Goal: Task Accomplishment & Management: Complete application form

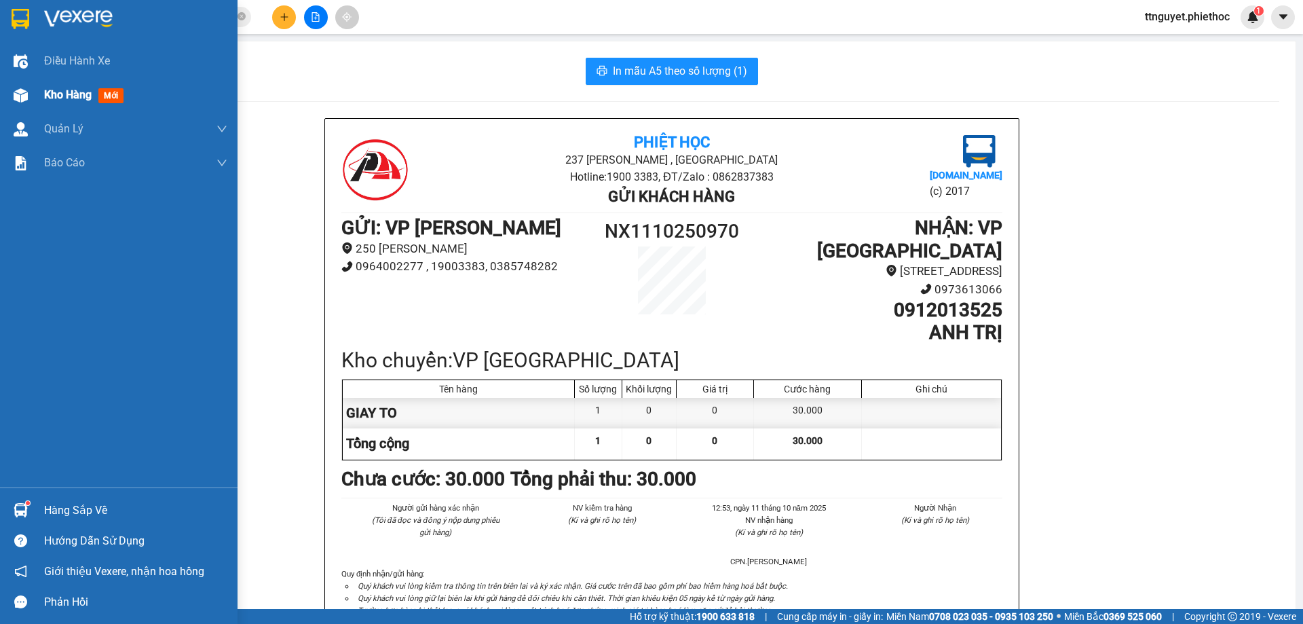
click at [71, 93] on span "Kho hàng" at bounding box center [67, 94] width 47 height 13
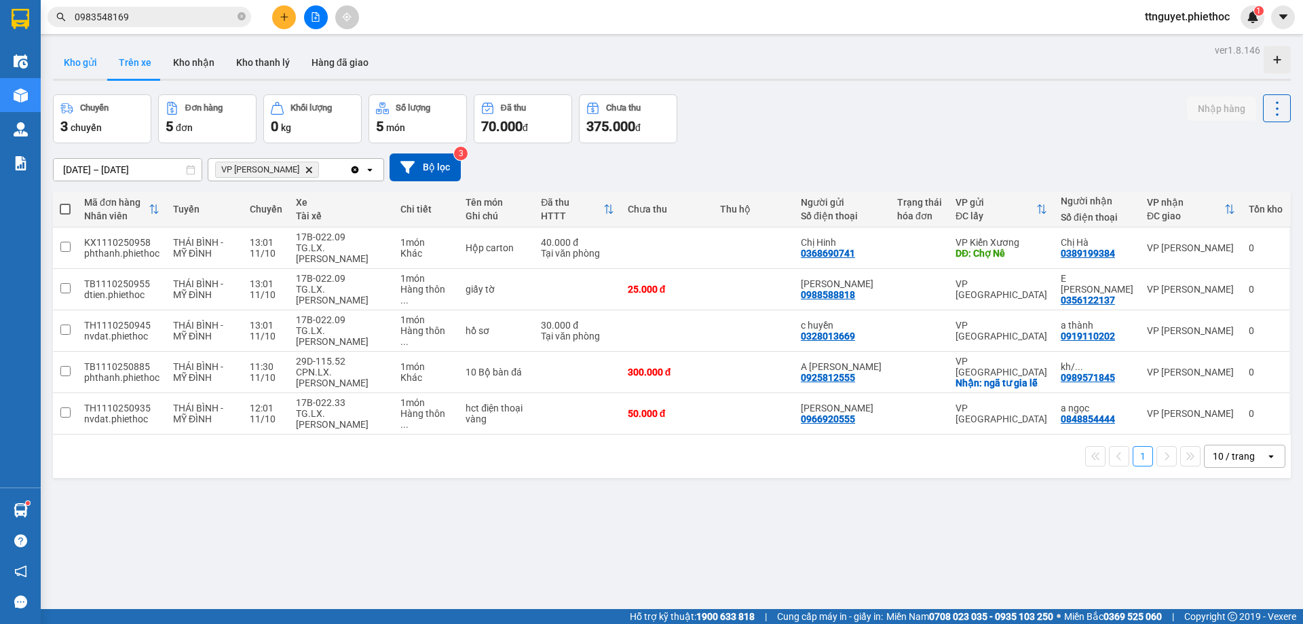
click at [84, 58] on button "Kho gửi" at bounding box center [80, 62] width 55 height 33
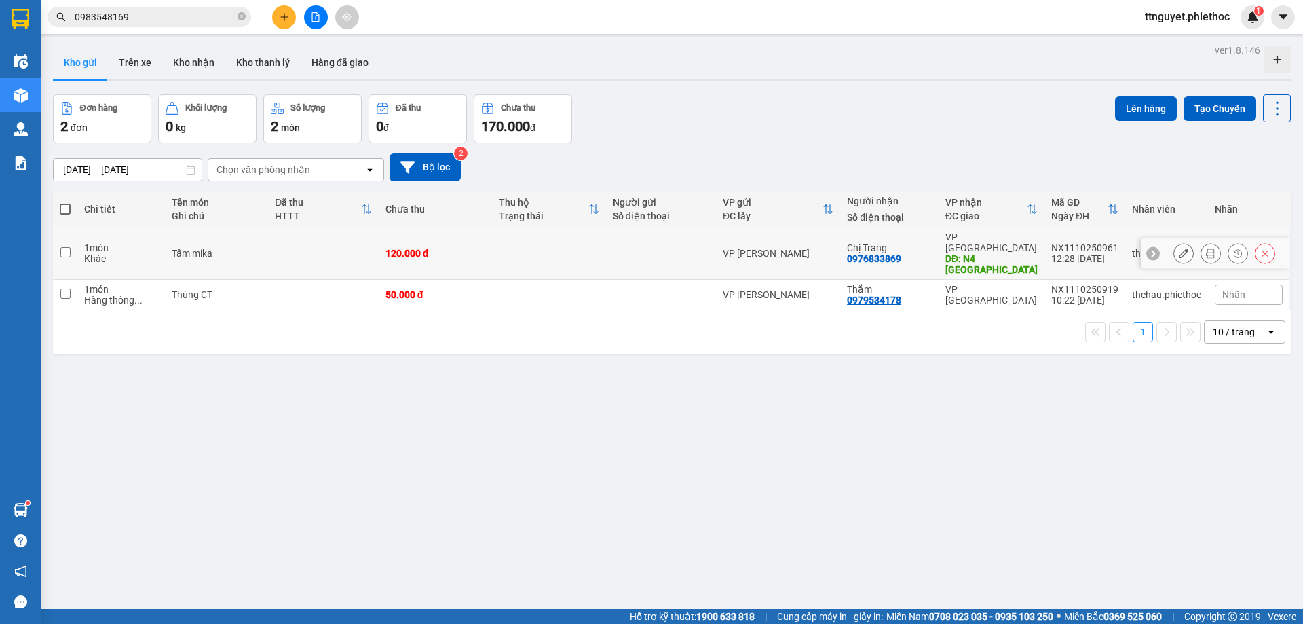
click at [143, 253] on div "Khác" at bounding box center [121, 258] width 74 height 11
checkbox input "true"
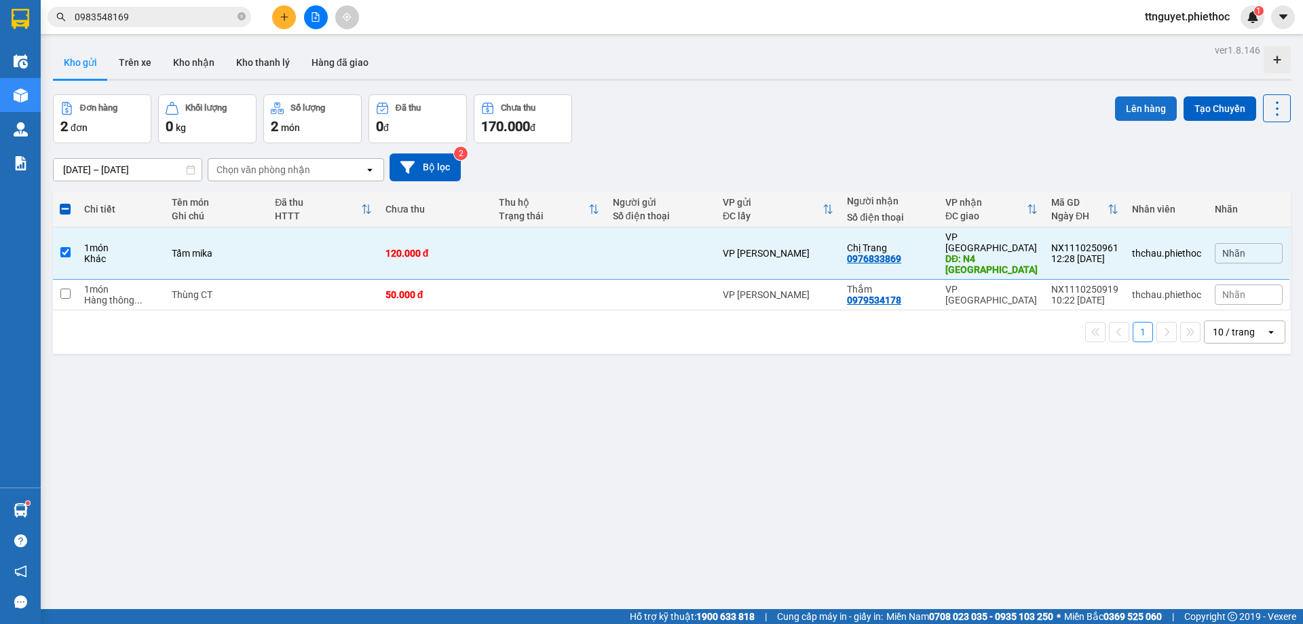
click at [1127, 107] on button "Lên hàng" at bounding box center [1146, 108] width 62 height 24
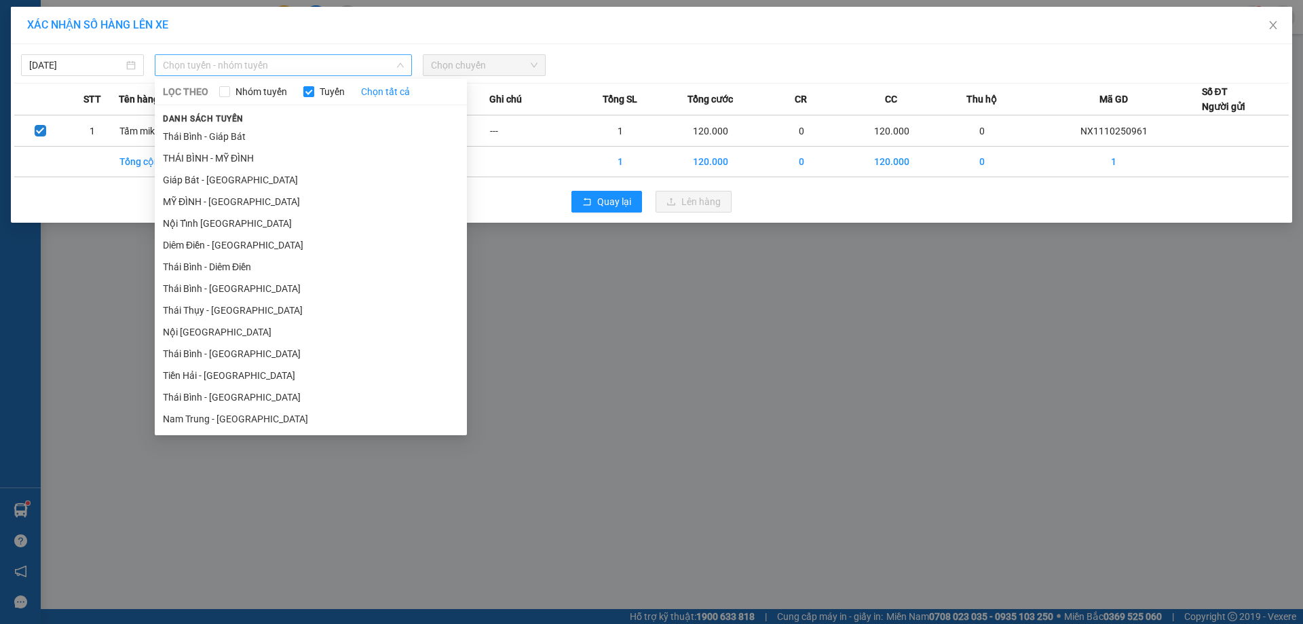
click at [294, 62] on span "Chọn tuyến - nhóm tuyến" at bounding box center [283, 65] width 241 height 20
drag, startPoint x: 178, startPoint y: 205, endPoint x: 183, endPoint y: 194, distance: 12.1
click at [179, 201] on li "MỸ ĐÌNH - [GEOGRAPHIC_DATA]" at bounding box center [311, 202] width 312 height 22
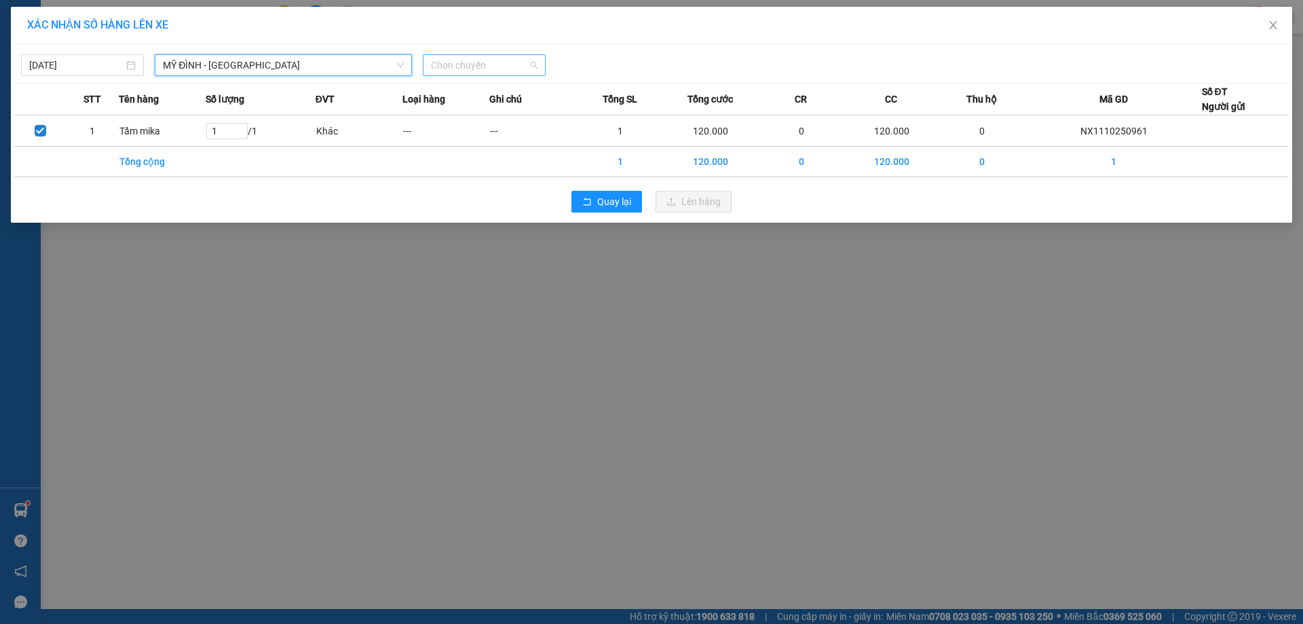
click at [480, 58] on span "Chọn chuyến" at bounding box center [484, 65] width 107 height 20
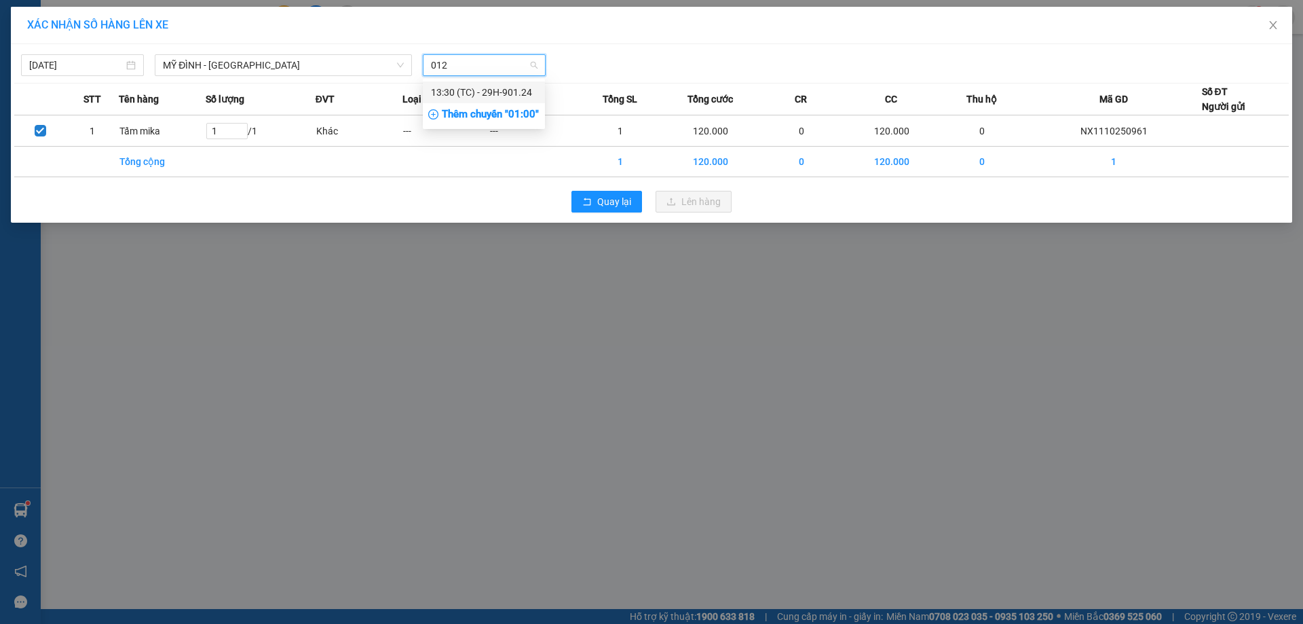
type input "0124"
click at [486, 90] on div "13:30 (TC) - 29H-901.24" at bounding box center [484, 92] width 106 height 15
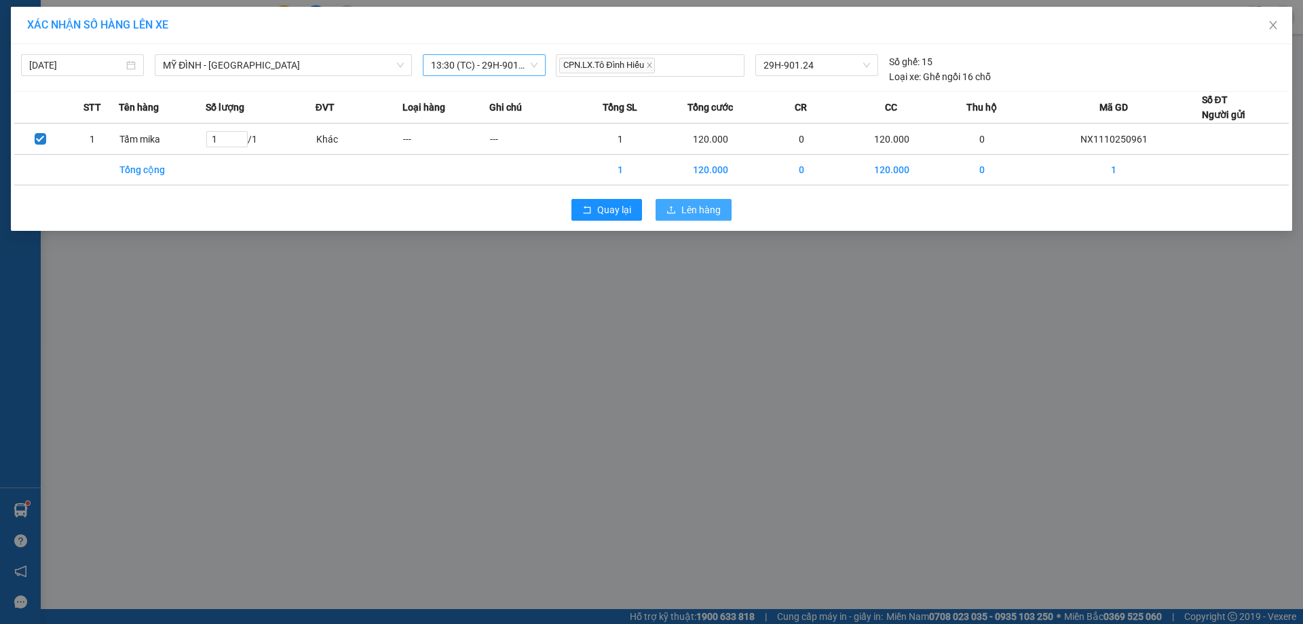
click at [668, 212] on icon "upload" at bounding box center [671, 209] width 8 height 7
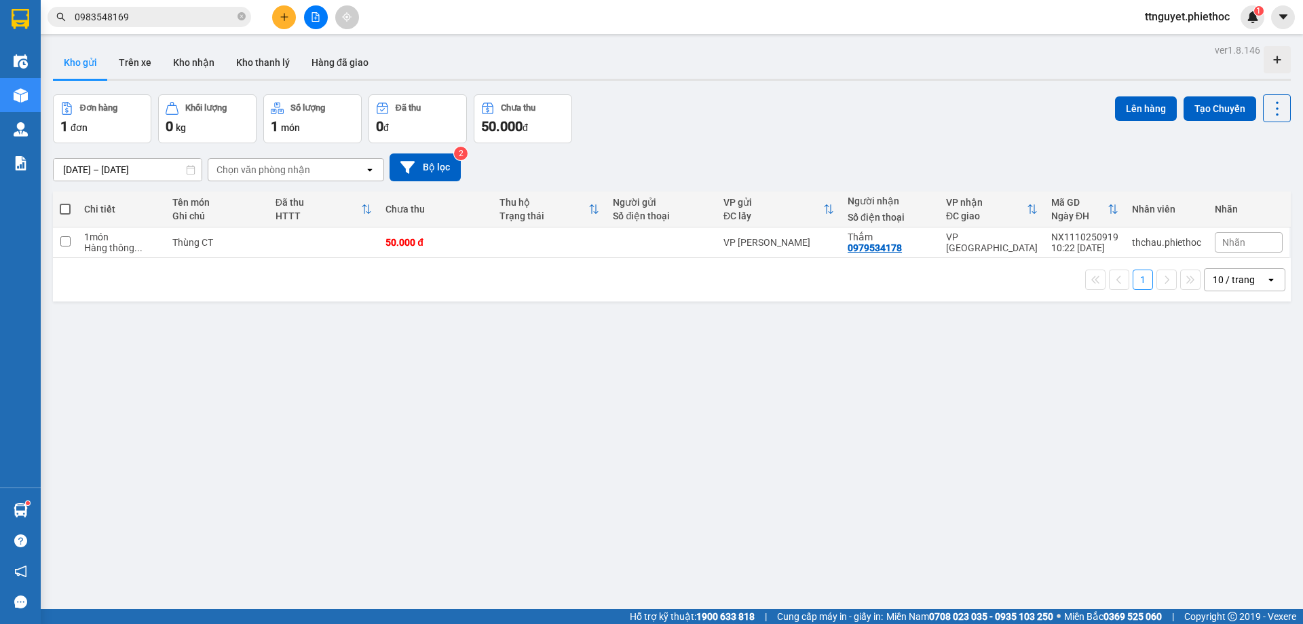
click at [60, 207] on span at bounding box center [65, 209] width 11 height 11
click at [65, 202] on input "checkbox" at bounding box center [65, 202] width 0 height 0
checkbox input "true"
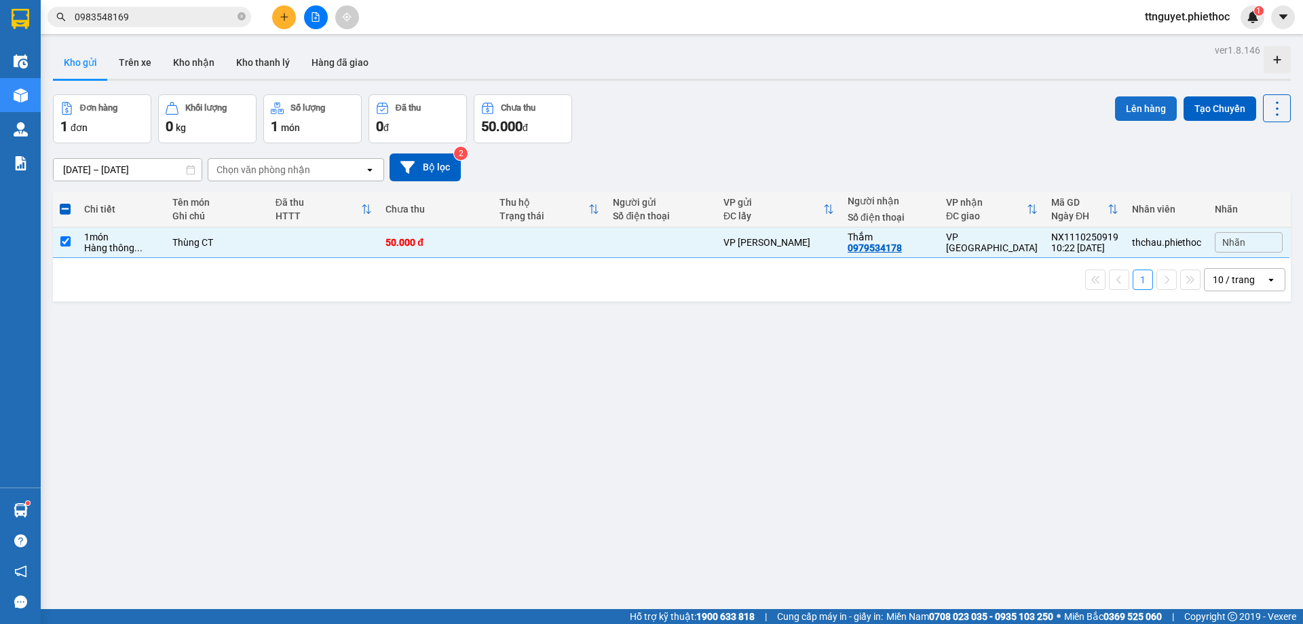
click at [1147, 104] on button "Lên hàng" at bounding box center [1146, 108] width 62 height 24
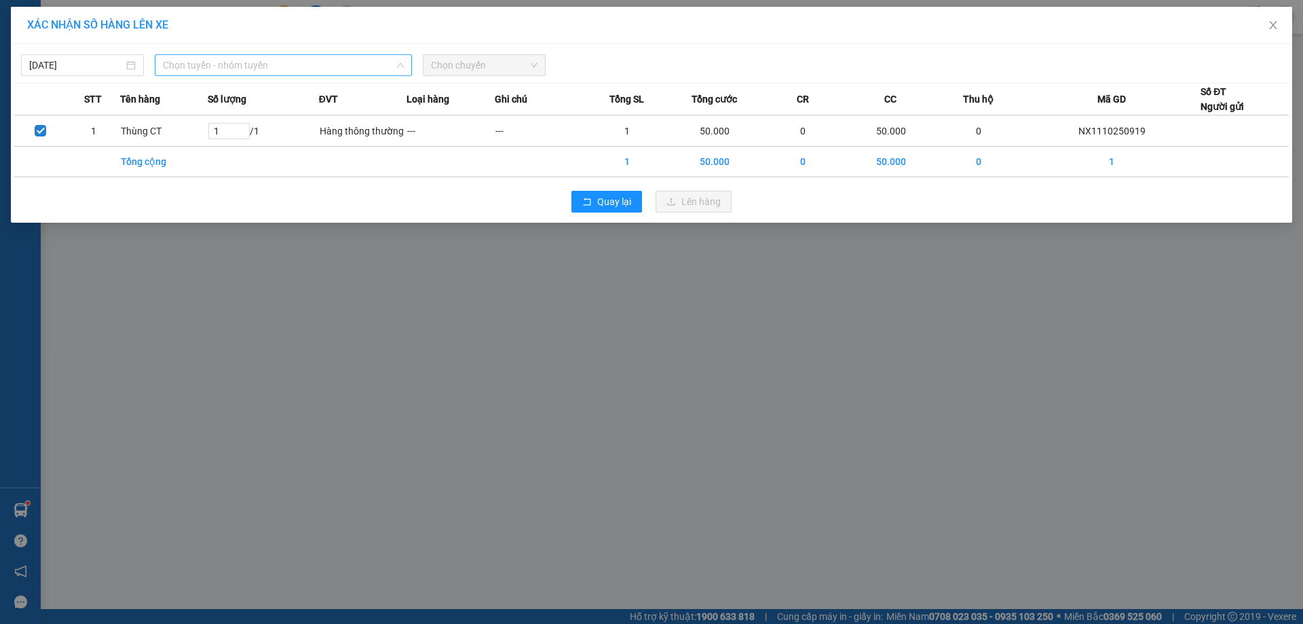
click at [187, 58] on span "Chọn tuyến - nhóm tuyến" at bounding box center [283, 65] width 241 height 20
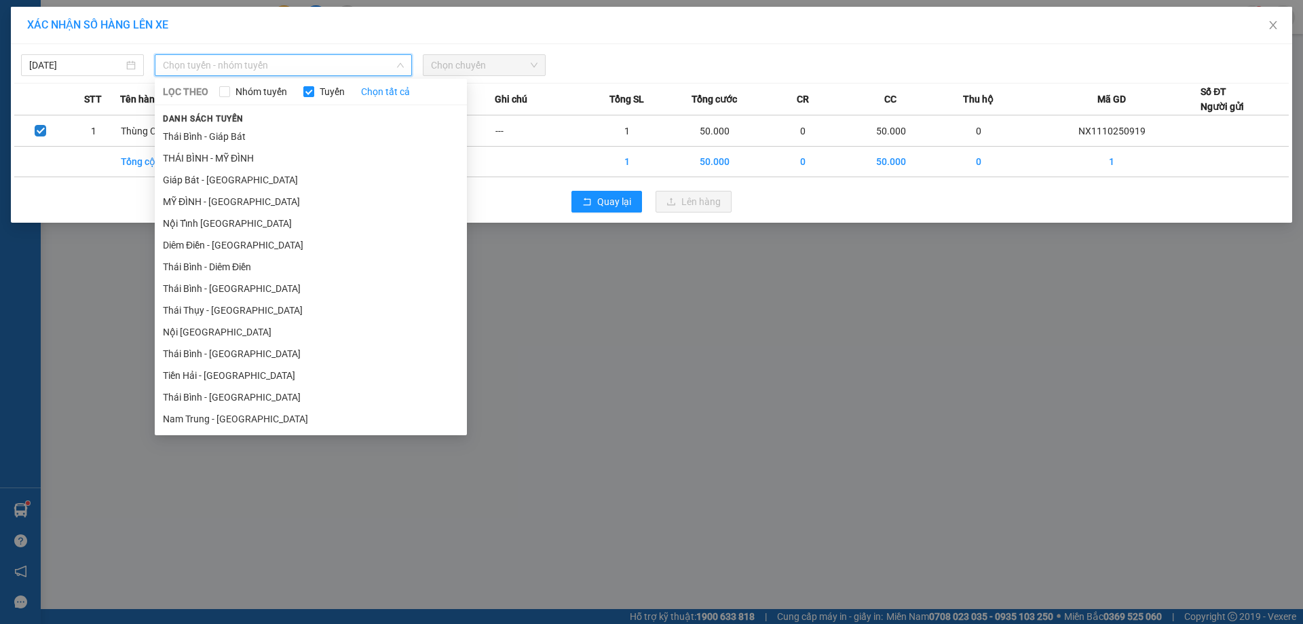
drag, startPoint x: 182, startPoint y: 188, endPoint x: 200, endPoint y: 181, distance: 19.5
click at [189, 187] on li "Giáp Bát - [GEOGRAPHIC_DATA]" at bounding box center [311, 180] width 312 height 22
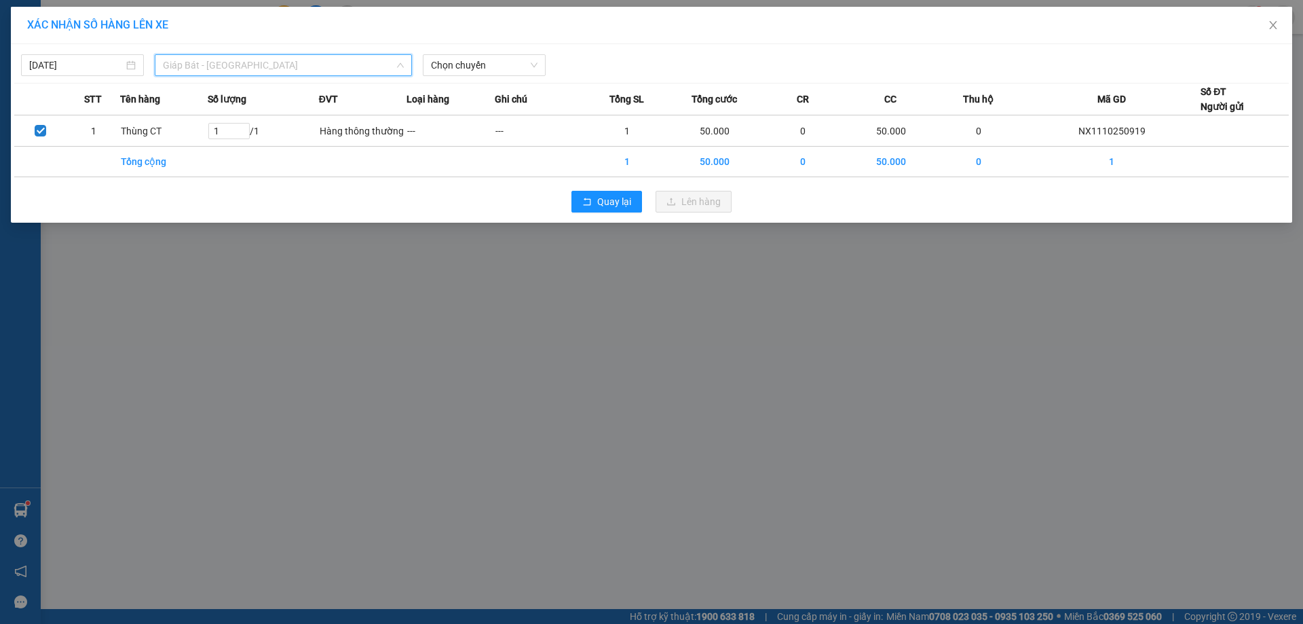
click at [240, 55] on span "Giáp Bát - [GEOGRAPHIC_DATA]" at bounding box center [283, 65] width 241 height 20
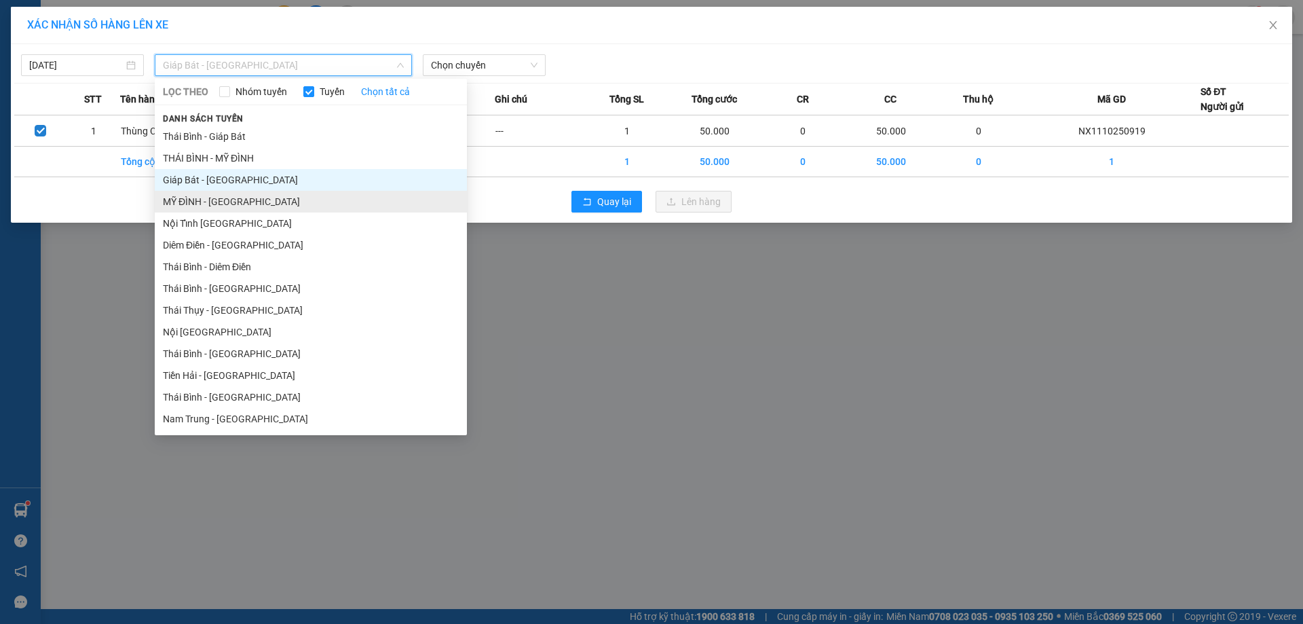
click at [185, 198] on li "MỸ ĐÌNH - [GEOGRAPHIC_DATA]" at bounding box center [311, 202] width 312 height 22
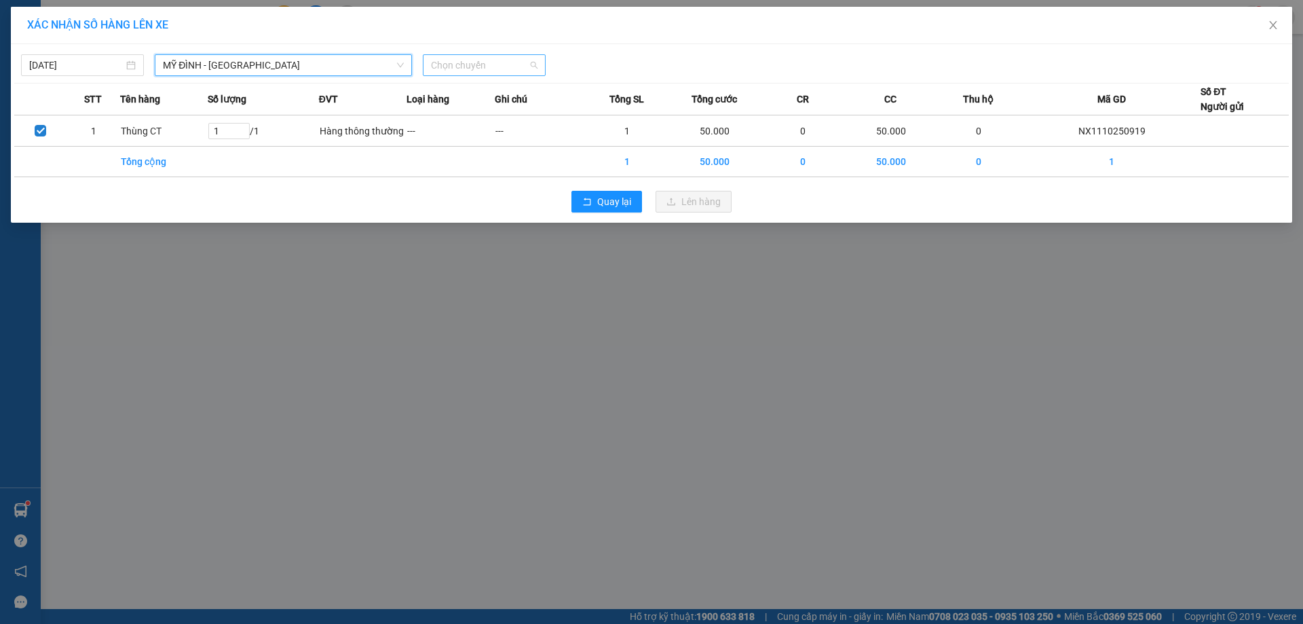
click at [489, 64] on span "Chọn chuyến" at bounding box center [484, 65] width 107 height 20
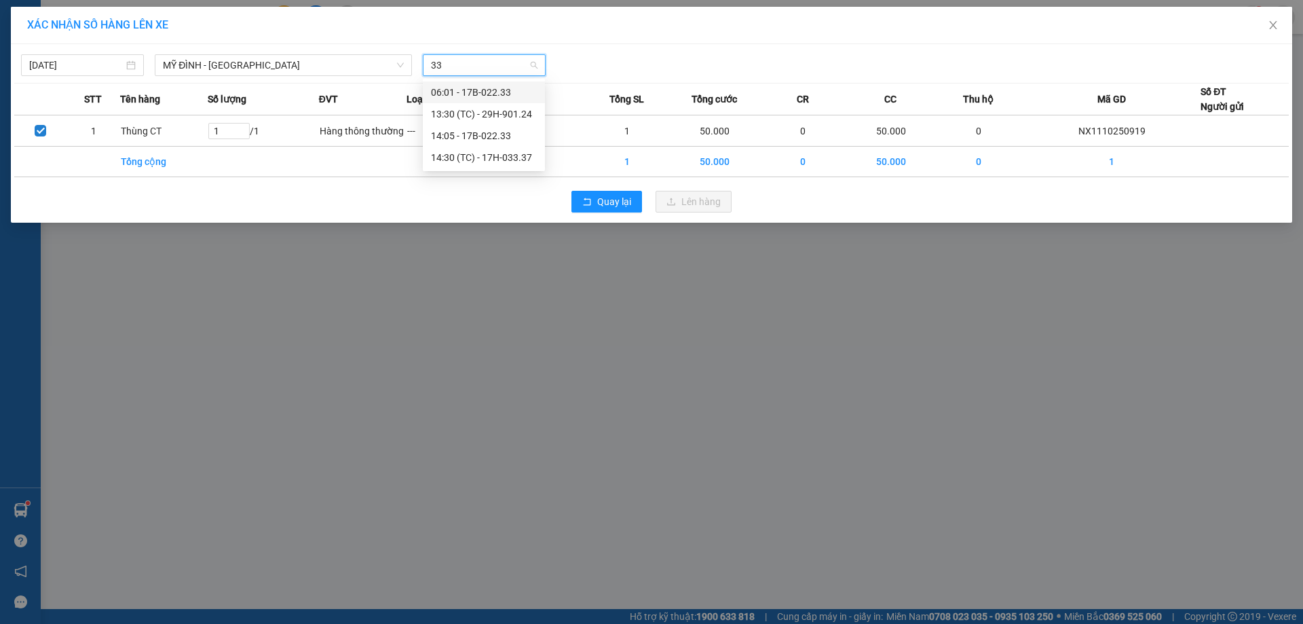
type input "337"
click at [470, 89] on div "14:30 (TC) - 17H-033.37" at bounding box center [484, 92] width 106 height 15
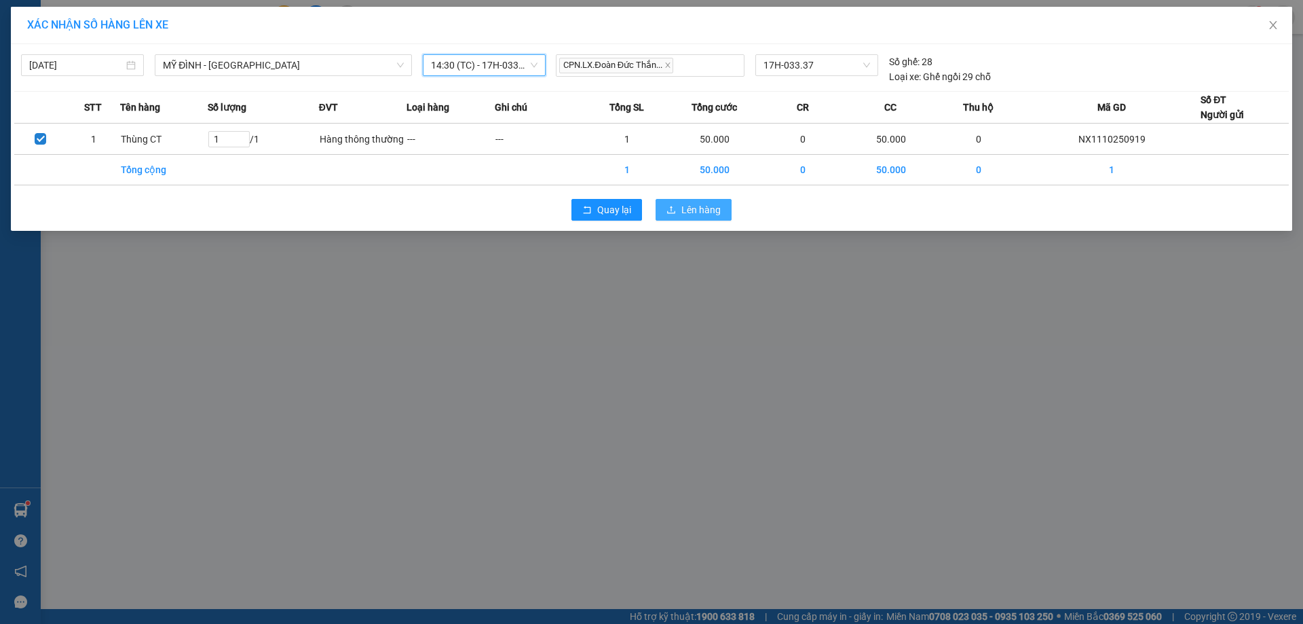
click at [711, 208] on span "Lên hàng" at bounding box center [700, 209] width 39 height 15
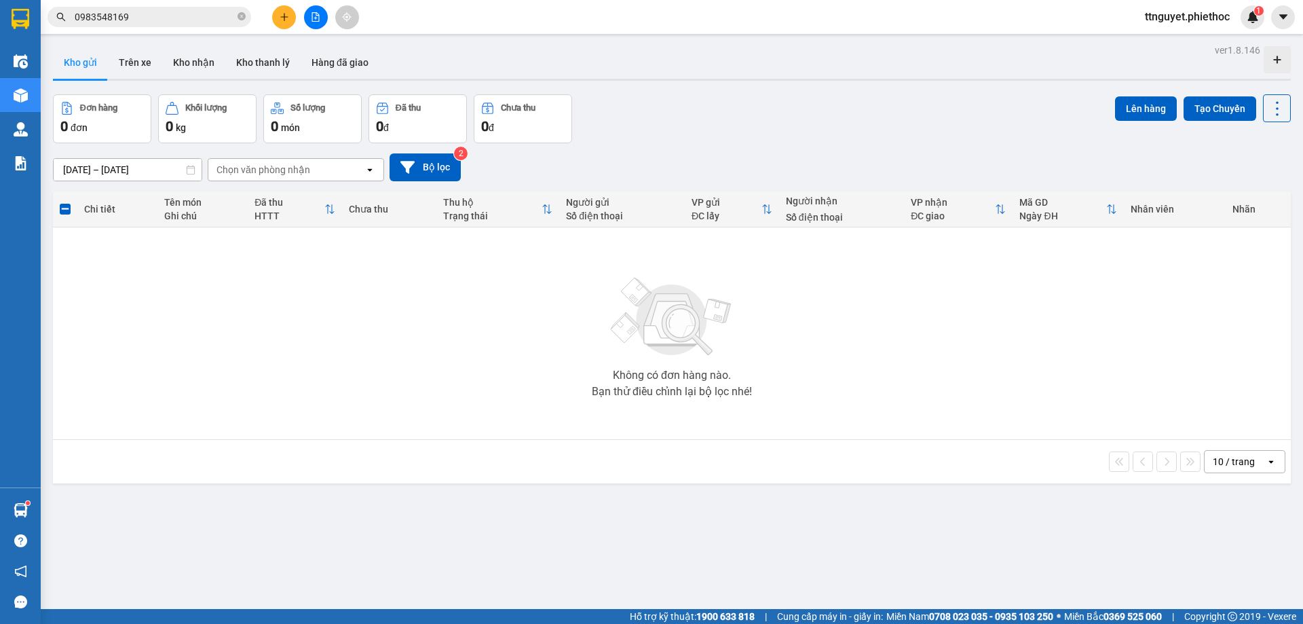
click at [168, 17] on input "0983548169" at bounding box center [155, 16] width 160 height 15
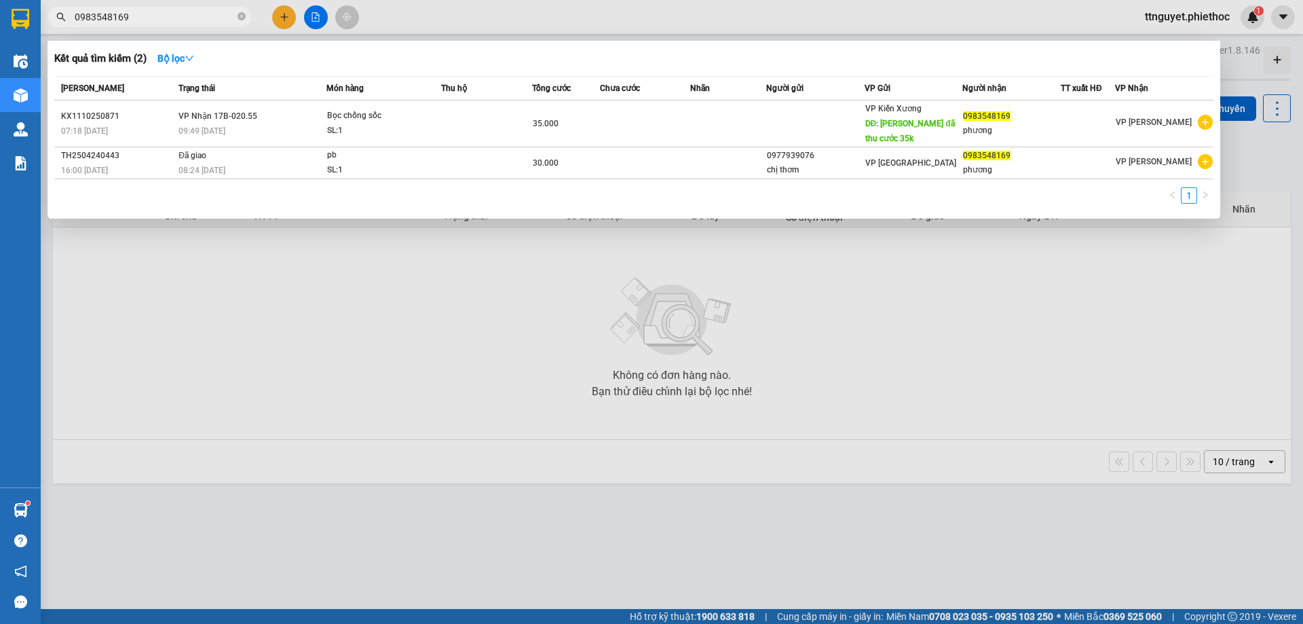
click at [168, 17] on input "0983548169" at bounding box center [155, 16] width 160 height 15
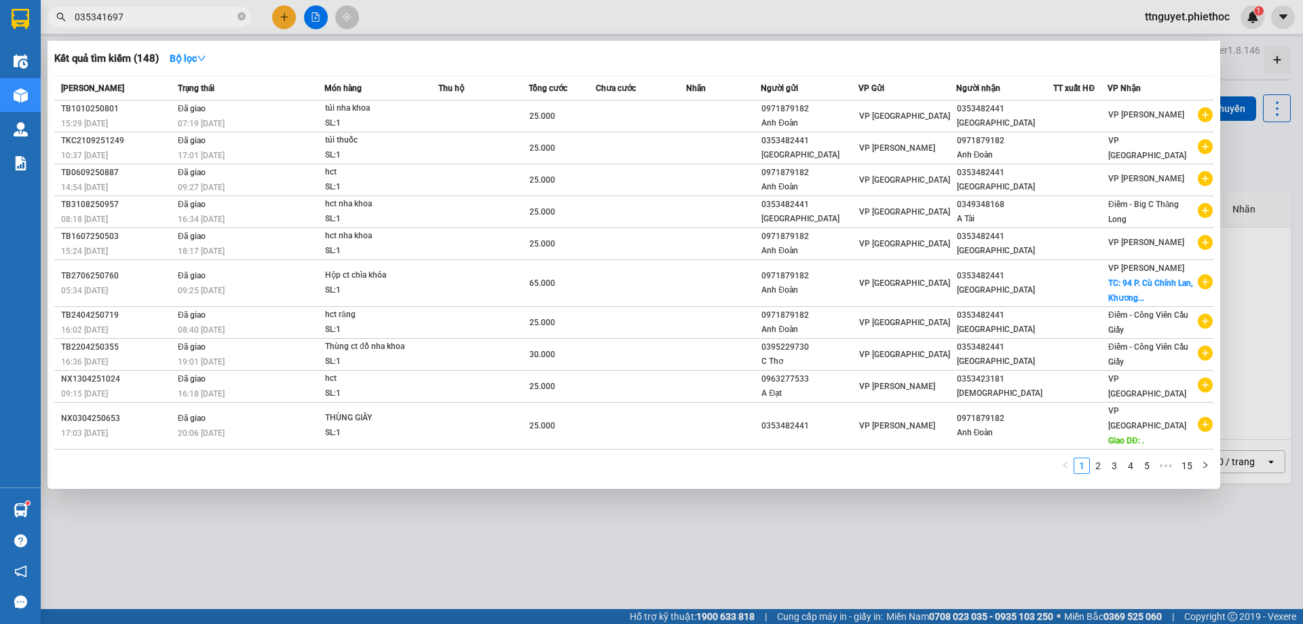
type input "0353416975"
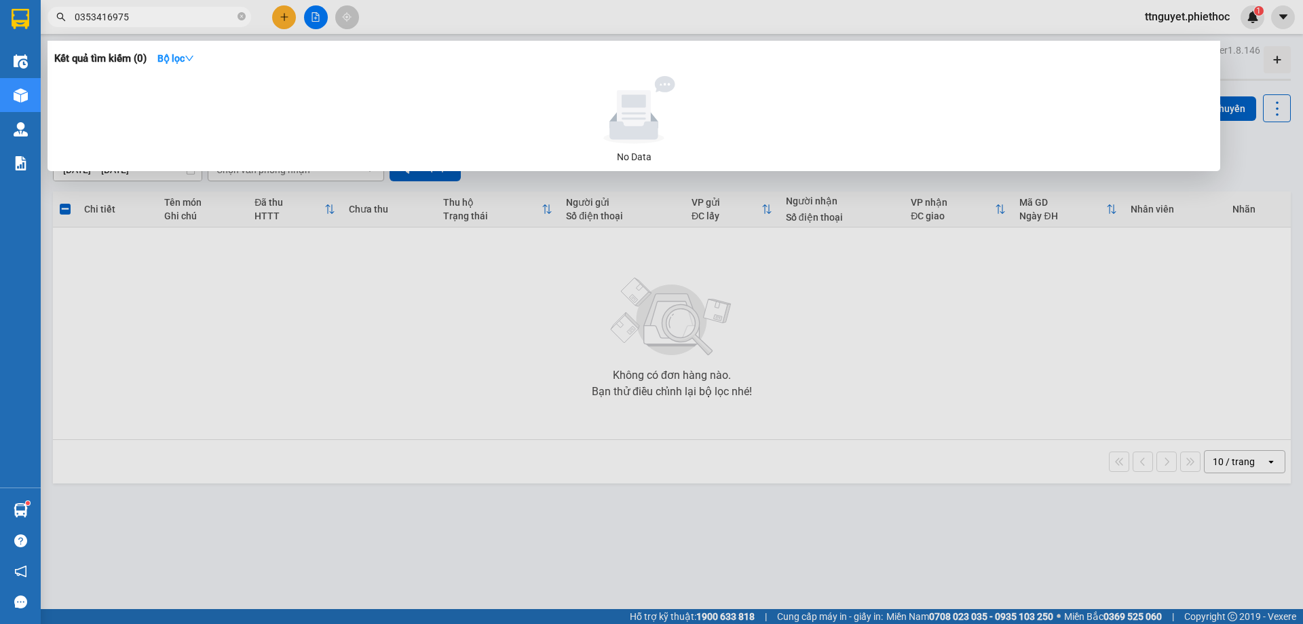
click at [168, 17] on input "0353416975" at bounding box center [155, 16] width 160 height 15
click at [242, 16] on icon "close-circle" at bounding box center [241, 16] width 8 height 8
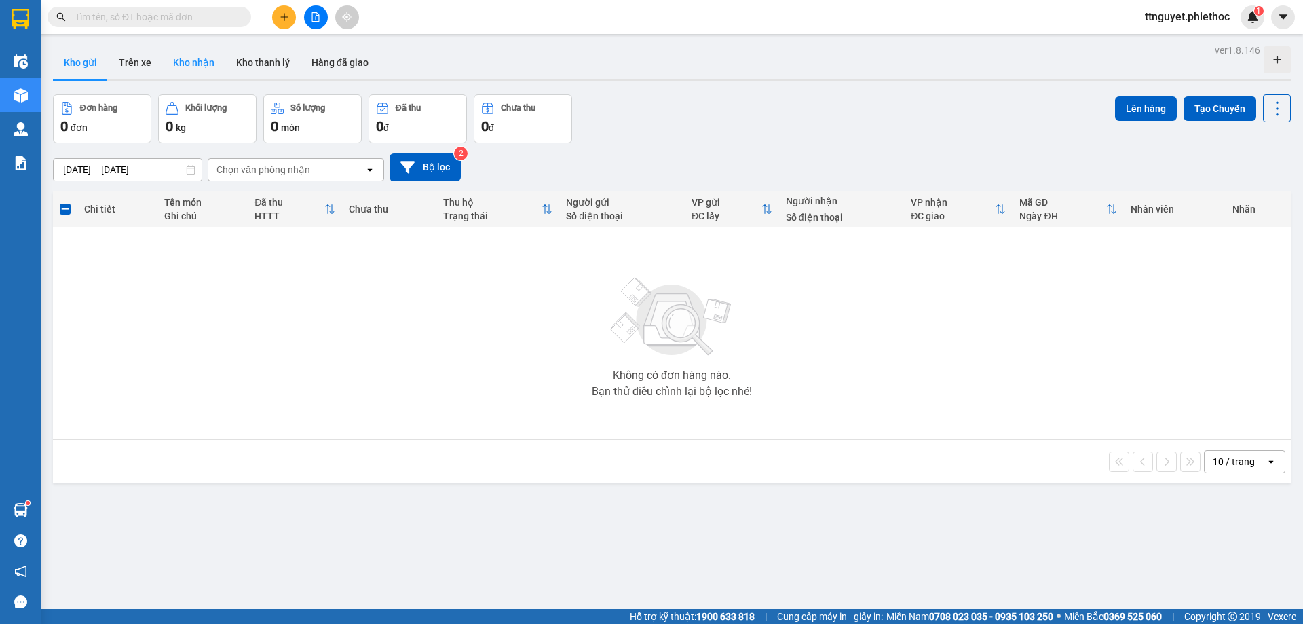
click at [186, 71] on button "Kho nhận" at bounding box center [193, 62] width 63 height 33
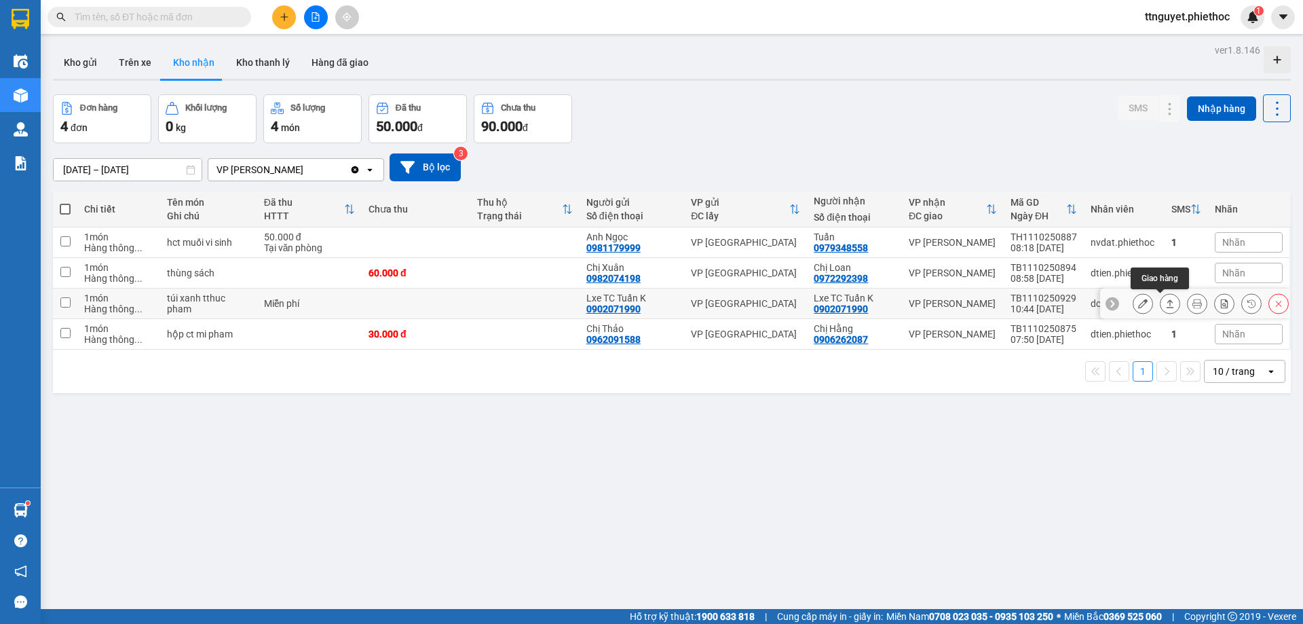
click at [1163, 309] on button at bounding box center [1169, 304] width 19 height 24
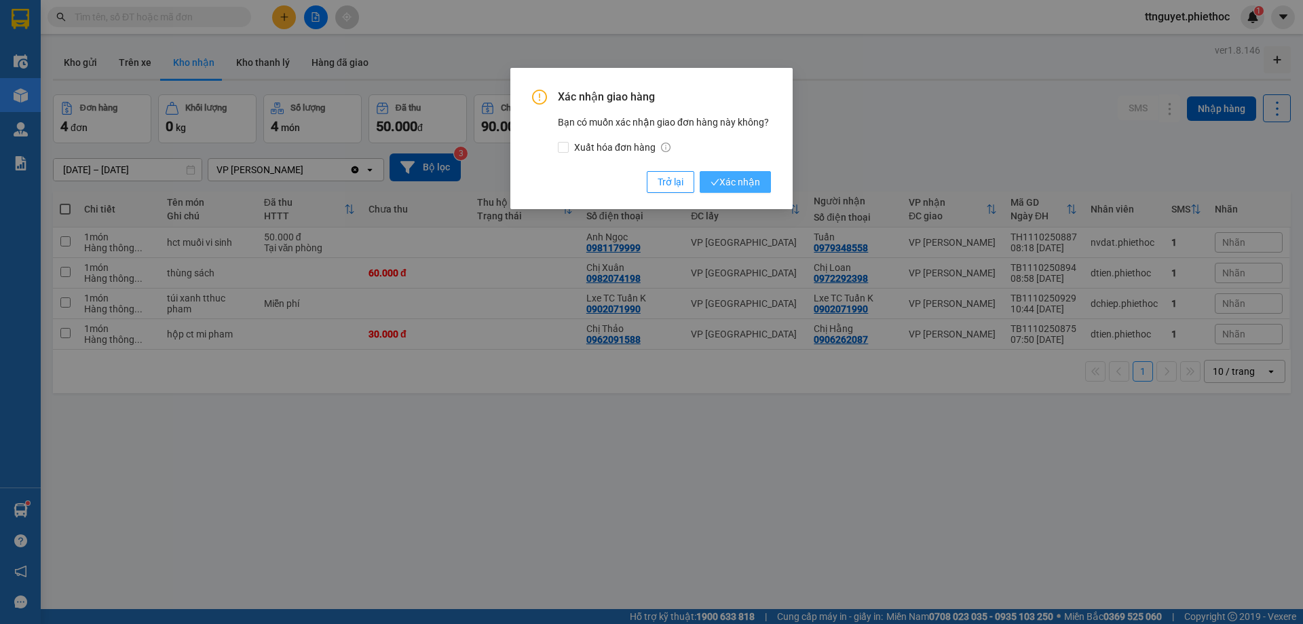
click at [711, 172] on button "Xác nhận" at bounding box center [735, 182] width 71 height 22
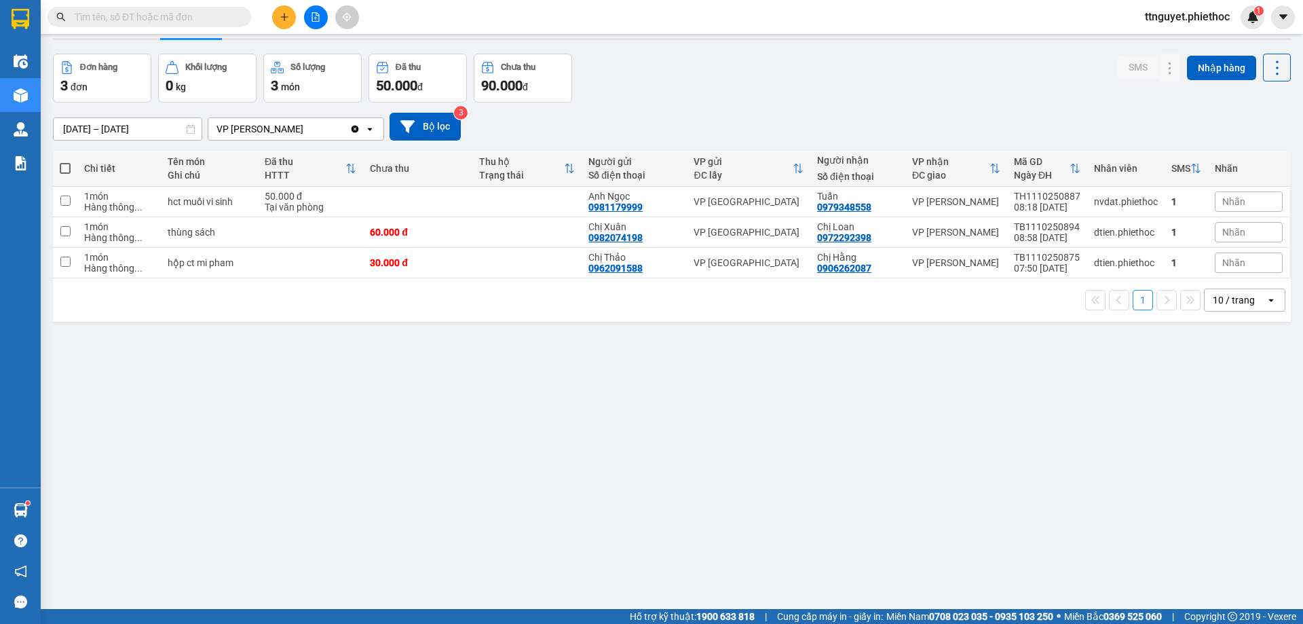
scroll to position [62, 0]
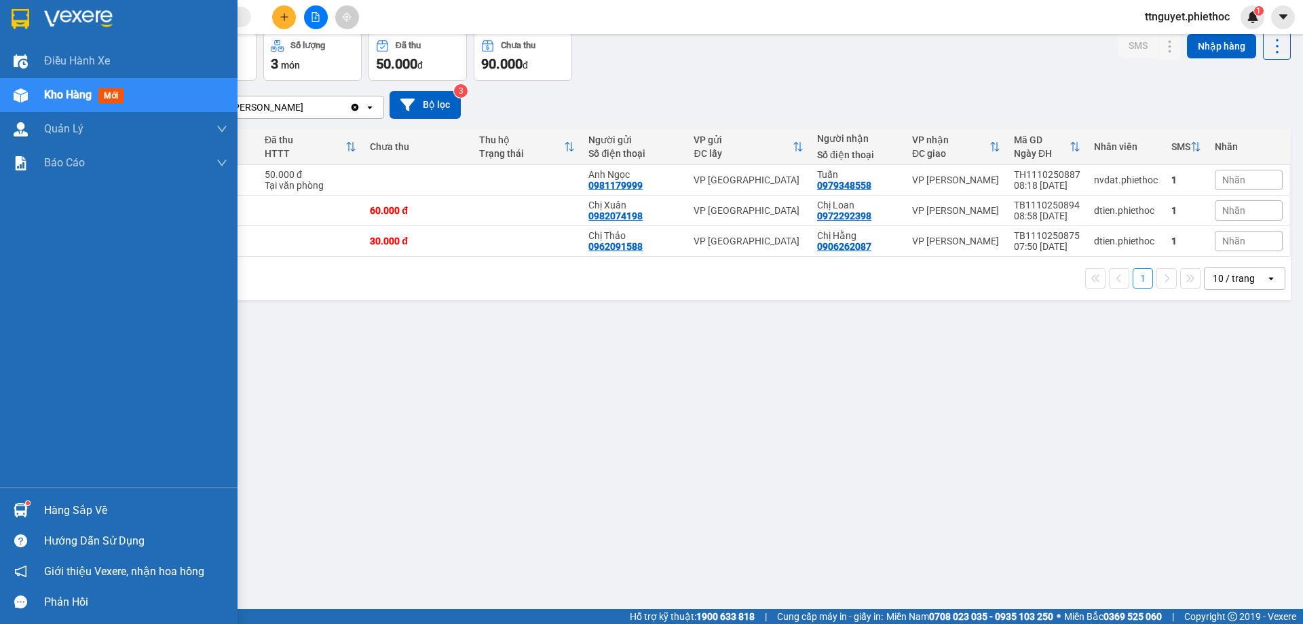
click at [29, 96] on div at bounding box center [21, 95] width 24 height 24
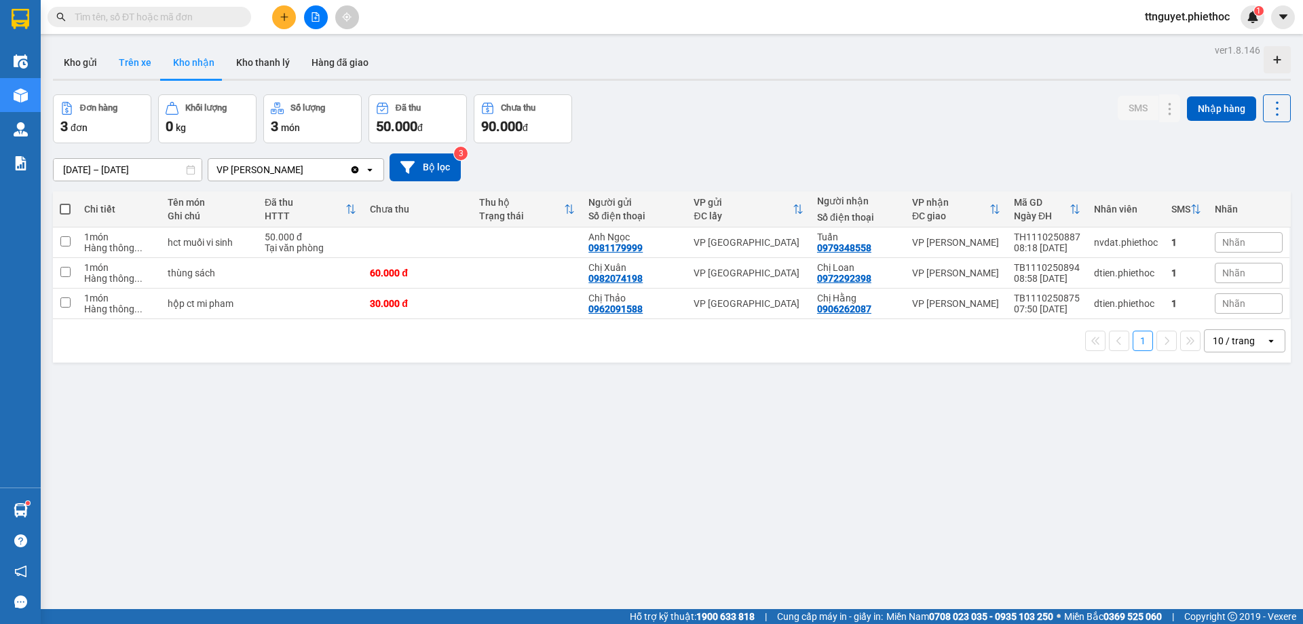
click at [147, 55] on button "Trên xe" at bounding box center [135, 62] width 54 height 33
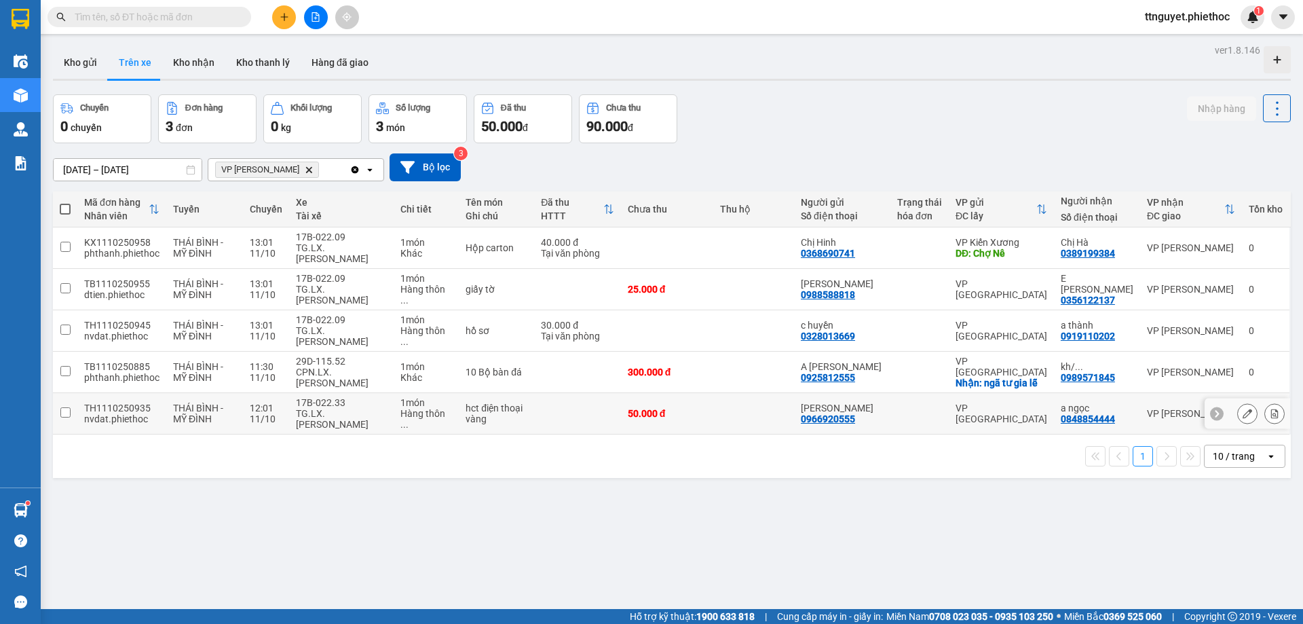
click at [339, 397] on div "17B-022.33" at bounding box center [341, 402] width 90 height 11
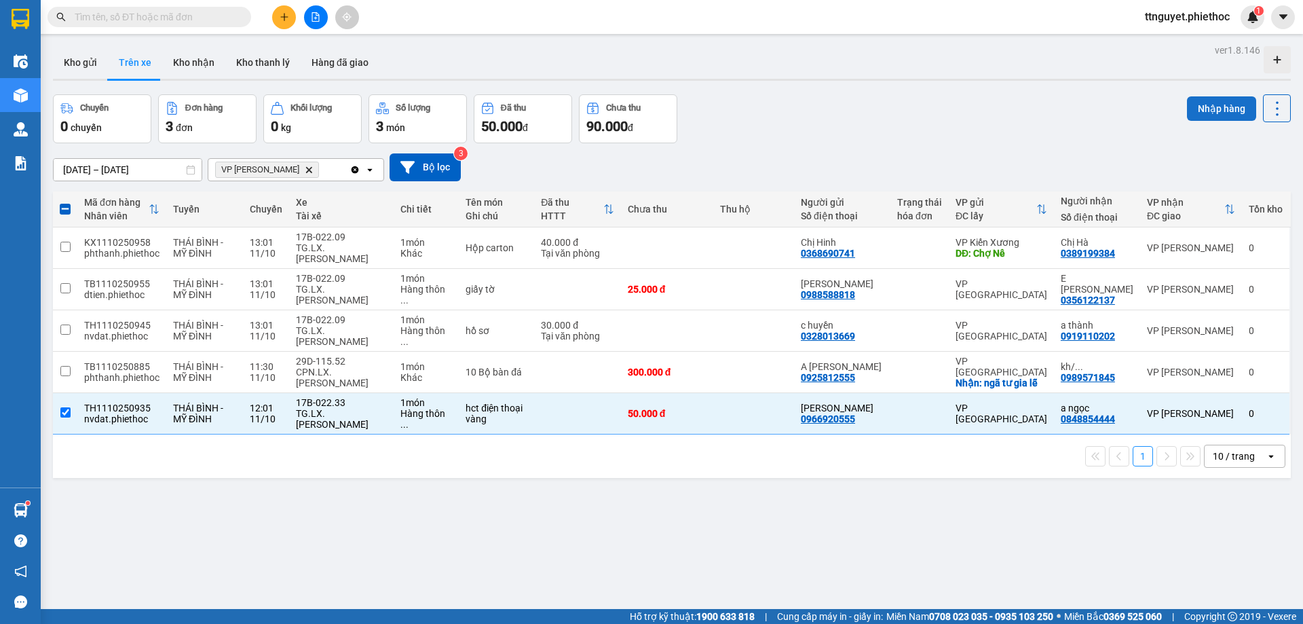
click at [1207, 105] on button "Nhập hàng" at bounding box center [1221, 108] width 69 height 24
checkbox input "false"
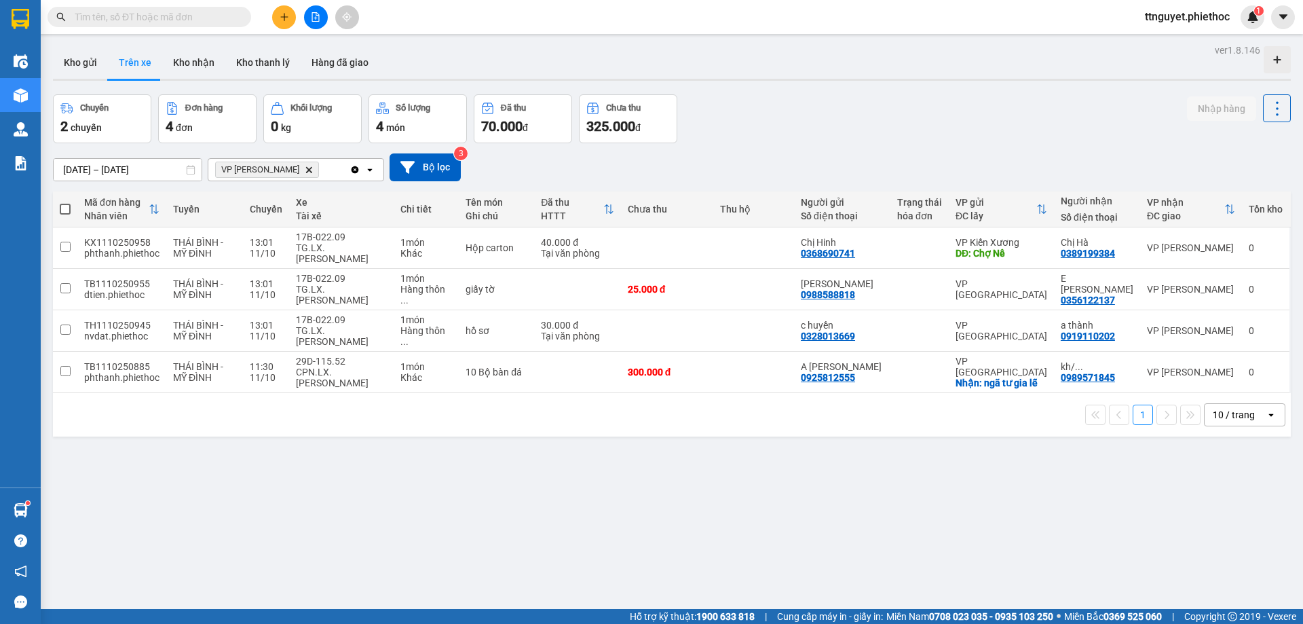
click at [282, 19] on icon "plus" at bounding box center [284, 16] width 9 height 9
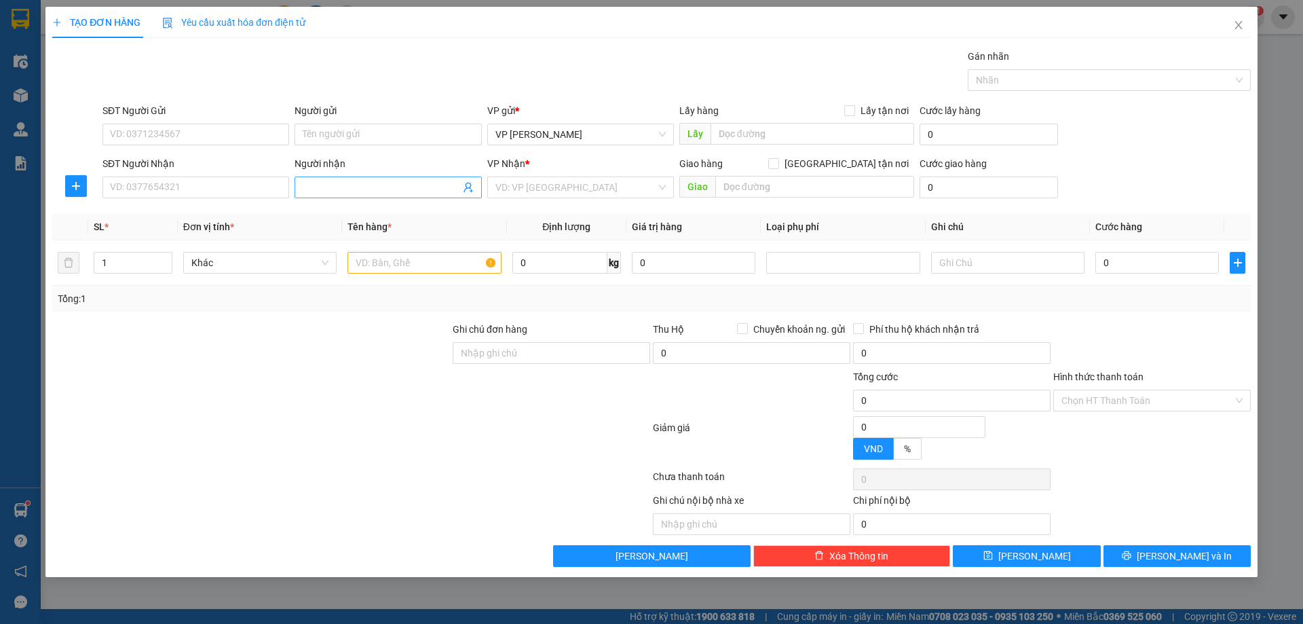
click at [337, 187] on input "Người nhận" at bounding box center [381, 187] width 157 height 15
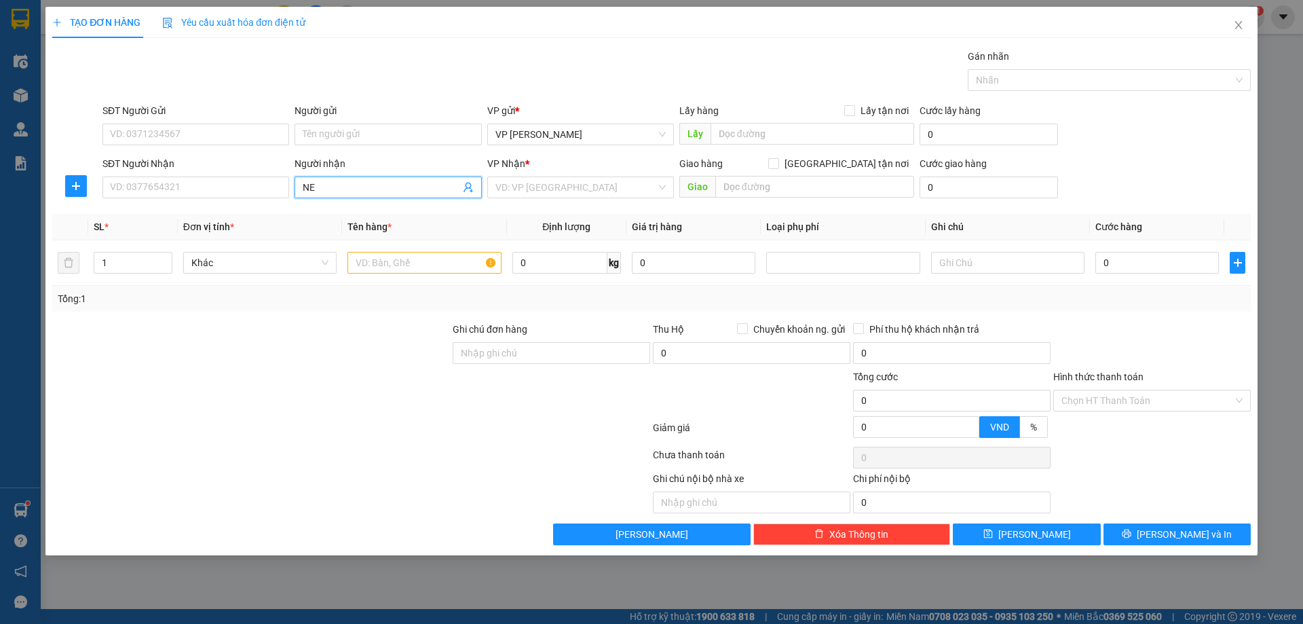
type input "NEW"
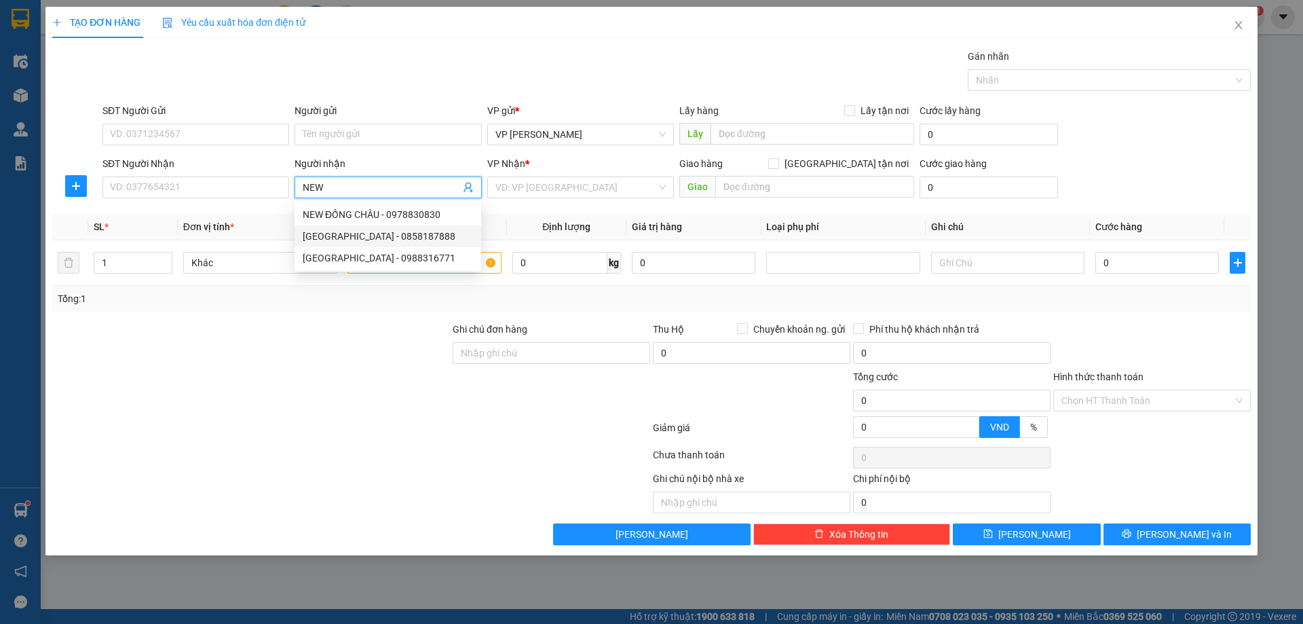
click at [333, 234] on div "[GEOGRAPHIC_DATA] - 0858187888" at bounding box center [388, 236] width 170 height 15
type input "0858187888"
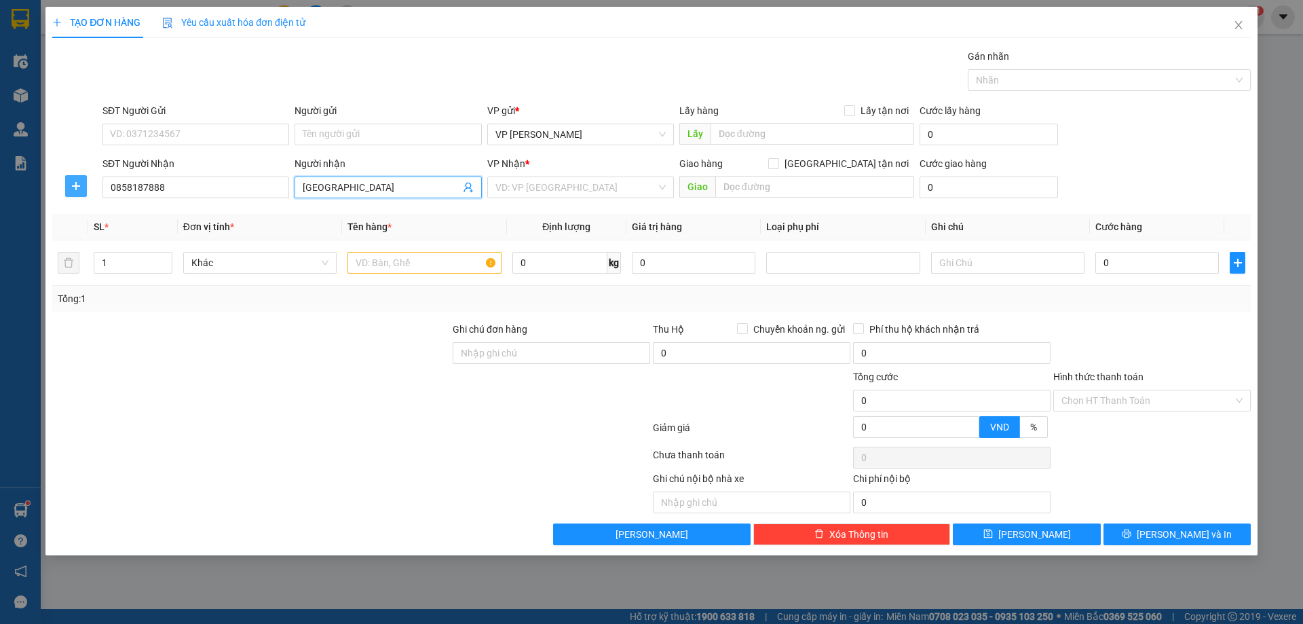
type input "[GEOGRAPHIC_DATA]"
click at [78, 187] on icon "plus" at bounding box center [76, 185] width 11 height 11
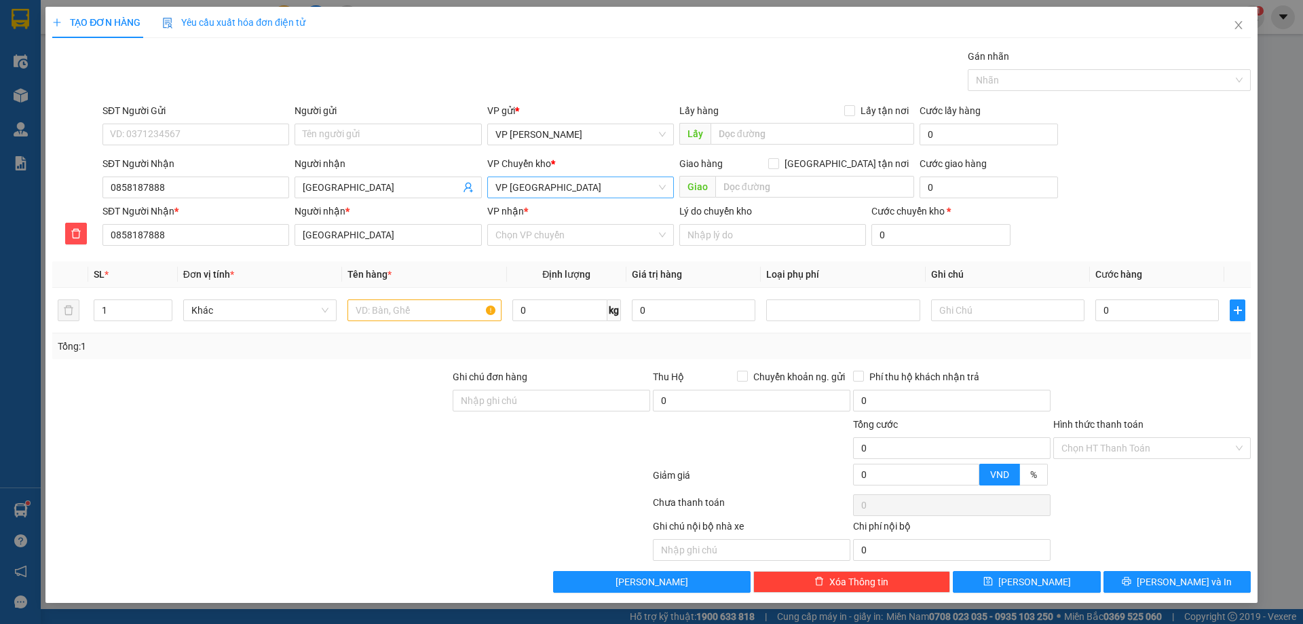
click at [529, 188] on span "VP [GEOGRAPHIC_DATA]" at bounding box center [580, 187] width 170 height 20
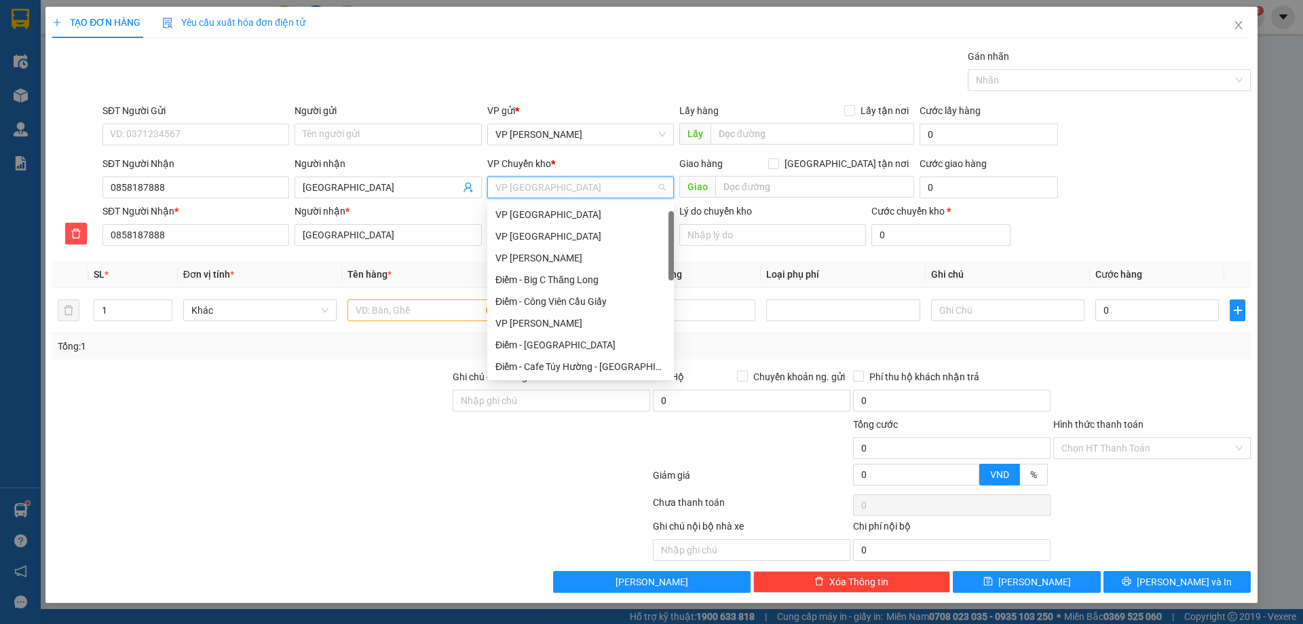
scroll to position [22, 0]
click at [535, 211] on div "VP [GEOGRAPHIC_DATA]" at bounding box center [580, 214] width 170 height 15
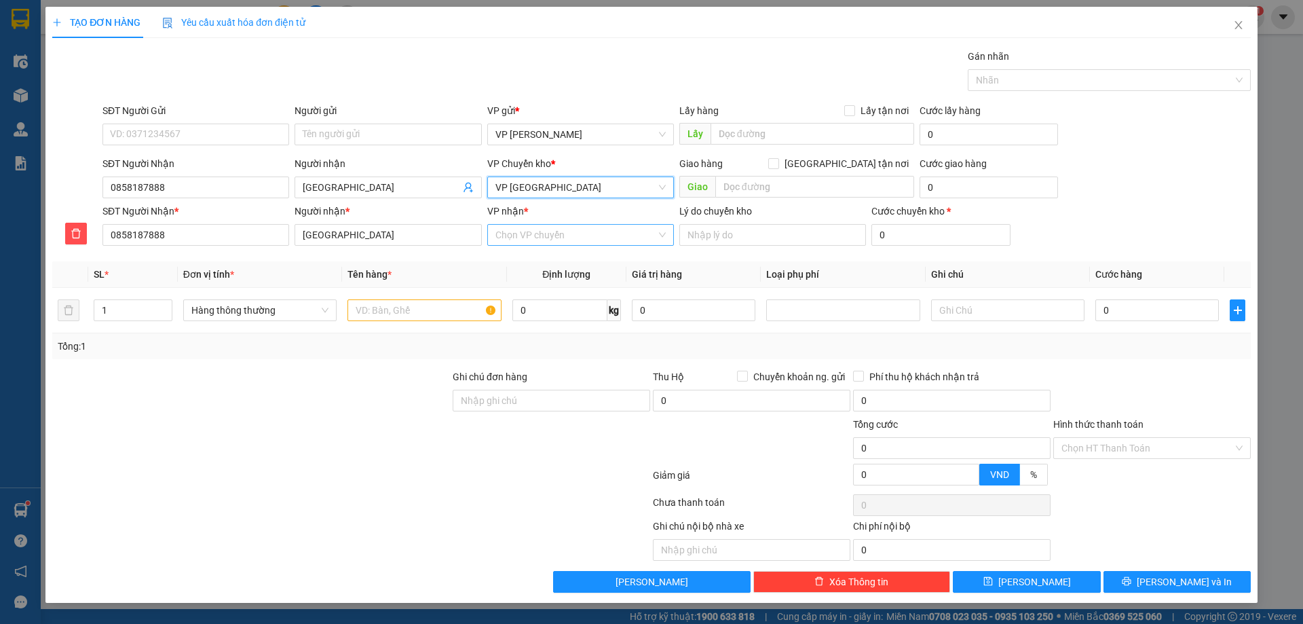
click at [539, 244] on input "VP nhận *" at bounding box center [575, 235] width 161 height 20
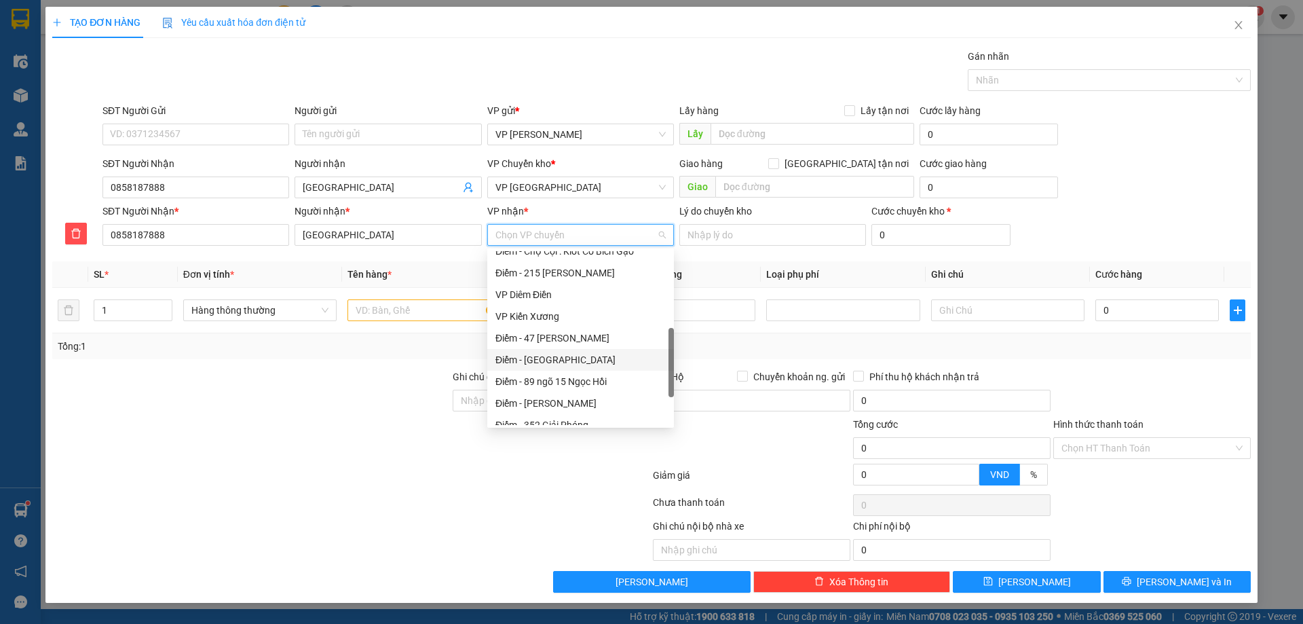
scroll to position [136, 0]
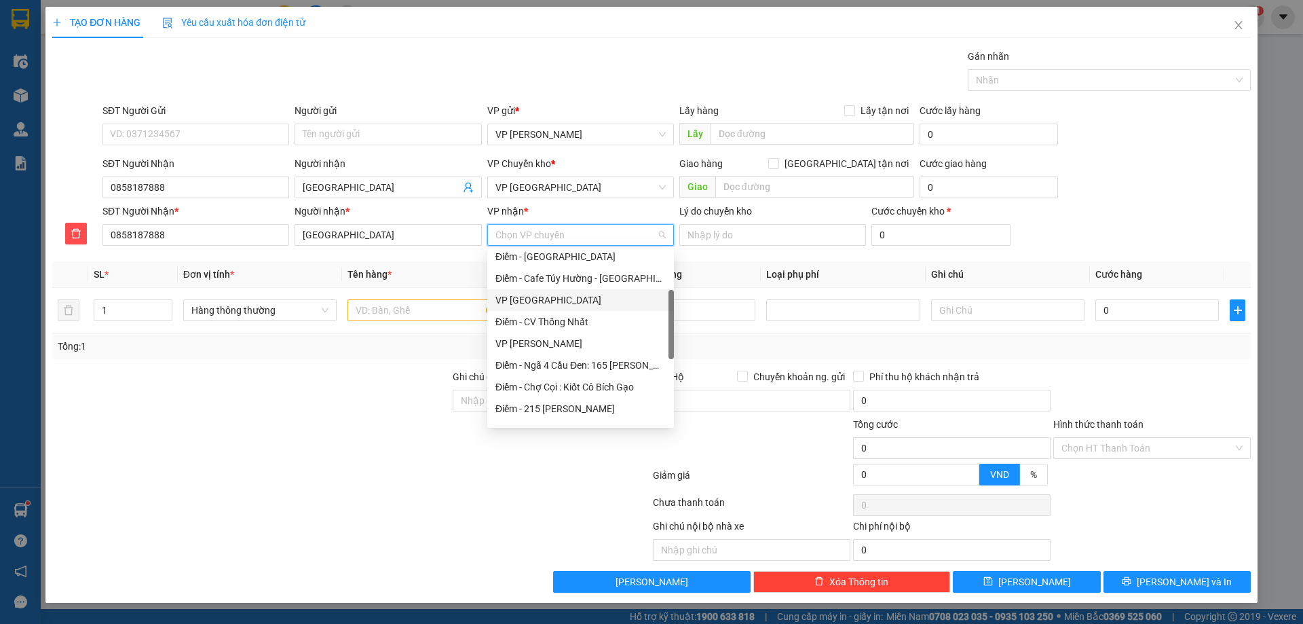
click at [535, 294] on div "VP [GEOGRAPHIC_DATA]" at bounding box center [580, 299] width 170 height 15
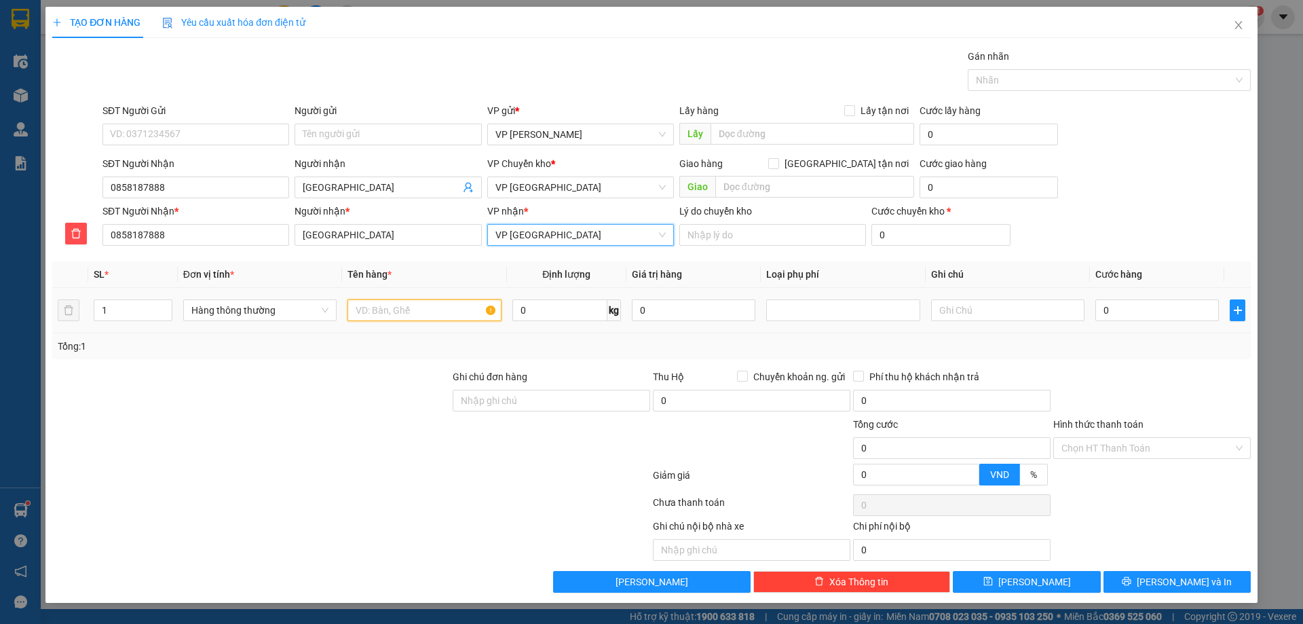
click at [449, 305] on input "text" at bounding box center [423, 310] width 153 height 22
type input "HCT"
click at [1117, 313] on input "0" at bounding box center [1156, 310] width 123 height 22
type input "4"
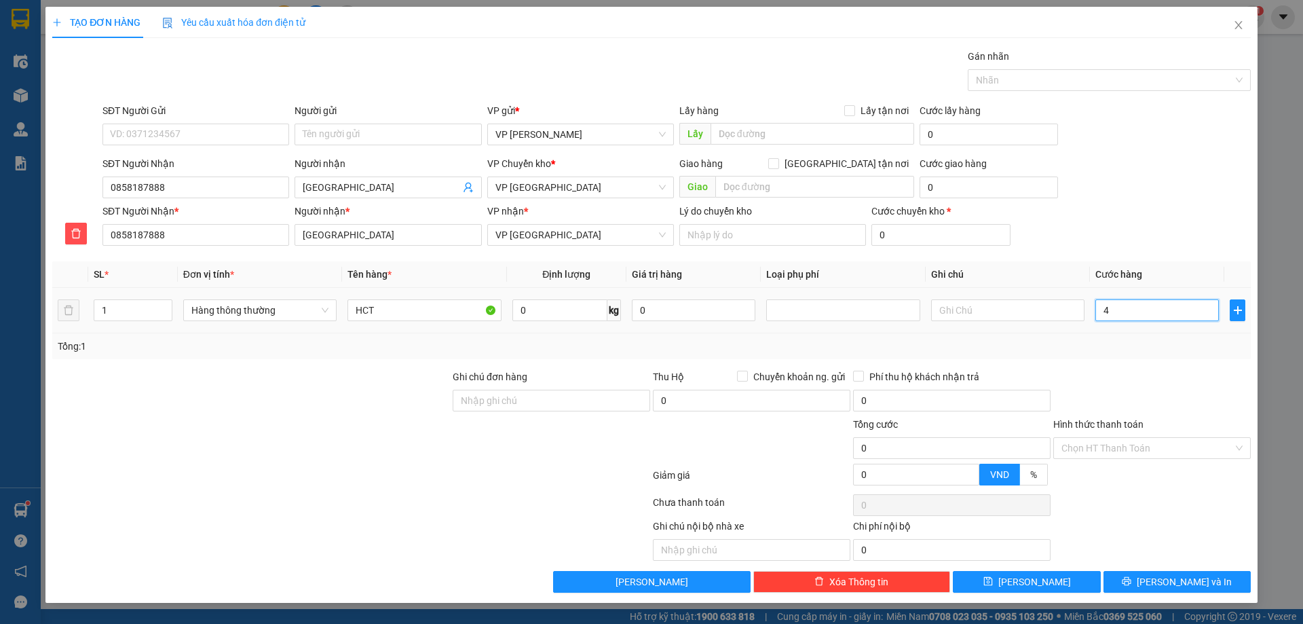
type input "4"
type input "45"
type input "45.000"
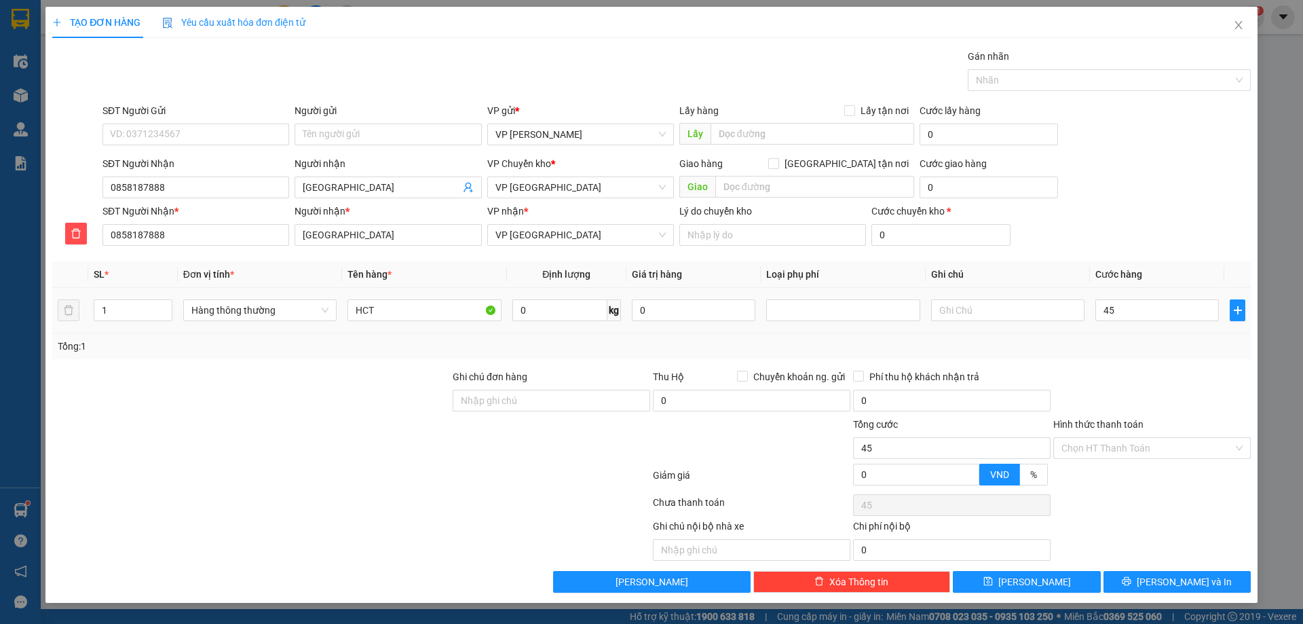
type input "45.000"
click at [1118, 339] on div "Tổng: 1" at bounding box center [651, 346] width 1187 height 15
click at [1146, 582] on button "[PERSON_NAME] và In" at bounding box center [1176, 582] width 147 height 22
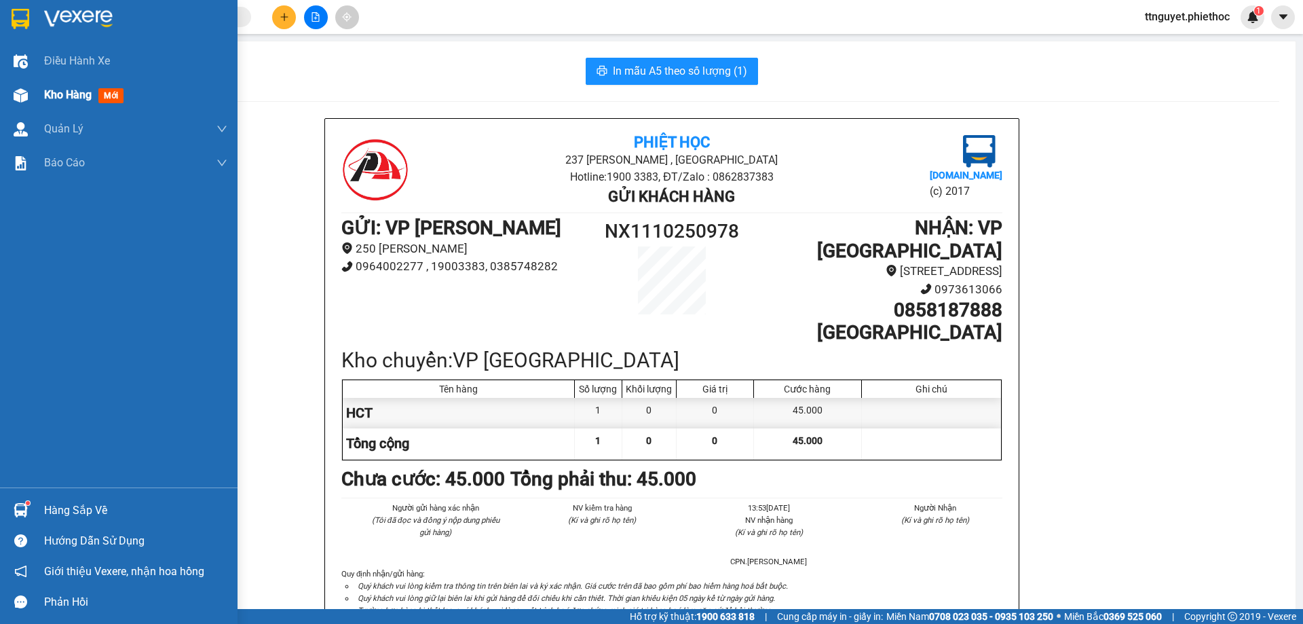
click at [32, 94] on div at bounding box center [21, 95] width 24 height 24
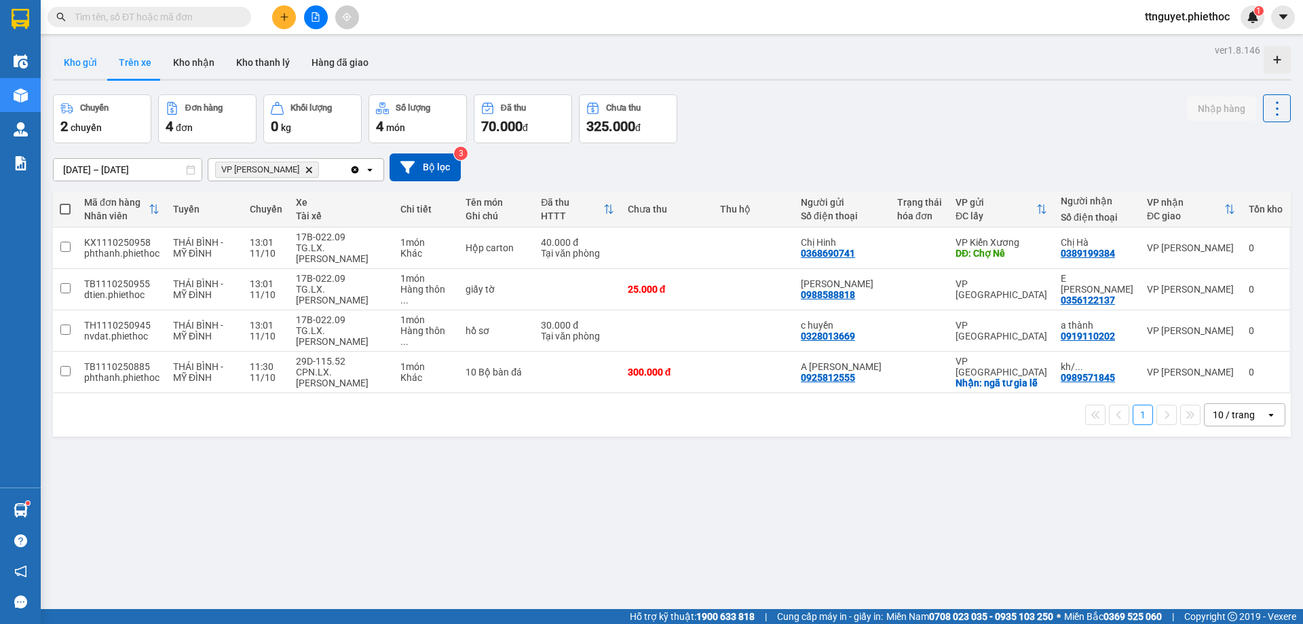
click at [88, 65] on button "Kho gửi" at bounding box center [80, 62] width 55 height 33
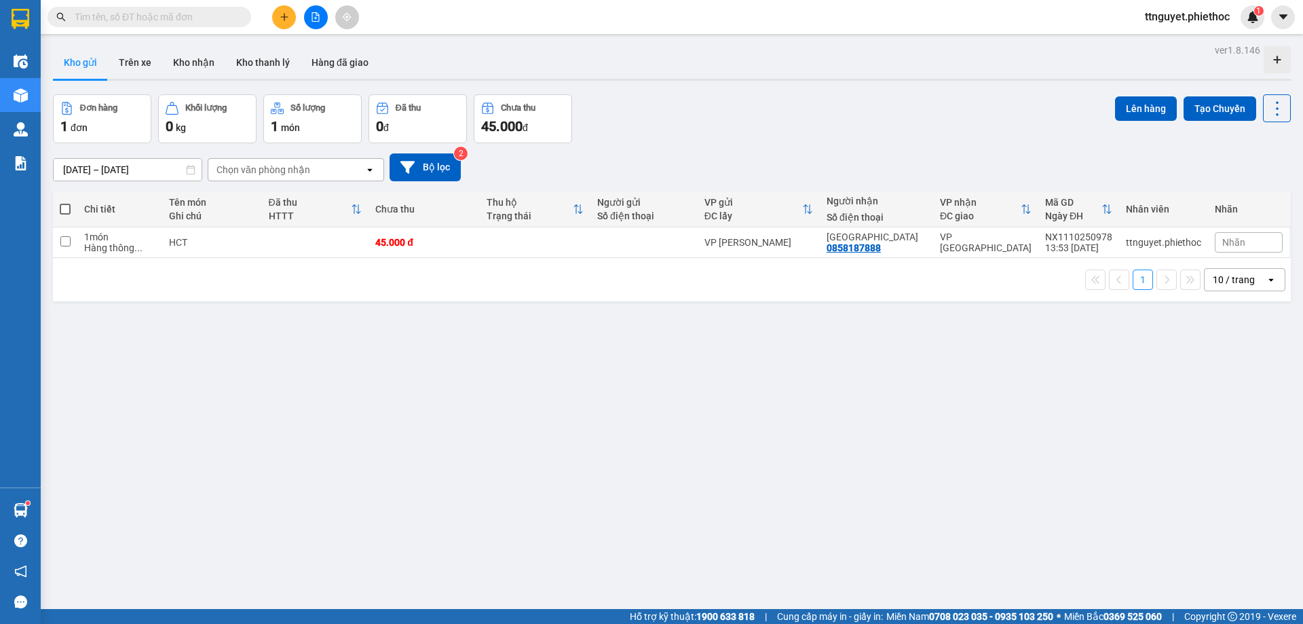
click at [69, 208] on span at bounding box center [65, 209] width 11 height 11
click at [65, 202] on input "checkbox" at bounding box center [65, 202] width 0 height 0
checkbox input "true"
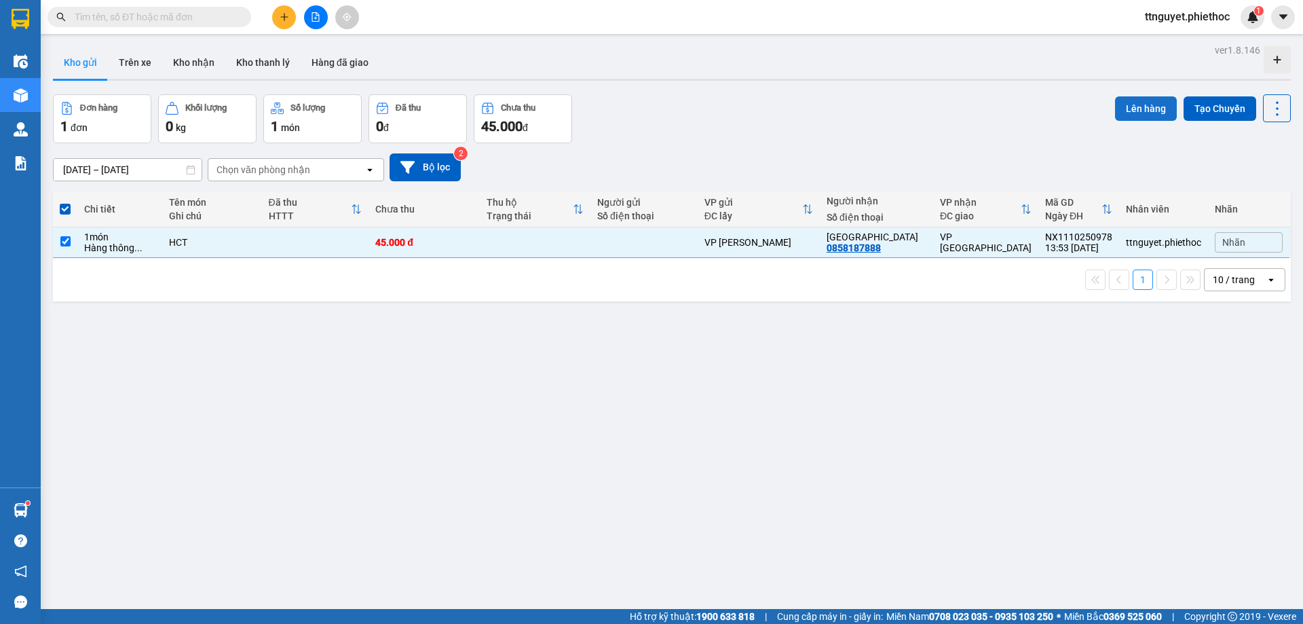
click at [1141, 109] on button "Lên hàng" at bounding box center [1146, 108] width 62 height 24
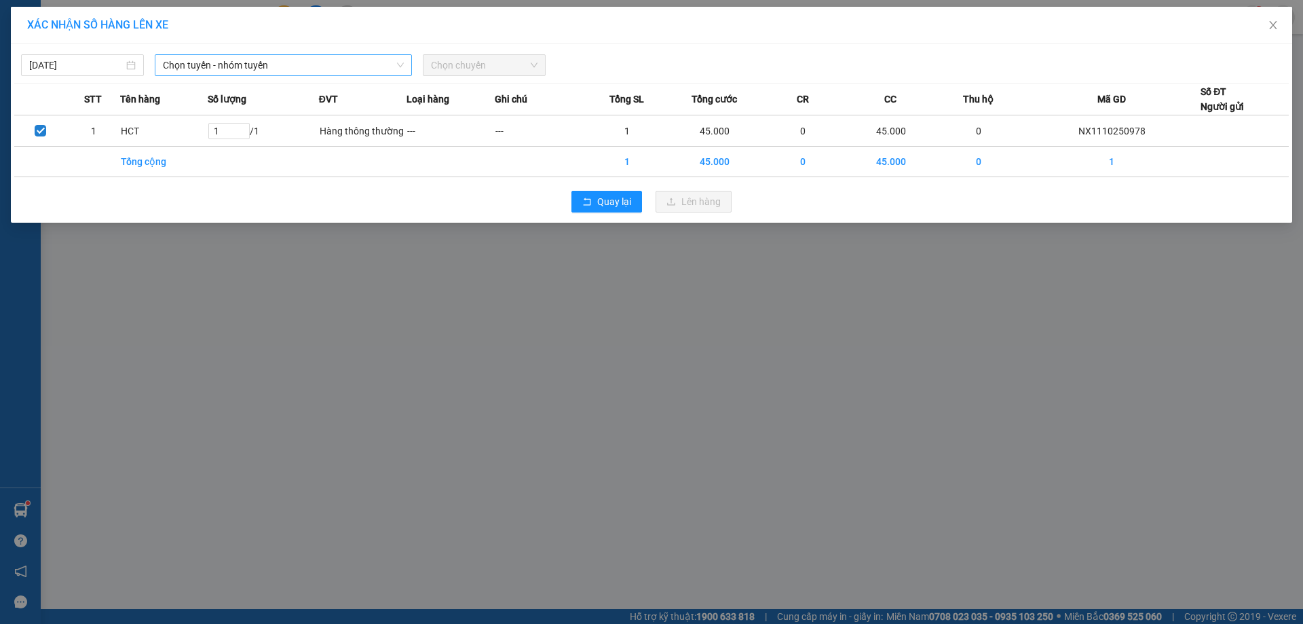
click at [197, 62] on span "Chọn tuyến - nhóm tuyến" at bounding box center [283, 65] width 241 height 20
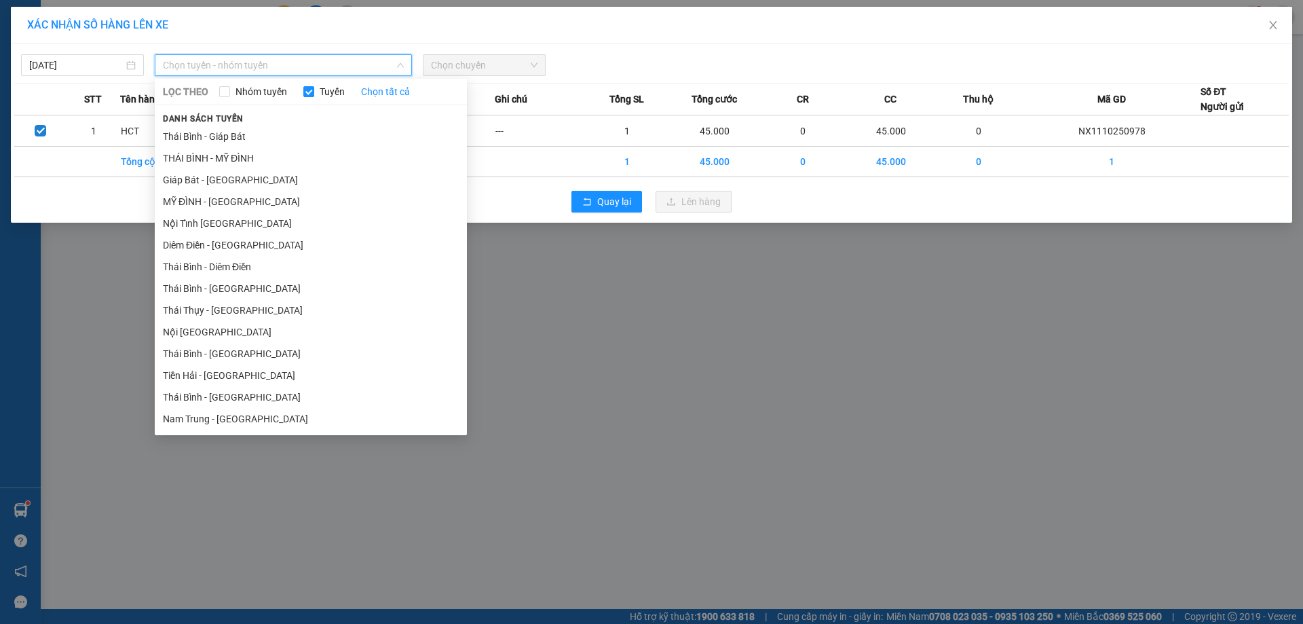
drag, startPoint x: 174, startPoint y: 198, endPoint x: 345, endPoint y: 115, distance: 189.7
click at [184, 198] on li "MỸ ĐÌNH - [GEOGRAPHIC_DATA]" at bounding box center [311, 202] width 312 height 22
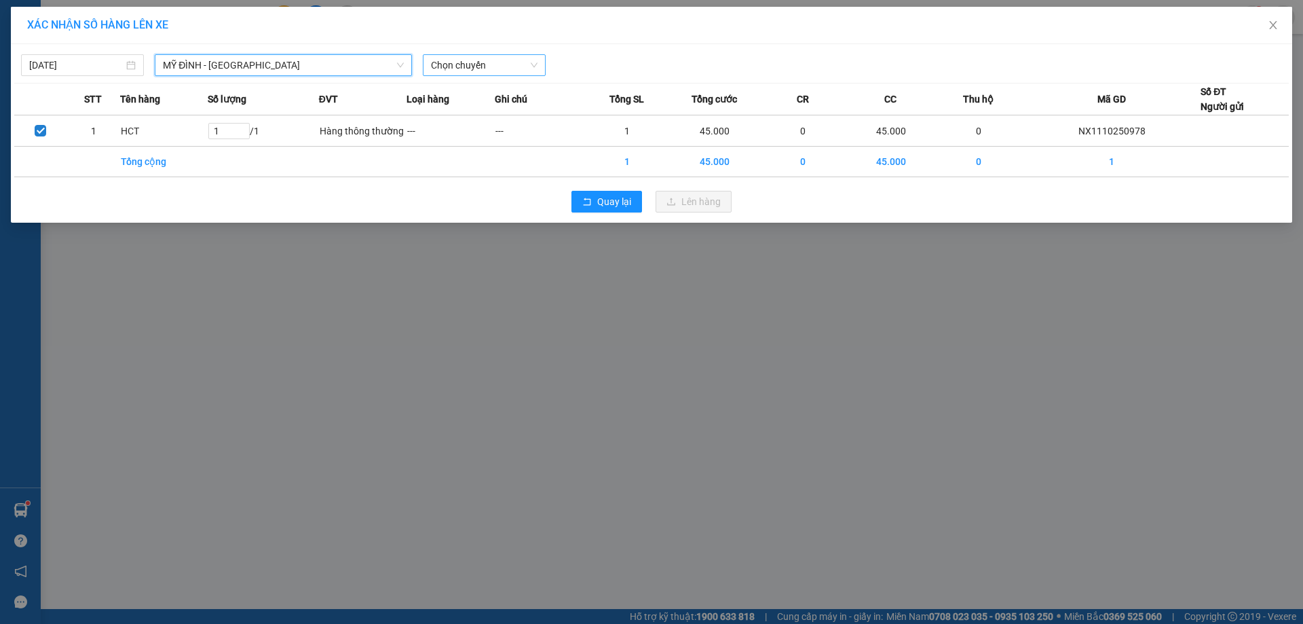
click at [484, 69] on span "Chọn chuyến" at bounding box center [484, 65] width 107 height 20
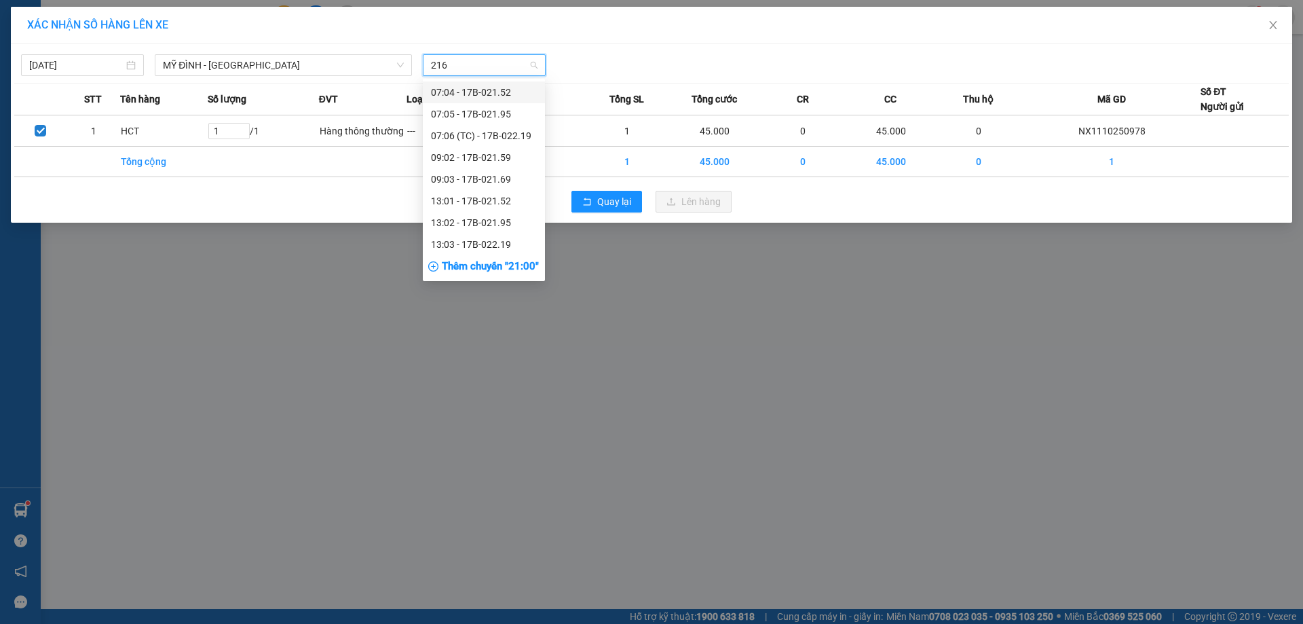
type input "2169"
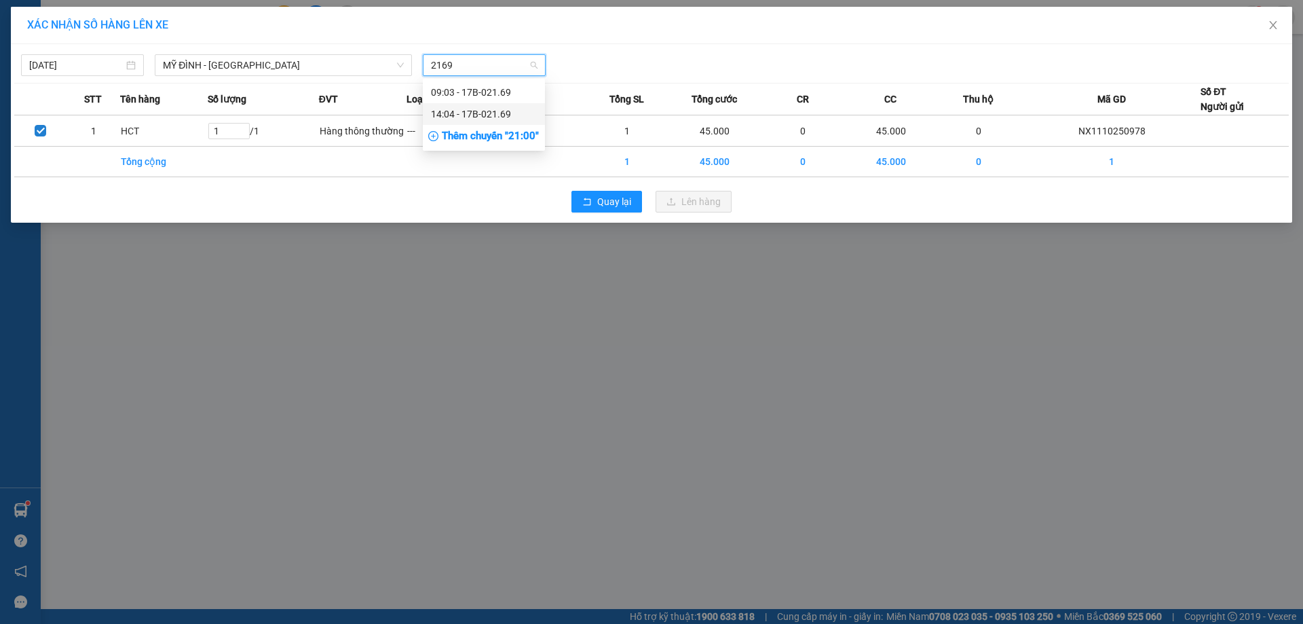
click at [487, 111] on div "14:04 - 17B-021.69" at bounding box center [484, 114] width 106 height 15
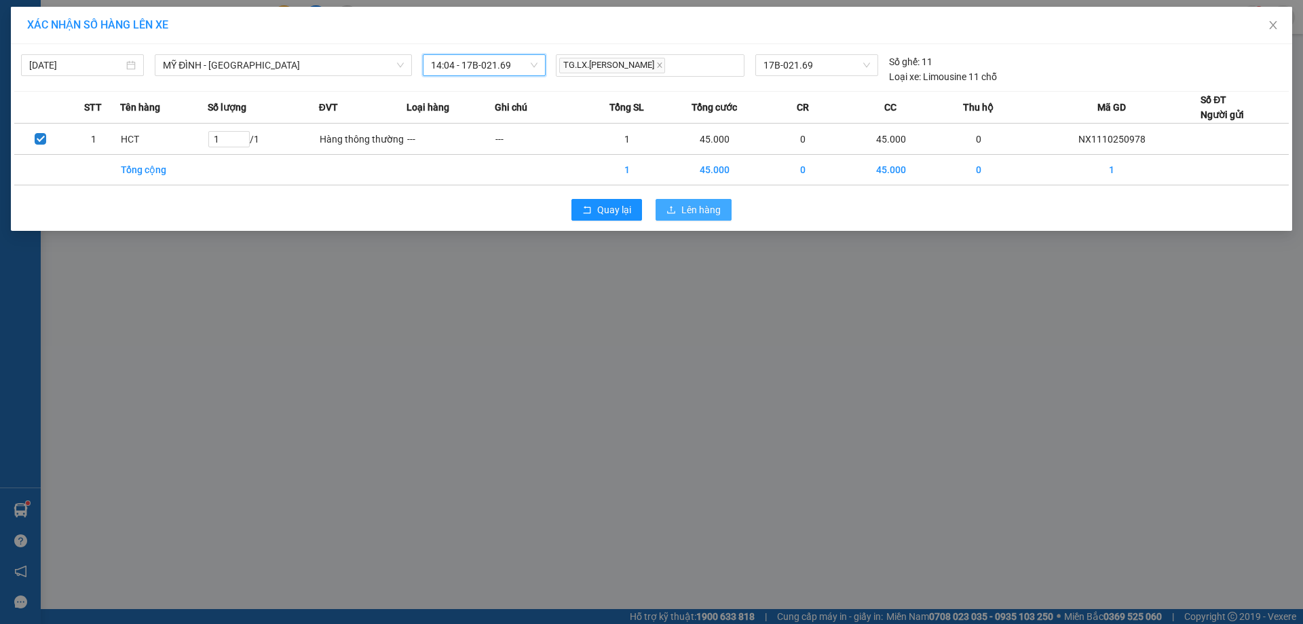
click at [683, 212] on span "Lên hàng" at bounding box center [700, 209] width 39 height 15
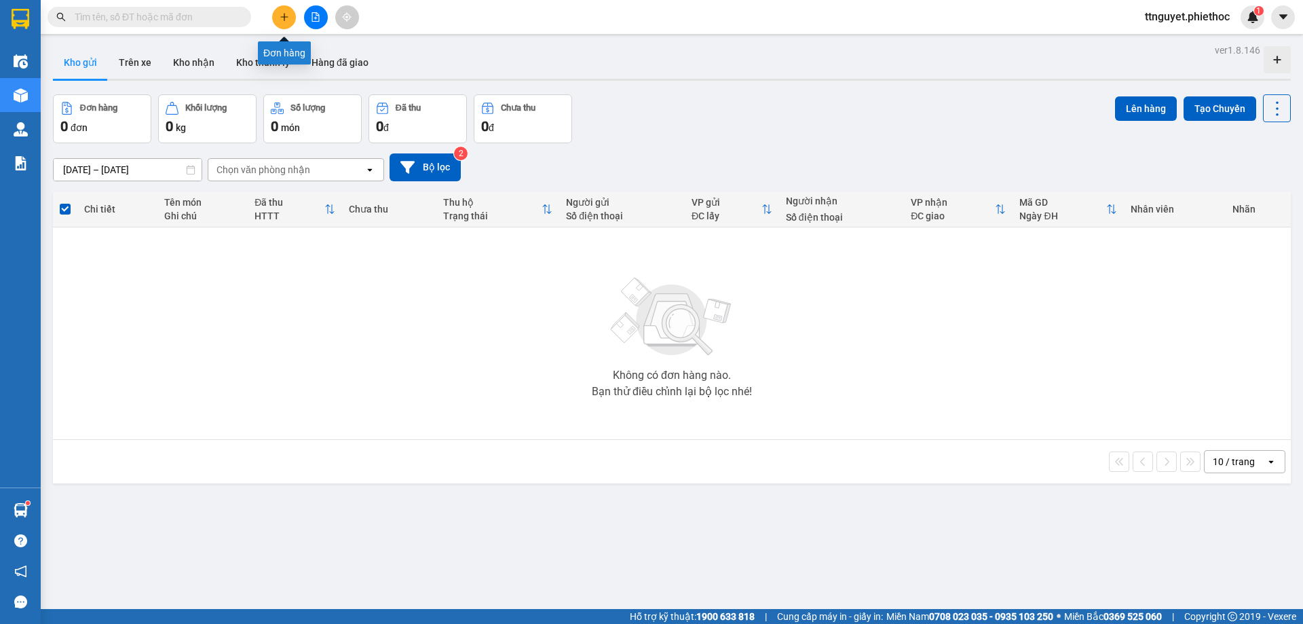
click at [280, 10] on button at bounding box center [284, 17] width 24 height 24
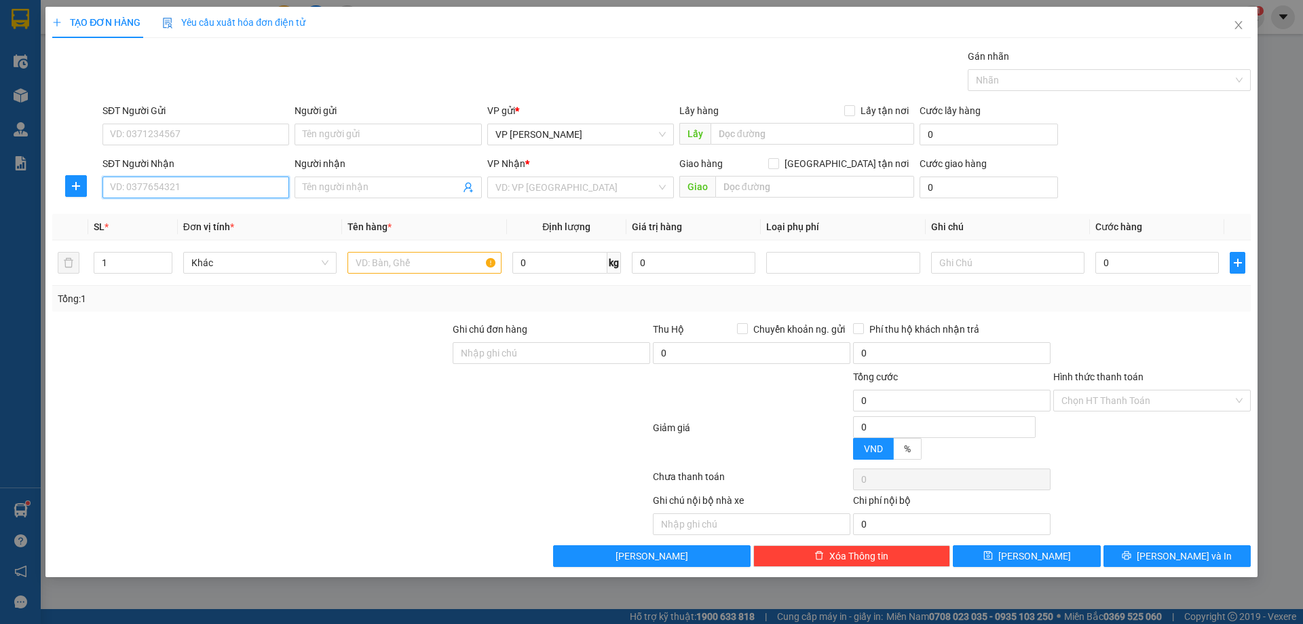
click at [200, 189] on input "SĐT Người Nhận" at bounding box center [195, 187] width 187 height 22
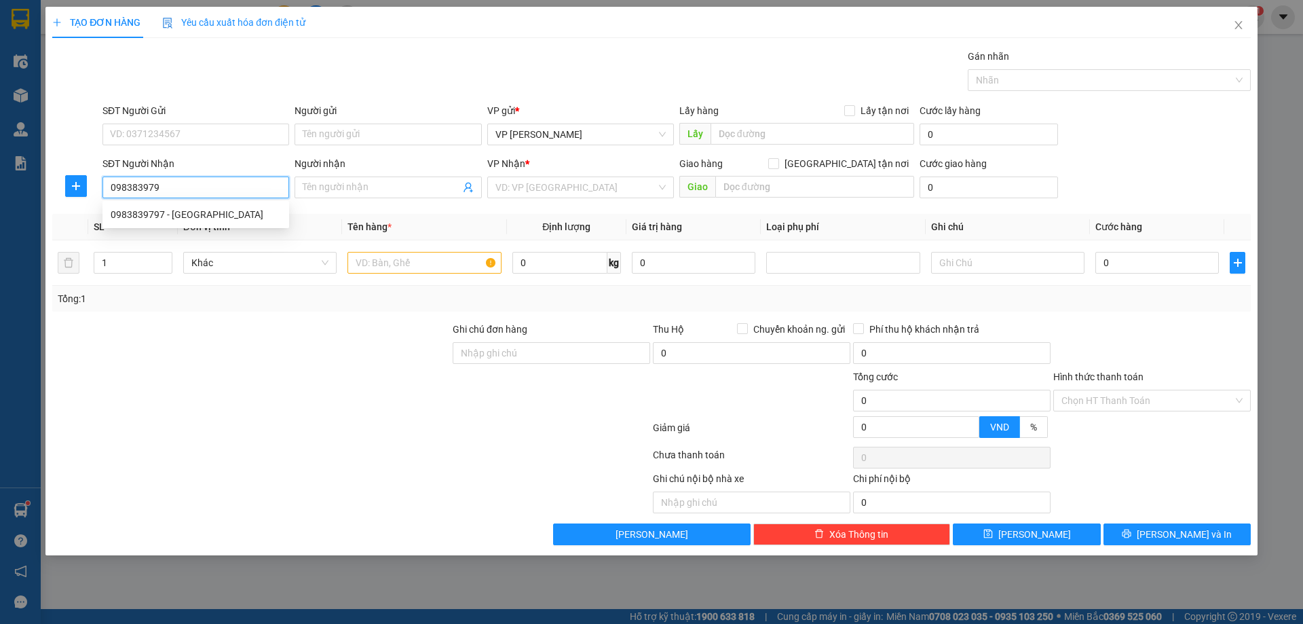
type input "0983839797"
click at [178, 212] on div "0983839797 - [GEOGRAPHIC_DATA]" at bounding box center [196, 214] width 170 height 15
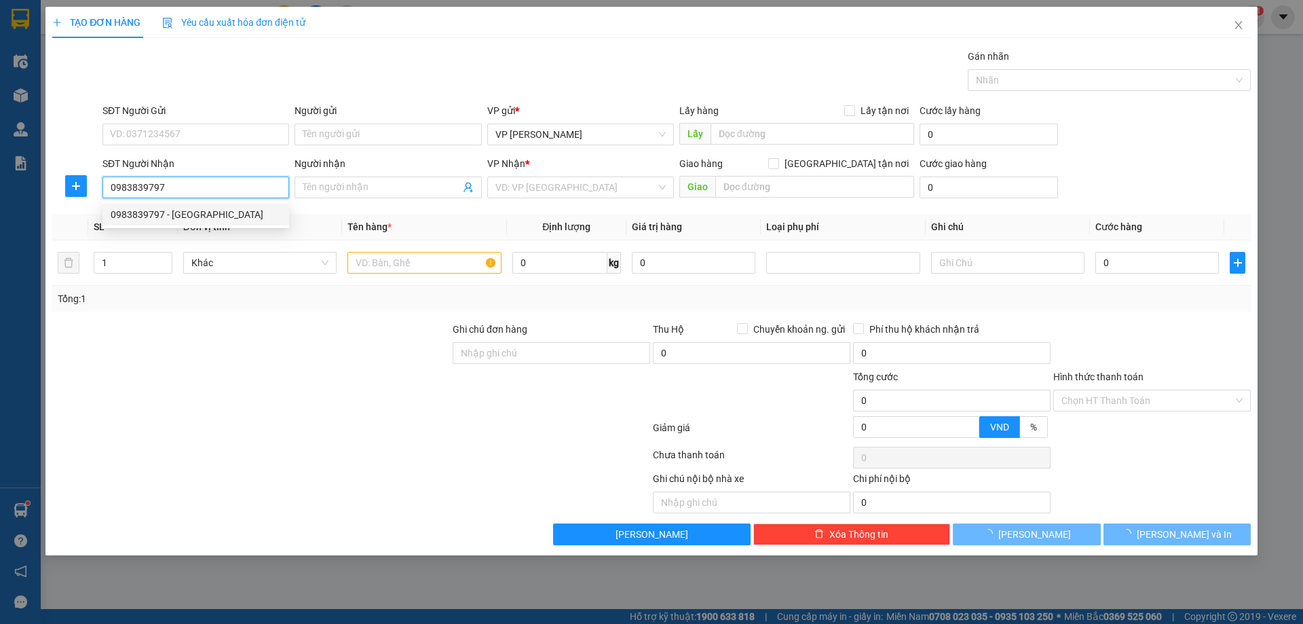
type input "[PERSON_NAME]"
type input "Cầu Kìm"
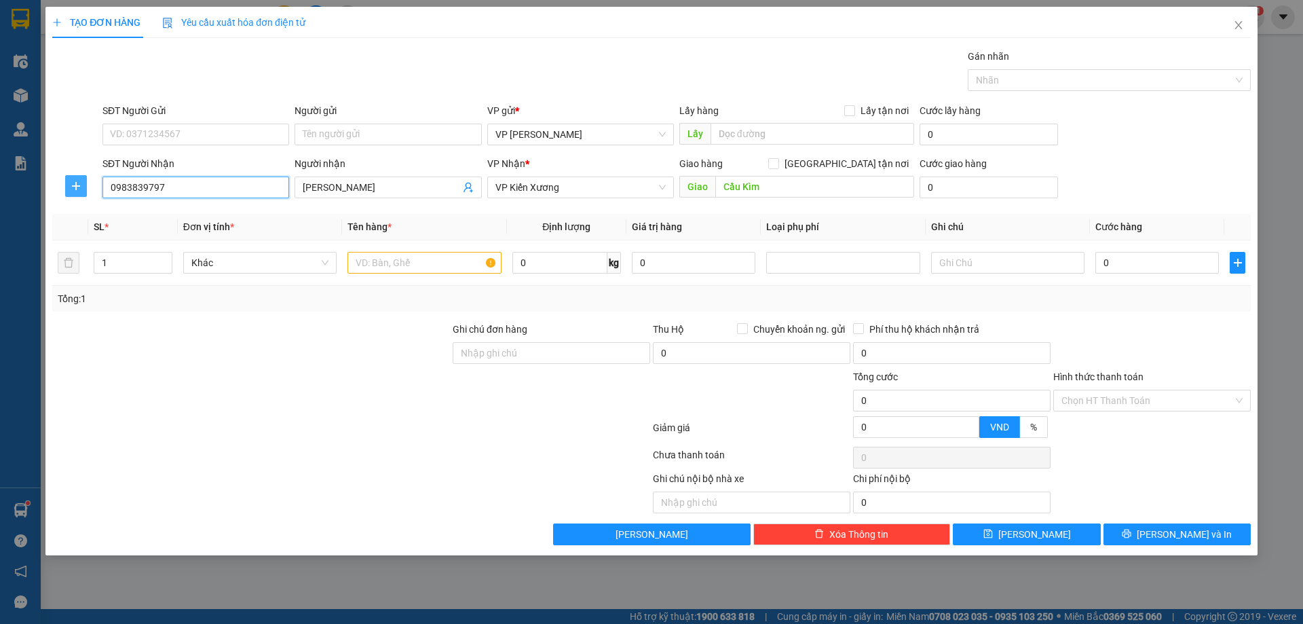
type input "0983839797"
click at [76, 185] on icon "plus" at bounding box center [75, 186] width 1 height 9
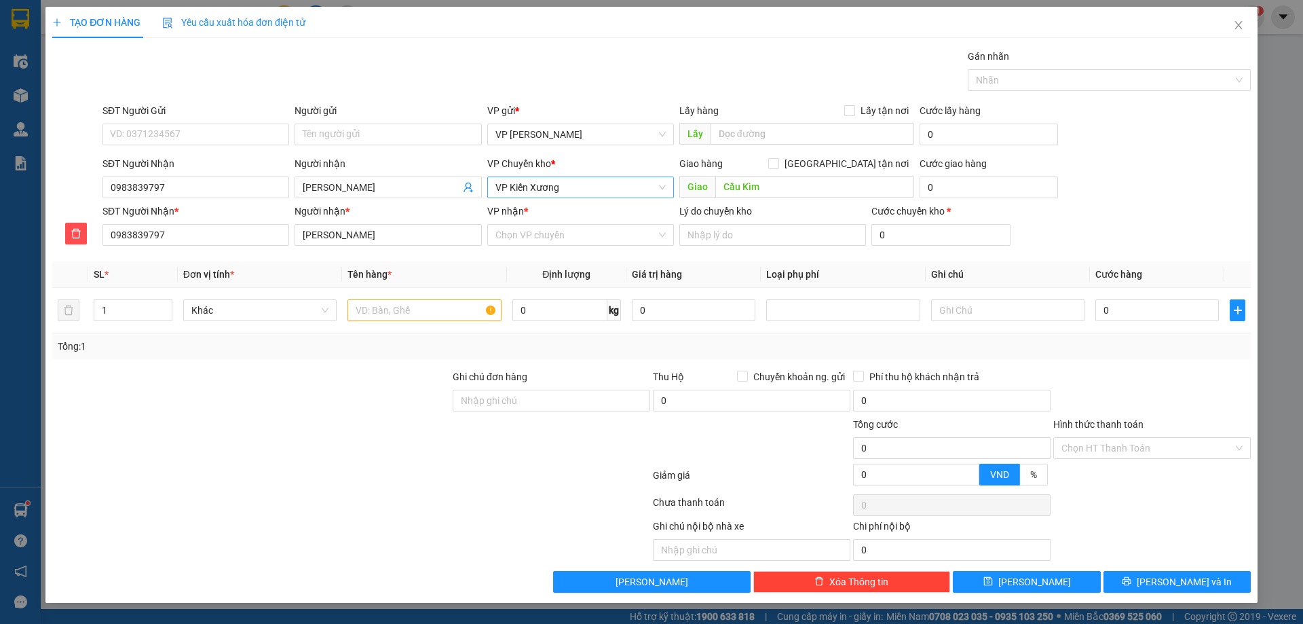
click at [598, 184] on span "VP Kiến Xương" at bounding box center [580, 187] width 170 height 20
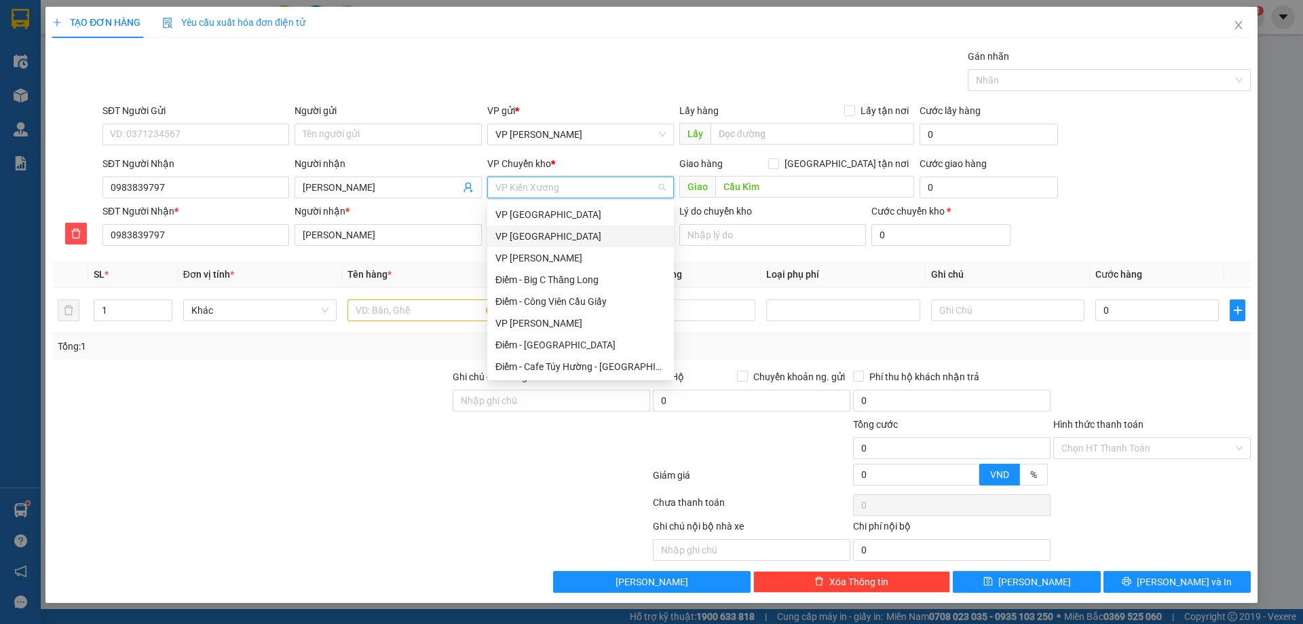
click at [537, 238] on div "VP [GEOGRAPHIC_DATA]" at bounding box center [580, 236] width 170 height 15
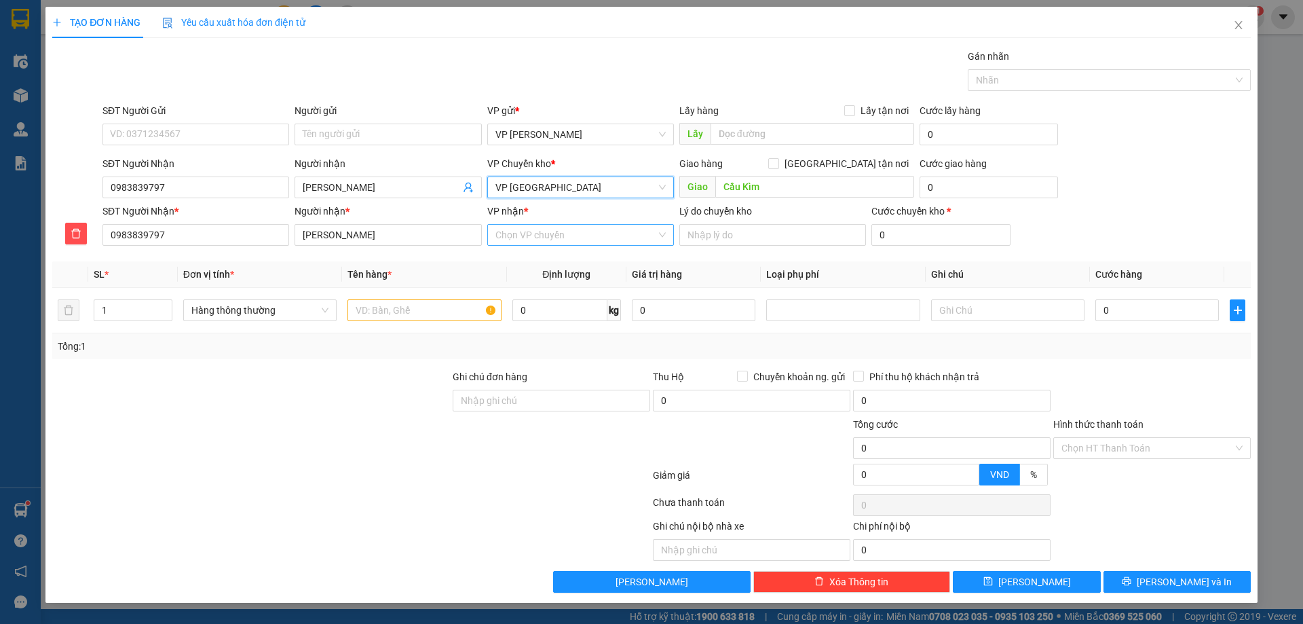
click at [601, 242] on input "VP nhận *" at bounding box center [575, 235] width 161 height 20
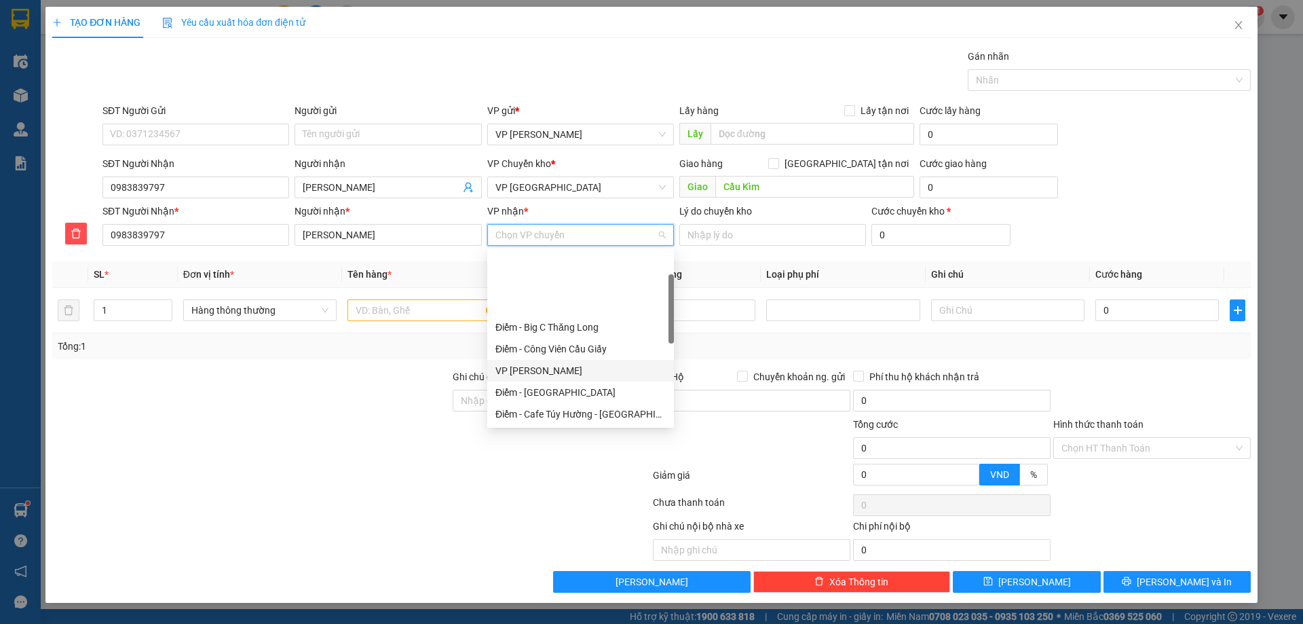
scroll to position [136, 0]
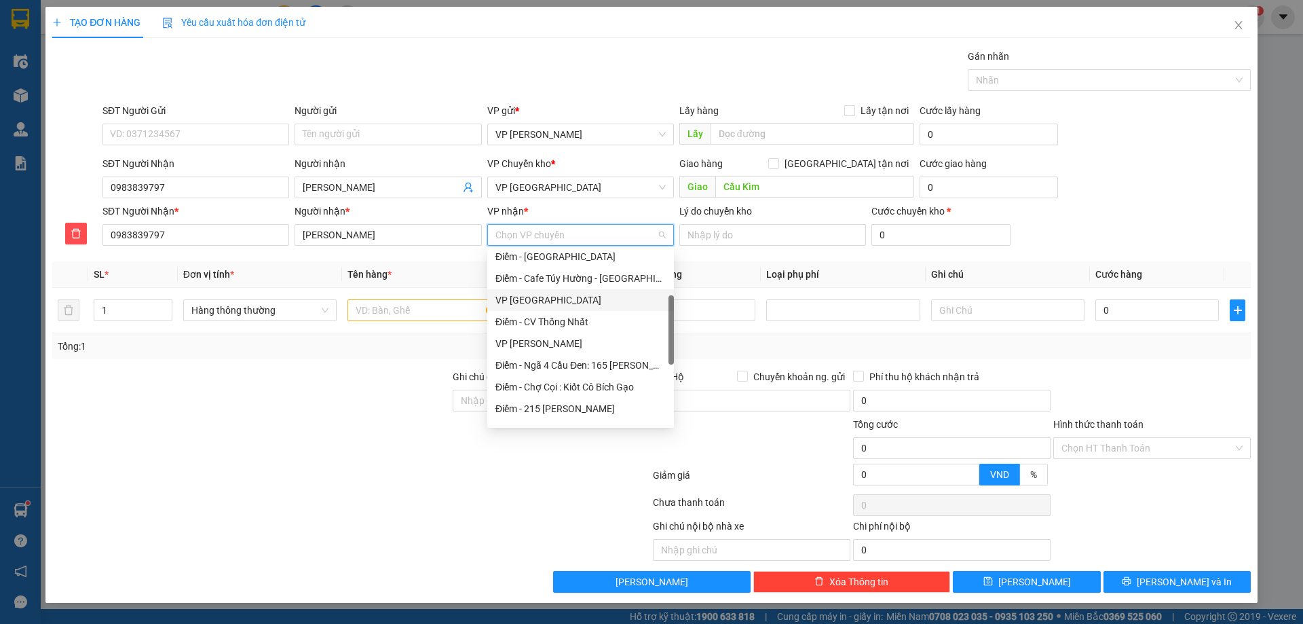
click at [520, 299] on div "VP [GEOGRAPHIC_DATA]" at bounding box center [580, 299] width 170 height 15
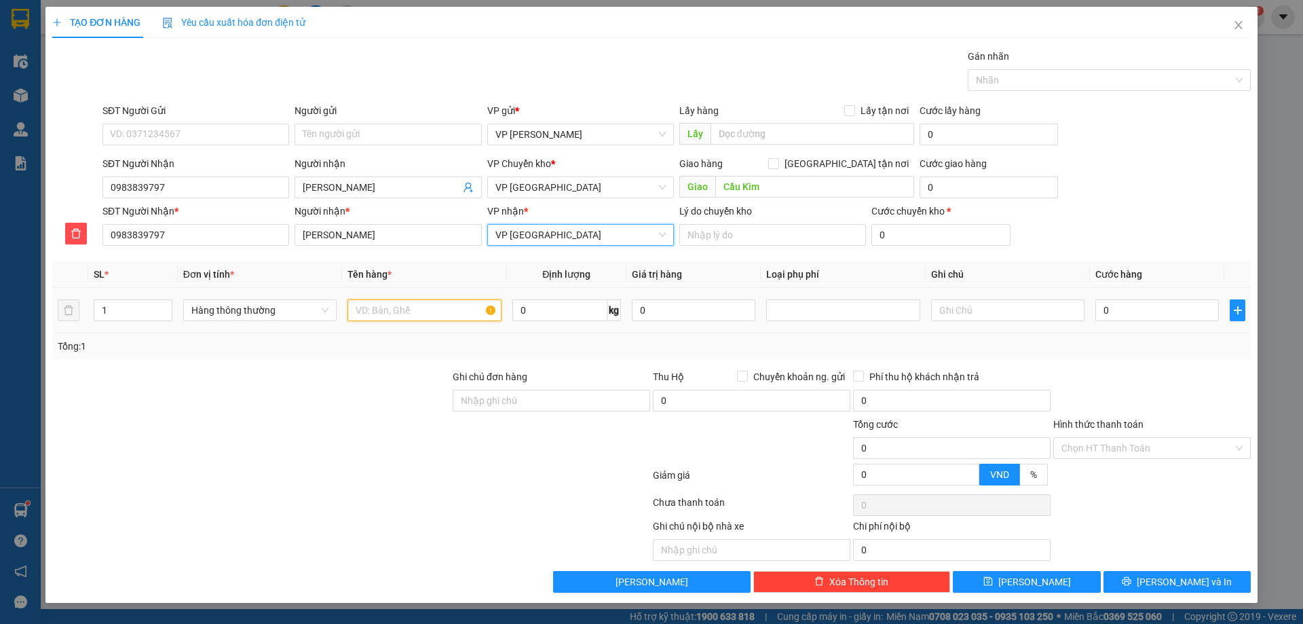
click at [387, 313] on input "text" at bounding box center [423, 310] width 153 height 22
type input "TUI ĐEN THUOCS LÁ"
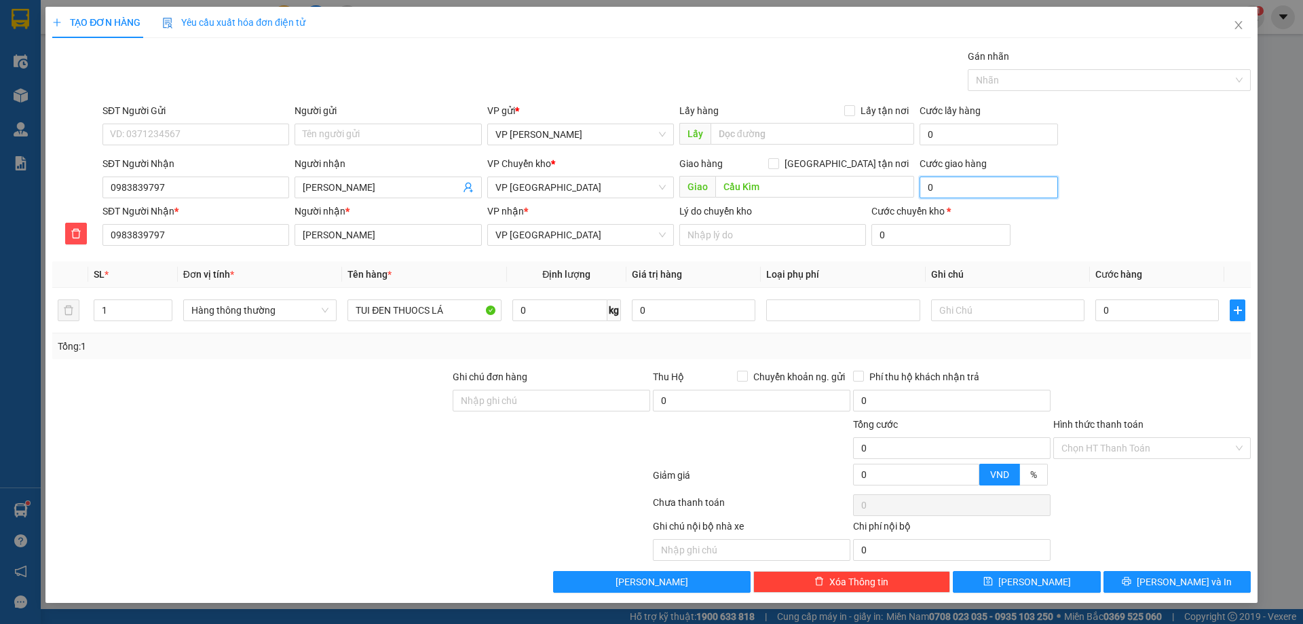
click at [955, 187] on input "0" at bounding box center [988, 187] width 138 height 22
type input "5"
type input "5.000"
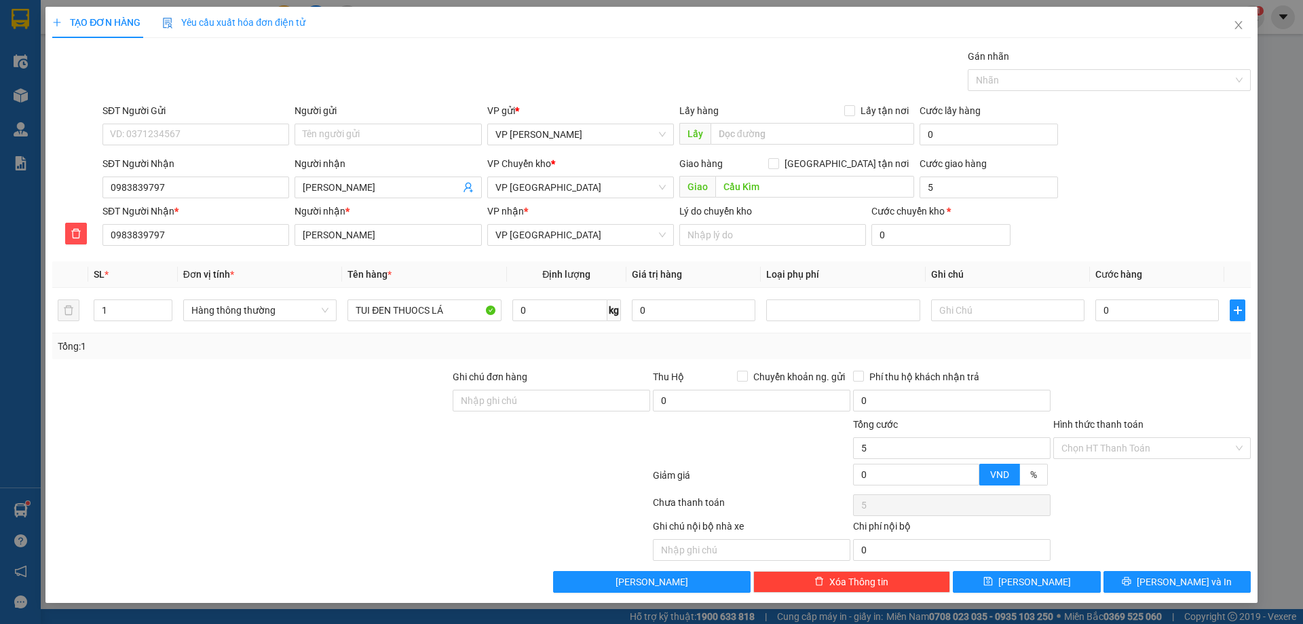
type input "5.000"
click at [1124, 154] on form "SĐT Người Gửi VD: 0371234567 Người gửi Tên người gửi VP gửi * VP [PERSON_NAME] …" at bounding box center [651, 177] width 1198 height 148
click at [1189, 327] on td "0" at bounding box center [1157, 310] width 134 height 45
click at [1181, 309] on input "0" at bounding box center [1156, 310] width 123 height 22
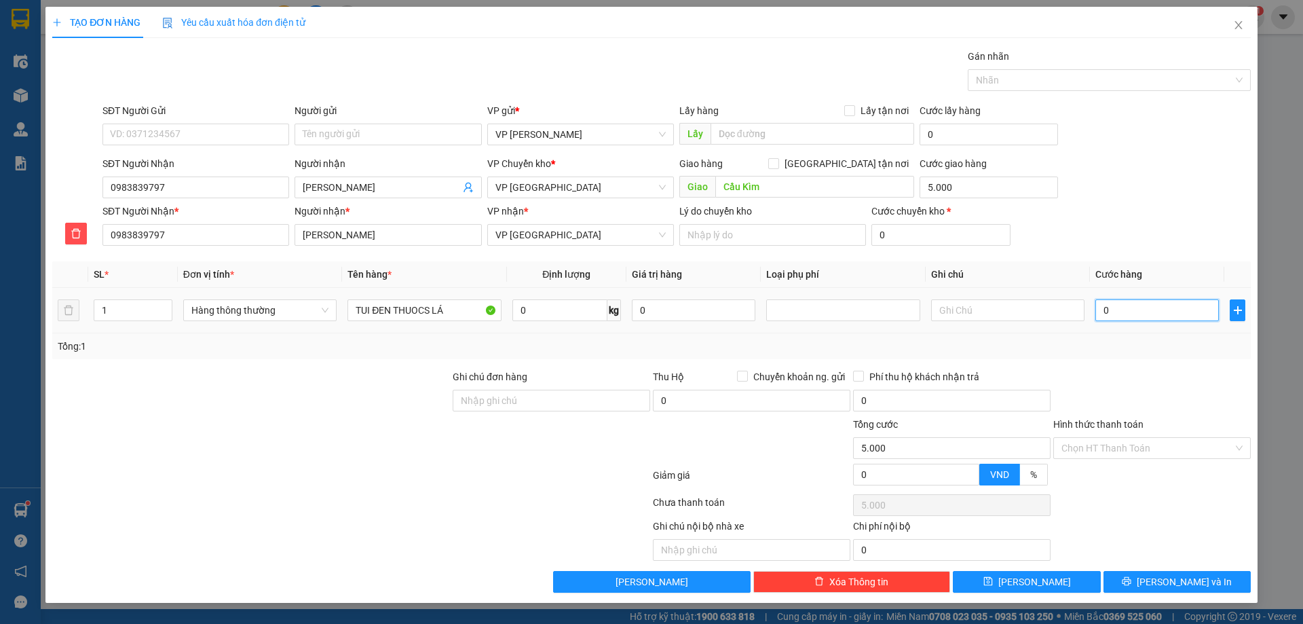
type input "03"
type input "5.003"
type input "030"
type input "5.030"
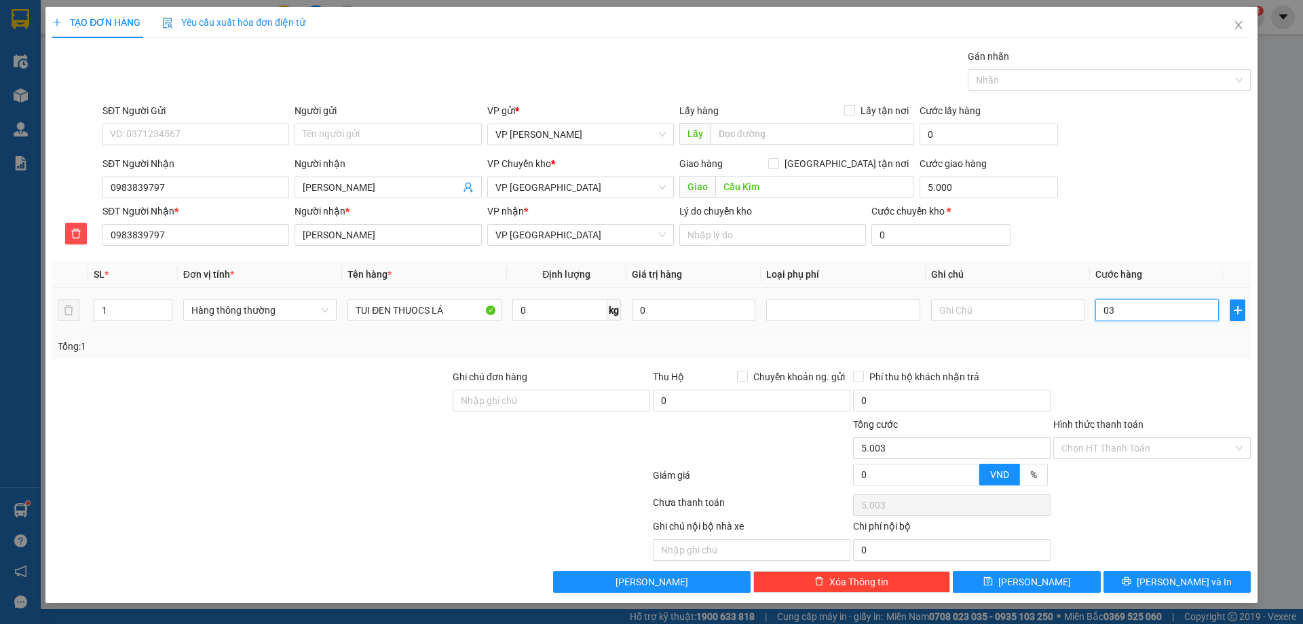
type input "5.030"
type input "30.000"
type input "35.000"
click at [1181, 357] on div "Tổng: 1" at bounding box center [651, 346] width 1198 height 26
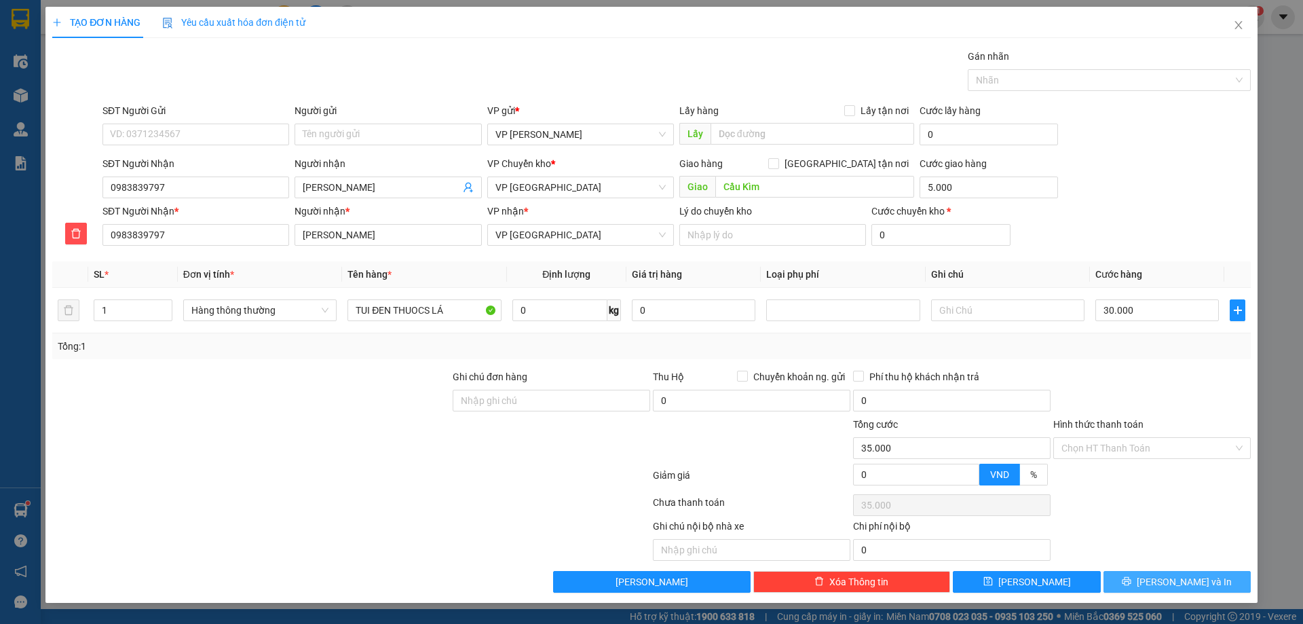
click at [1147, 576] on button "[PERSON_NAME] và In" at bounding box center [1176, 582] width 147 height 22
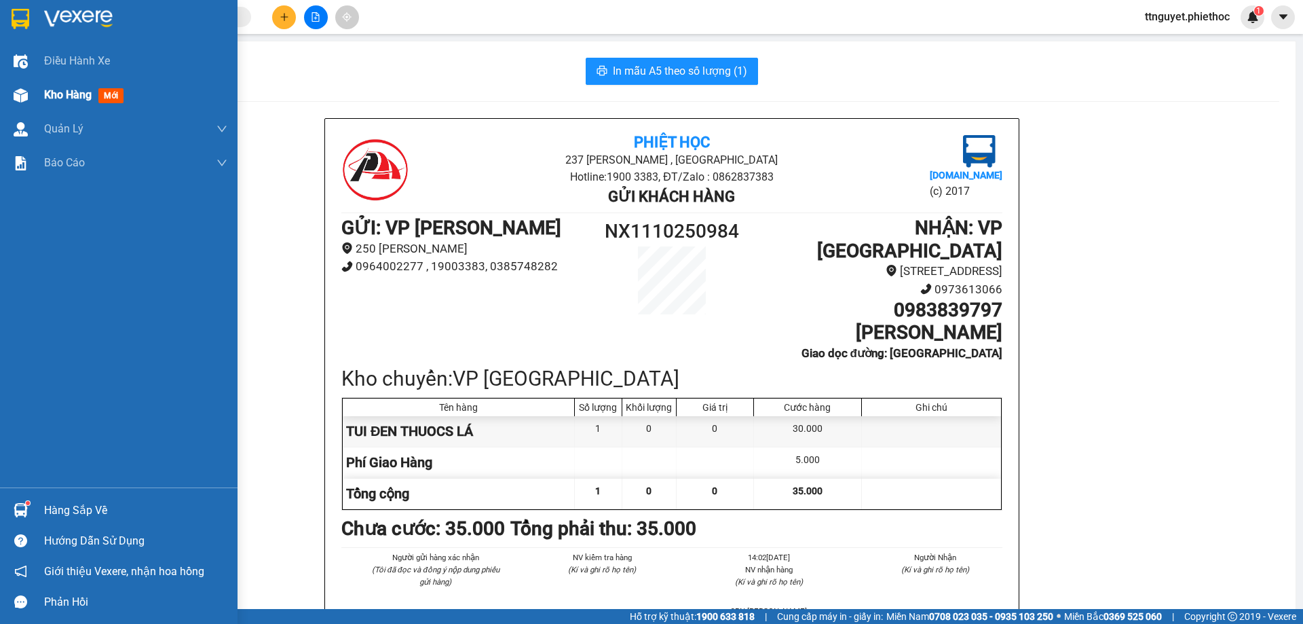
click at [21, 98] on img at bounding box center [21, 95] width 14 height 14
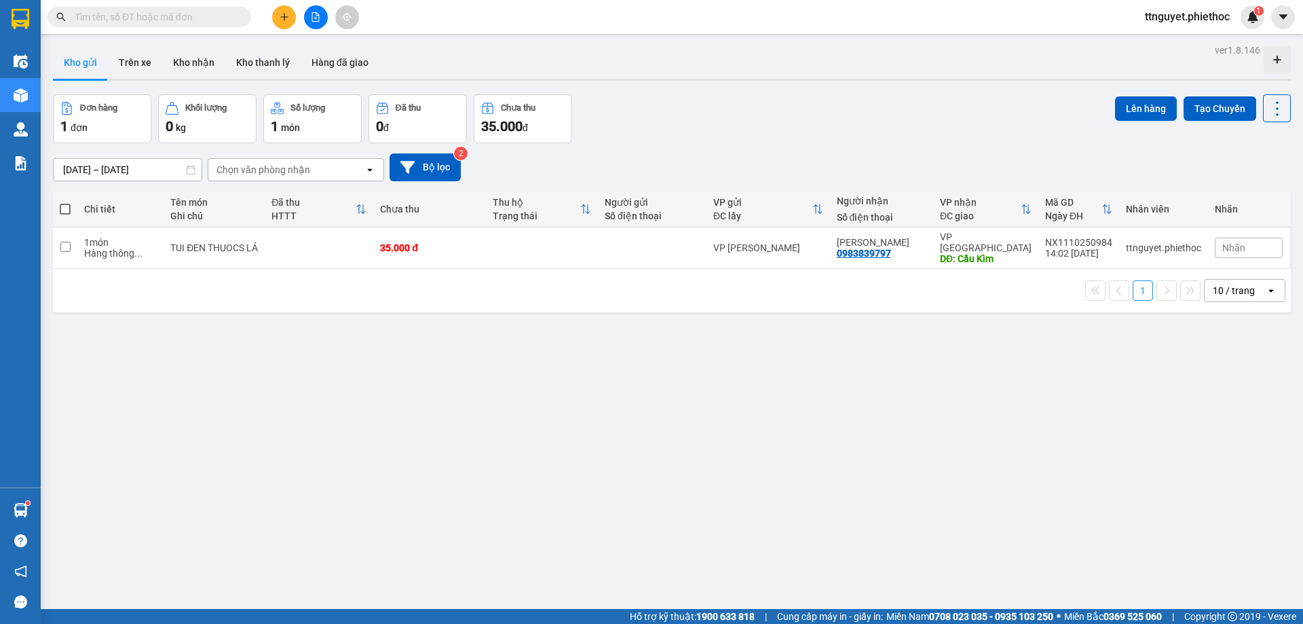
click at [142, 14] on input "text" at bounding box center [155, 16] width 160 height 15
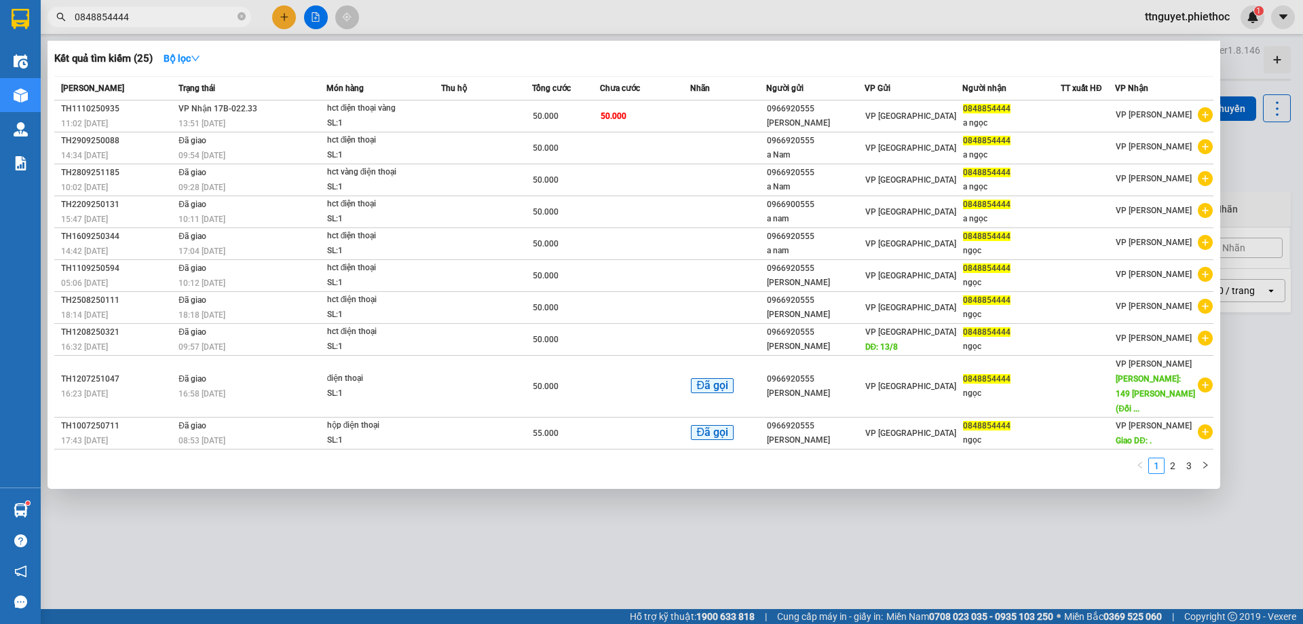
type input "0848854444"
click at [281, 100] on th "Trạng thái" at bounding box center [250, 89] width 151 height 24
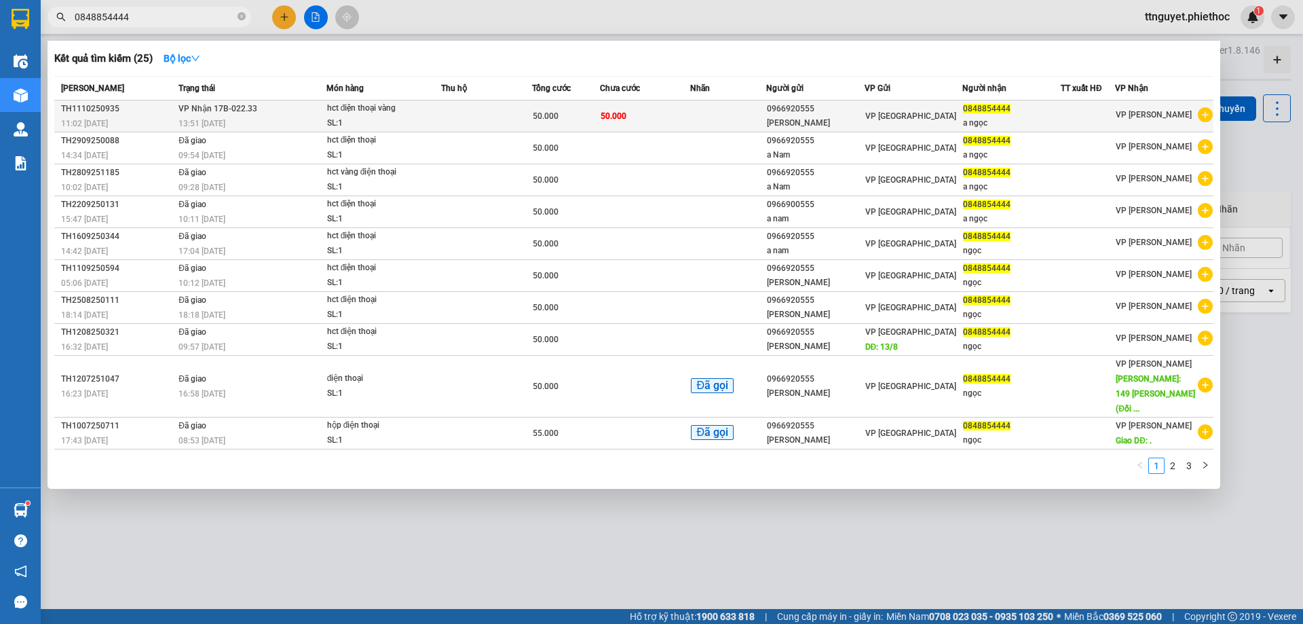
click at [281, 113] on td "VP Nhận 17B-022.33 13:51 [DATE]" at bounding box center [250, 116] width 151 height 32
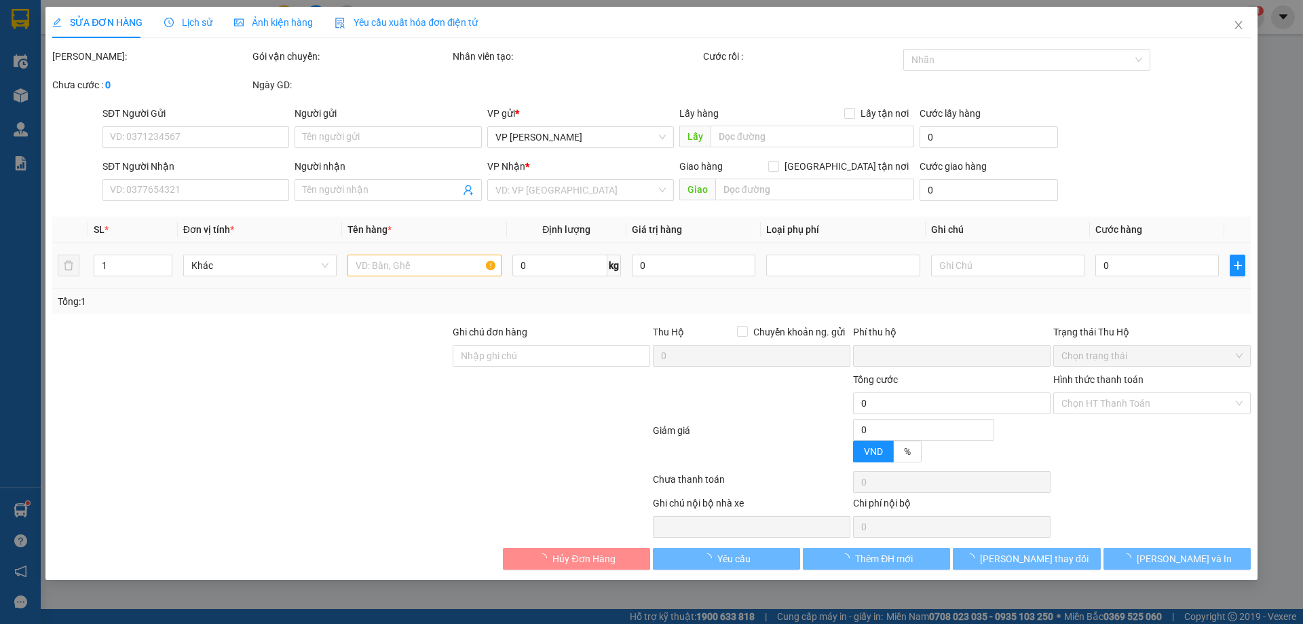
type input "0966920555"
type input "[PERSON_NAME]"
type input "0848854444"
type input "a ngọc"
type input "0"
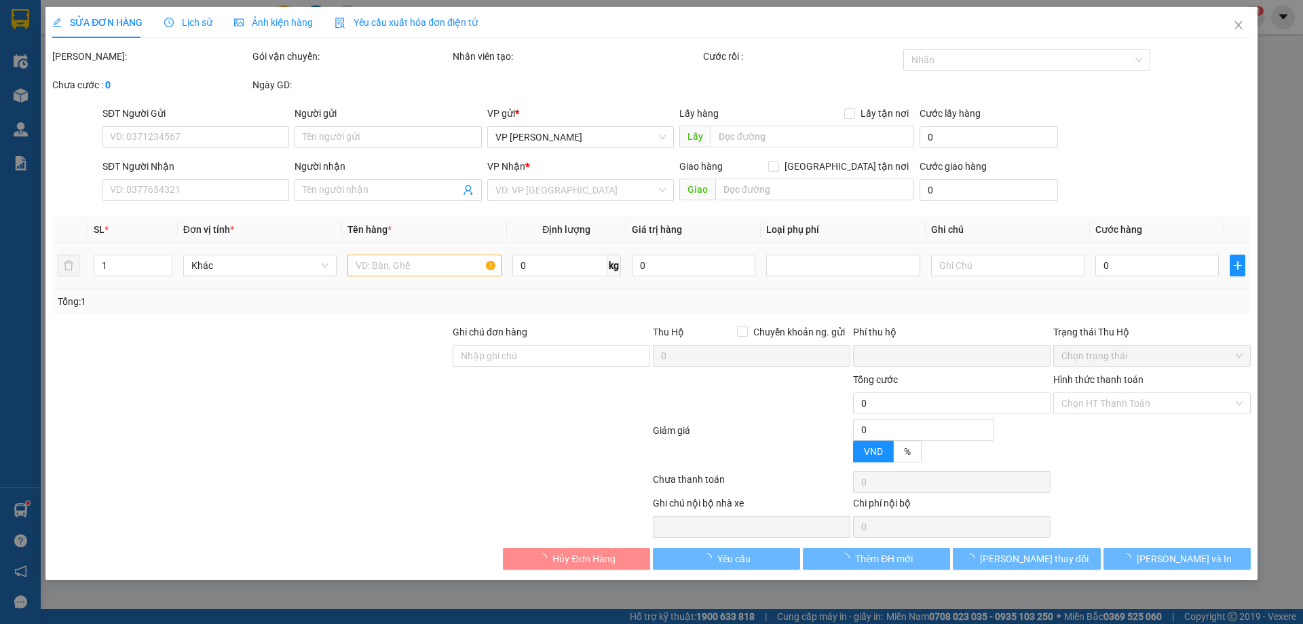
type input "50.000"
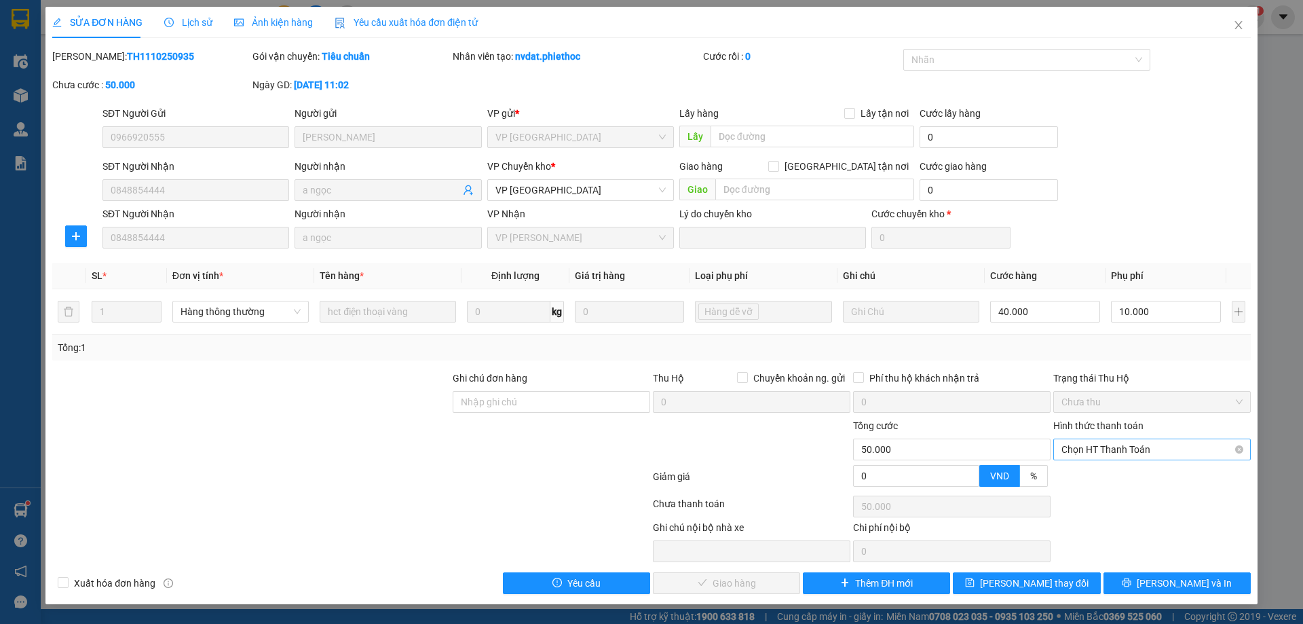
click at [1090, 449] on span "Chọn HT Thanh Toán" at bounding box center [1151, 449] width 181 height 20
click at [1095, 481] on div "Tại văn phòng" at bounding box center [1151, 476] width 181 height 15
type input "0"
click at [703, 581] on span "[PERSON_NAME] và Giao hàng" at bounding box center [744, 582] width 130 height 15
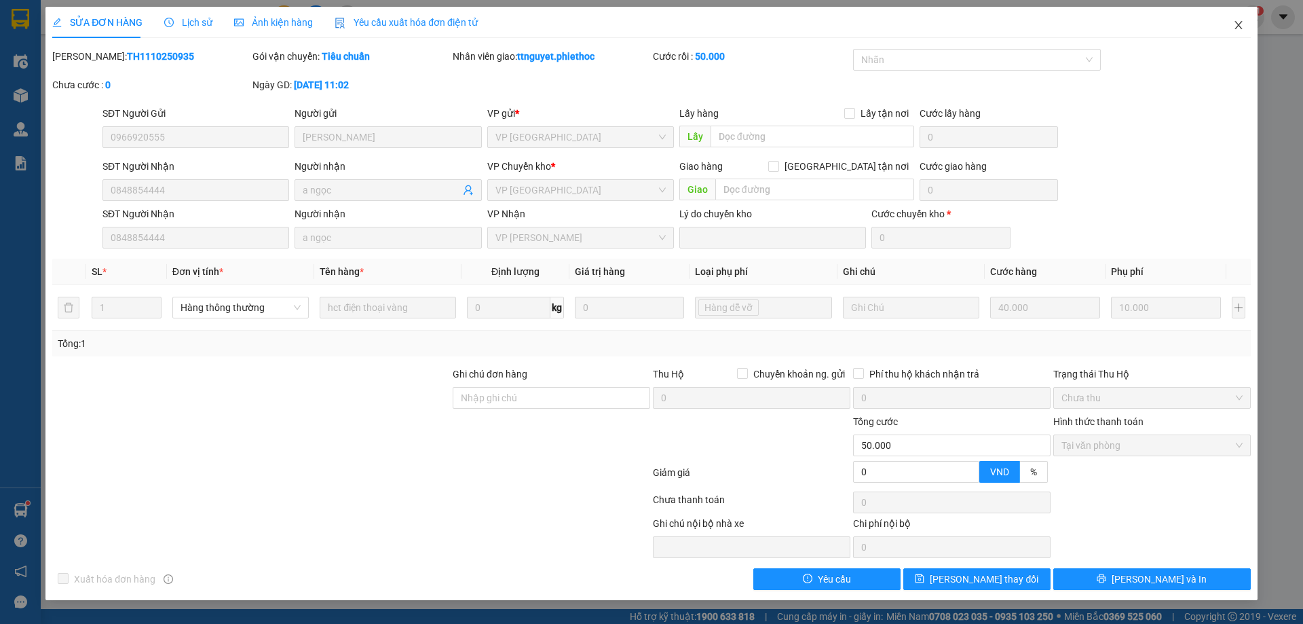
click at [1234, 24] on icon "close" at bounding box center [1238, 25] width 11 height 11
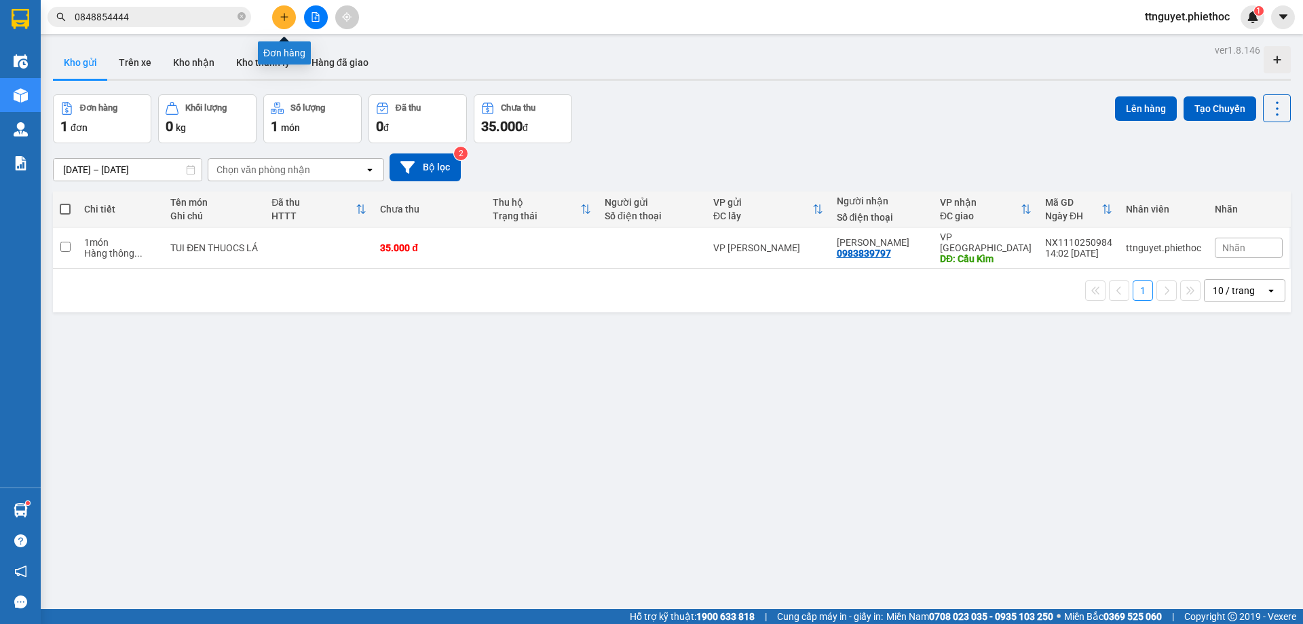
click at [286, 16] on icon "plus" at bounding box center [284, 16] width 9 height 9
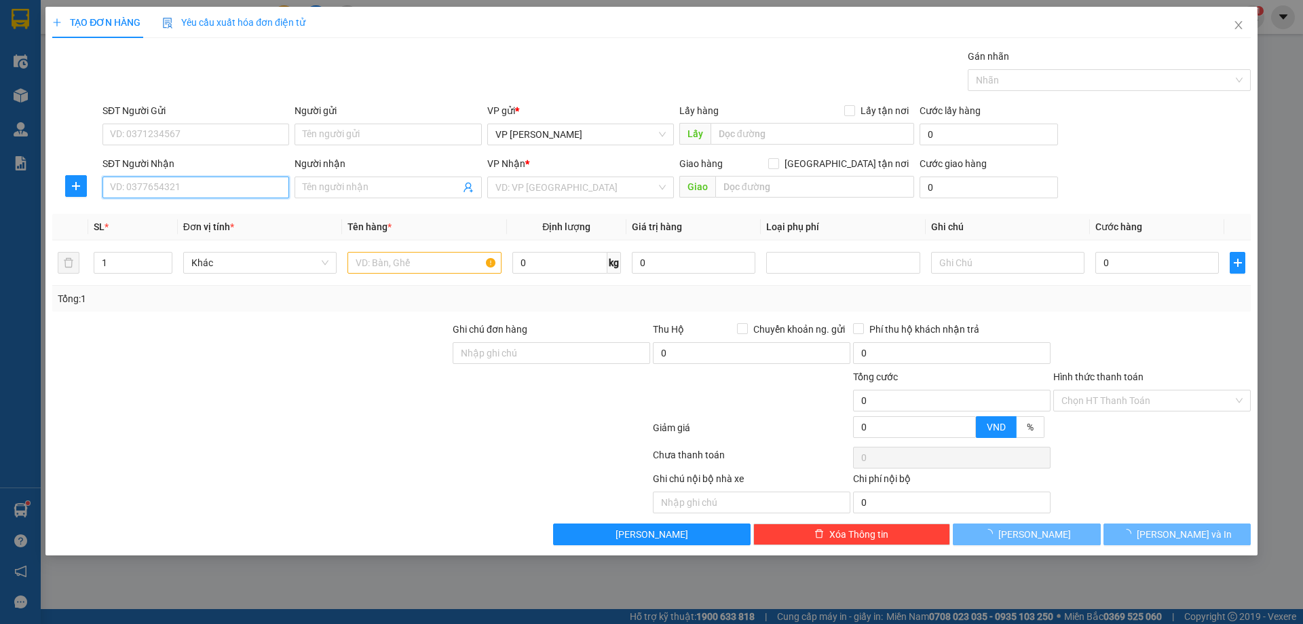
click at [177, 192] on input "SĐT Người Nhận" at bounding box center [195, 187] width 187 height 22
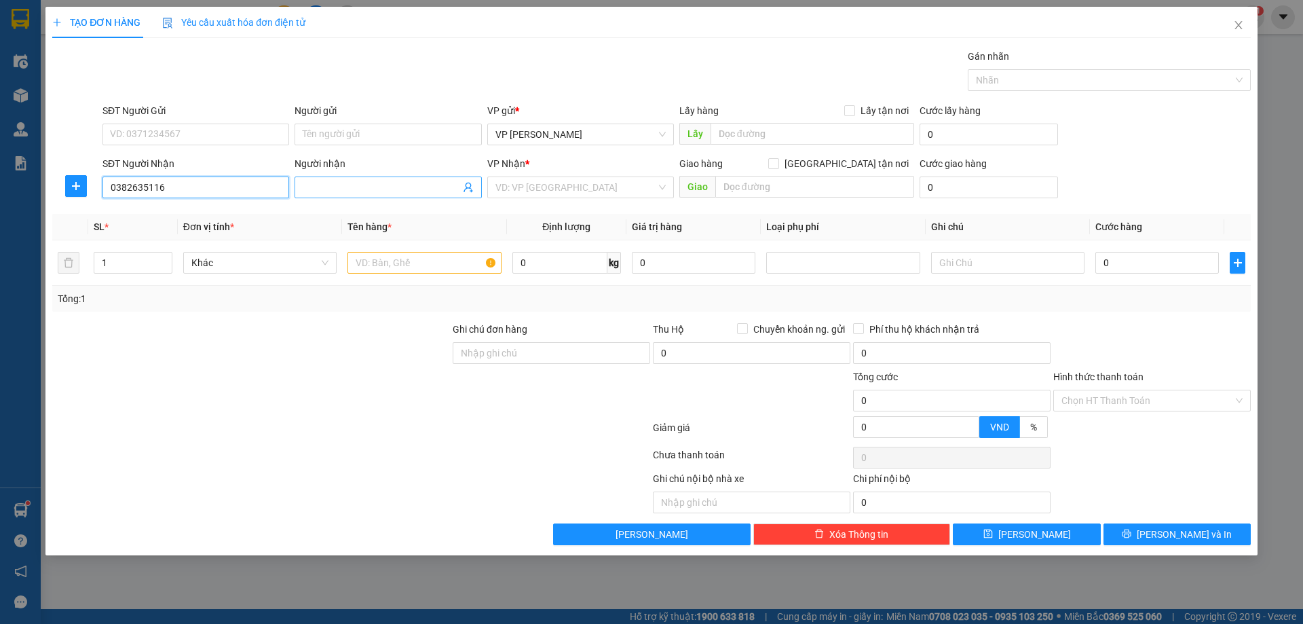
type input "0382635116"
click at [318, 182] on input "Người nhận" at bounding box center [381, 187] width 157 height 15
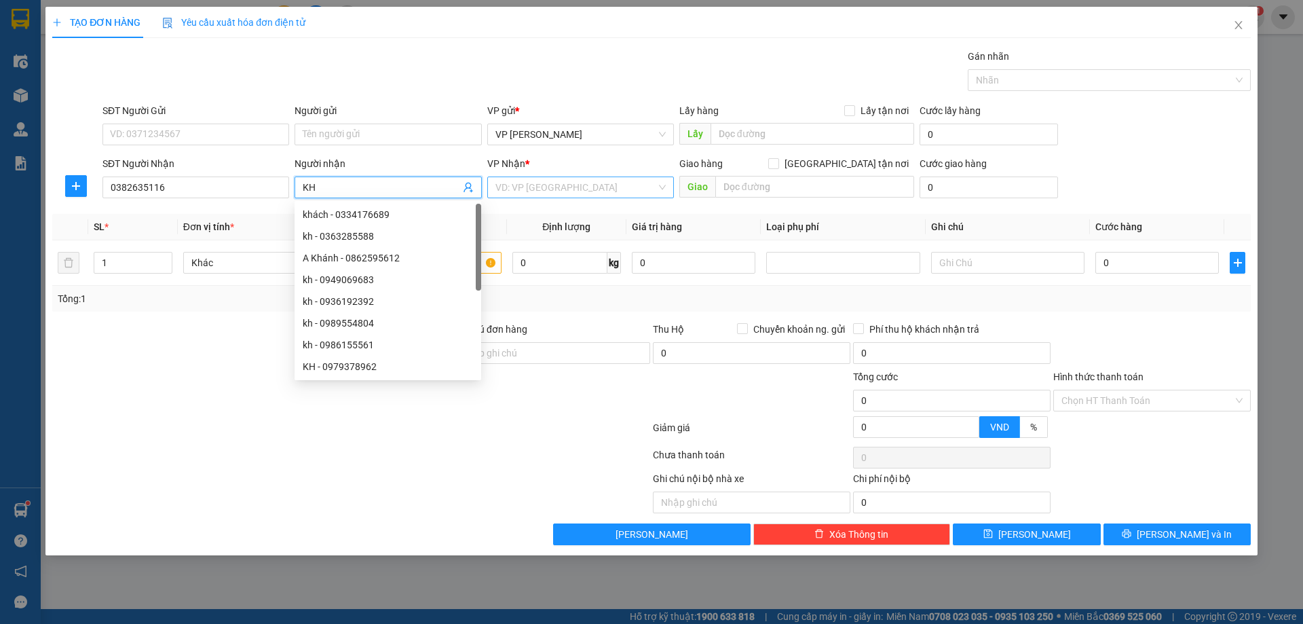
type input "KH"
click at [531, 188] on input "search" at bounding box center [575, 187] width 161 height 20
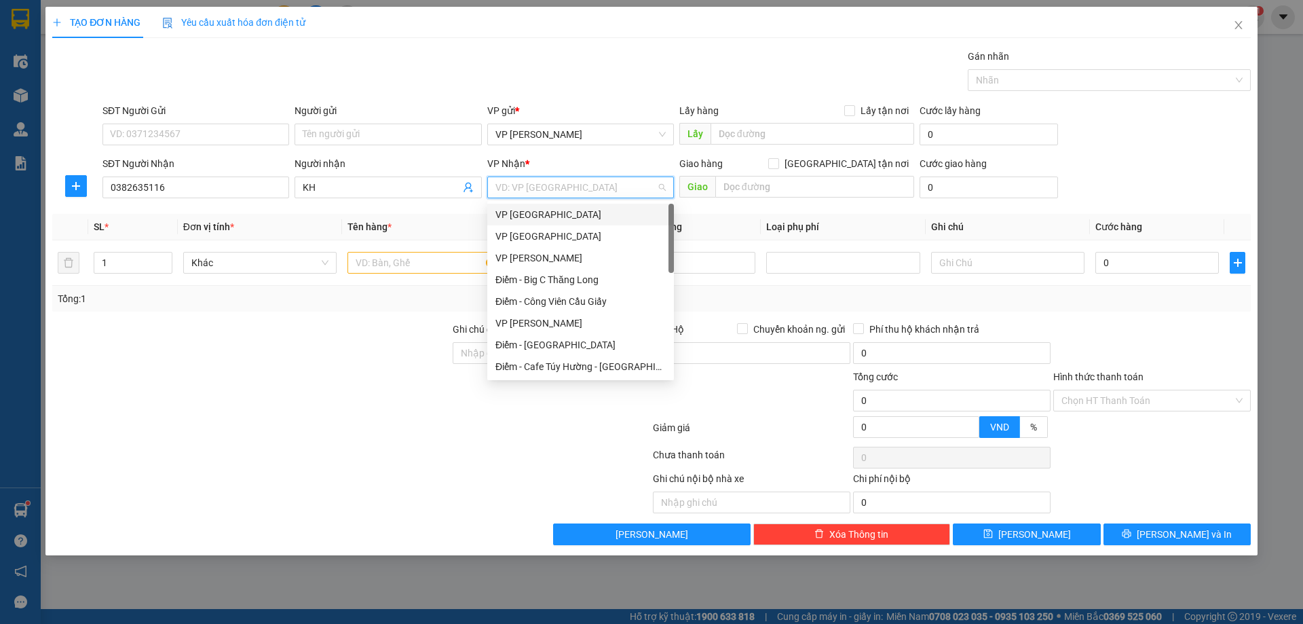
click at [535, 215] on div "VP [GEOGRAPHIC_DATA]" at bounding box center [580, 214] width 170 height 15
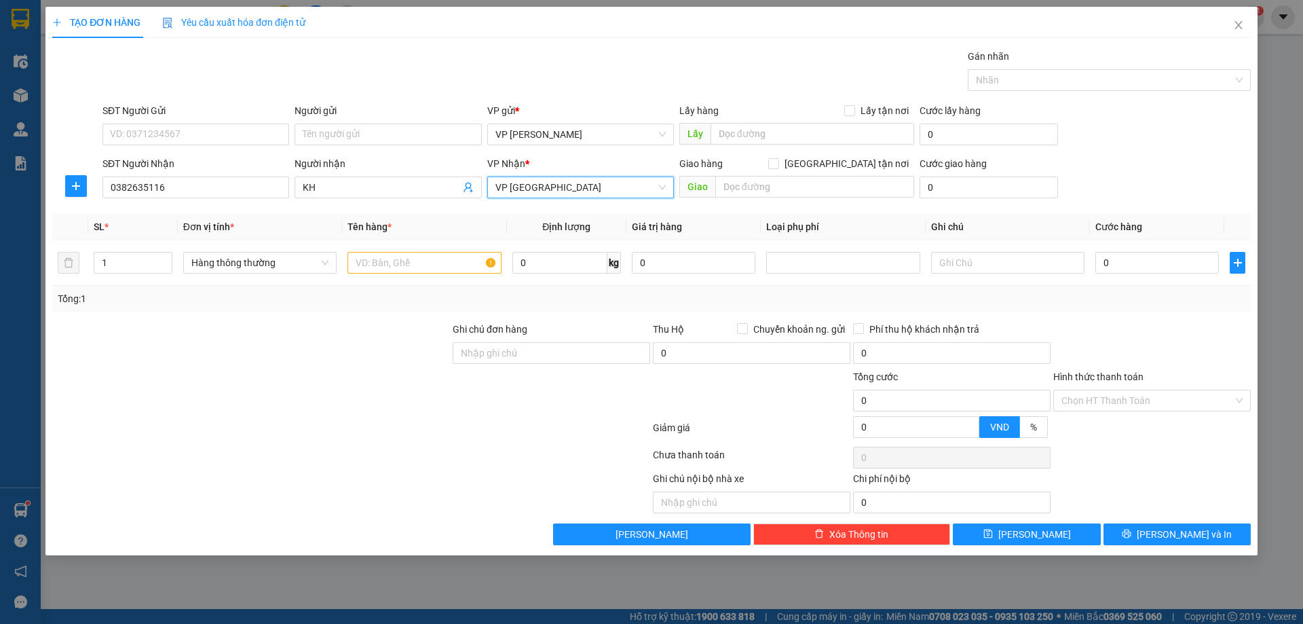
click at [540, 181] on span "VP [GEOGRAPHIC_DATA]" at bounding box center [580, 187] width 170 height 20
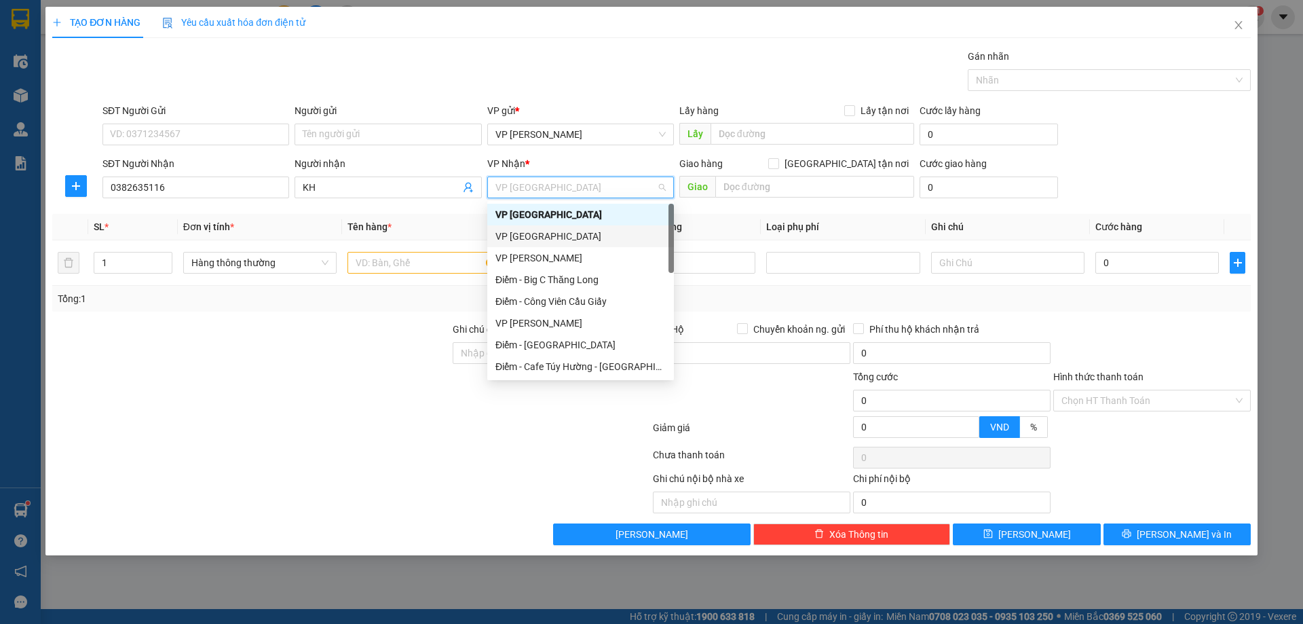
drag, startPoint x: 671, startPoint y: 257, endPoint x: 674, endPoint y: 204, distance: 53.0
click at [674, 204] on body "Kết quả tìm kiếm ( 25 ) Bộ lọc Mã ĐH Trạng thái Món hàng Thu hộ Tổng cước Chưa …" at bounding box center [651, 312] width 1303 height 624
click at [568, 235] on div "VP [GEOGRAPHIC_DATA]" at bounding box center [580, 236] width 170 height 15
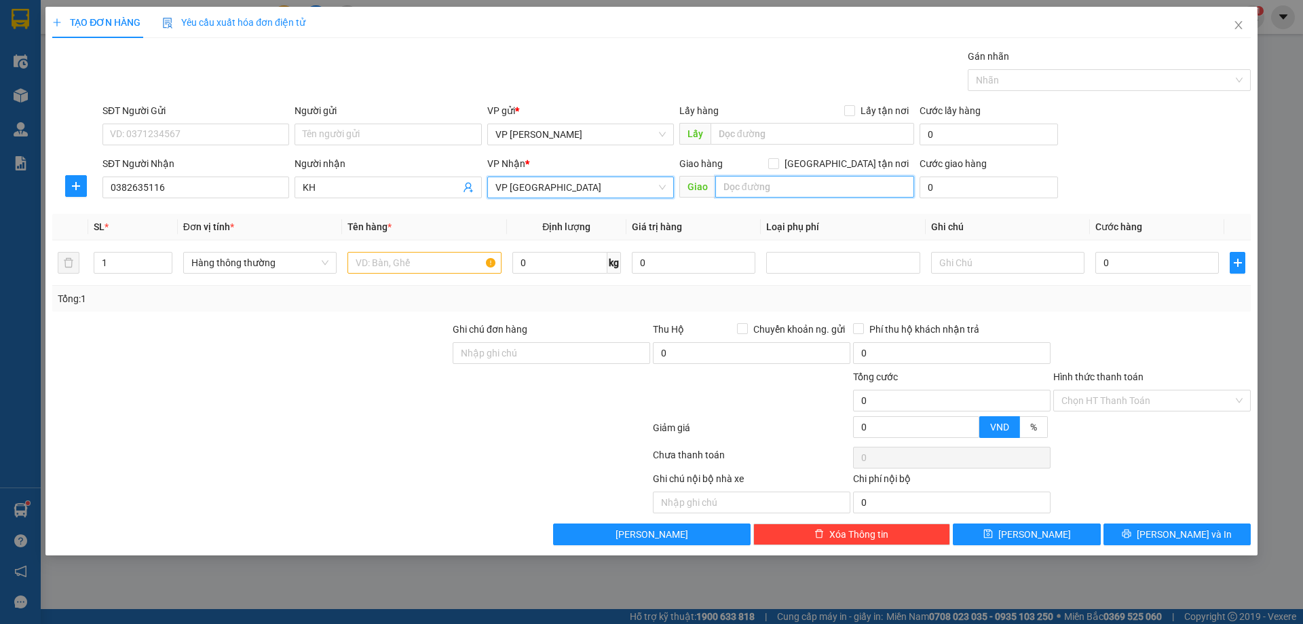
click at [774, 184] on input "text" at bounding box center [814, 187] width 199 height 22
type input "CẦU [PERSON_NAME]"
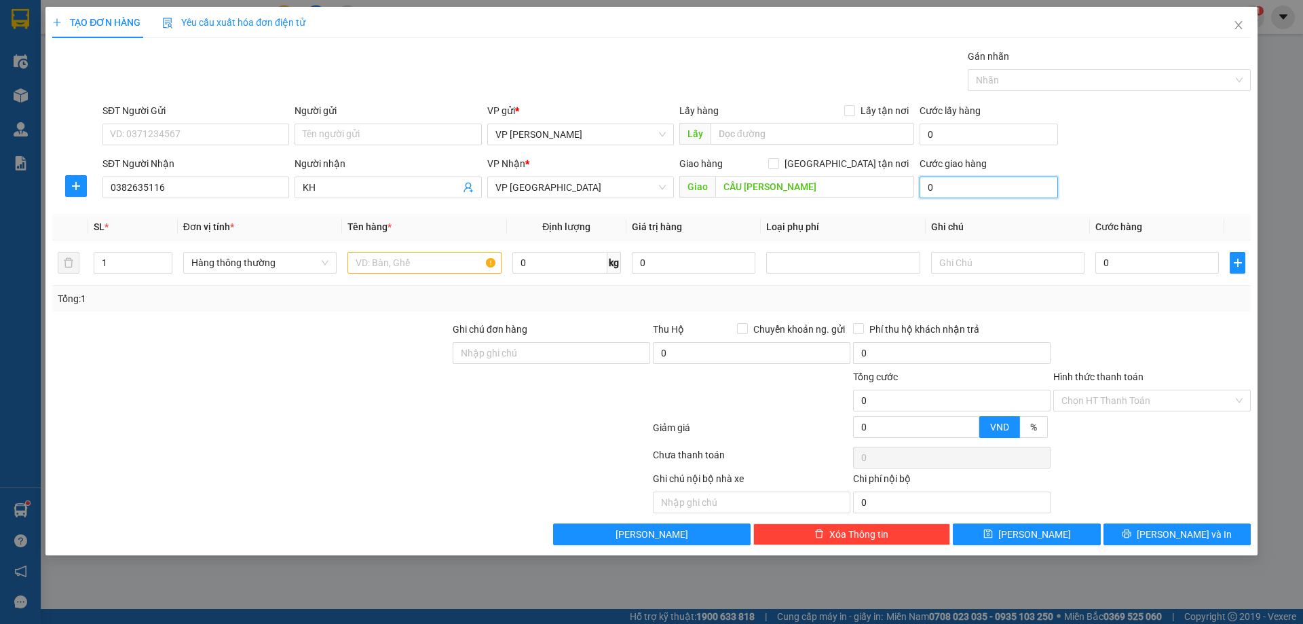
click at [952, 186] on input "0" at bounding box center [988, 187] width 138 height 22
type input "5"
type input "5.000"
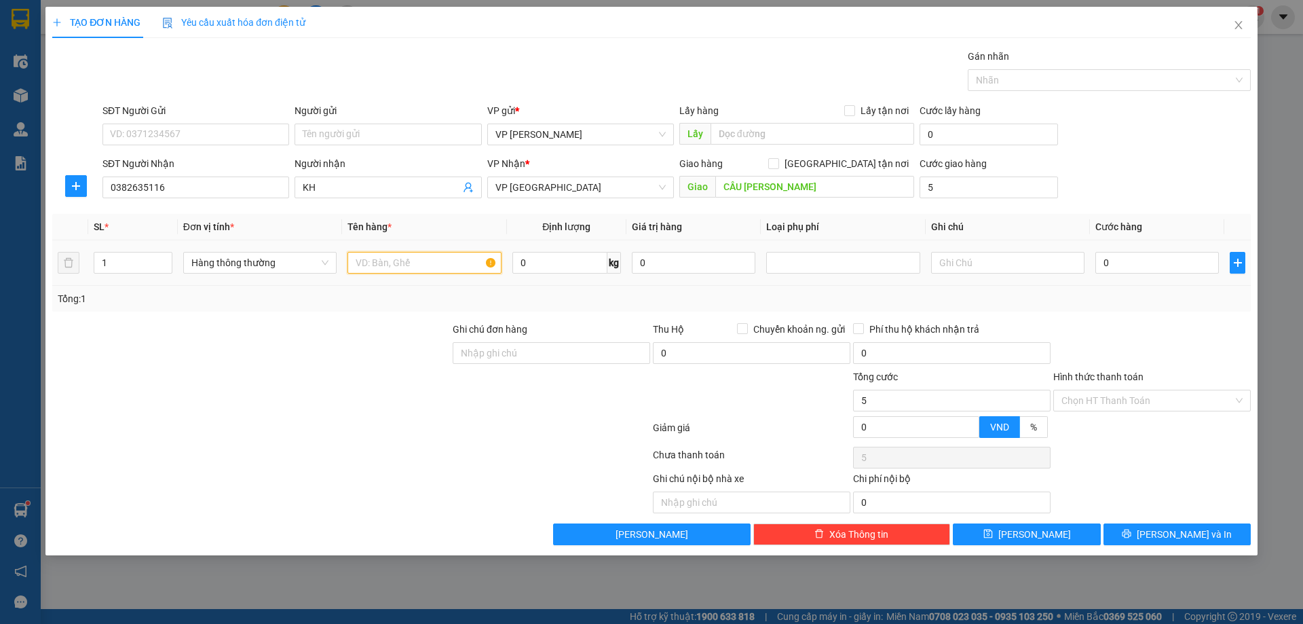
type input "5.000"
click at [438, 267] on input "text" at bounding box center [423, 263] width 153 height 22
type input "HCT"
click at [1130, 261] on input "0" at bounding box center [1156, 263] width 123 height 22
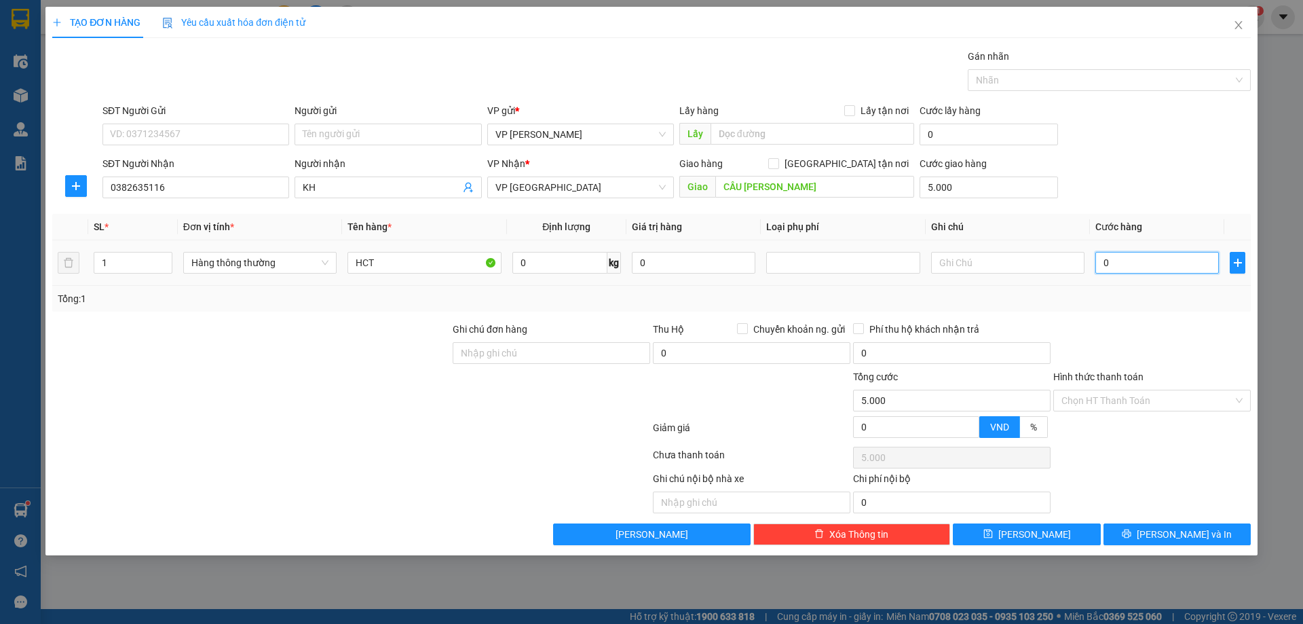
type input "02"
type input "5.002"
type input "025"
type input "5.025"
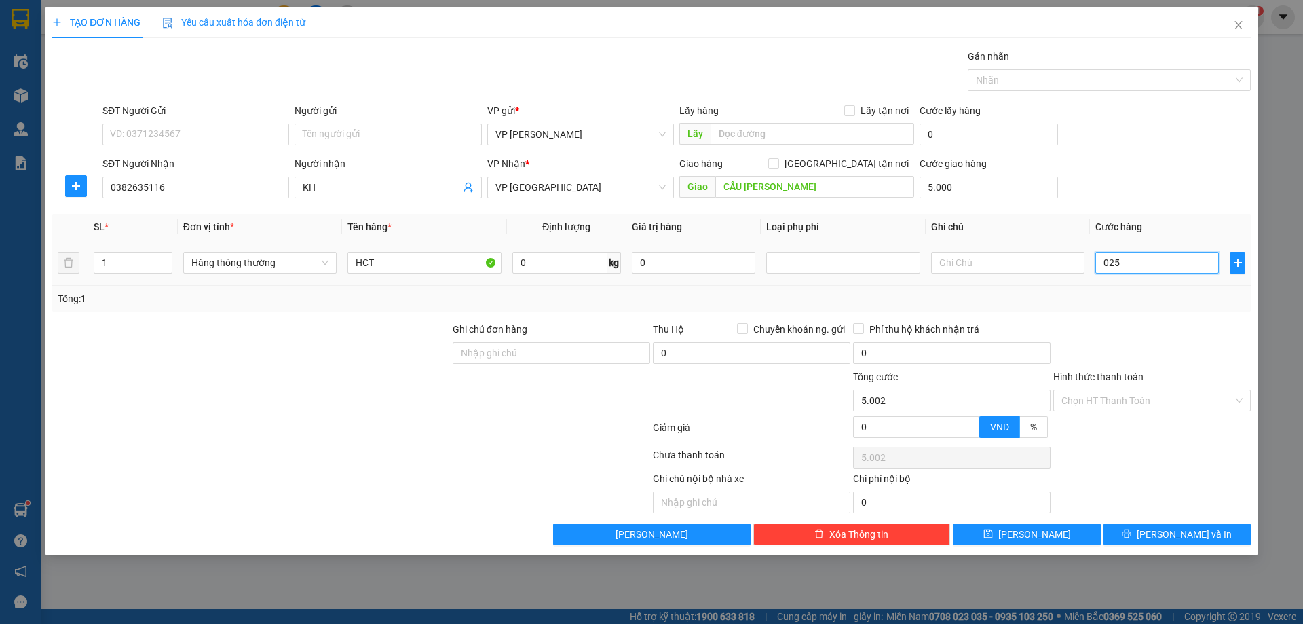
type input "5.025"
type input "25.000"
type input "30.000"
click at [1182, 318] on div "Transit Pickup Surcharge Ids Transit Deliver Surcharge Ids Transit Deliver Surc…" at bounding box center [651, 297] width 1198 height 496
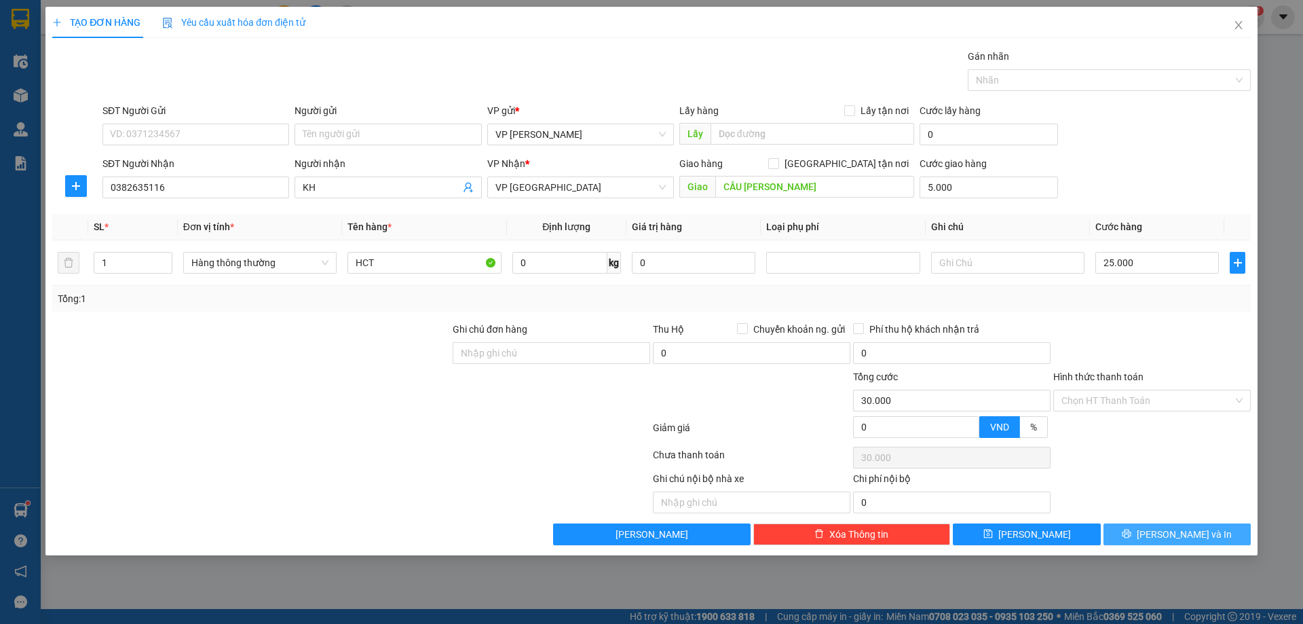
click at [1131, 536] on icon "printer" at bounding box center [1126, 533] width 9 height 9
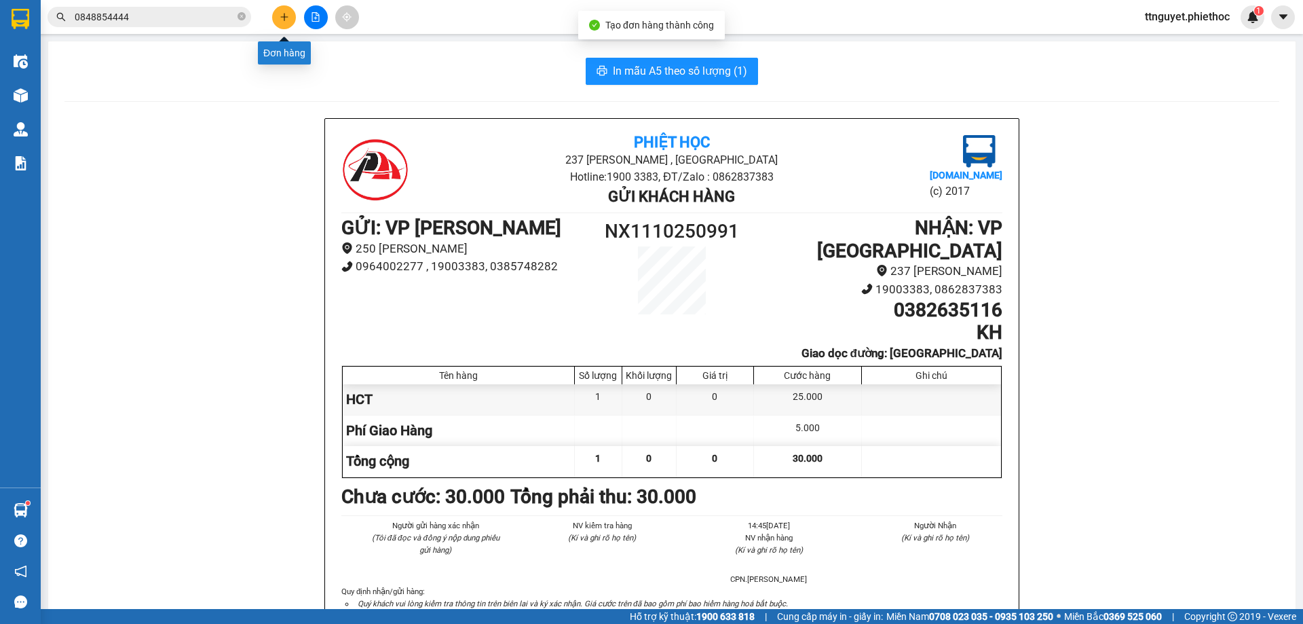
click at [286, 16] on icon "plus" at bounding box center [284, 16] width 9 height 9
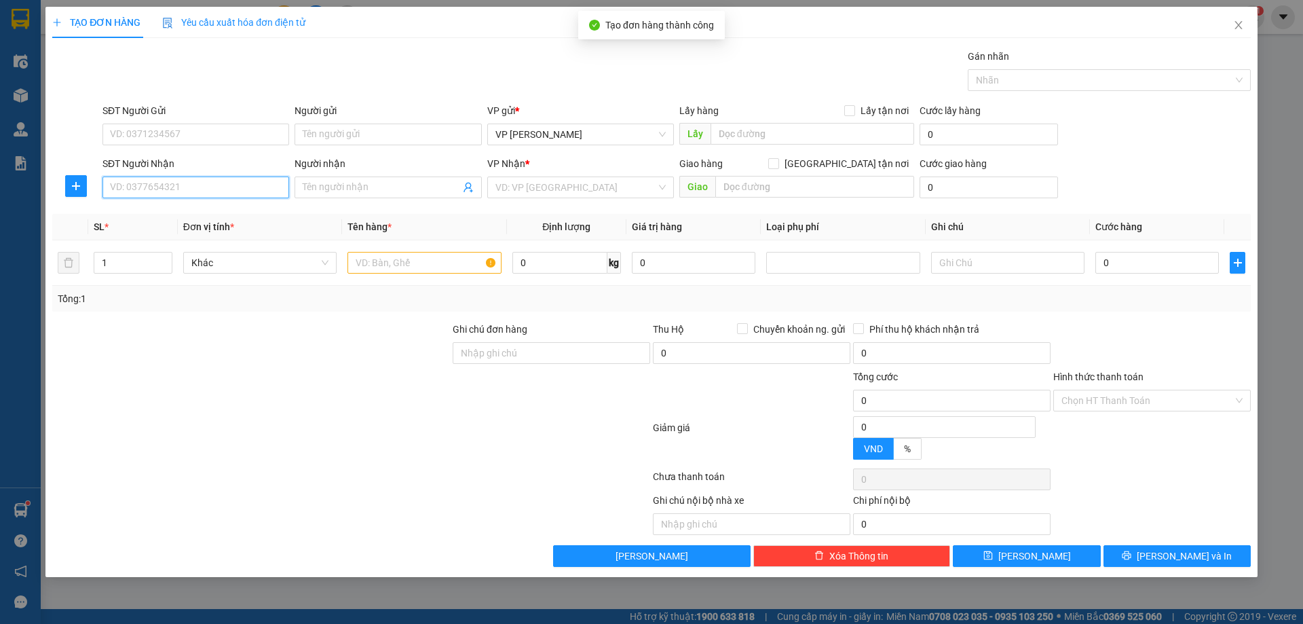
click at [228, 196] on input "SĐT Người Nhận" at bounding box center [195, 187] width 187 height 22
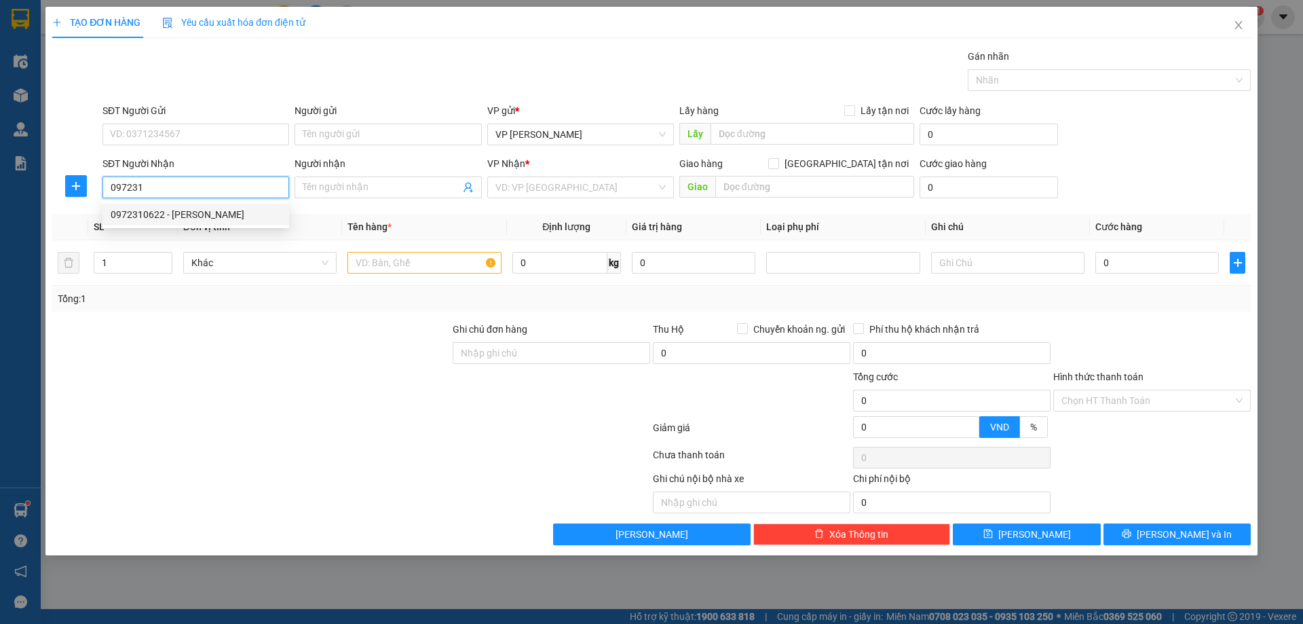
click at [181, 213] on div "0972310622 - [PERSON_NAME]" at bounding box center [196, 214] width 170 height 15
type input "0972310622"
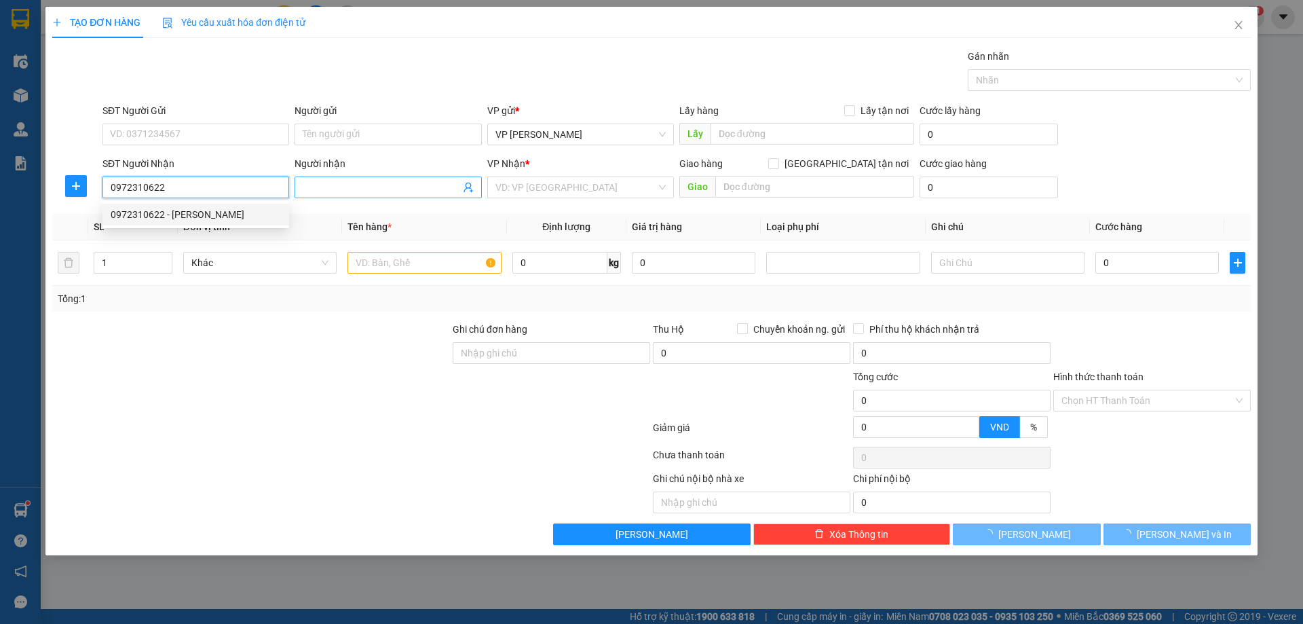
type input "[PERSON_NAME]"
type input "."
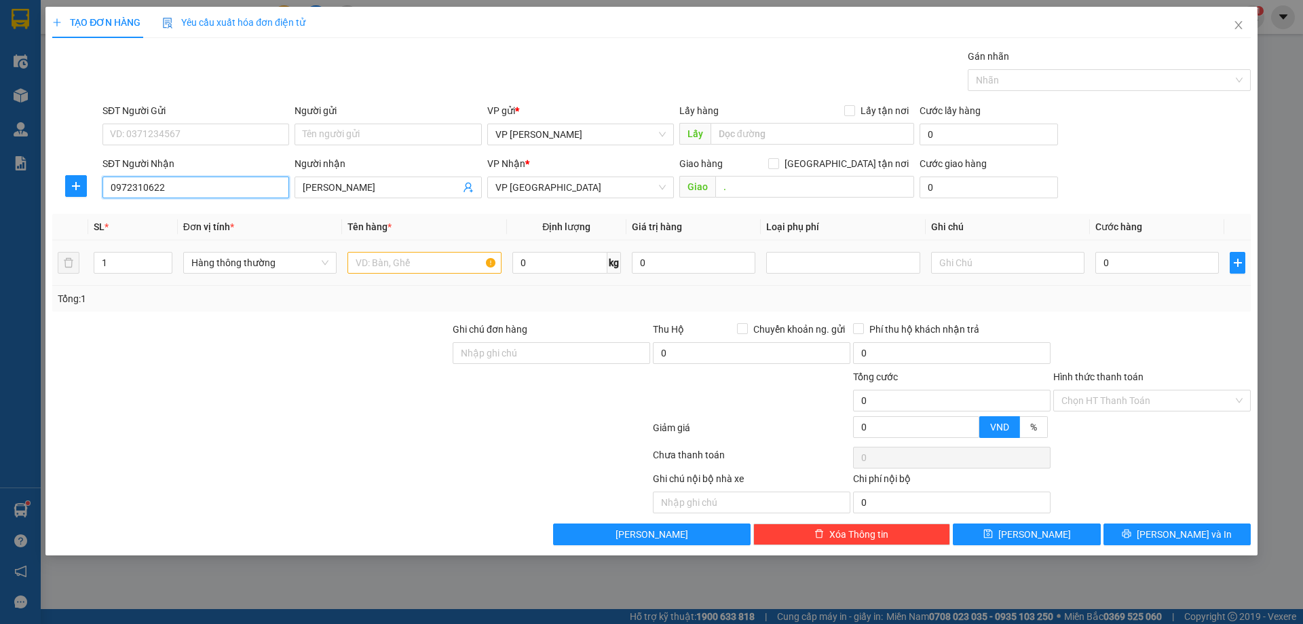
type input "0972310622"
click at [431, 270] on input "text" at bounding box center [423, 263] width 153 height 22
type input "HCT"
click at [1120, 265] on input "0" at bounding box center [1156, 263] width 123 height 22
type input "3"
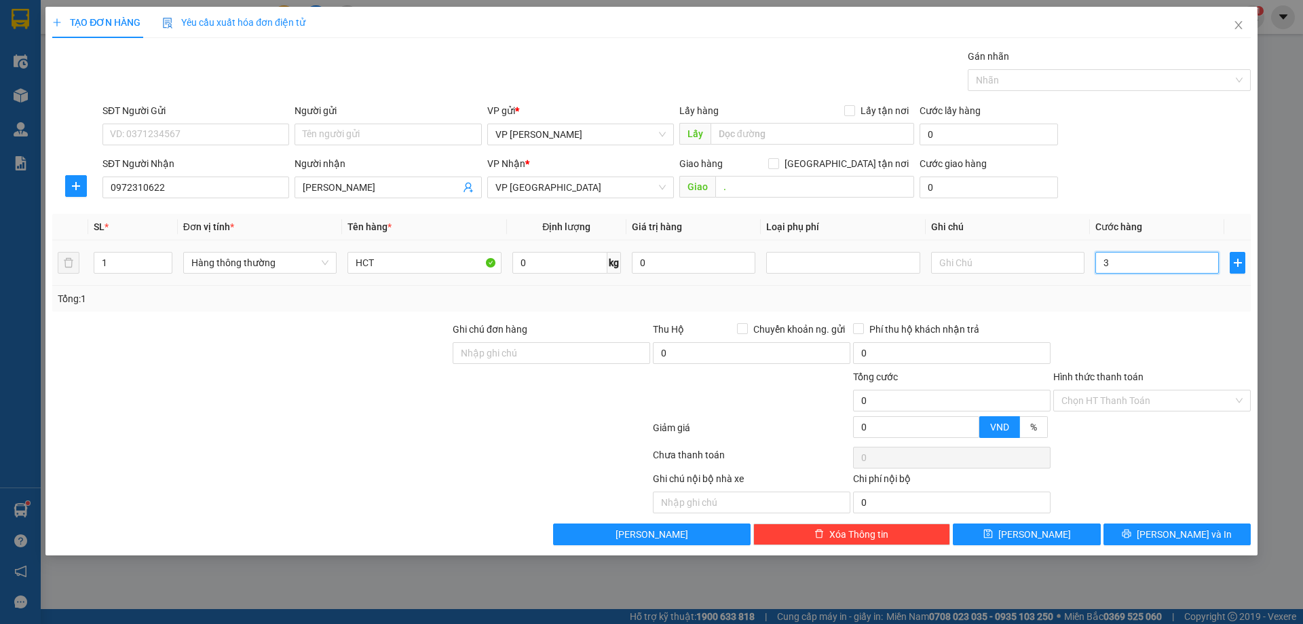
type input "3"
type input "30"
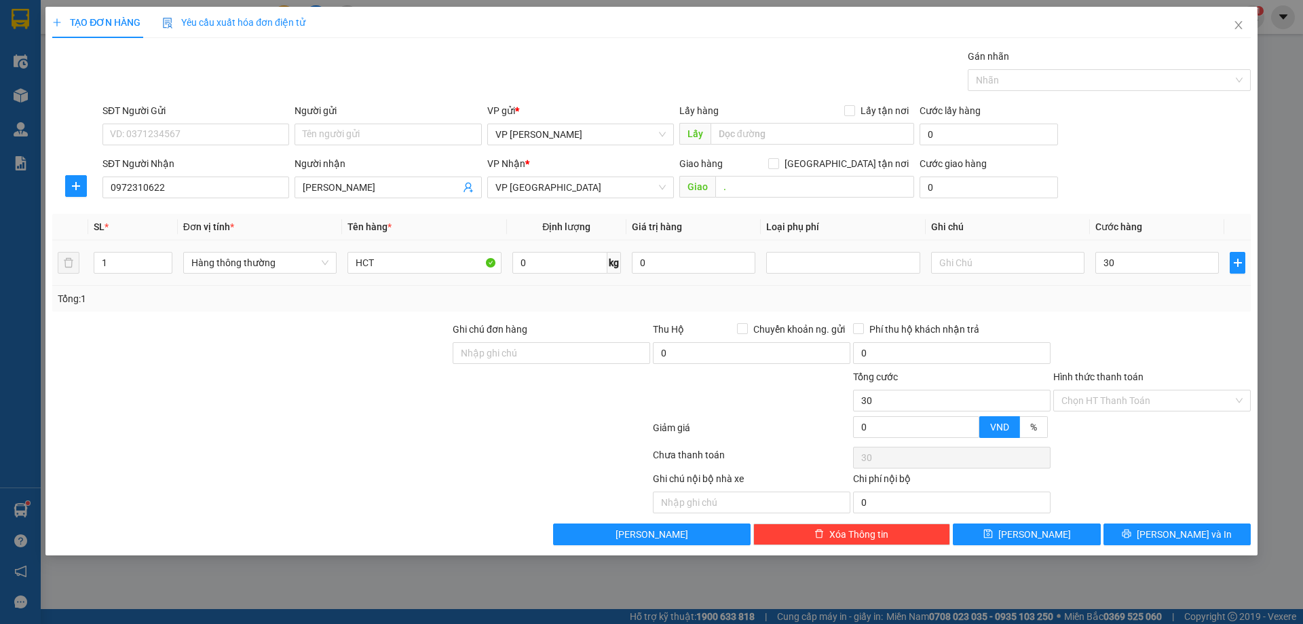
type input "30.000"
click at [1132, 291] on div "Tổng: 1" at bounding box center [651, 298] width 1187 height 15
click at [1130, 407] on input "Hình thức thanh toán" at bounding box center [1147, 400] width 172 height 20
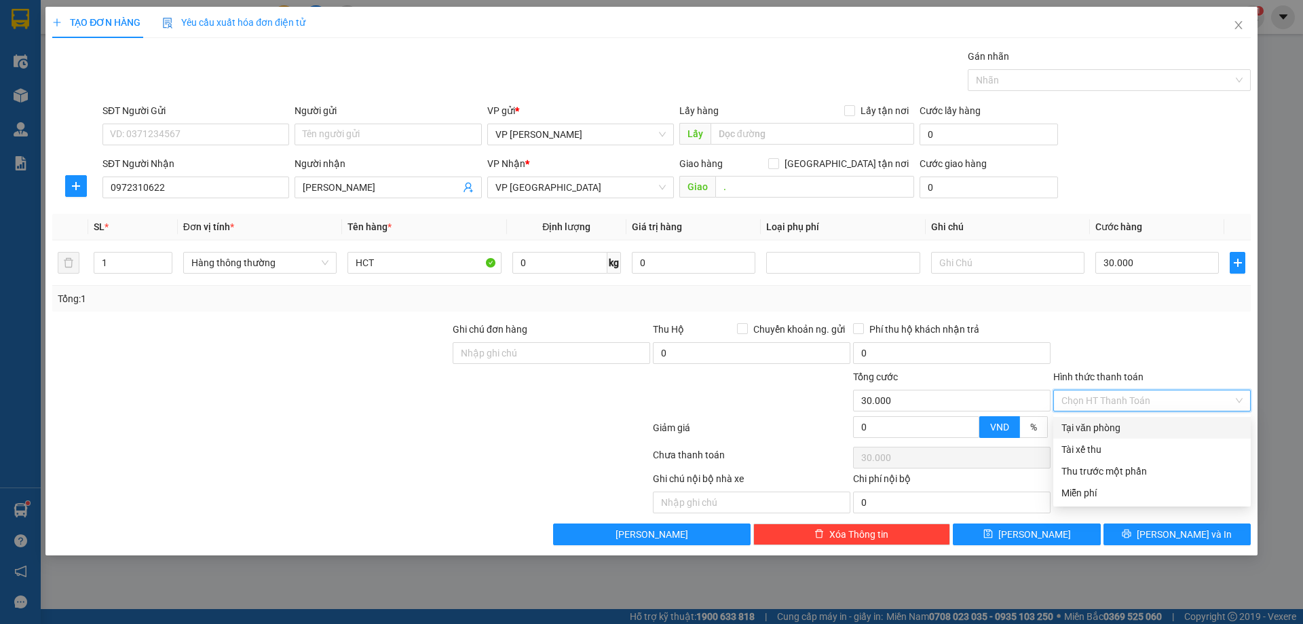
click at [1126, 423] on div "Tại văn phòng" at bounding box center [1151, 427] width 181 height 15
type input "0"
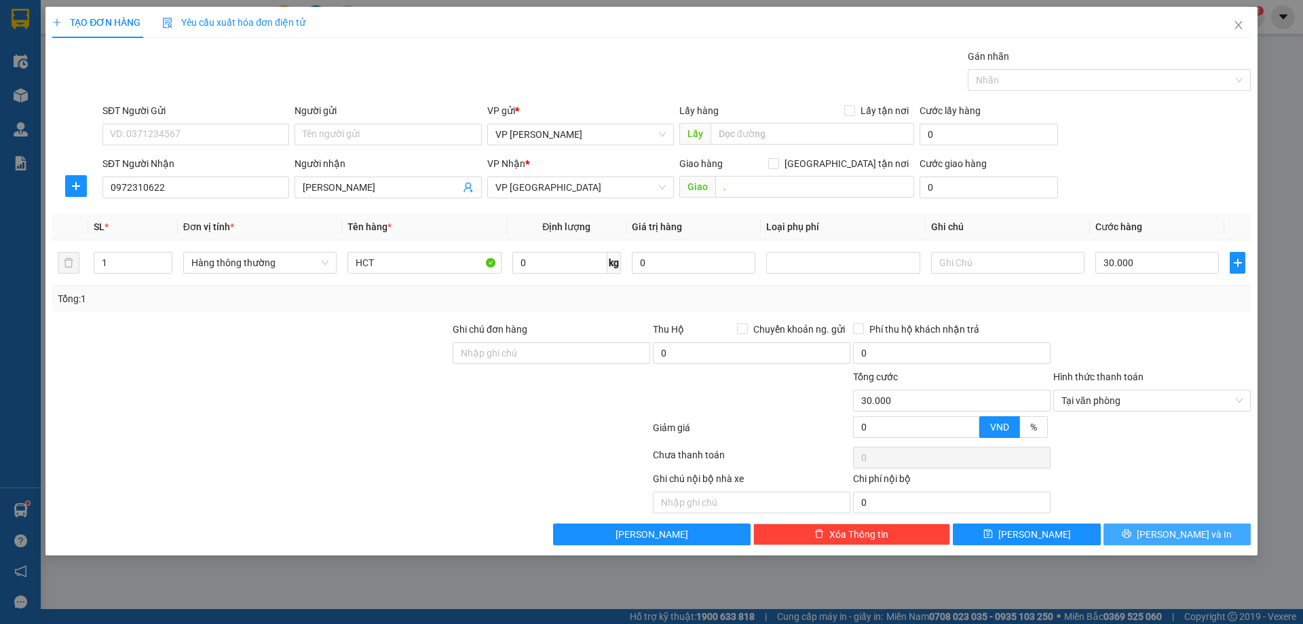
click at [1126, 531] on button "[PERSON_NAME] và In" at bounding box center [1176, 534] width 147 height 22
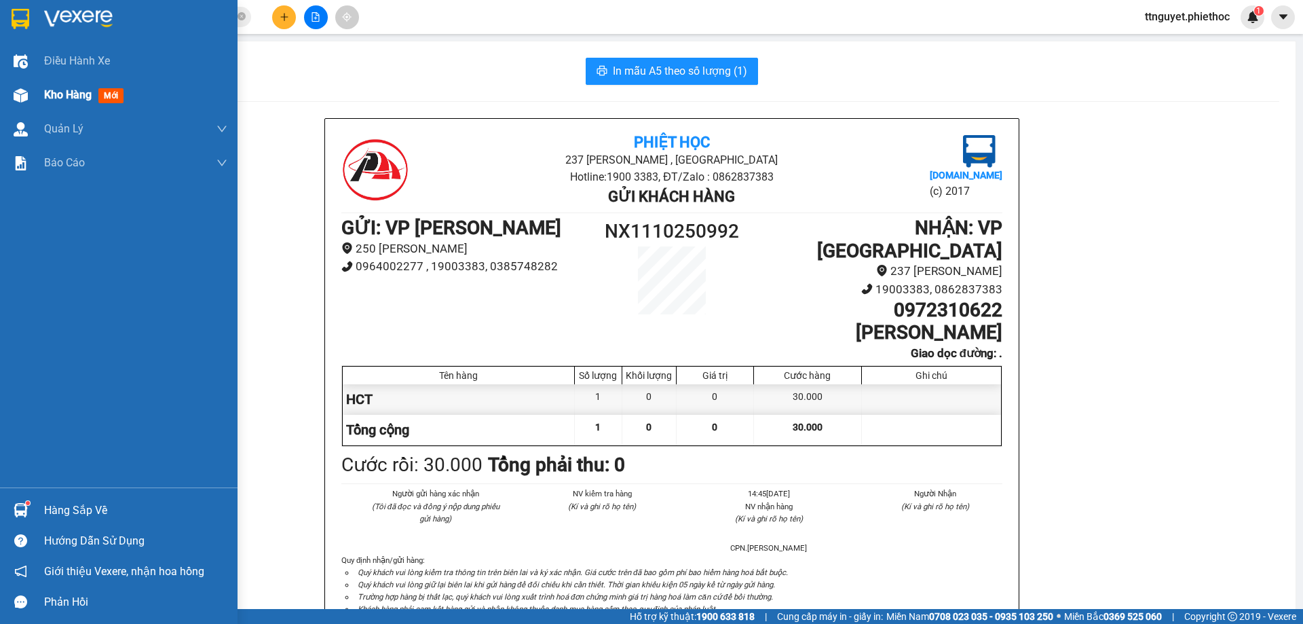
click at [31, 92] on div at bounding box center [21, 95] width 24 height 24
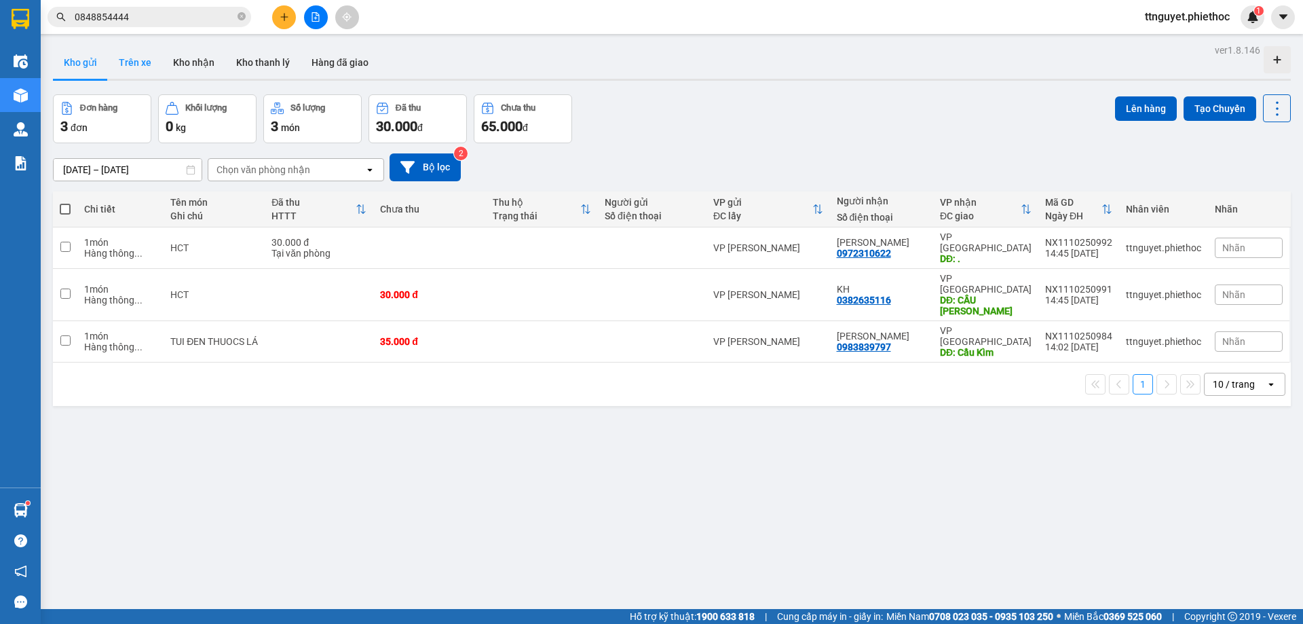
click at [137, 66] on button "Trên xe" at bounding box center [135, 62] width 54 height 33
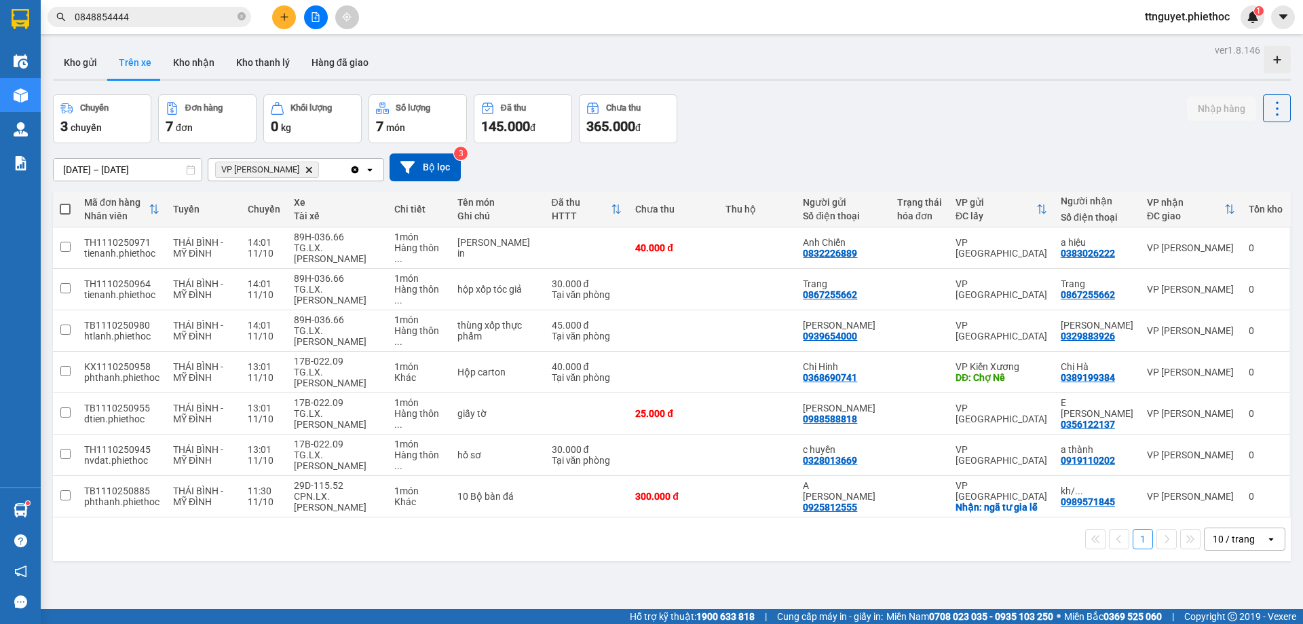
click at [284, 15] on icon "plus" at bounding box center [284, 16] width 1 height 7
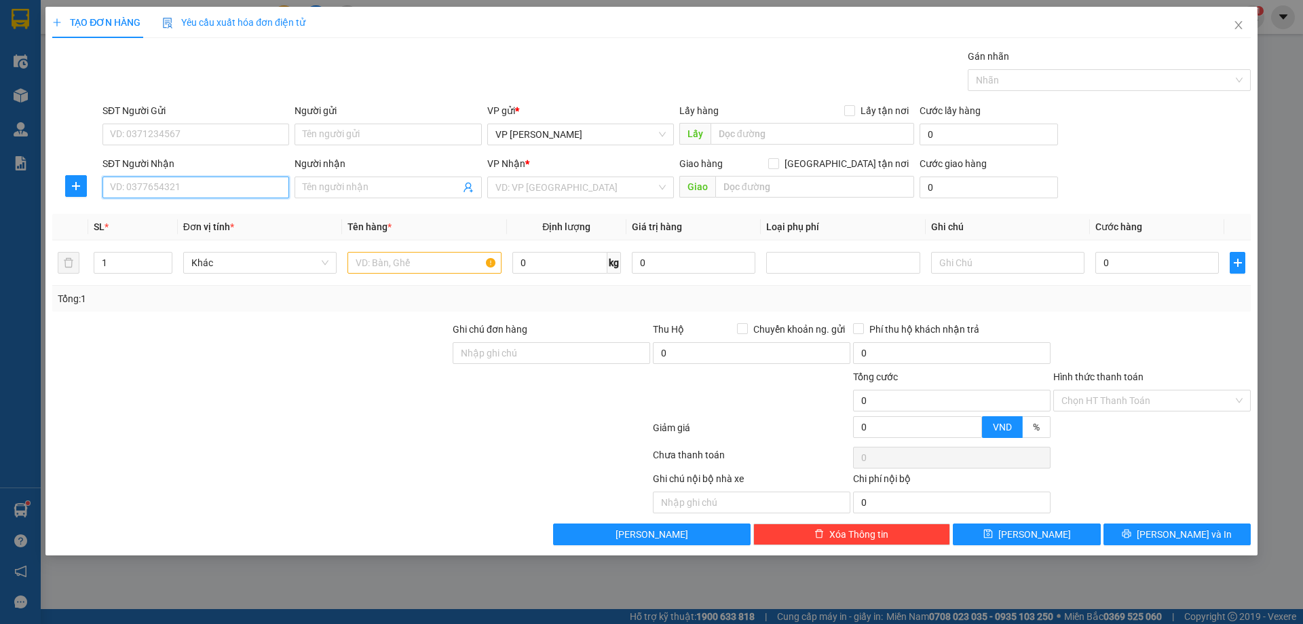
click at [183, 187] on input "SĐT Người Nhận" at bounding box center [195, 187] width 187 height 22
click at [192, 211] on div "0789367118 - c hiên" at bounding box center [196, 214] width 170 height 15
type input "0789367118"
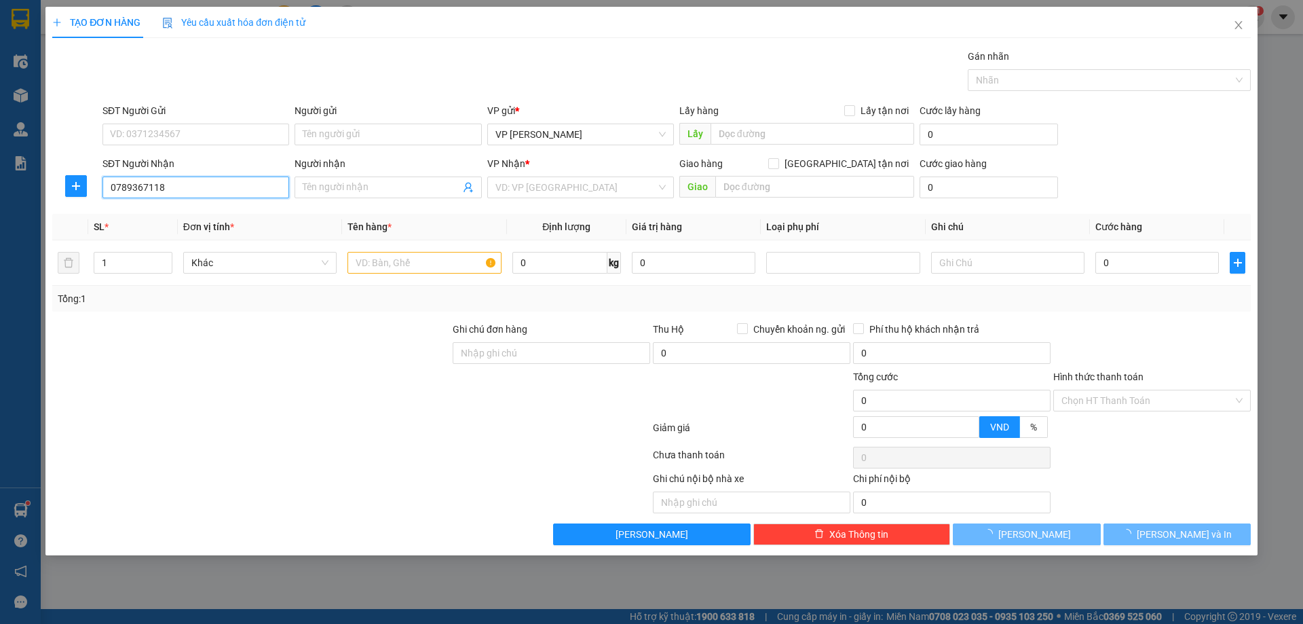
type input "c hiên"
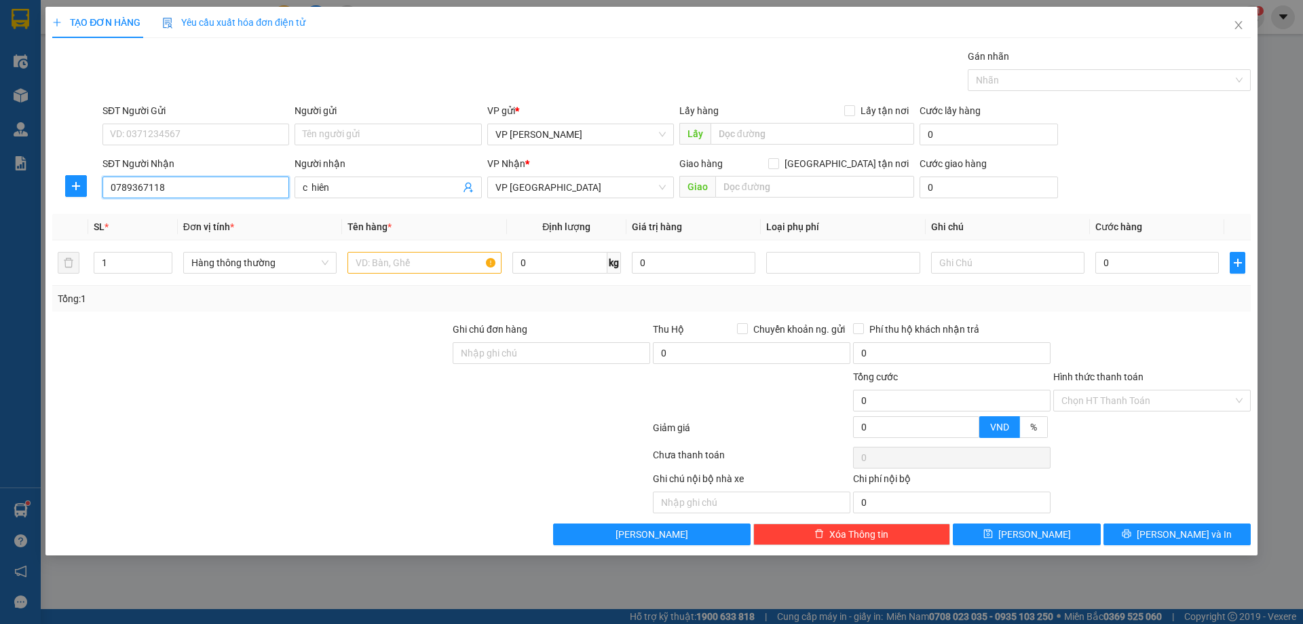
type input "0789367118"
click at [70, 182] on span "plus" at bounding box center [76, 185] width 20 height 11
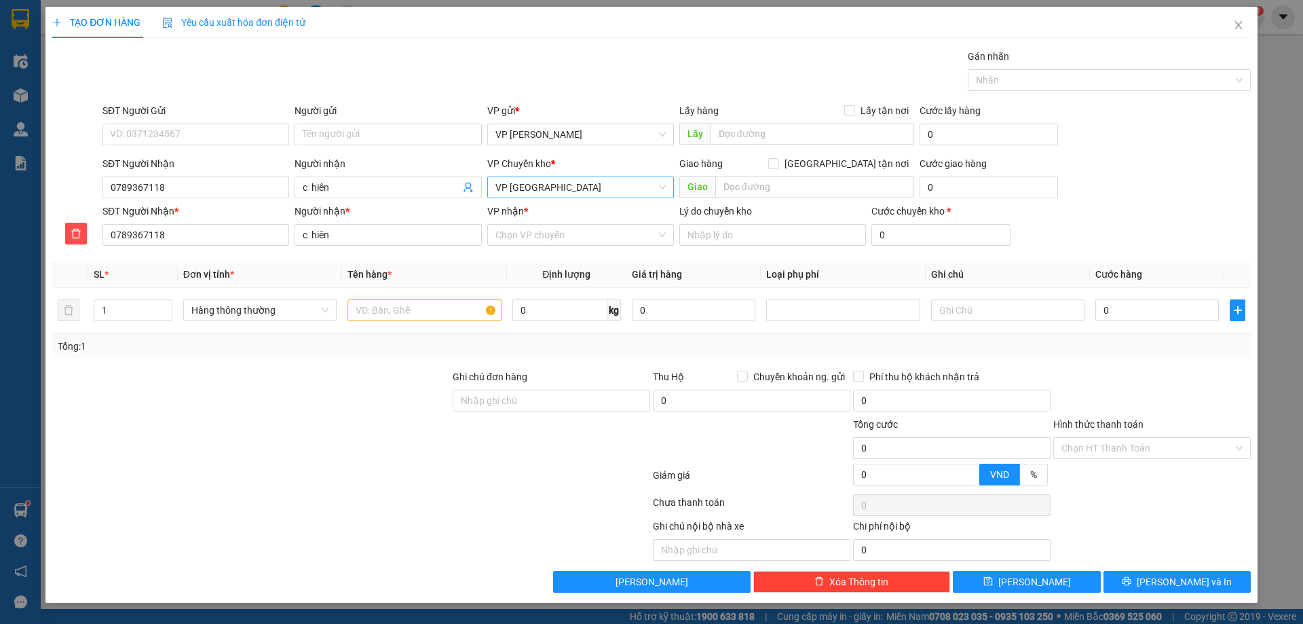
click at [517, 193] on span "VP [GEOGRAPHIC_DATA]" at bounding box center [580, 187] width 170 height 20
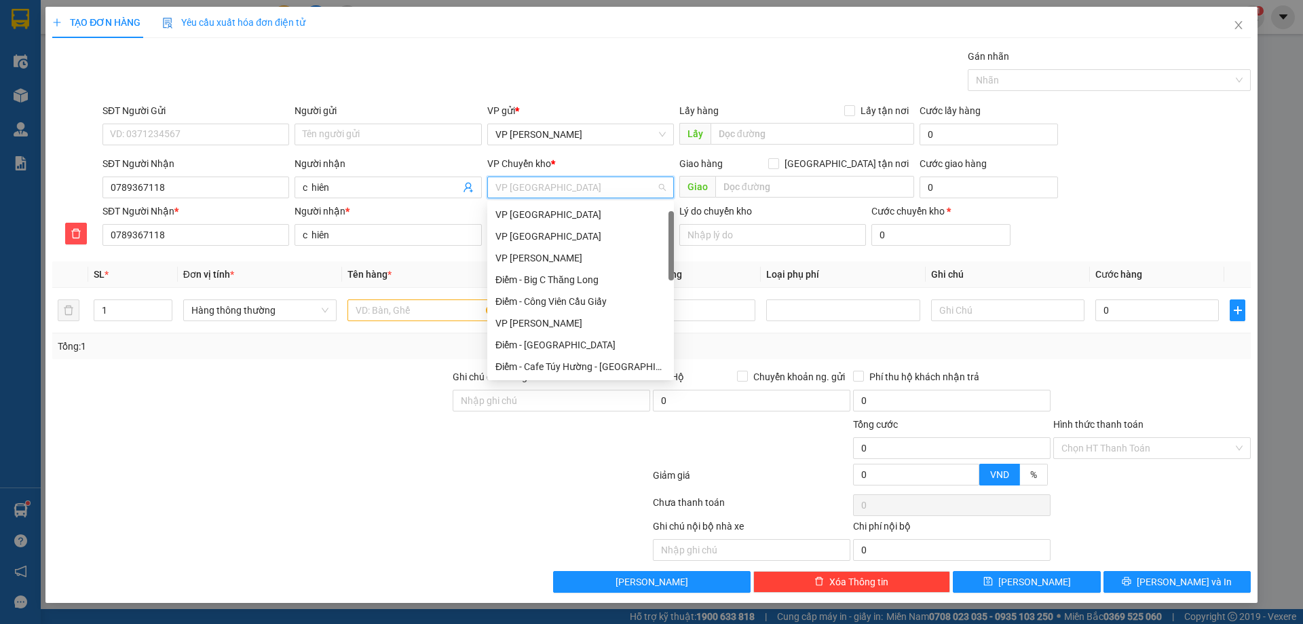
scroll to position [22, 0]
click at [518, 216] on div "VP [GEOGRAPHIC_DATA]" at bounding box center [580, 214] width 170 height 15
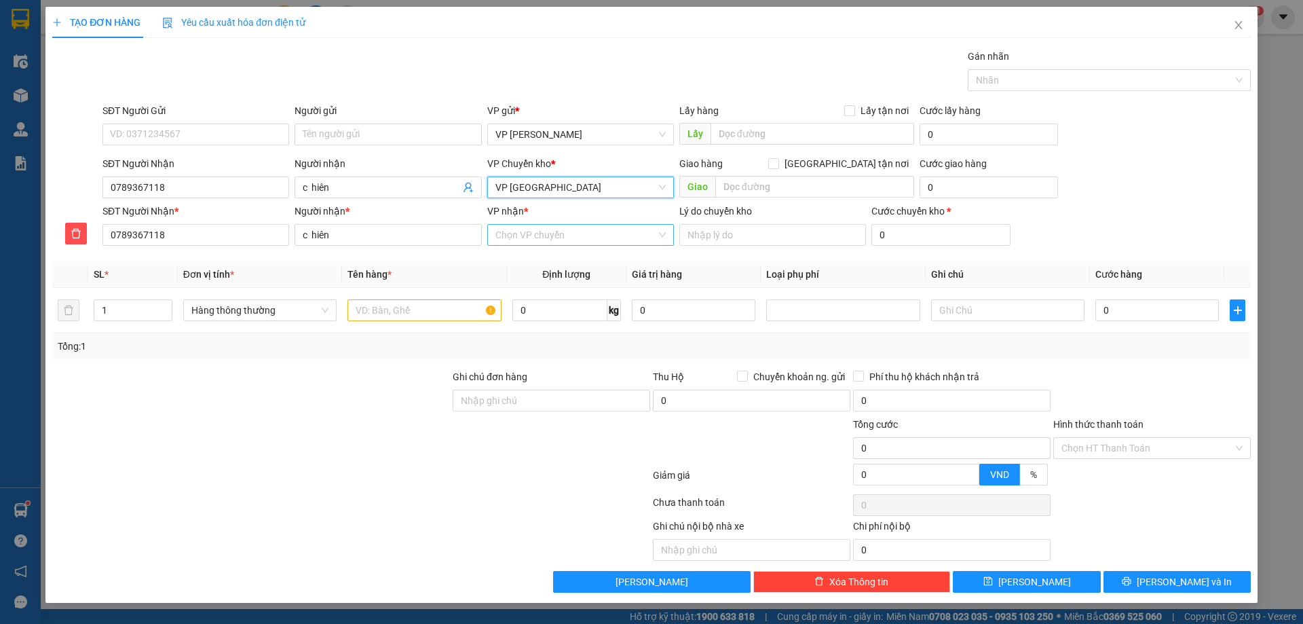
click at [518, 240] on input "VP nhận *" at bounding box center [575, 235] width 161 height 20
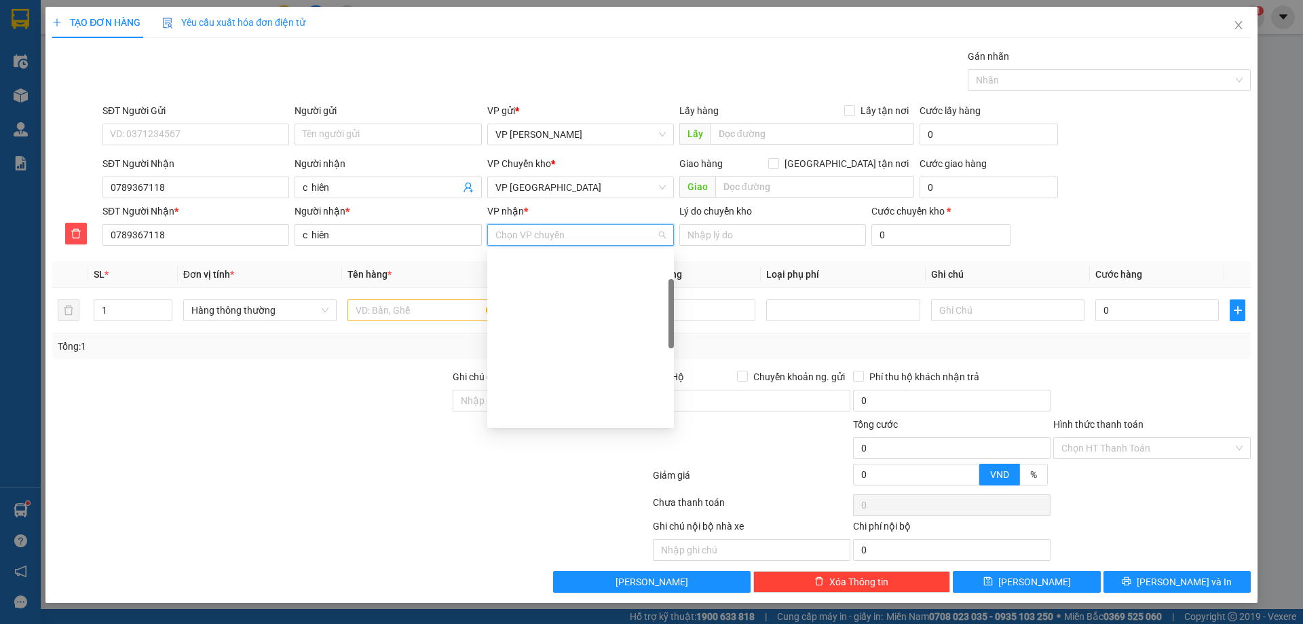
scroll to position [98, 0]
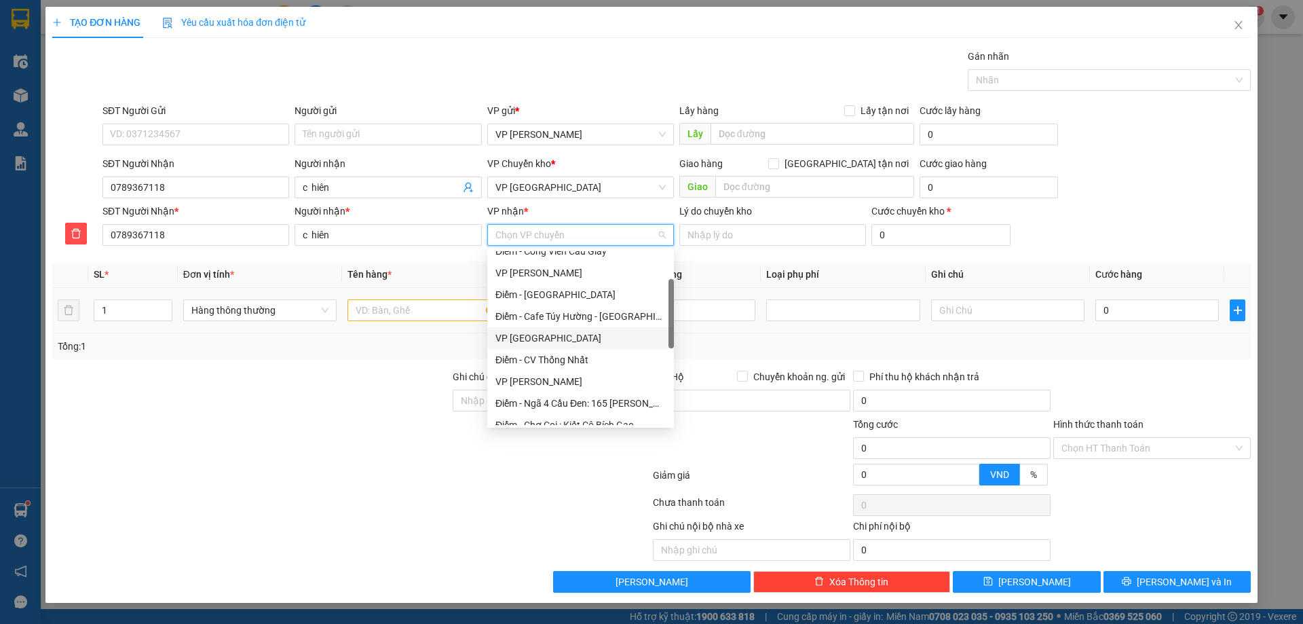
drag, startPoint x: 544, startPoint y: 336, endPoint x: 271, endPoint y: 293, distance: 276.1
click at [543, 336] on div "VP [GEOGRAPHIC_DATA]" at bounding box center [580, 337] width 170 height 15
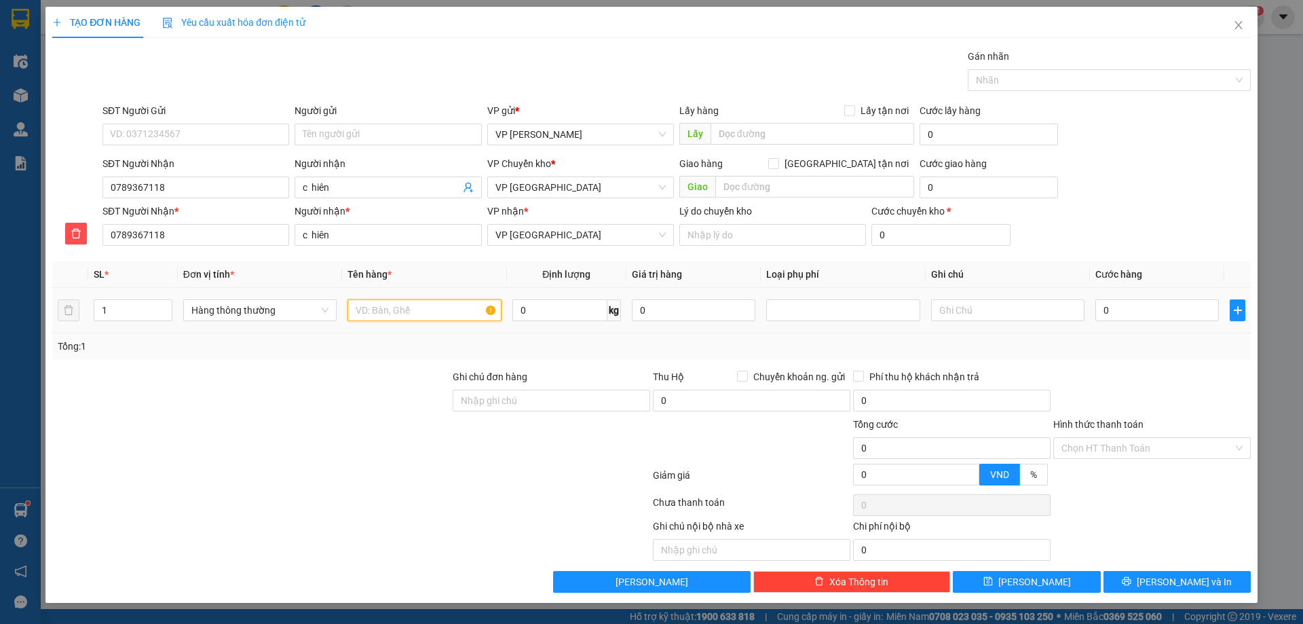
click at [381, 309] on input "text" at bounding box center [423, 310] width 153 height 22
type input "HCT"
click at [535, 311] on input "0" at bounding box center [559, 310] width 95 height 22
type input "43"
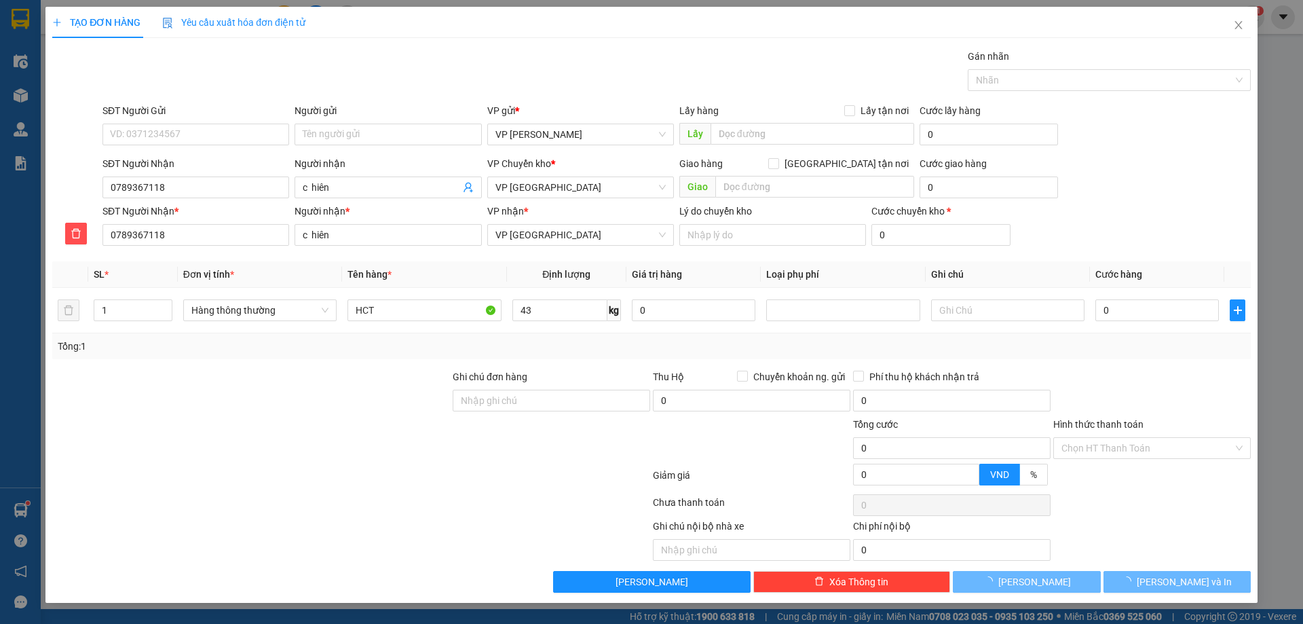
click at [377, 404] on div at bounding box center [251, 392] width 400 height 47
type input "65.000"
click at [1148, 577] on button "[PERSON_NAME] và In" at bounding box center [1176, 582] width 147 height 22
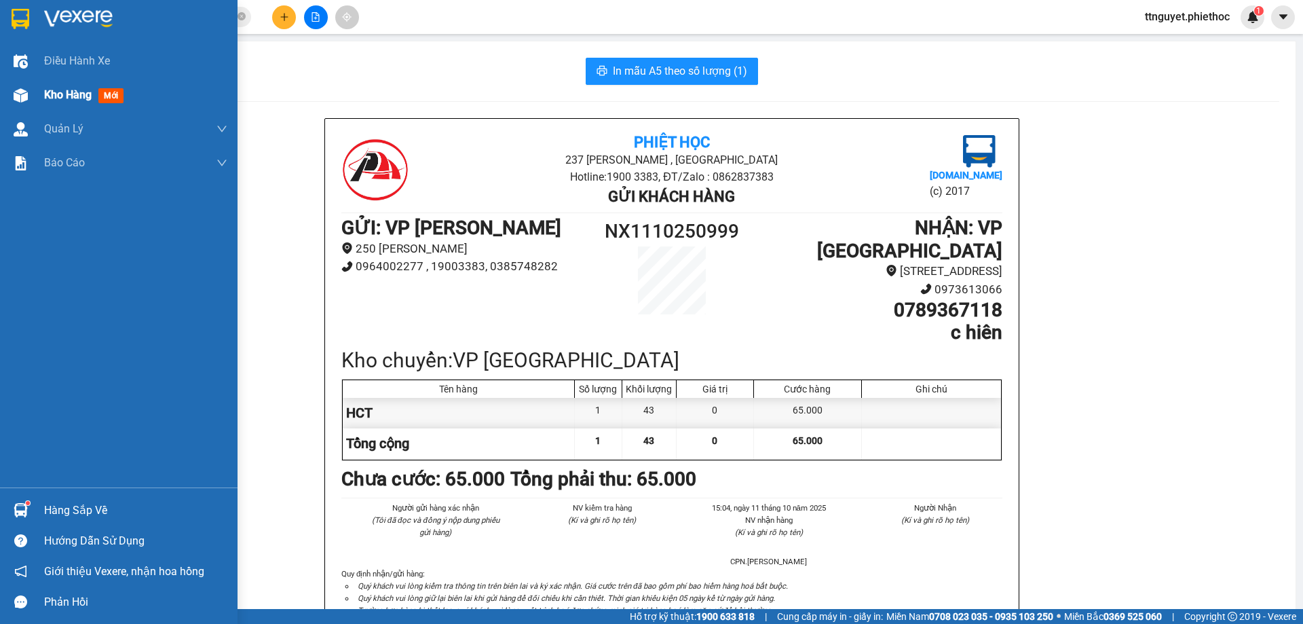
click at [66, 90] on span "Kho hàng" at bounding box center [67, 94] width 47 height 13
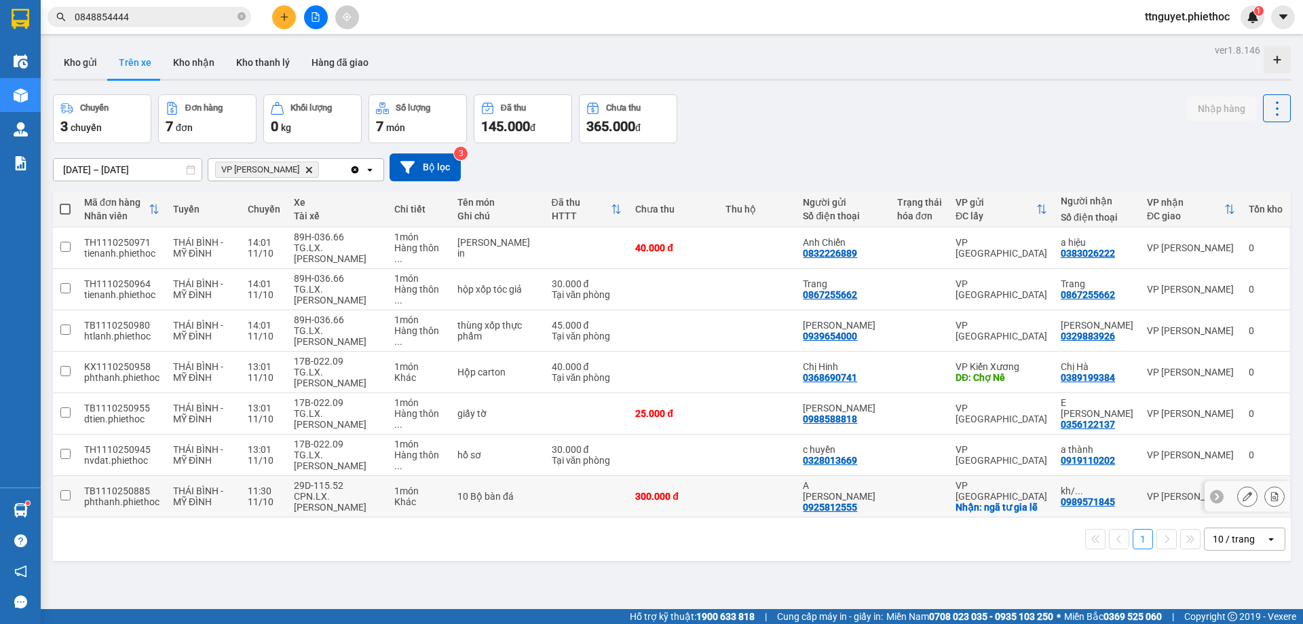
click at [66, 490] on input "checkbox" at bounding box center [65, 495] width 10 height 10
checkbox input "true"
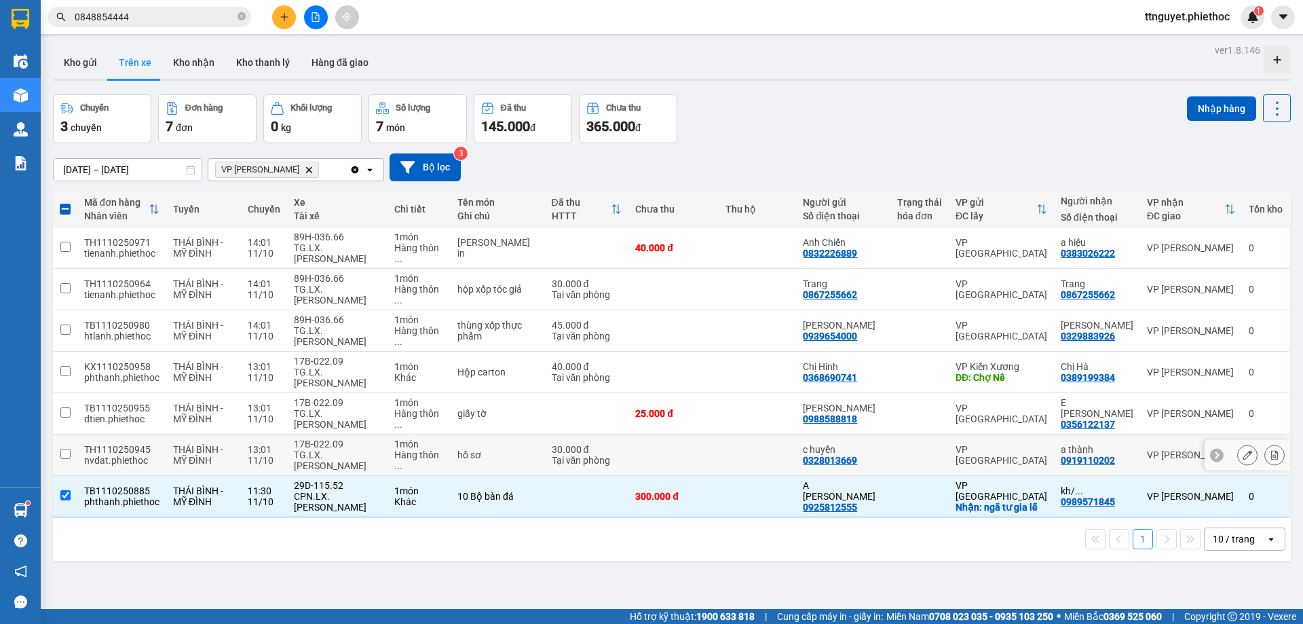
click at [63, 449] on input "checkbox" at bounding box center [65, 454] width 10 height 10
checkbox input "true"
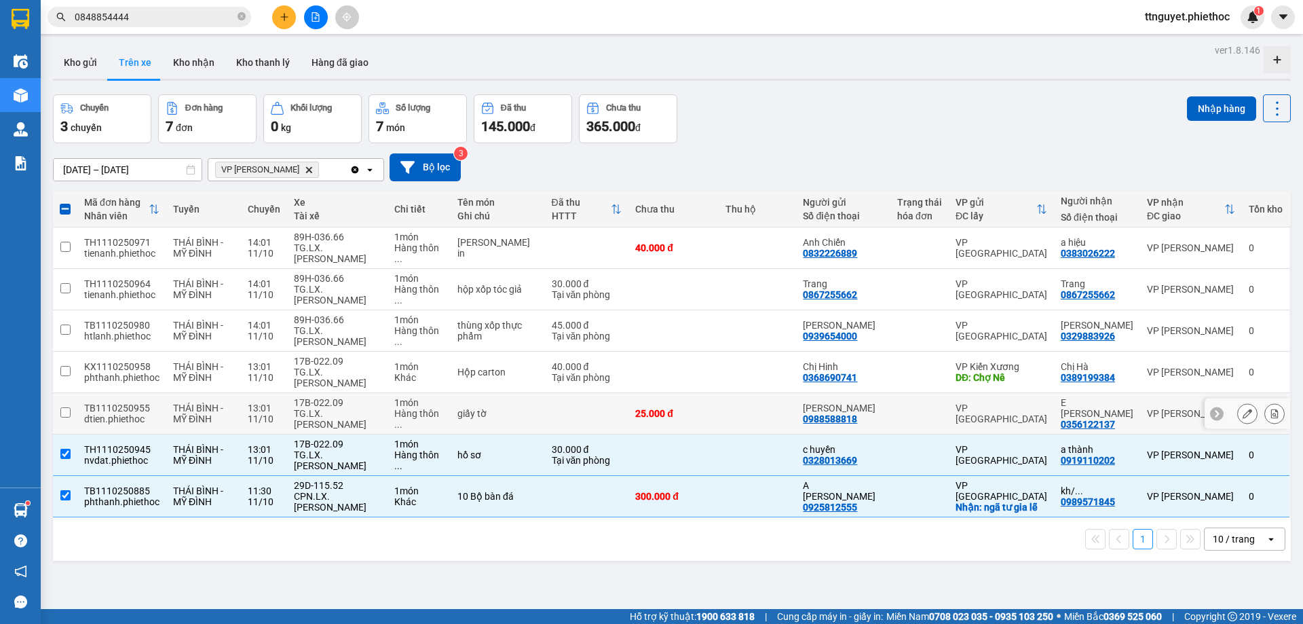
click at [69, 407] on input "checkbox" at bounding box center [65, 412] width 10 height 10
checkbox input "true"
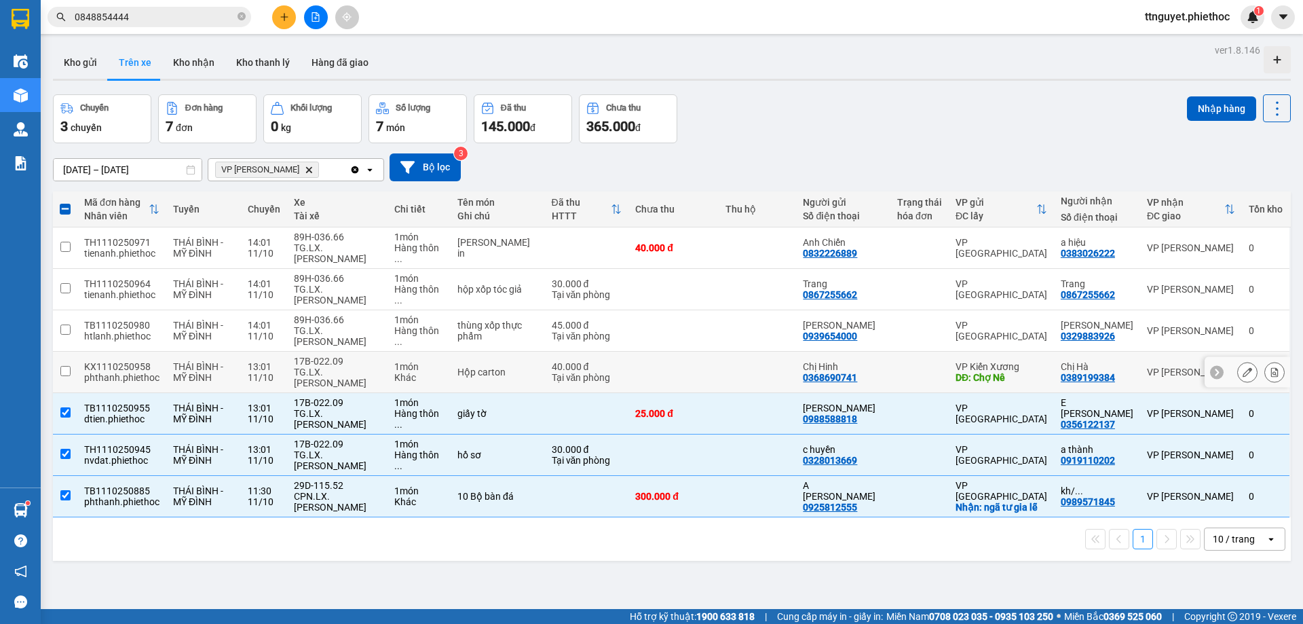
click at [71, 351] on td at bounding box center [65, 371] width 24 height 41
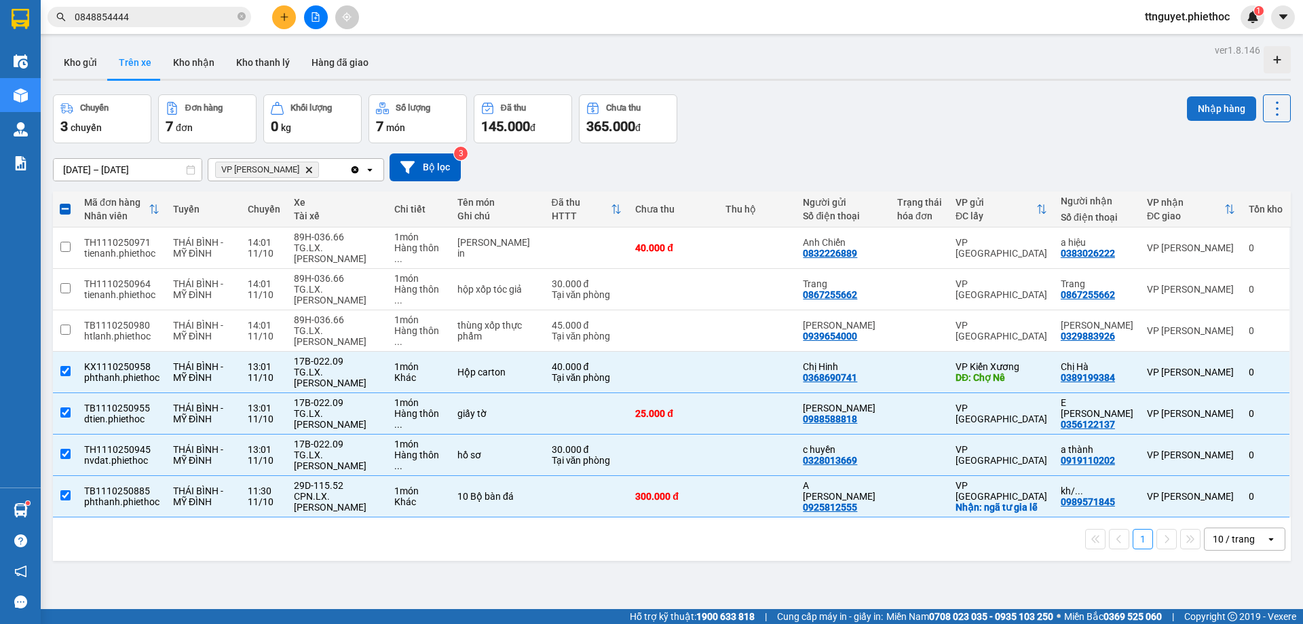
click at [1223, 111] on button "Nhập hàng" at bounding box center [1221, 108] width 69 height 24
checkbox input "false"
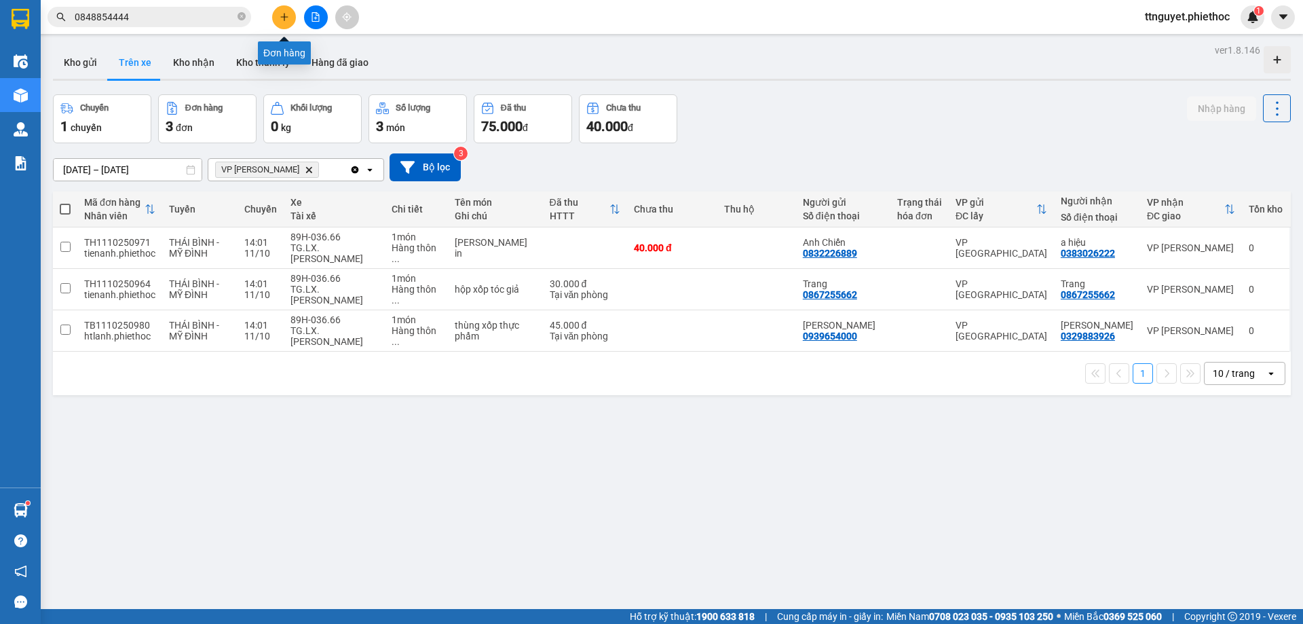
click at [289, 16] on button at bounding box center [284, 17] width 24 height 24
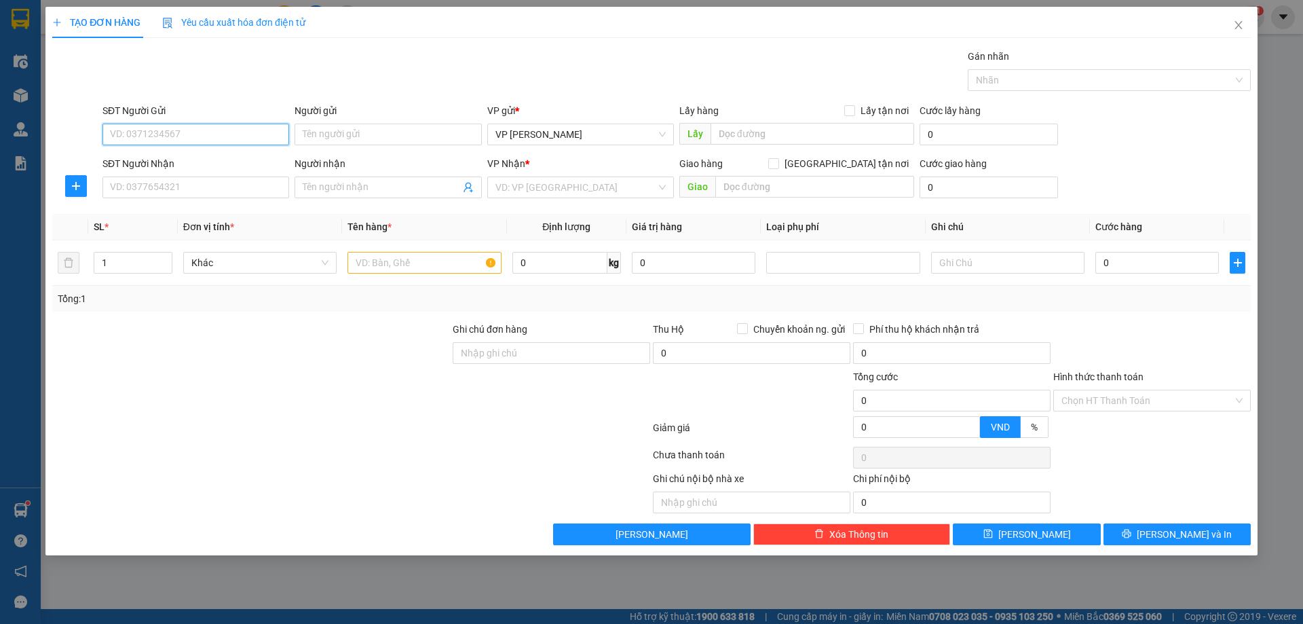
click at [230, 136] on input "SĐT Người Gửi" at bounding box center [195, 134] width 187 height 22
click at [223, 190] on input "SĐT Người Nhận" at bounding box center [195, 187] width 187 height 22
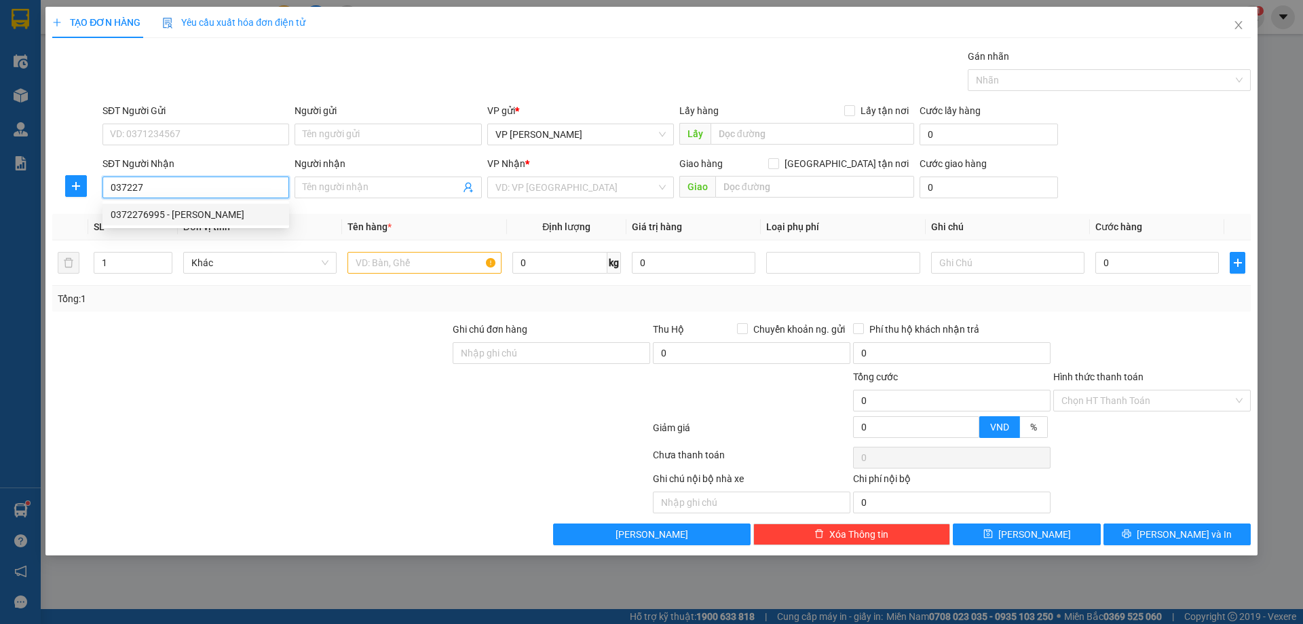
click at [218, 208] on div "0372276995 - [PERSON_NAME]" at bounding box center [196, 214] width 170 height 15
type input "0372276995"
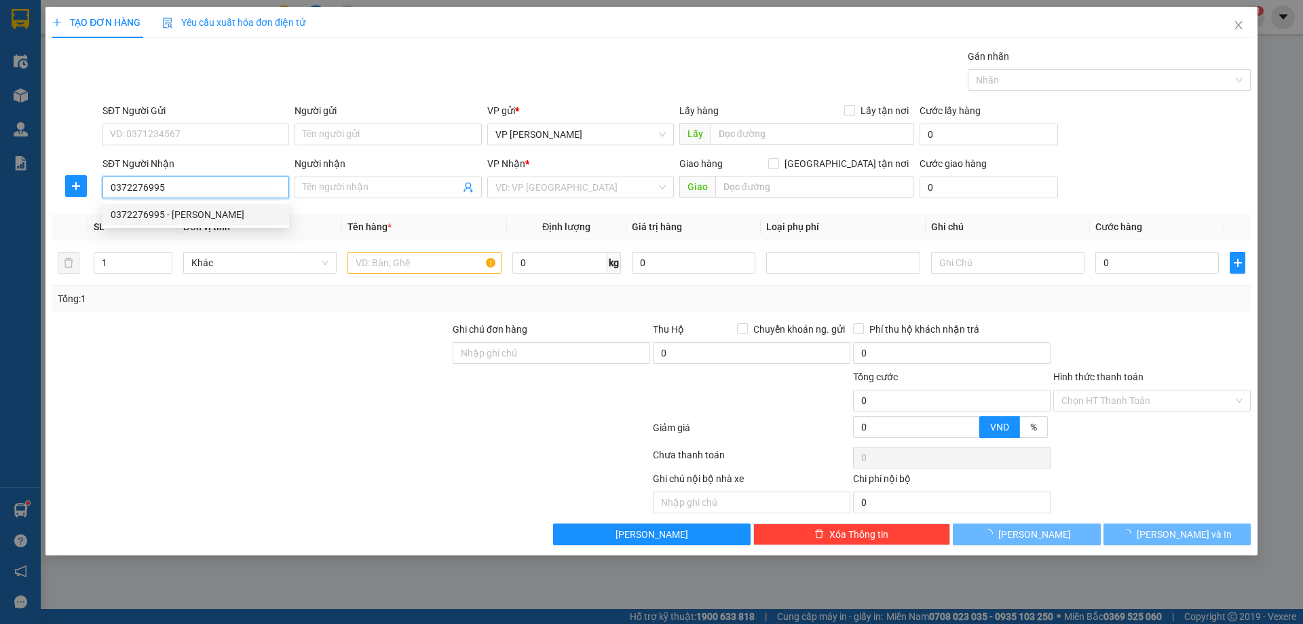
type input "[PERSON_NAME]"
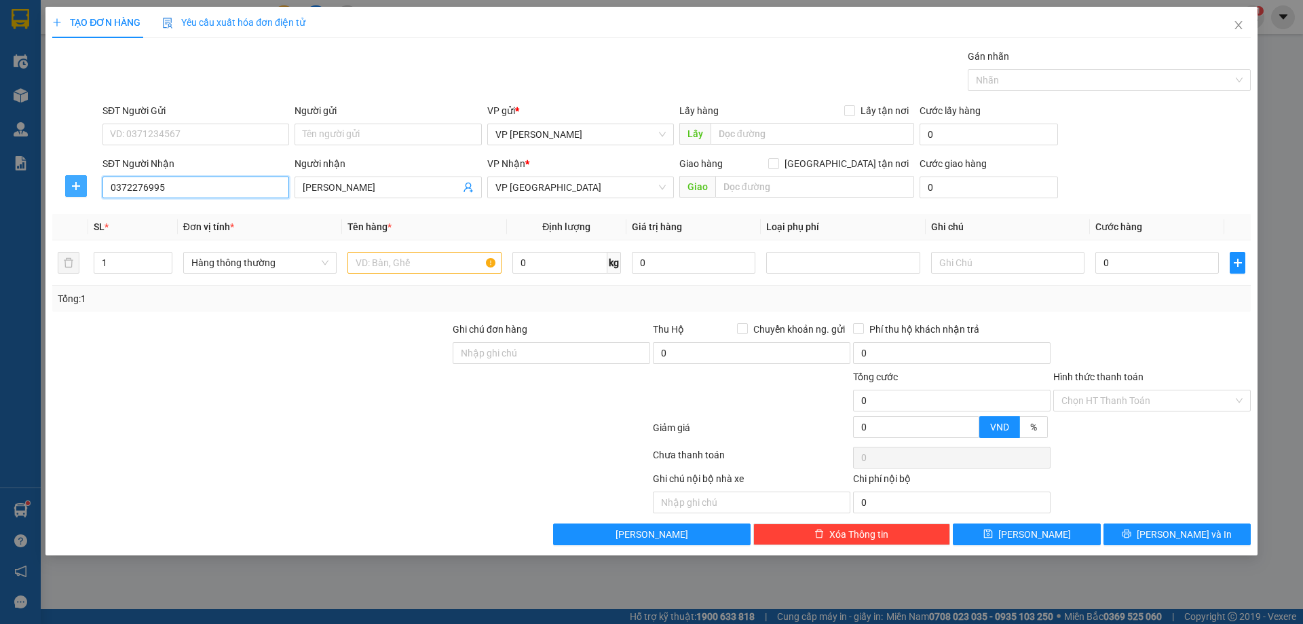
type input "0372276995"
click at [76, 189] on icon "plus" at bounding box center [75, 186] width 1 height 9
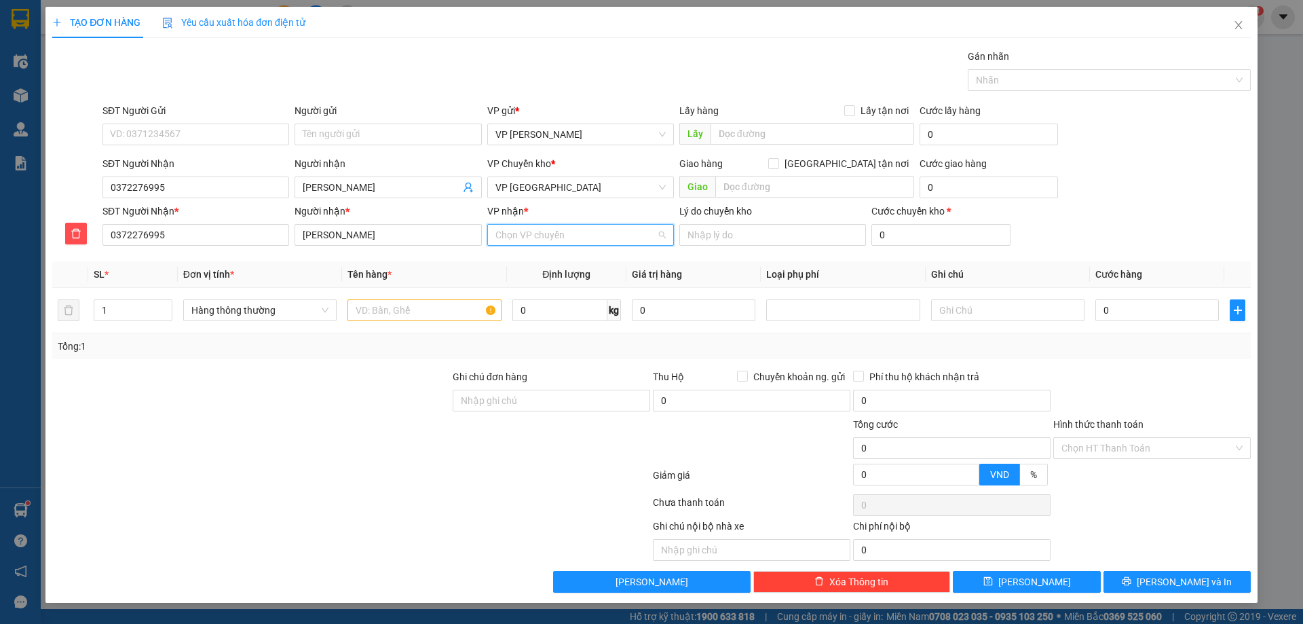
click at [634, 235] on input "VP nhận *" at bounding box center [575, 235] width 161 height 20
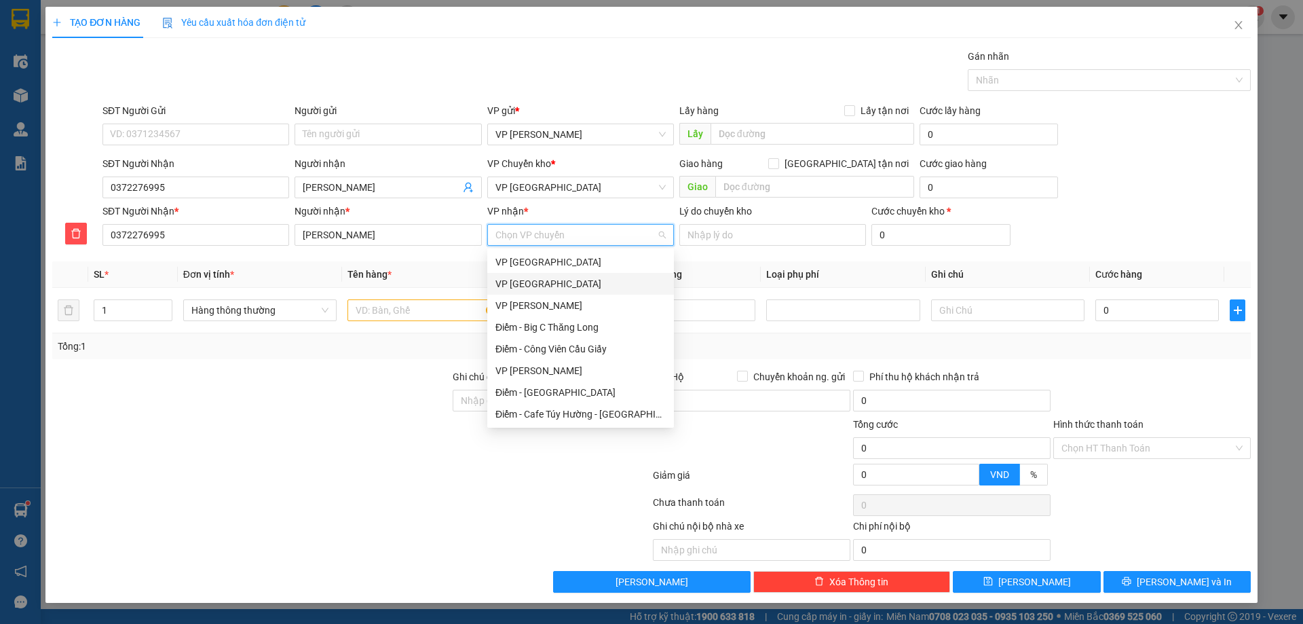
click at [464, 264] on th "Tên hàng *" at bounding box center [424, 274] width 164 height 26
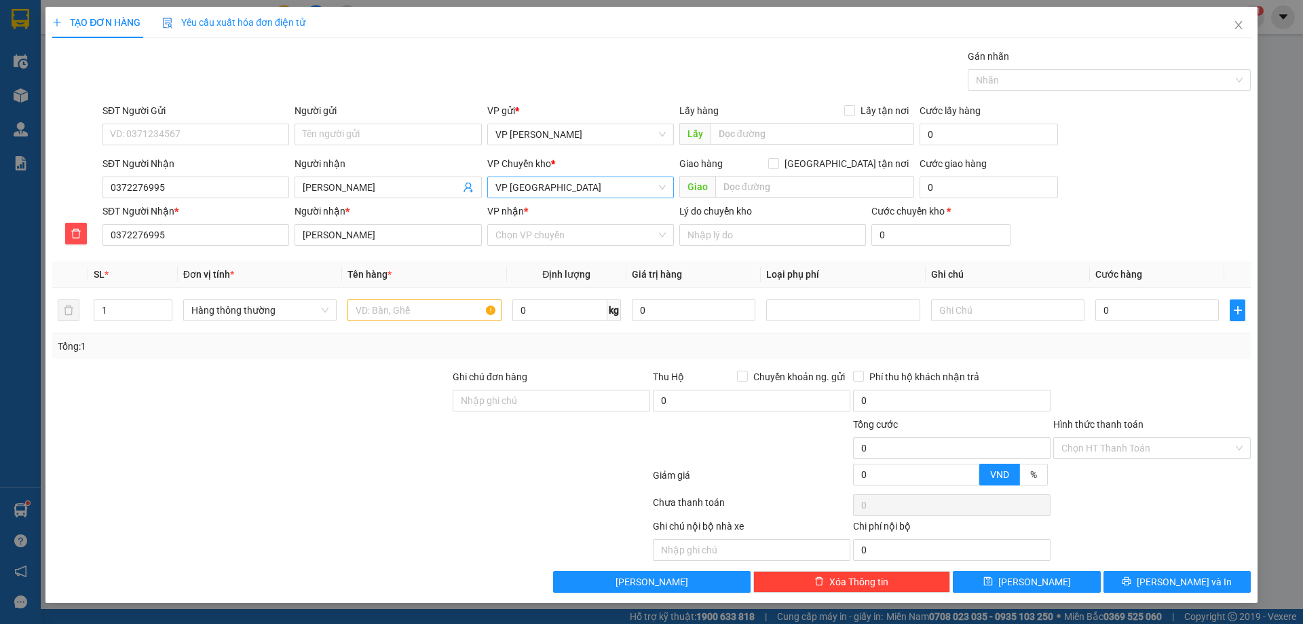
click at [559, 187] on span "VP [GEOGRAPHIC_DATA]" at bounding box center [580, 187] width 170 height 20
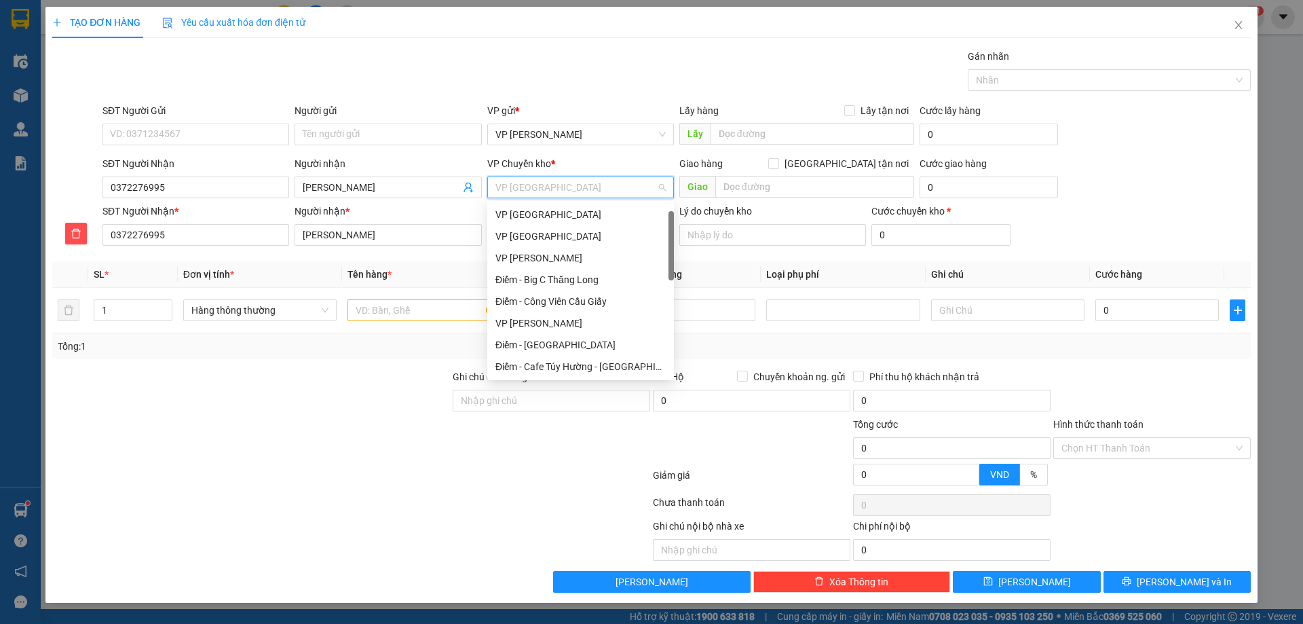
scroll to position [22, 0]
click at [556, 213] on div "VP [GEOGRAPHIC_DATA]" at bounding box center [580, 214] width 170 height 15
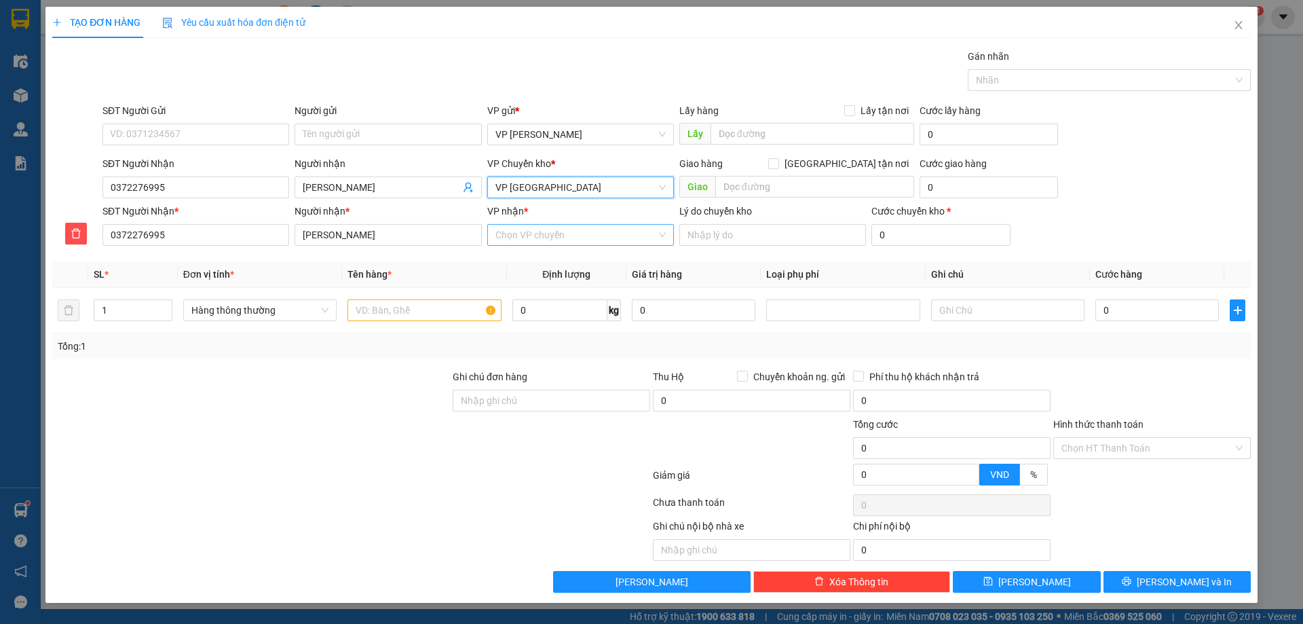
click at [548, 228] on input "VP nhận *" at bounding box center [575, 235] width 161 height 20
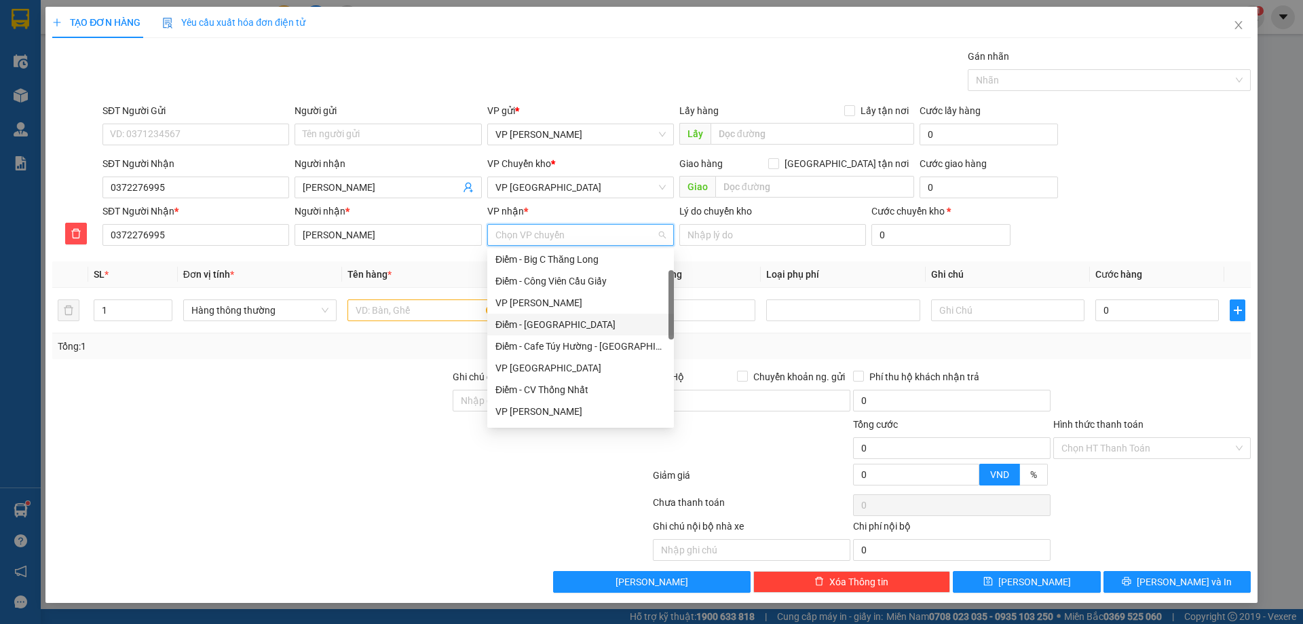
scroll to position [68, 0]
click at [540, 366] on div "VP [GEOGRAPHIC_DATA]" at bounding box center [580, 367] width 170 height 15
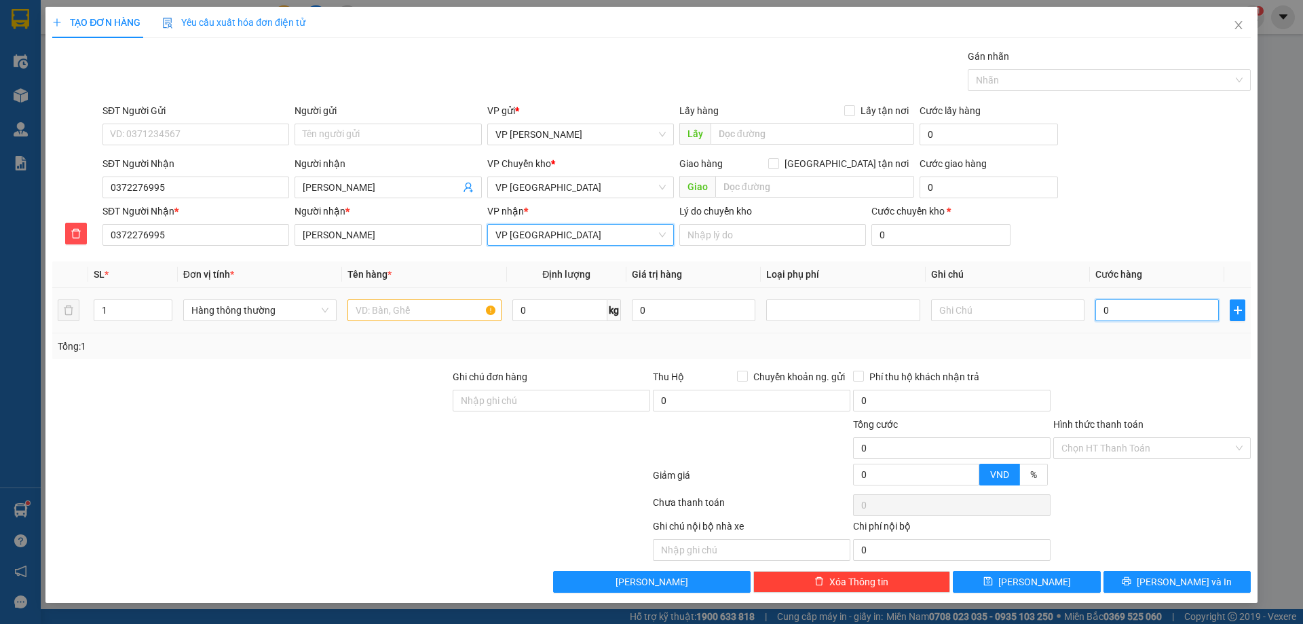
click at [1126, 307] on input "0" at bounding box center [1156, 310] width 123 height 22
type input "03"
type input "3"
type input "030"
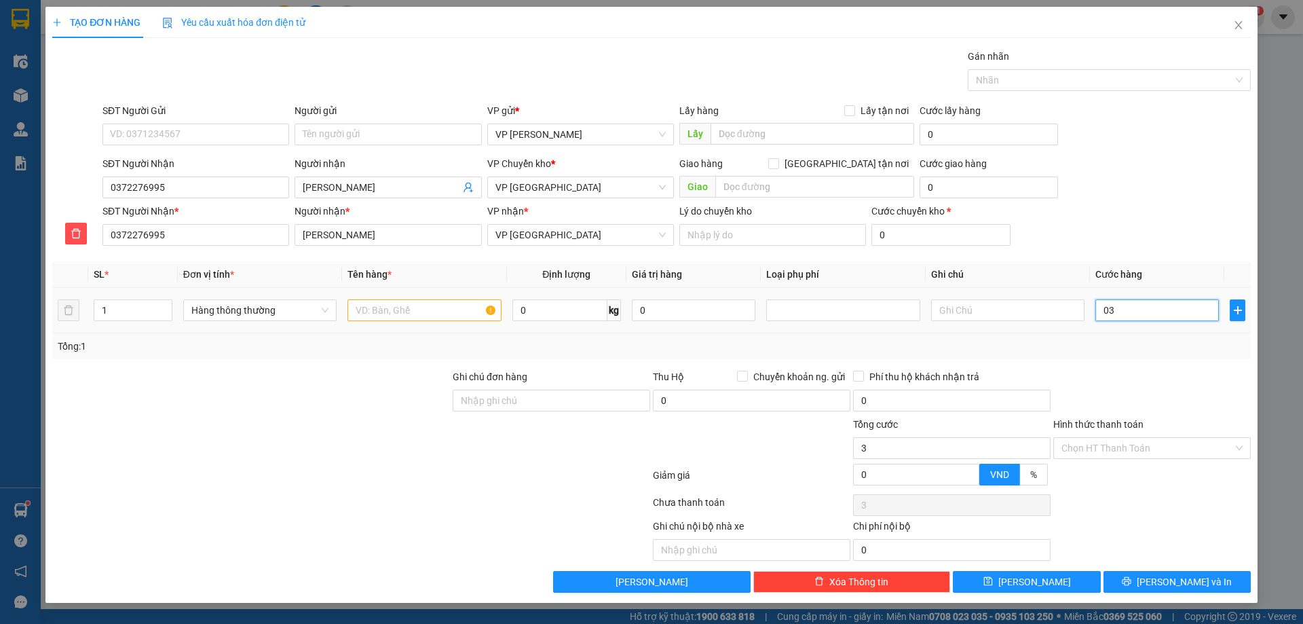
type input "30"
type input "30.000"
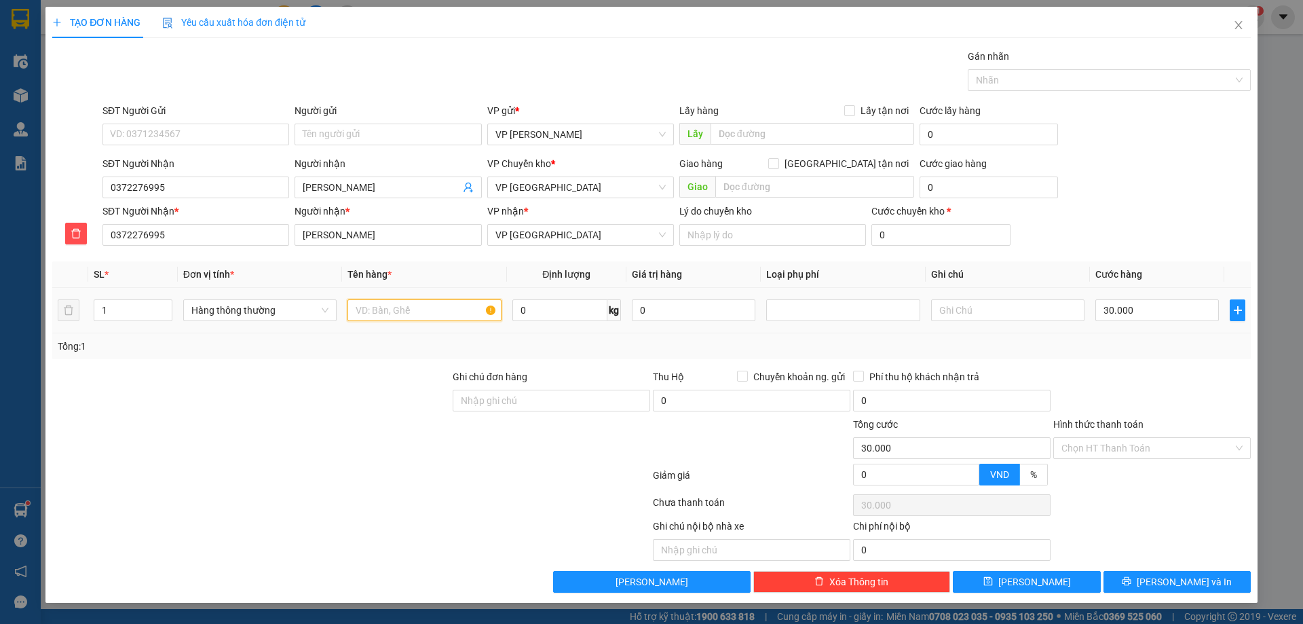
click at [370, 304] on input "text" at bounding box center [423, 310] width 153 height 22
type input "hct"
click at [1210, 582] on button "[PERSON_NAME] và In" at bounding box center [1176, 582] width 147 height 22
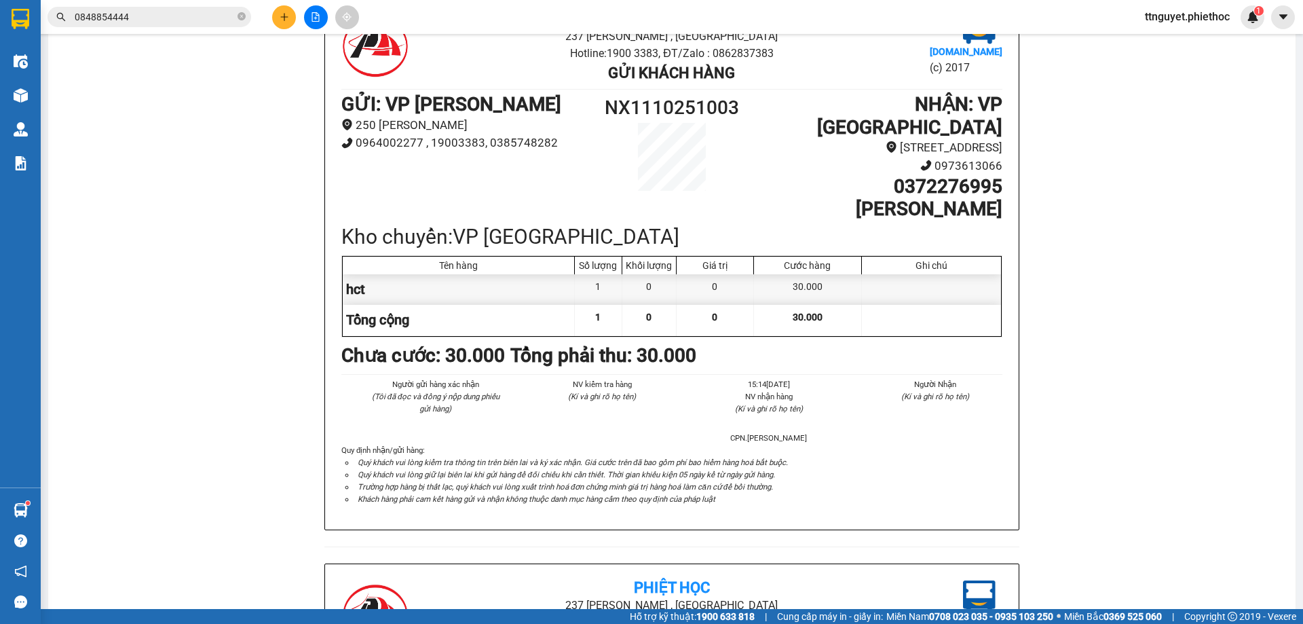
scroll to position [136, 0]
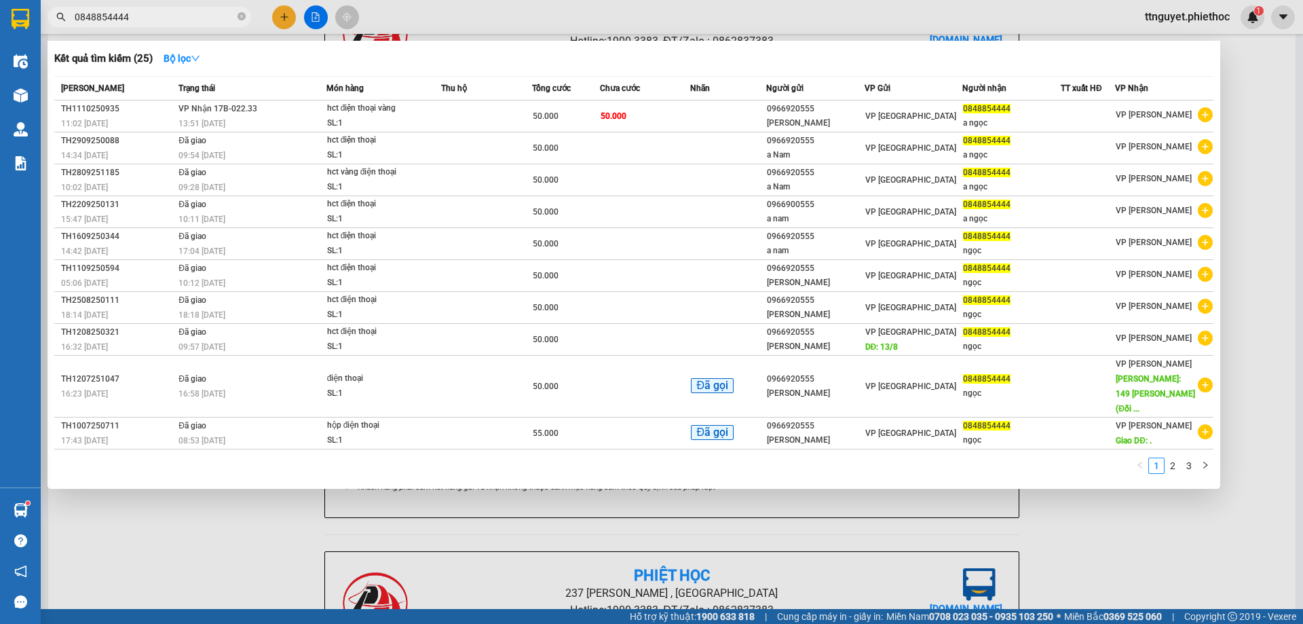
click at [183, 17] on input "0848854444" at bounding box center [155, 16] width 160 height 15
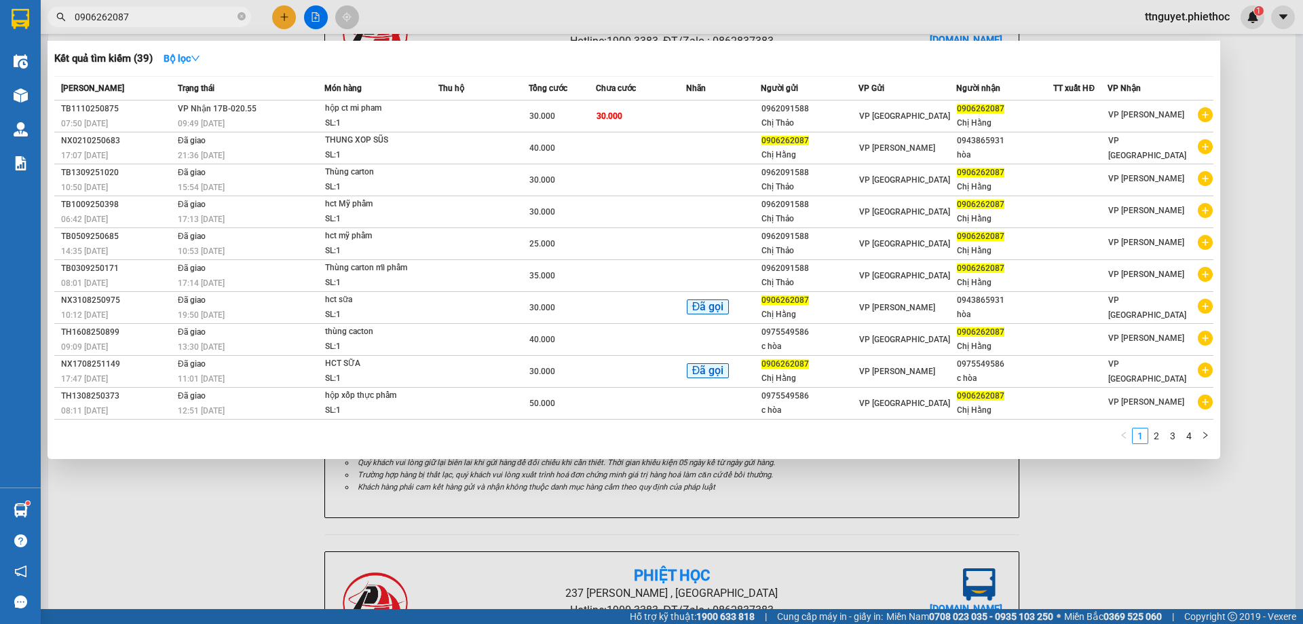
type input "0906262087"
click at [1109, 538] on div at bounding box center [651, 312] width 1303 height 624
click at [159, 20] on input "0906262087" at bounding box center [155, 16] width 160 height 15
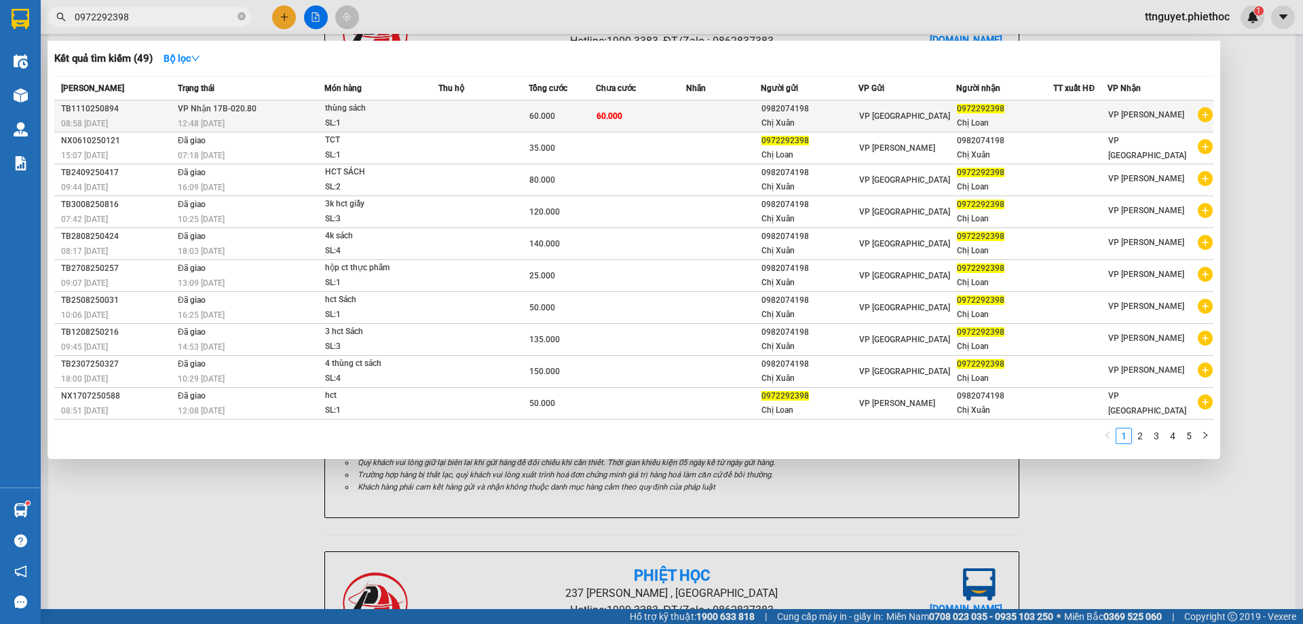
type input "0972292398"
click at [322, 111] on td "VP Nhận 17B-020.80 12:48 [DATE]" at bounding box center [249, 116] width 150 height 32
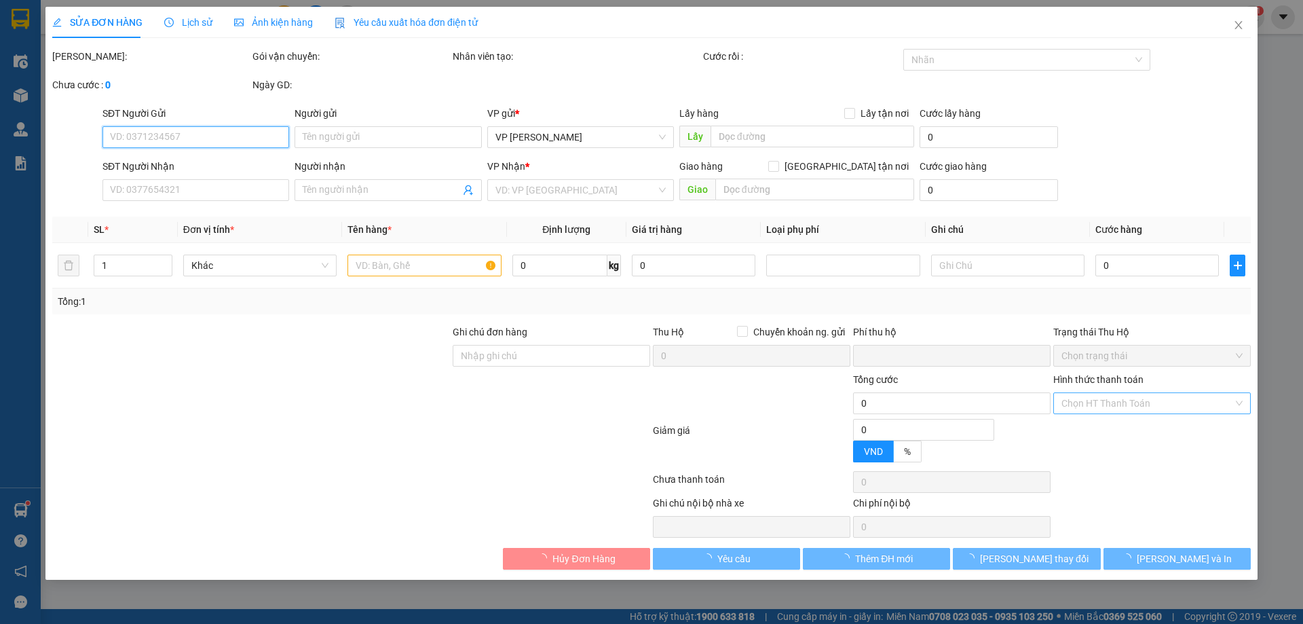
type input "0982074198"
type input "Chị Xuân"
type input "0972292398"
type input "Chị Loan"
type input "0"
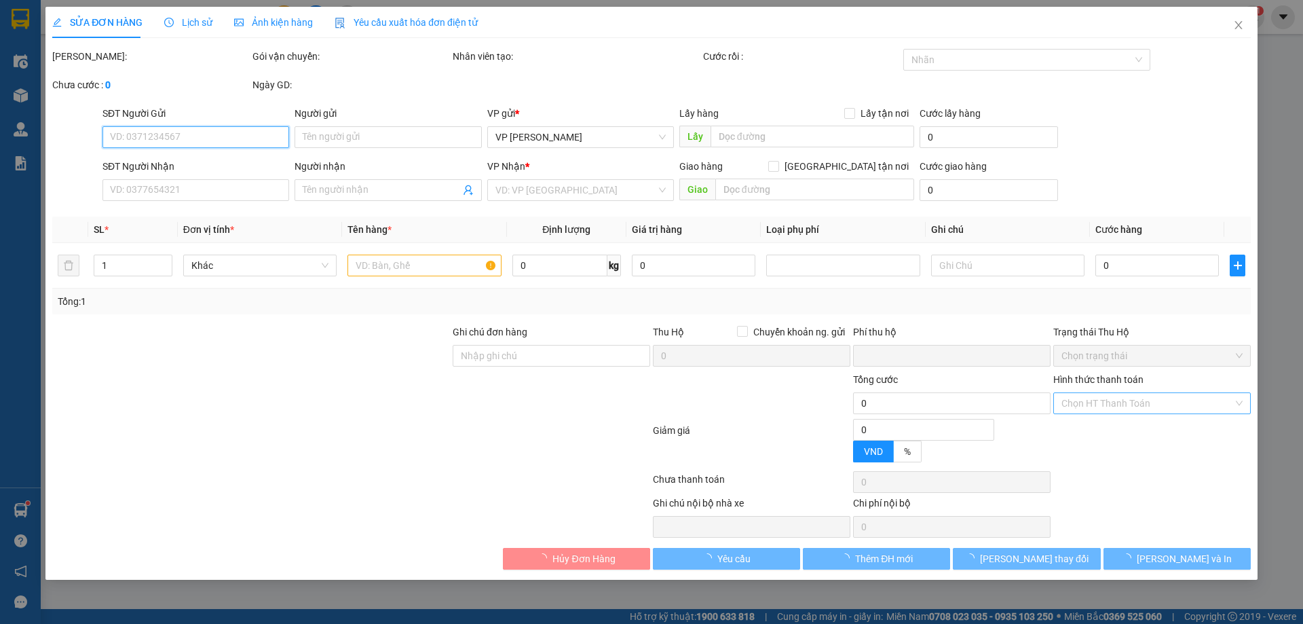
type input "60.000"
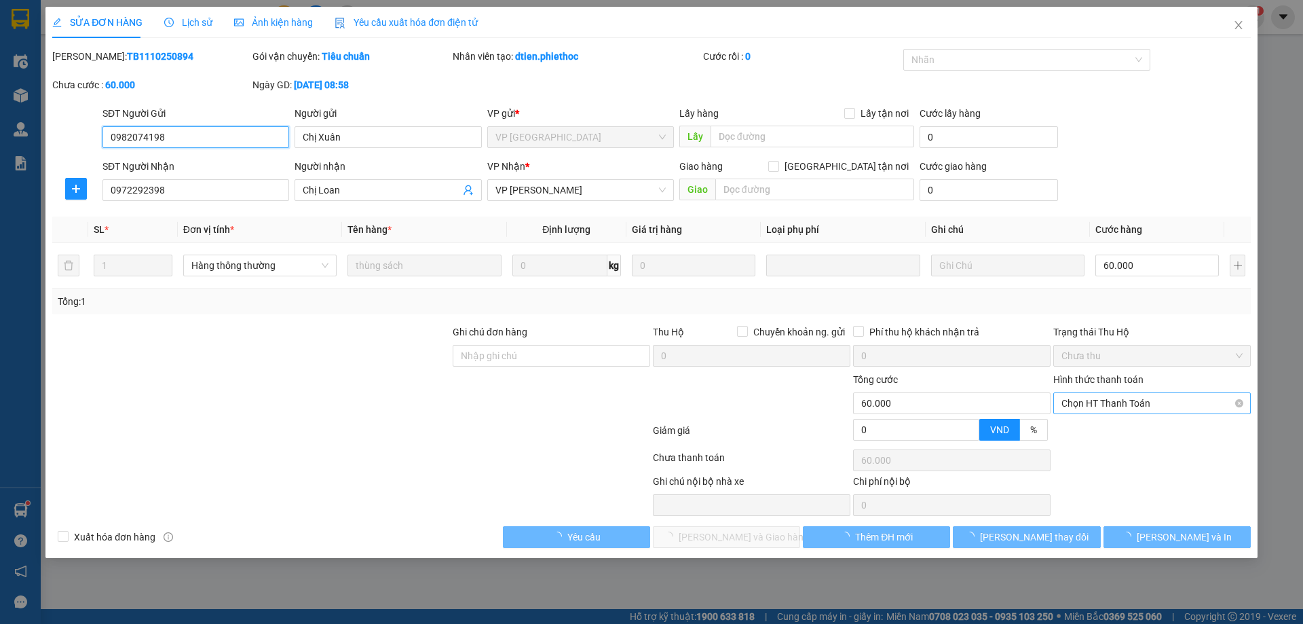
click at [1095, 405] on span "Chọn HT Thanh Toán" at bounding box center [1151, 403] width 181 height 20
click at [1095, 427] on div "Tại văn phòng" at bounding box center [1151, 430] width 181 height 15
type input "0"
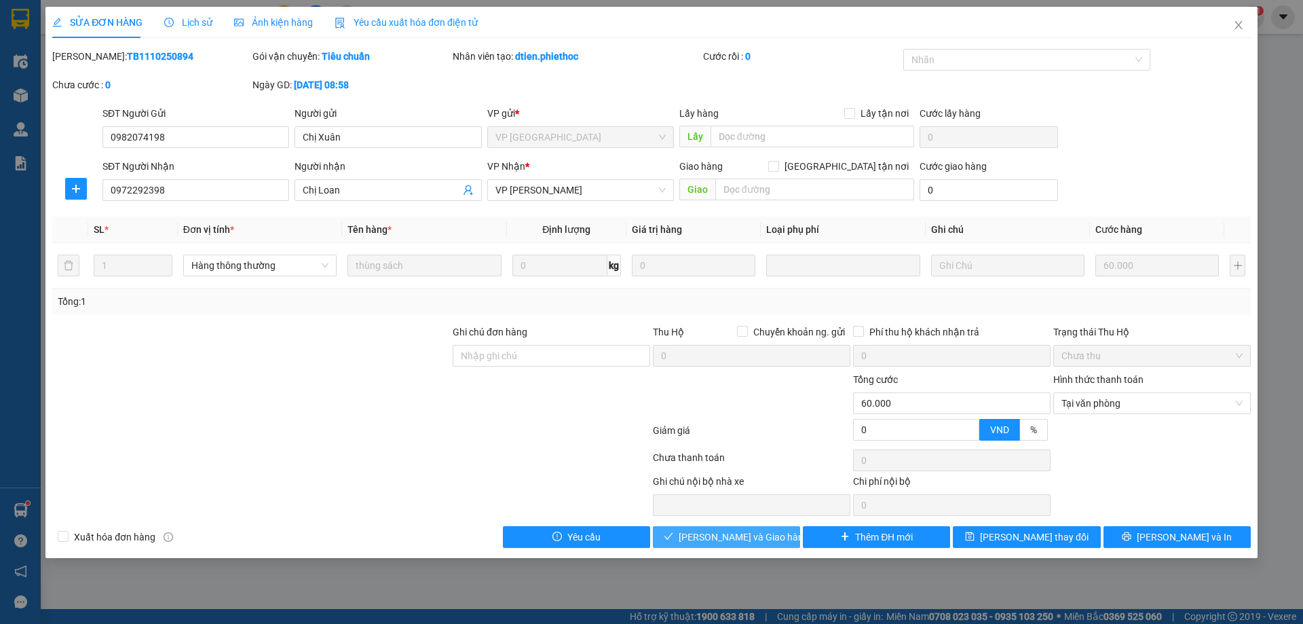
click at [731, 537] on span "[PERSON_NAME] và Giao hàng" at bounding box center [744, 536] width 130 height 15
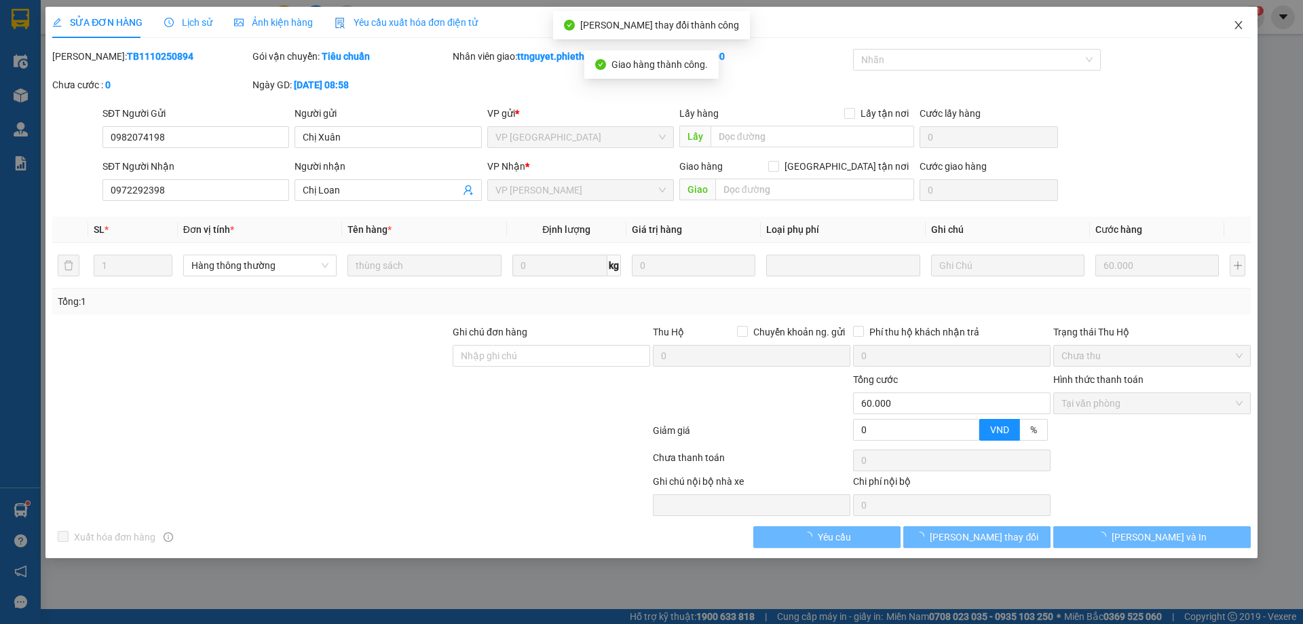
click at [1238, 26] on icon "close" at bounding box center [1237, 25] width 7 height 8
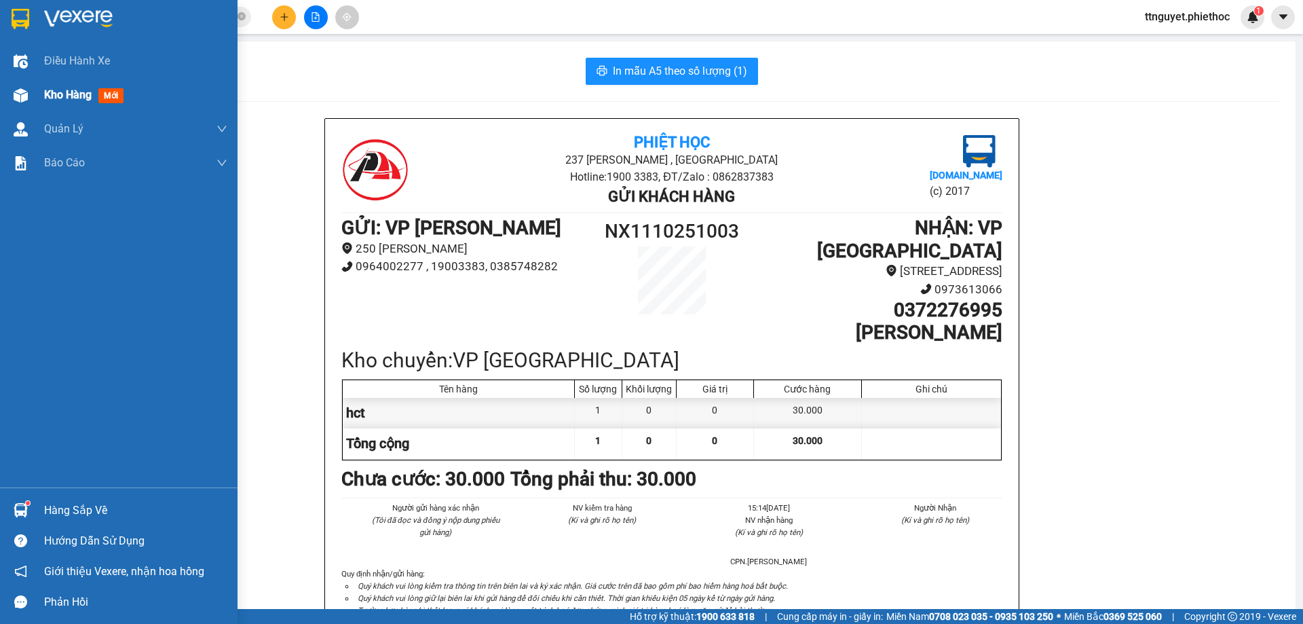
click at [24, 95] on img at bounding box center [21, 95] width 14 height 14
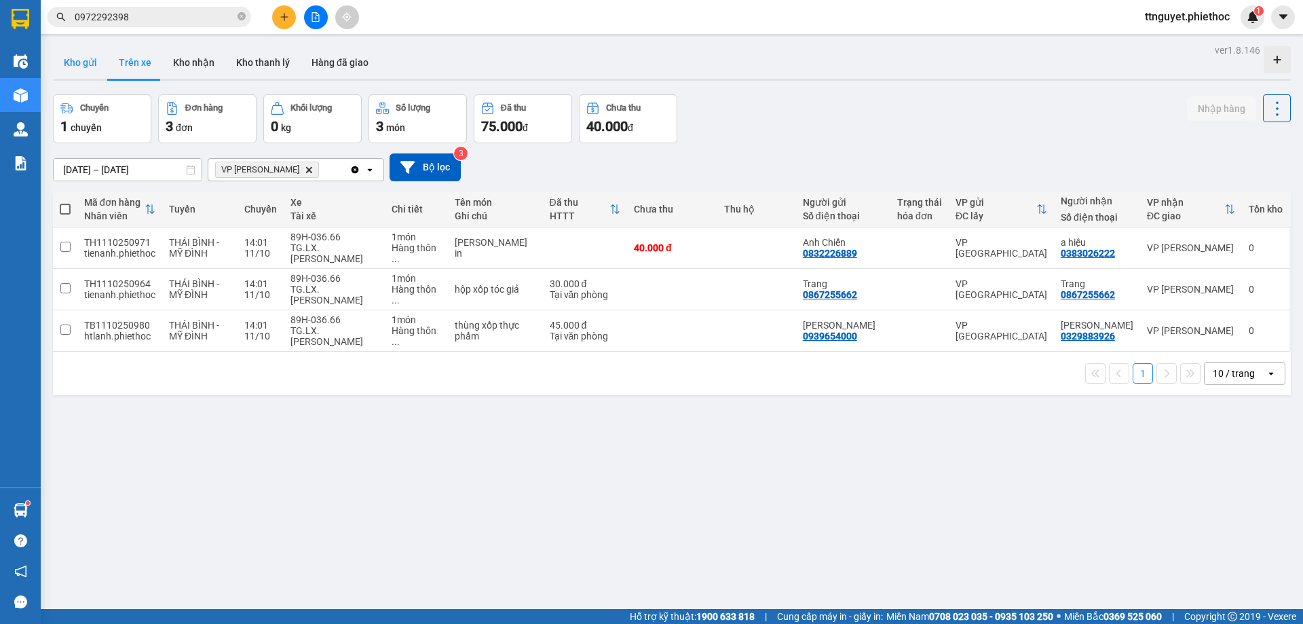
click at [75, 52] on button "Kho gửi" at bounding box center [80, 62] width 55 height 33
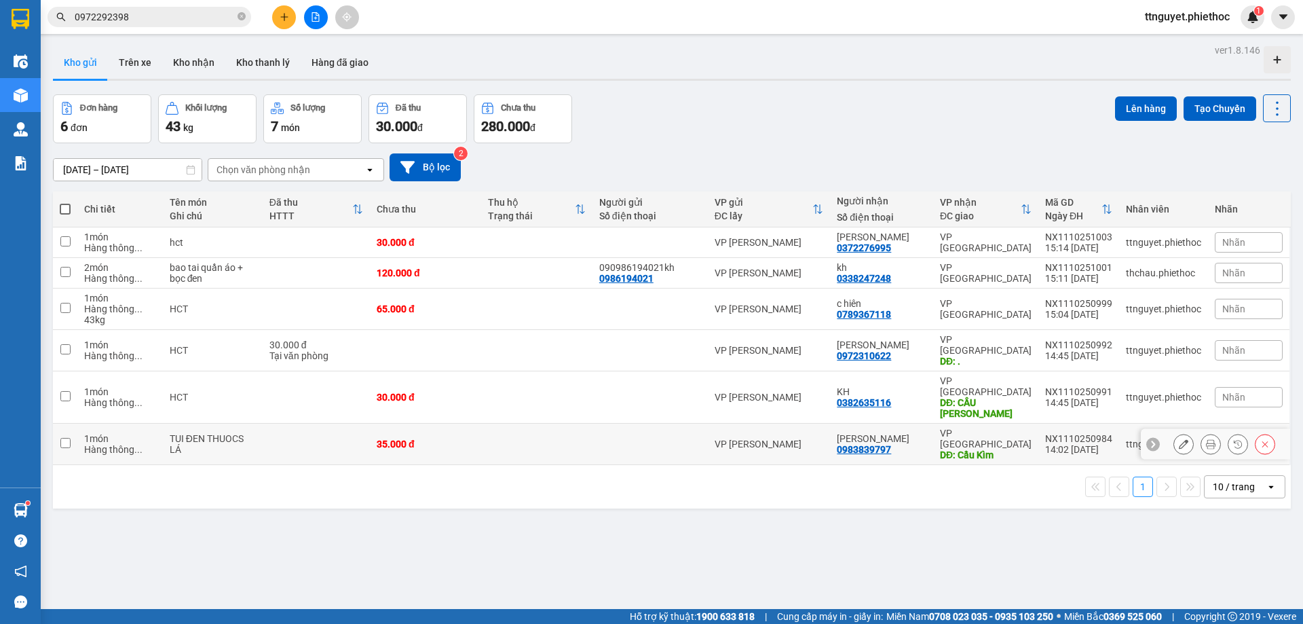
click at [184, 433] on div "TUI ĐEN THUOCS LÁ" at bounding box center [213, 444] width 86 height 22
checkbox input "true"
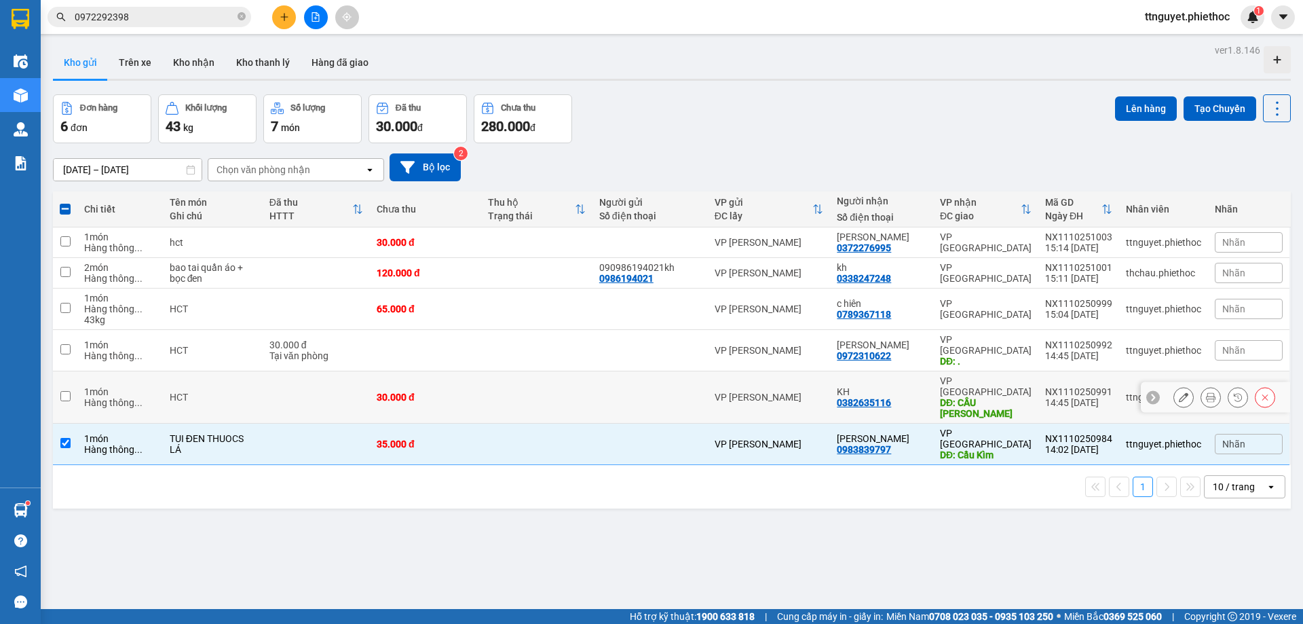
click at [195, 392] on div "HCT" at bounding box center [213, 397] width 86 height 11
checkbox input "true"
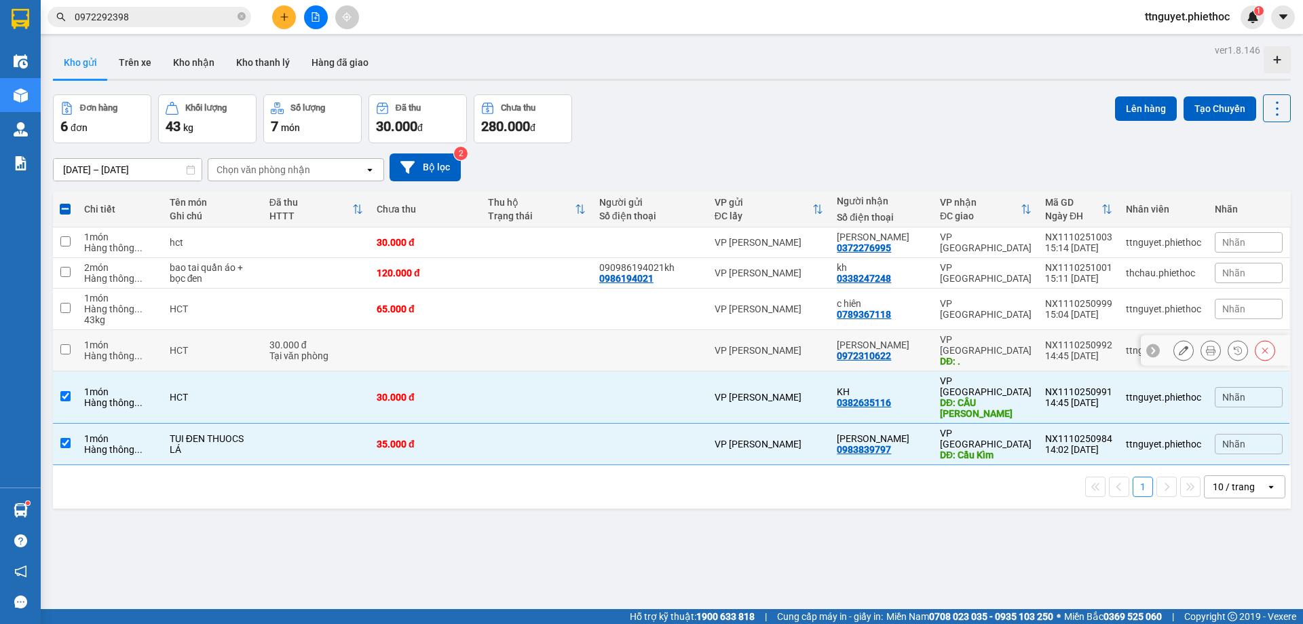
click at [195, 345] on div "HCT" at bounding box center [213, 350] width 86 height 11
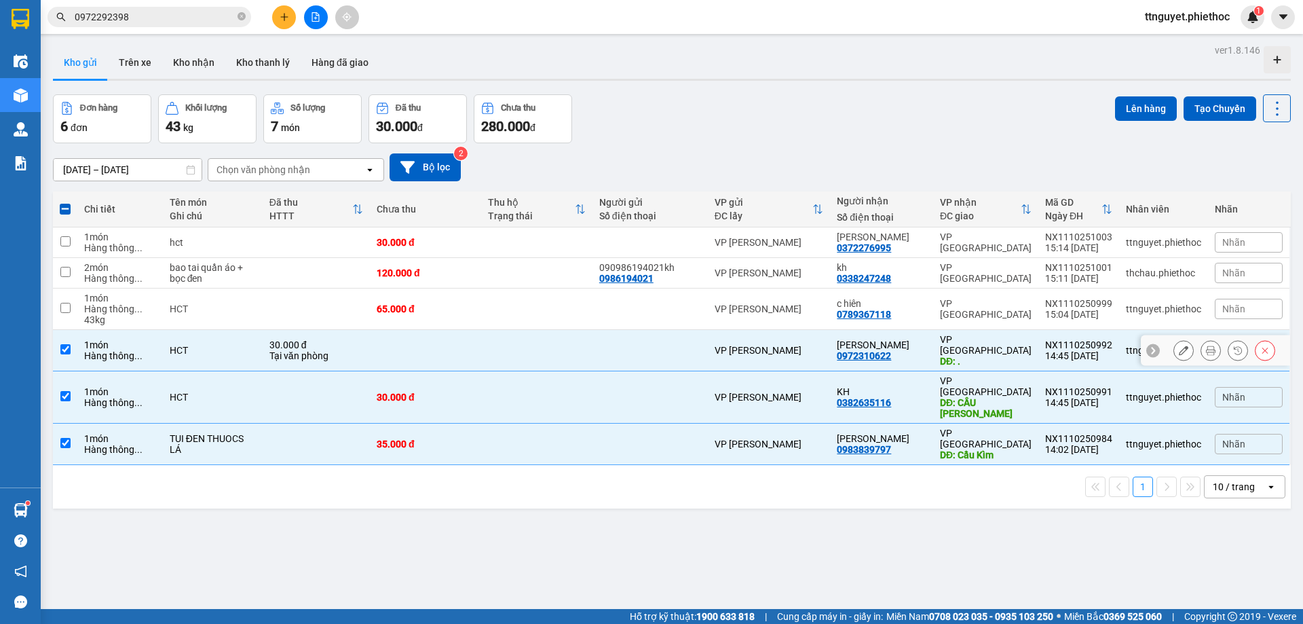
checkbox input "true"
click at [195, 313] on div "HCT" at bounding box center [213, 308] width 86 height 11
checkbox input "true"
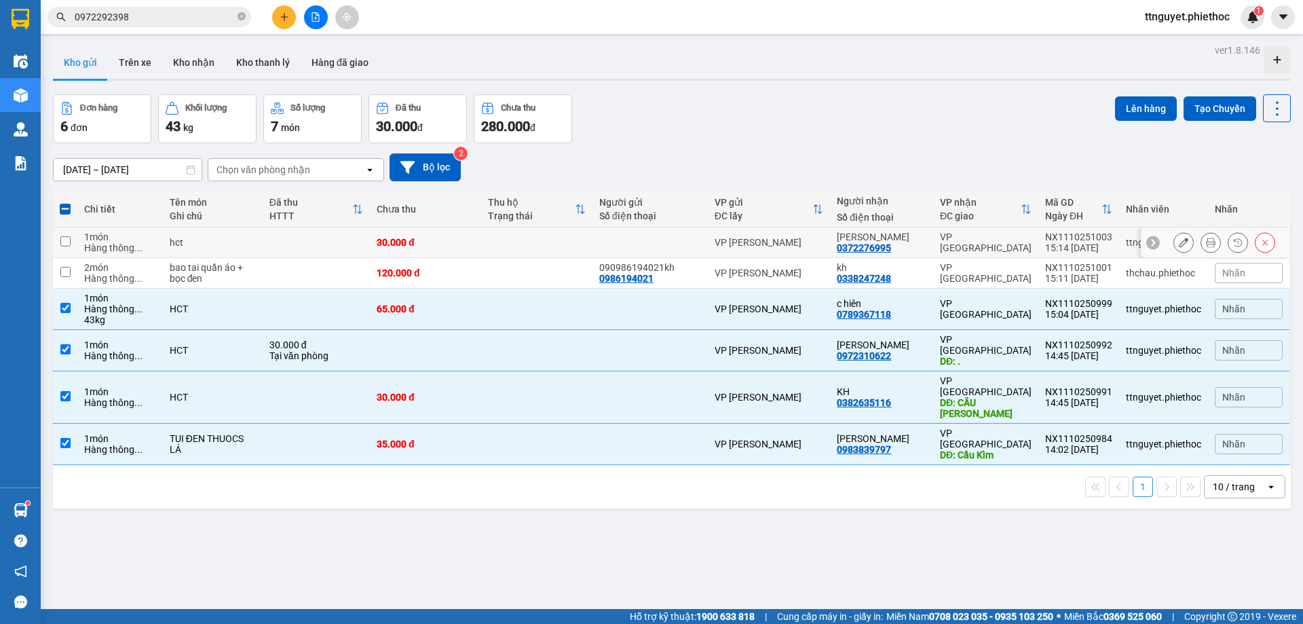
click at [194, 242] on div "hct" at bounding box center [213, 242] width 86 height 11
checkbox input "true"
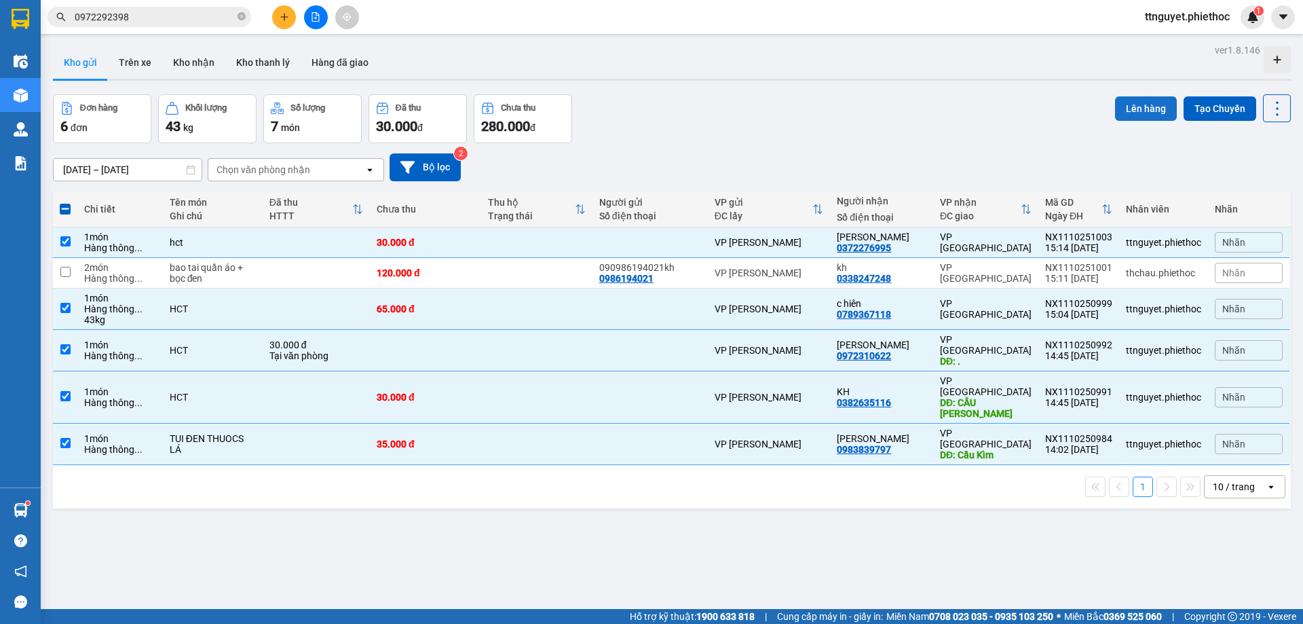
click at [1141, 98] on button "Lên hàng" at bounding box center [1146, 108] width 62 height 24
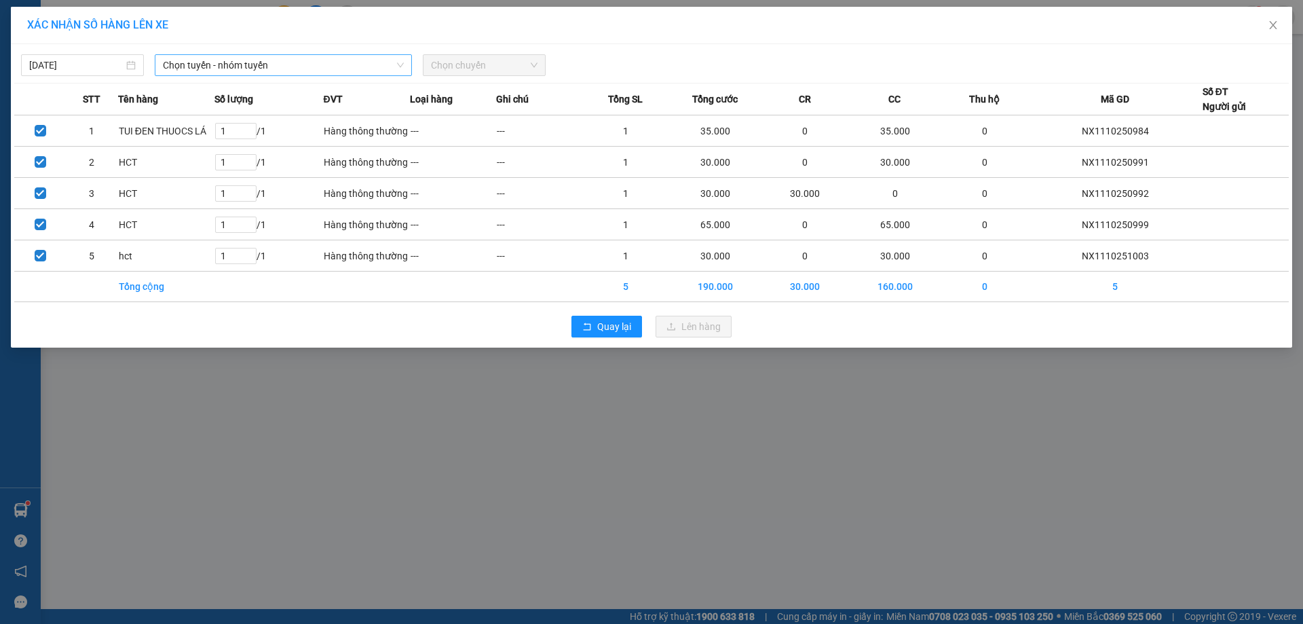
click at [199, 67] on span "Chọn tuyến - nhóm tuyến" at bounding box center [283, 65] width 241 height 20
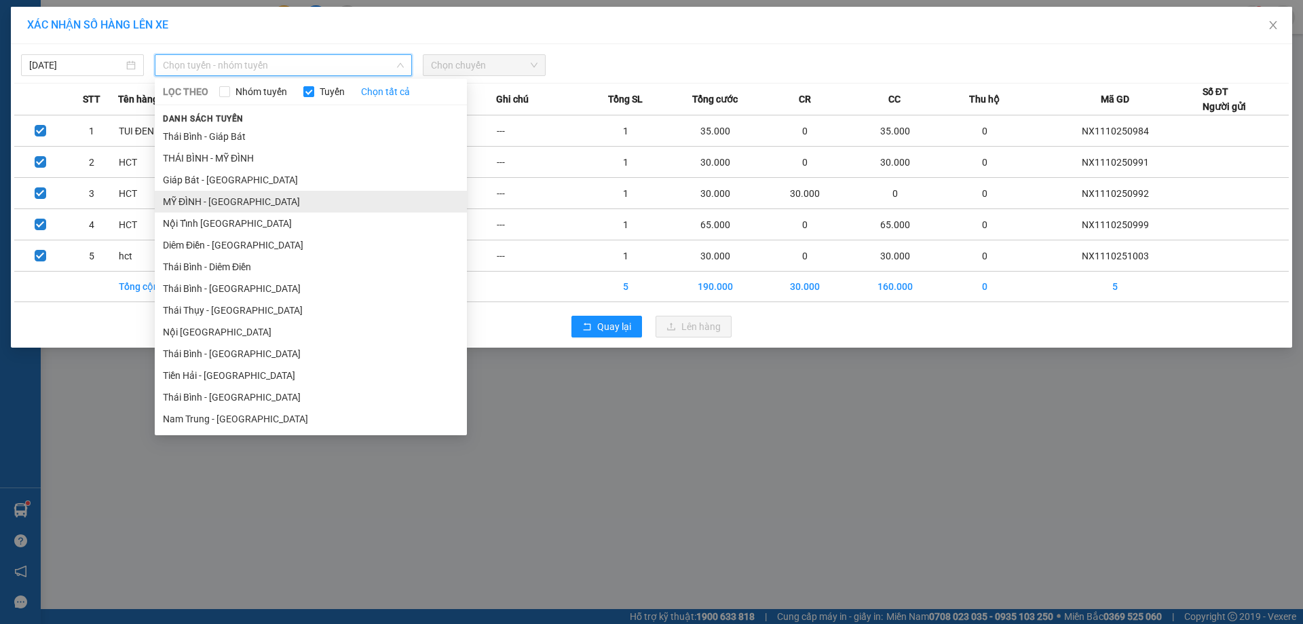
click at [174, 197] on li "MỸ ĐÌNH - [GEOGRAPHIC_DATA]" at bounding box center [311, 202] width 312 height 22
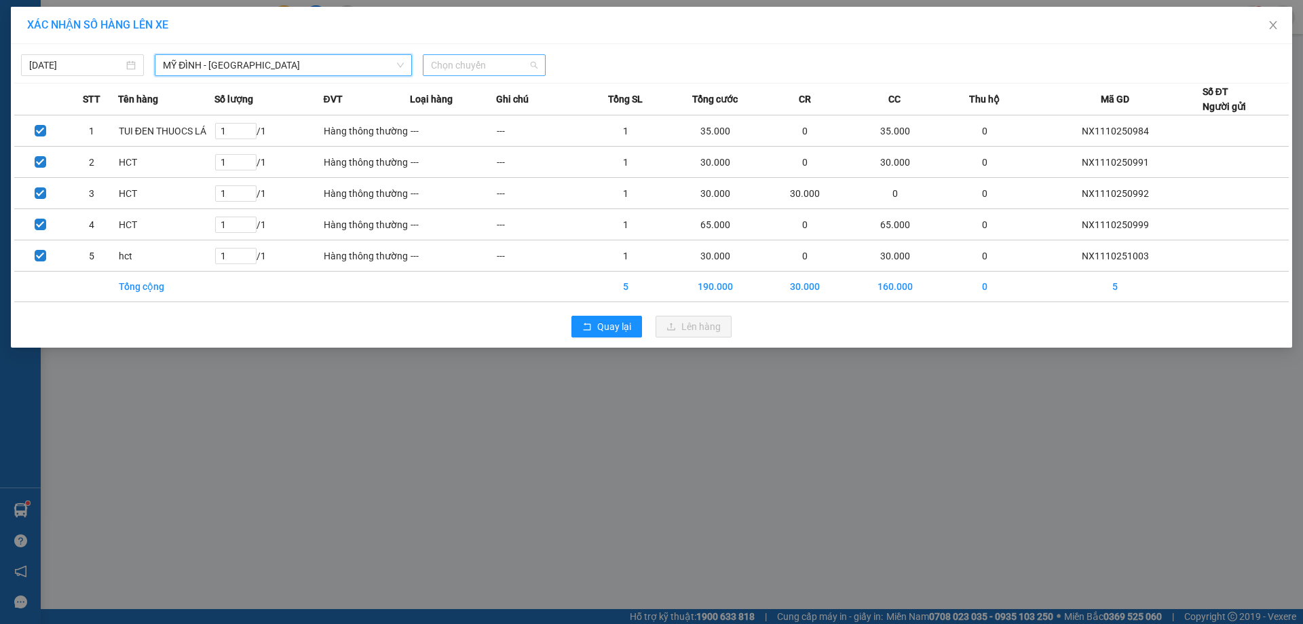
click at [496, 68] on span "Chọn chuyến" at bounding box center [484, 65] width 107 height 20
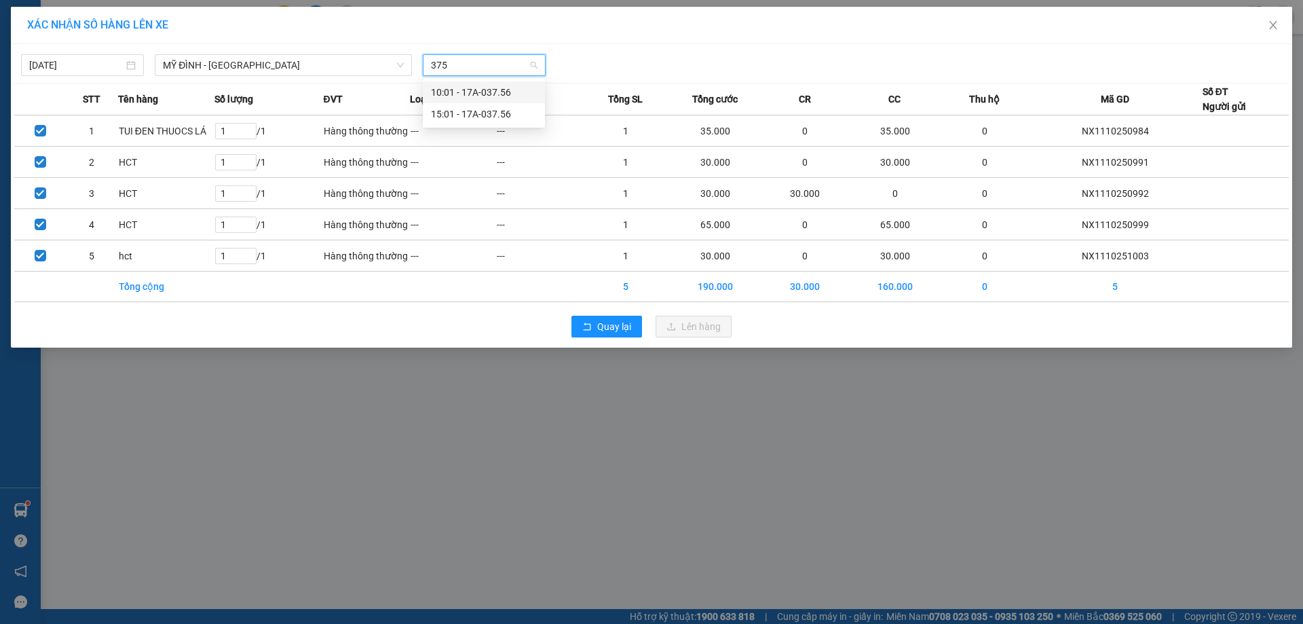
type input "3756"
click at [482, 114] on div "15:01 - 17A-037.56" at bounding box center [484, 114] width 106 height 15
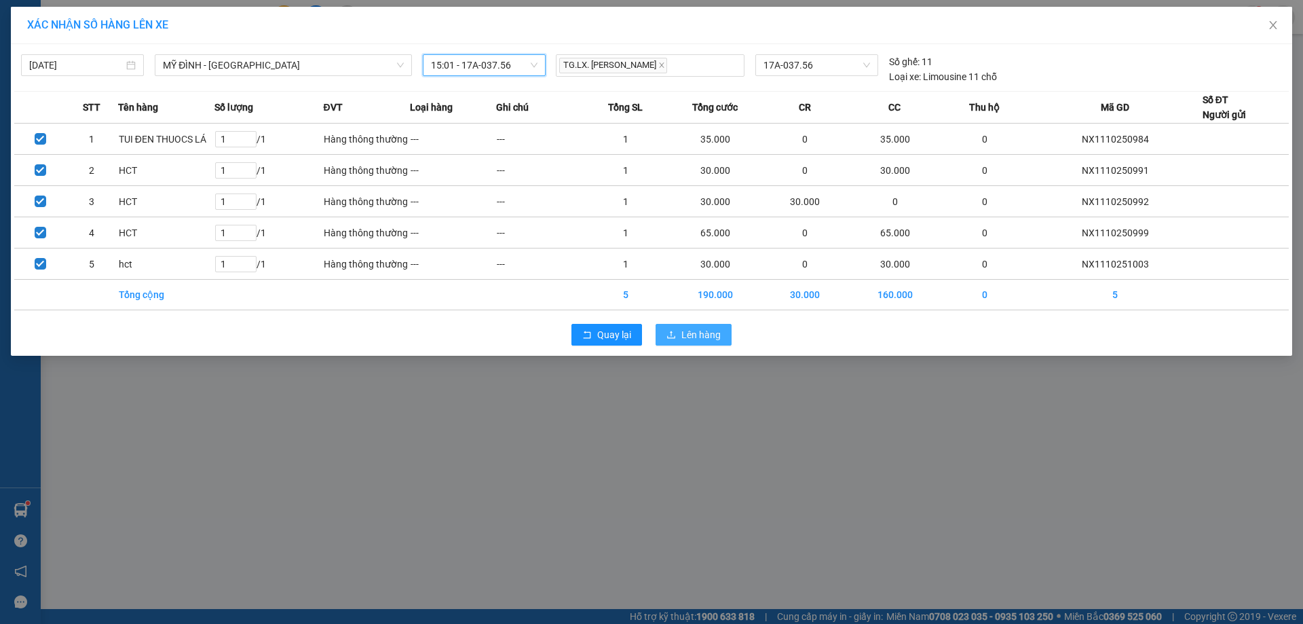
click at [662, 327] on button "Lên hàng" at bounding box center [693, 335] width 76 height 22
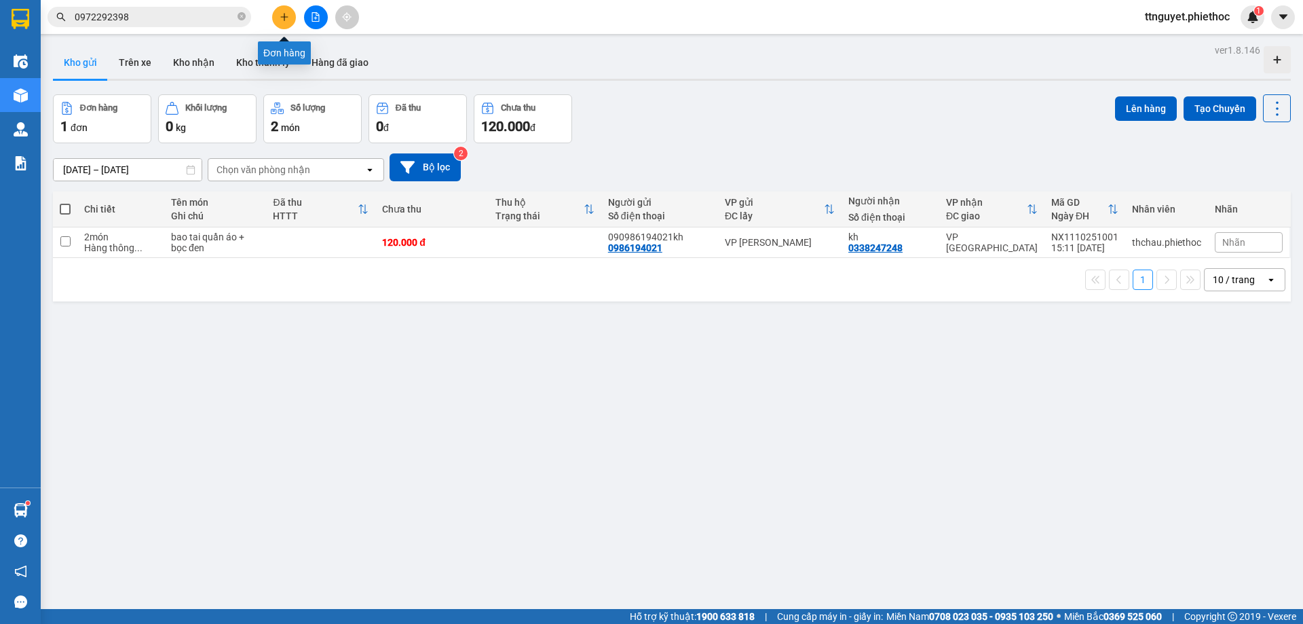
click at [282, 16] on icon "plus" at bounding box center [284, 16] width 9 height 9
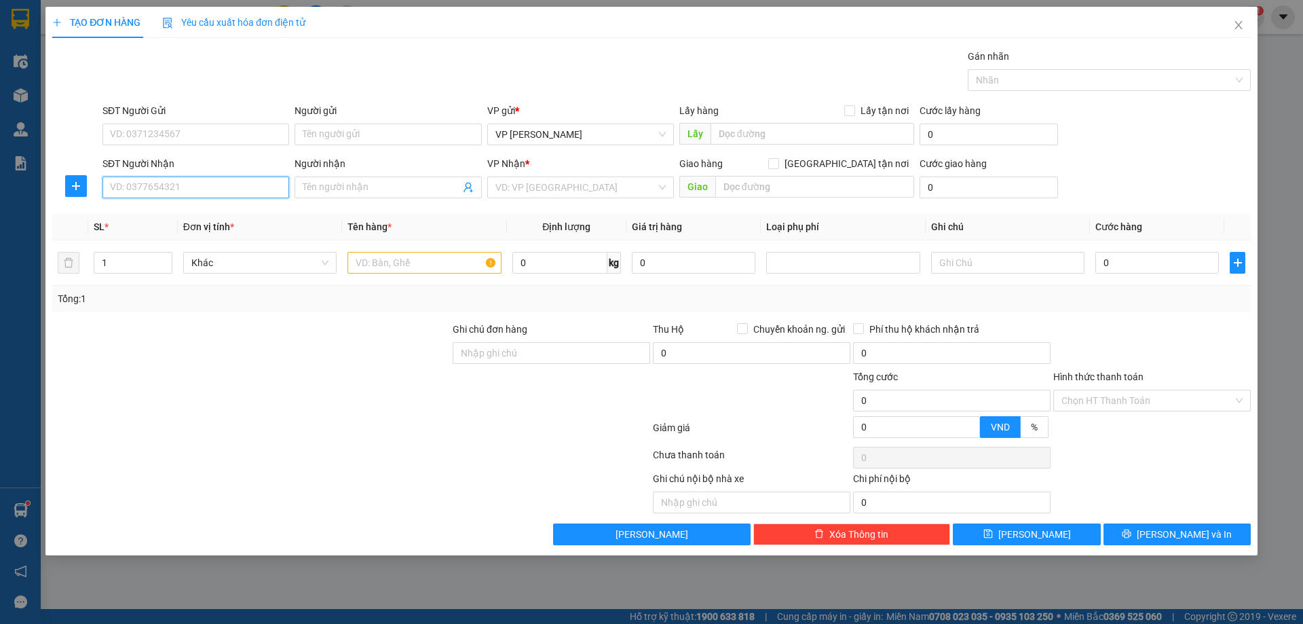
click at [178, 193] on input "SĐT Người Nhận" at bounding box center [195, 187] width 187 height 22
type input "0943458088"
click at [197, 216] on div "0943458088 - Chị Phượng" at bounding box center [196, 214] width 170 height 15
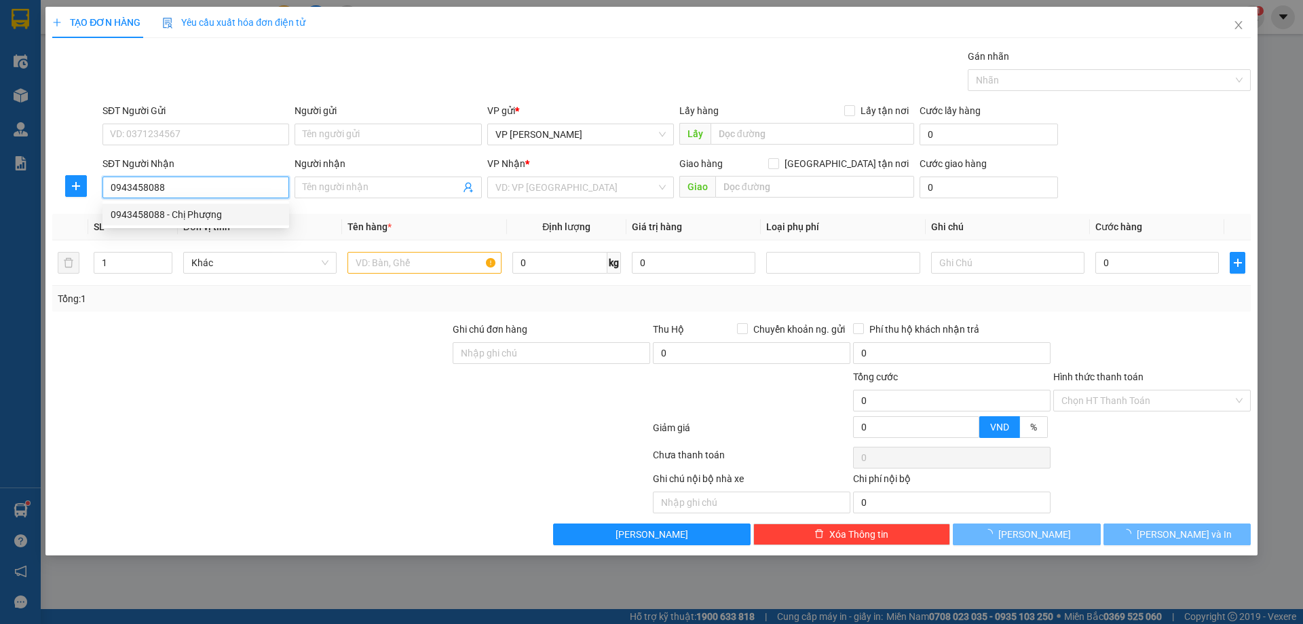
type input "Chị Phượng"
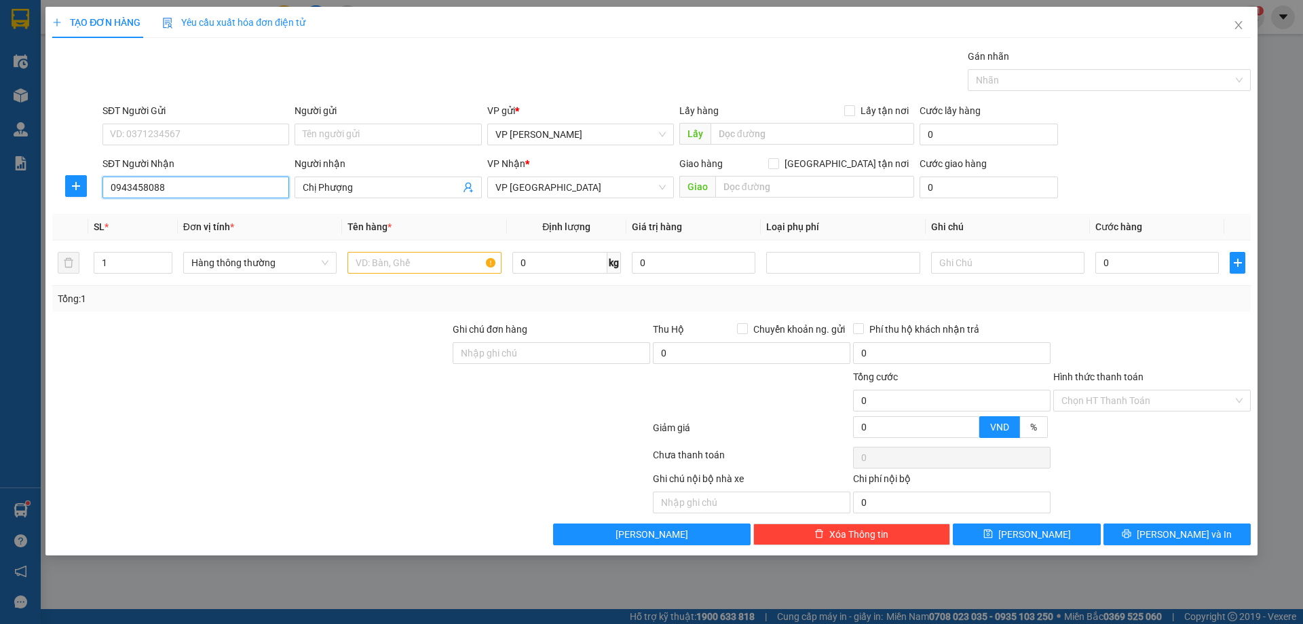
type input "0943458088"
click at [82, 180] on span "plus" at bounding box center [76, 185] width 20 height 11
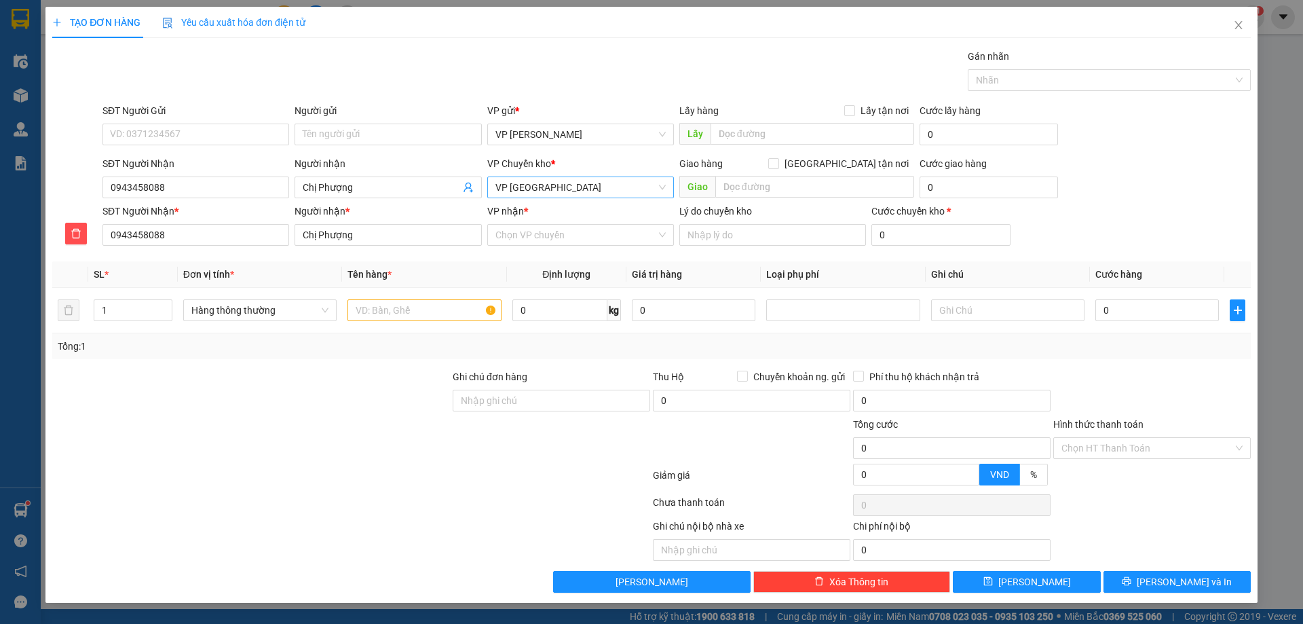
click at [520, 187] on span "VP [GEOGRAPHIC_DATA]" at bounding box center [580, 187] width 170 height 20
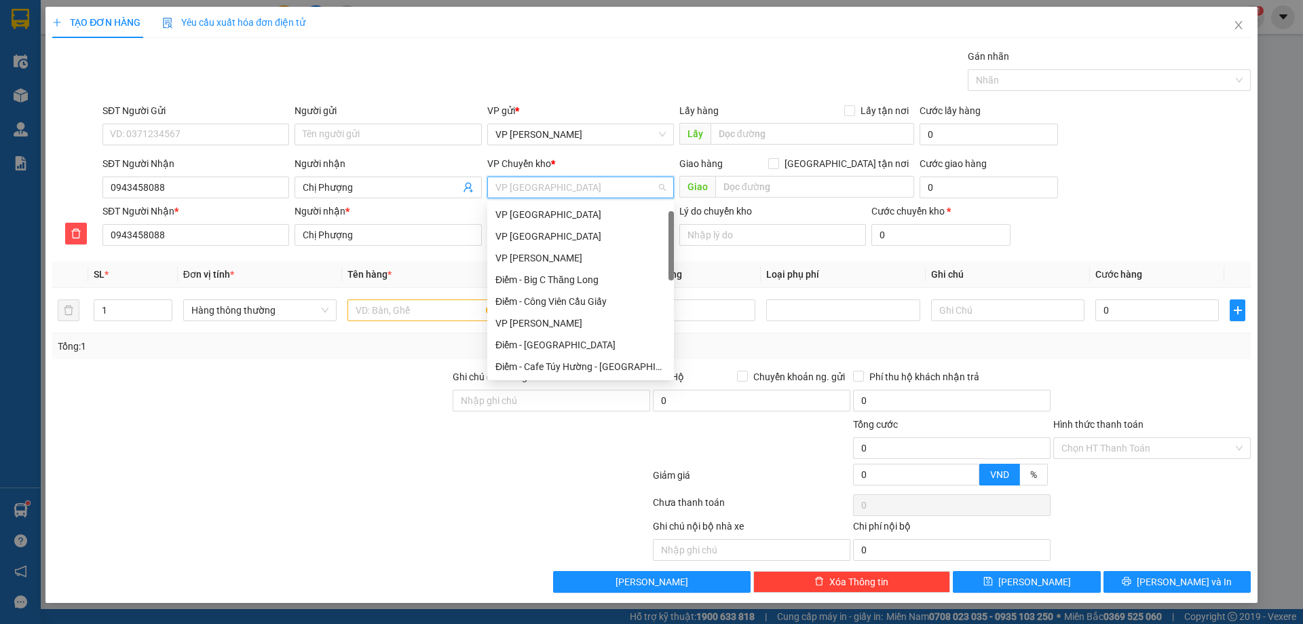
scroll to position [22, 0]
click at [531, 216] on div "VP [GEOGRAPHIC_DATA]" at bounding box center [580, 214] width 170 height 15
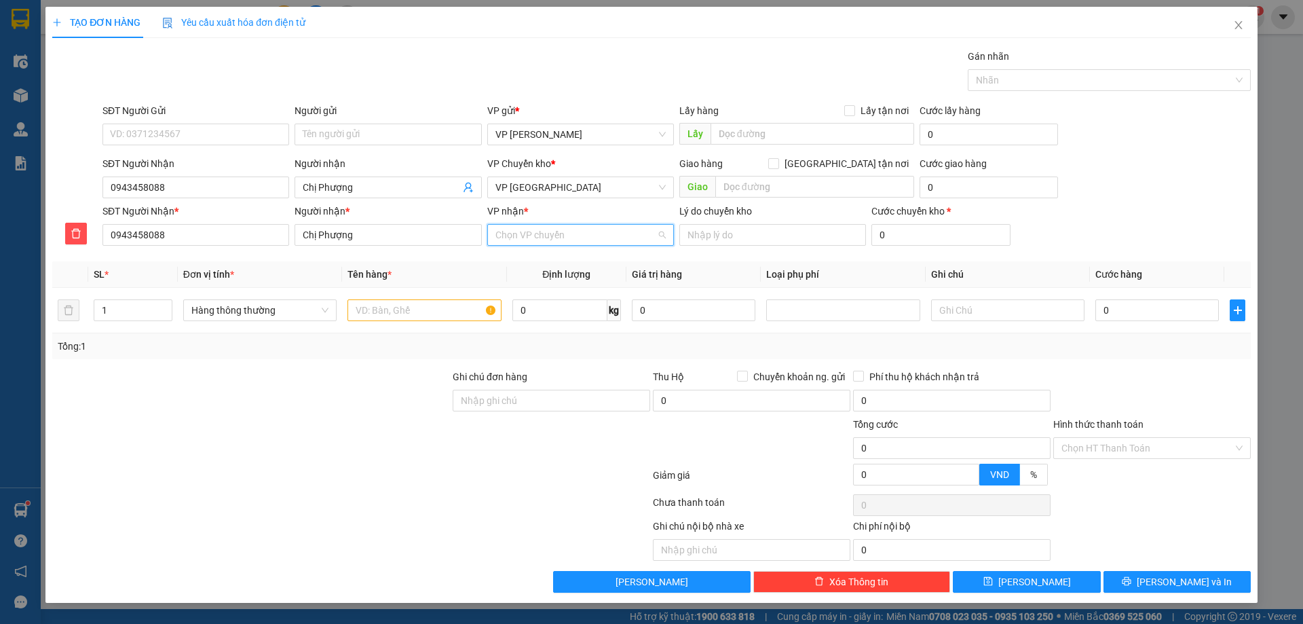
click at [529, 231] on input "VP nhận *" at bounding box center [575, 235] width 161 height 20
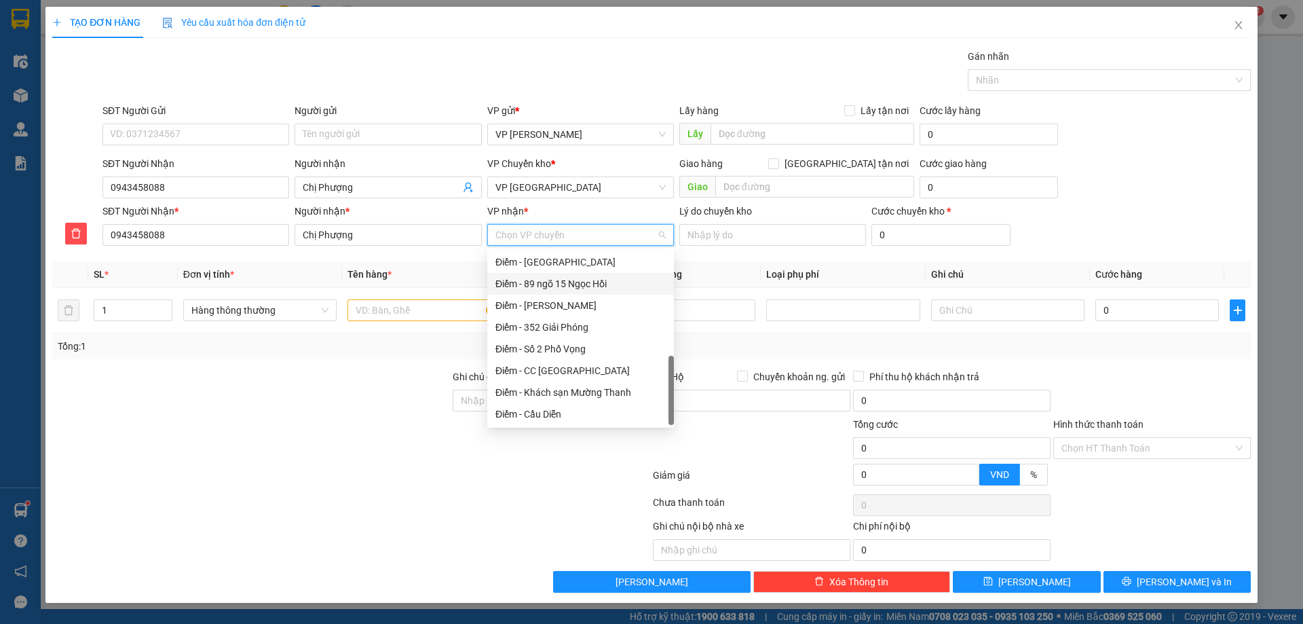
scroll to position [166, 0]
click at [532, 267] on div "VP [GEOGRAPHIC_DATA]" at bounding box center [580, 270] width 170 height 15
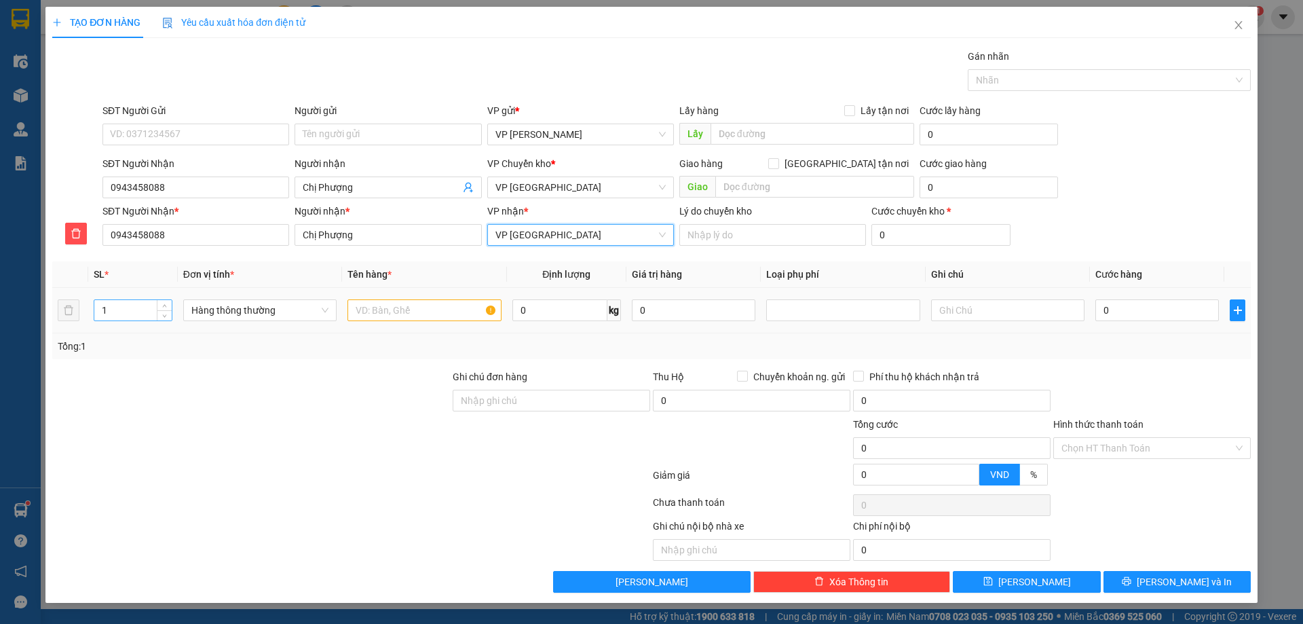
click at [140, 317] on input "1" at bounding box center [132, 310] width 77 height 20
type input "2"
click at [381, 310] on input "text" at bounding box center [423, 310] width 153 height 22
type input "BOD HOA"
click at [1135, 312] on input "0" at bounding box center [1156, 310] width 123 height 22
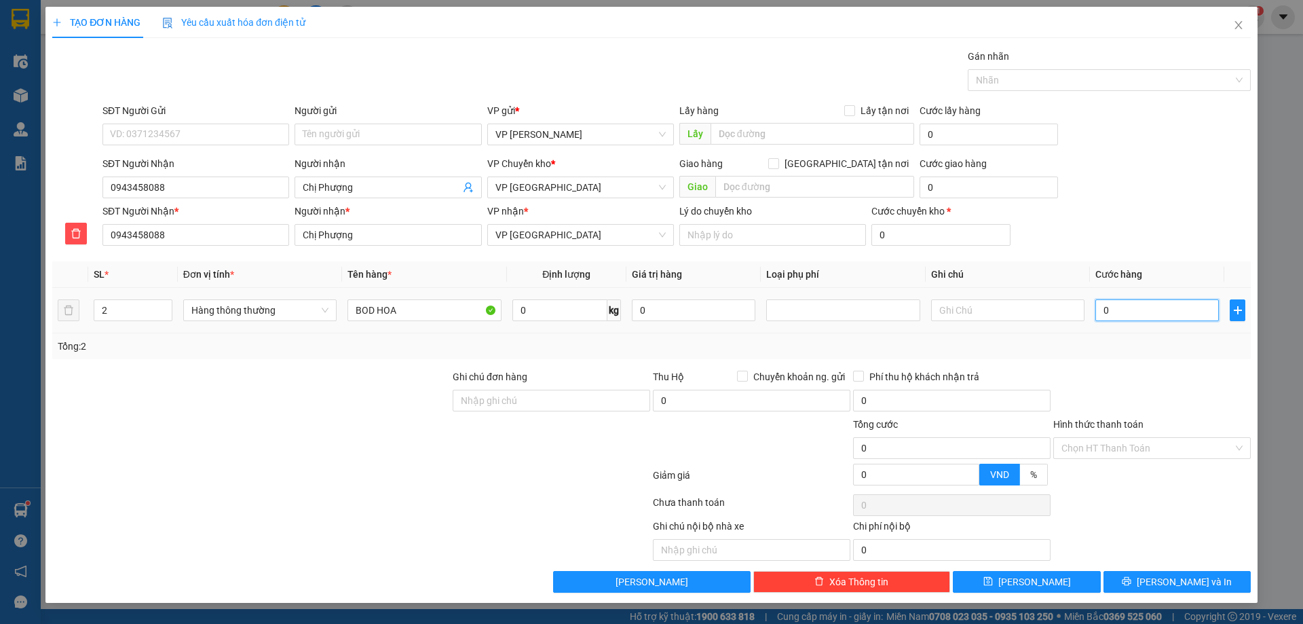
type input "07"
type input "7"
type input "070"
type input "70"
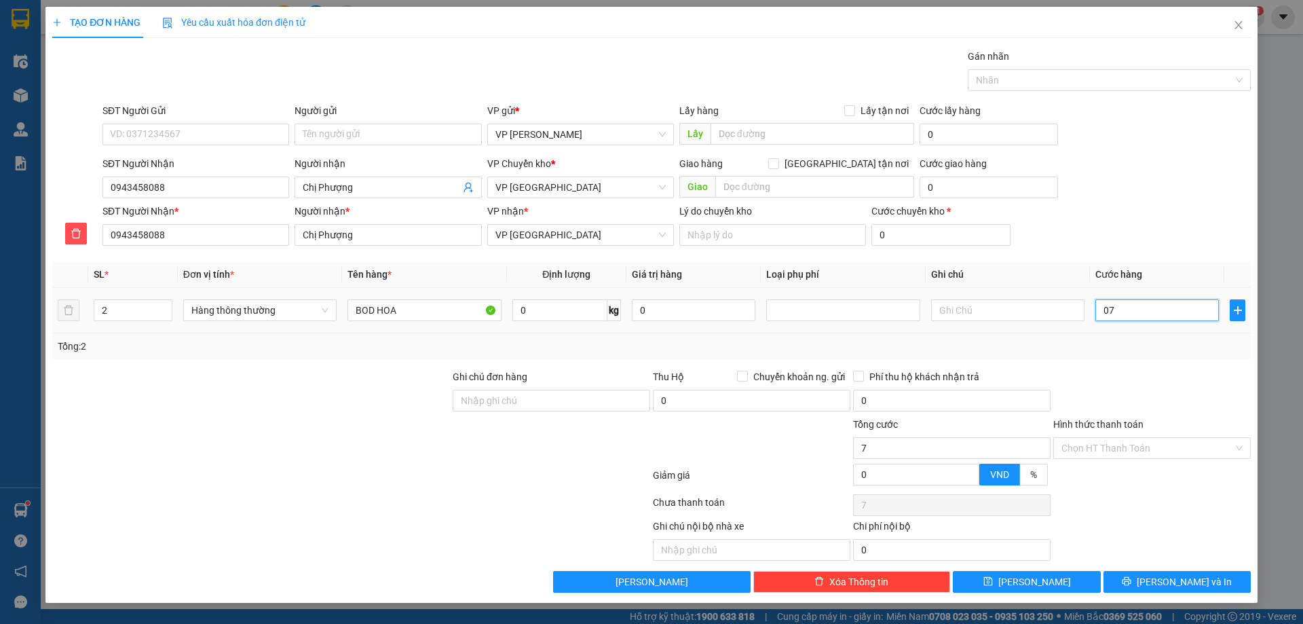
type input "70"
type input "70.000"
click at [1147, 351] on div "Tổng: 2" at bounding box center [651, 346] width 1187 height 15
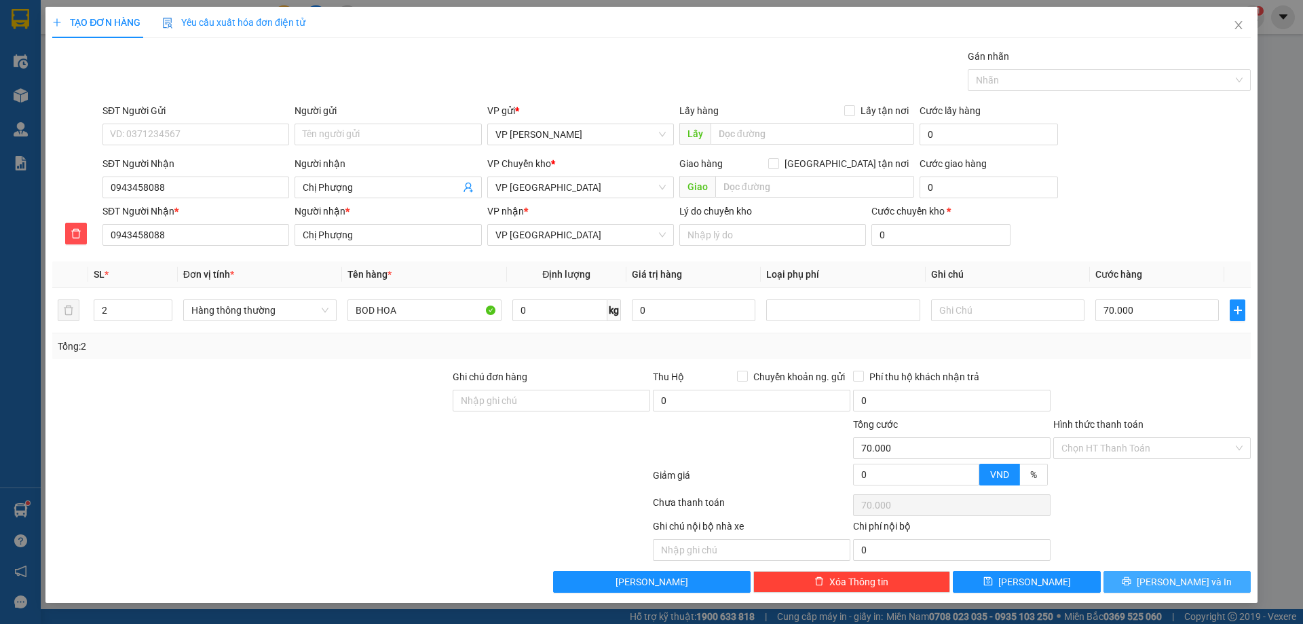
click at [1147, 579] on button "[PERSON_NAME] và In" at bounding box center [1176, 582] width 147 height 22
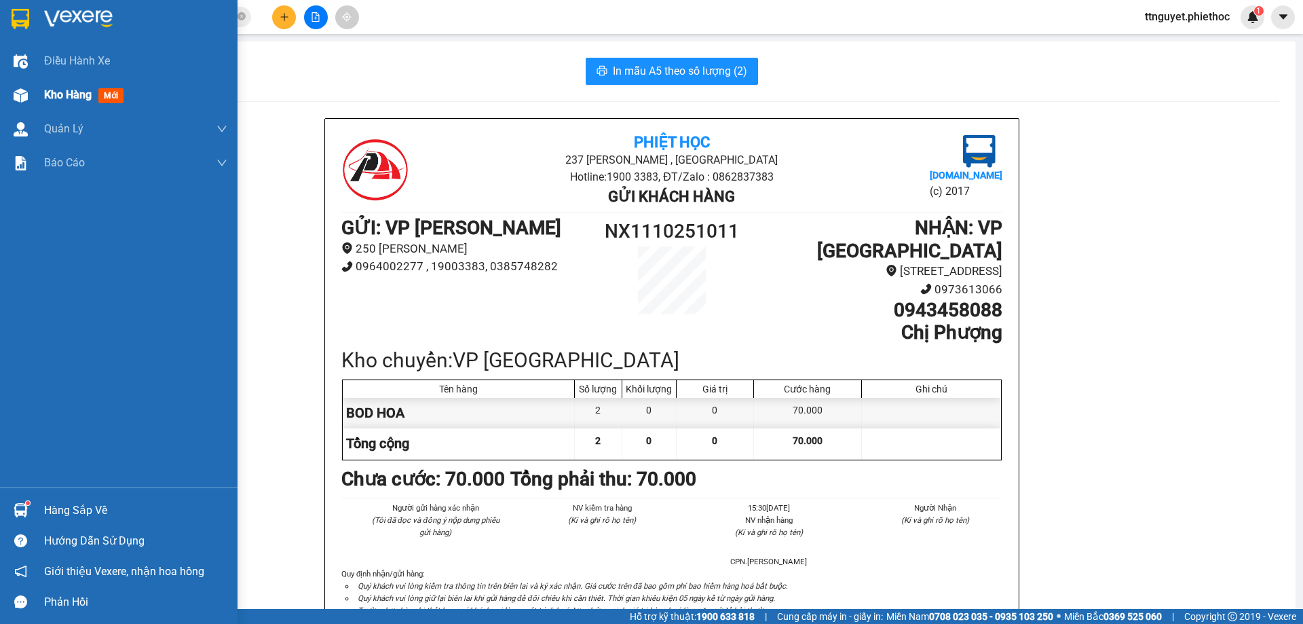
click at [68, 94] on span "Kho hàng" at bounding box center [67, 94] width 47 height 13
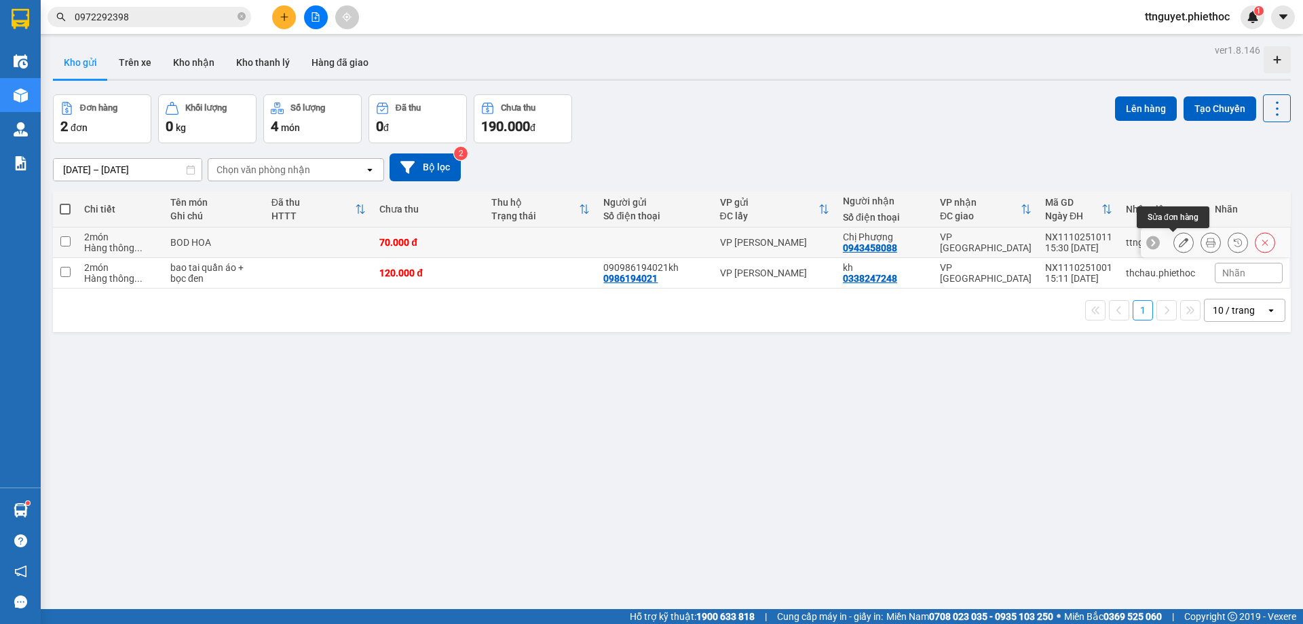
click at [1174, 241] on button at bounding box center [1183, 243] width 19 height 24
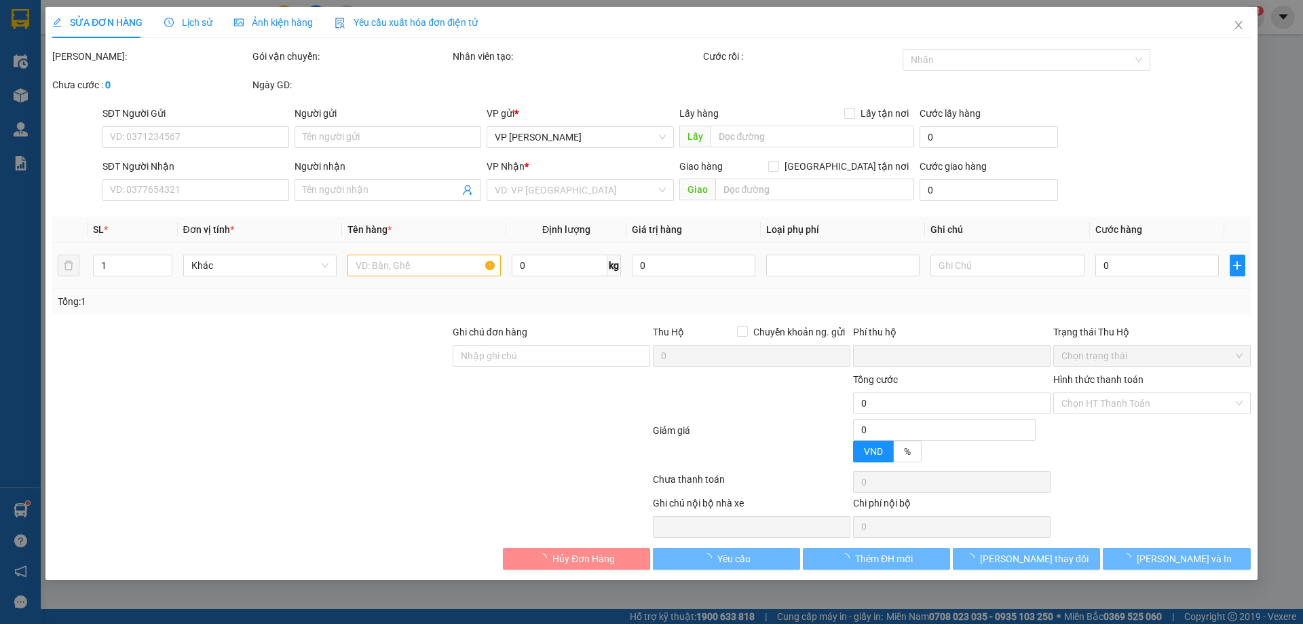
type input "0943458088"
type input "Chị Phượng"
type input "0"
type input "70.000"
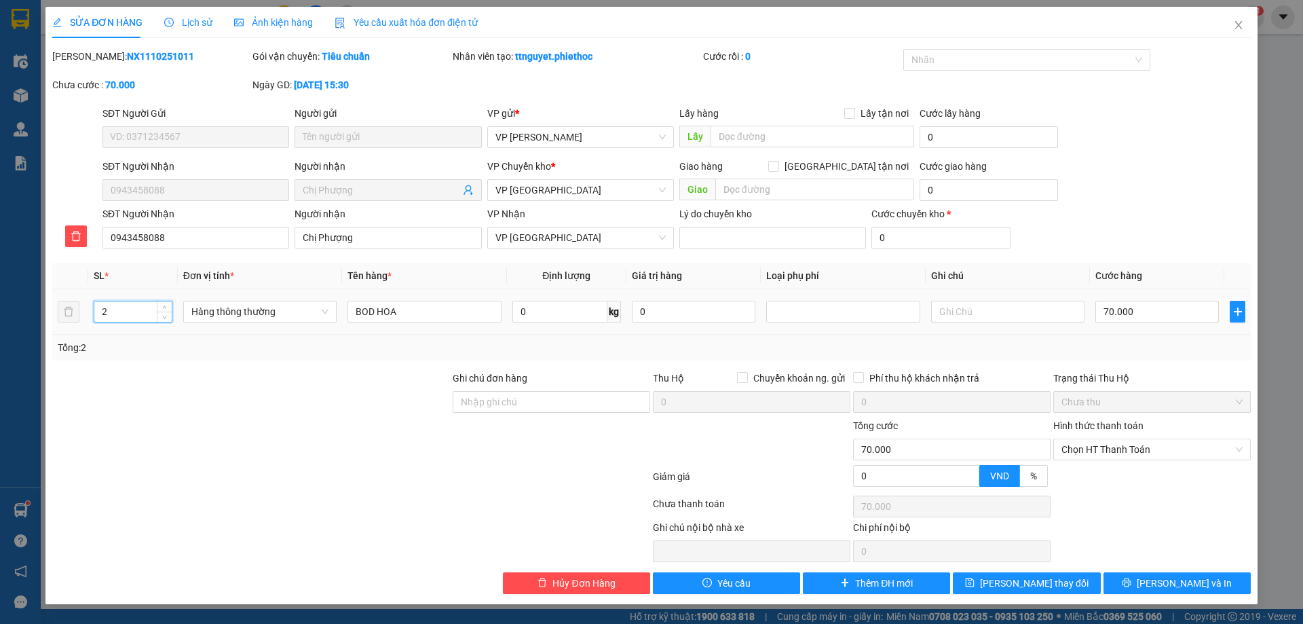
click at [123, 301] on input "2" at bounding box center [132, 311] width 77 height 20
type input "1"
click at [1154, 311] on input "70.000" at bounding box center [1156, 312] width 123 height 22
type input "0"
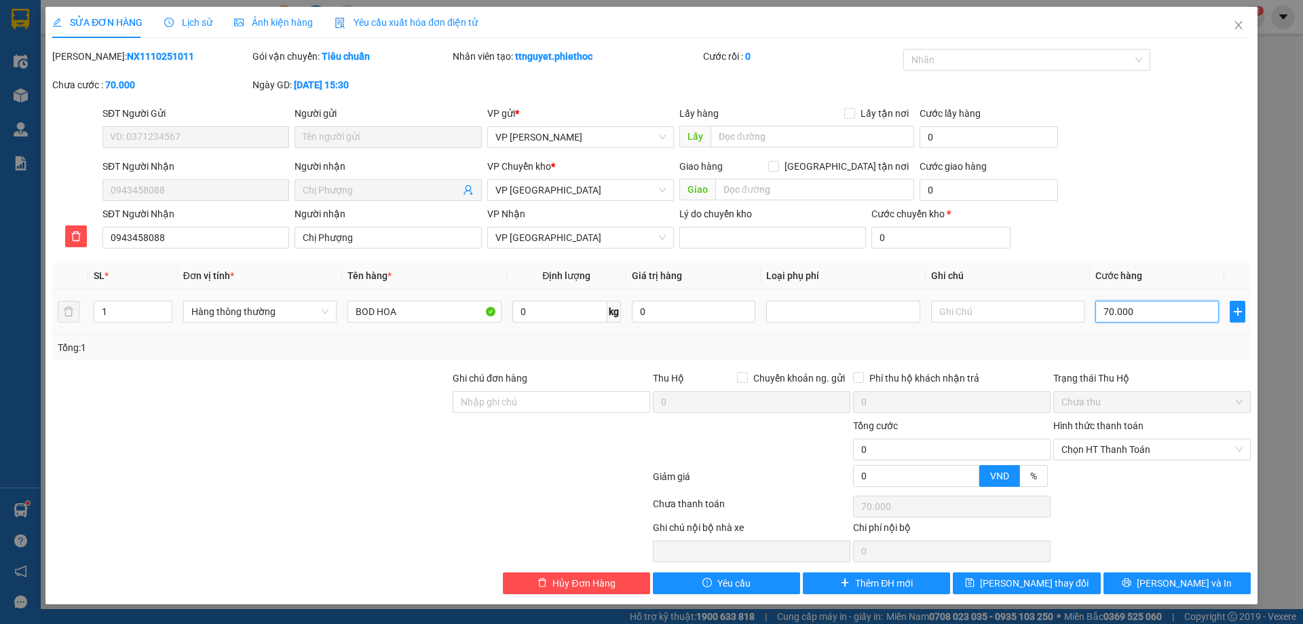
type input "0"
type input "5"
type input "05"
type input "50"
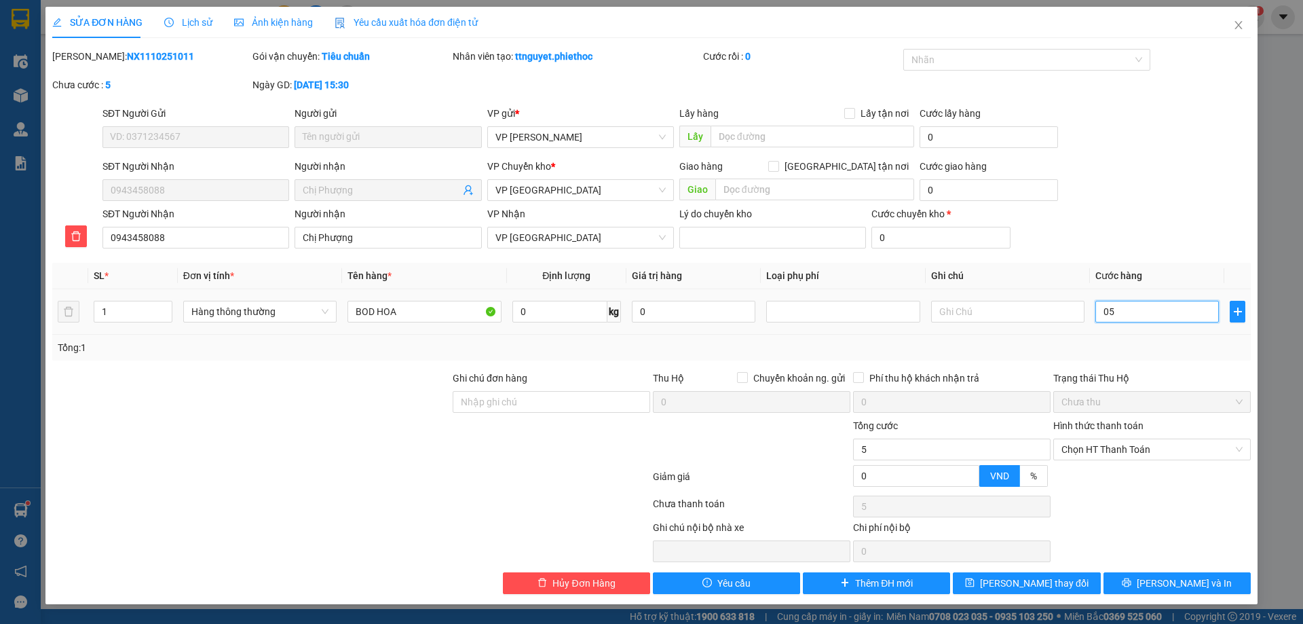
type input "50"
type input "050"
type input "50.000"
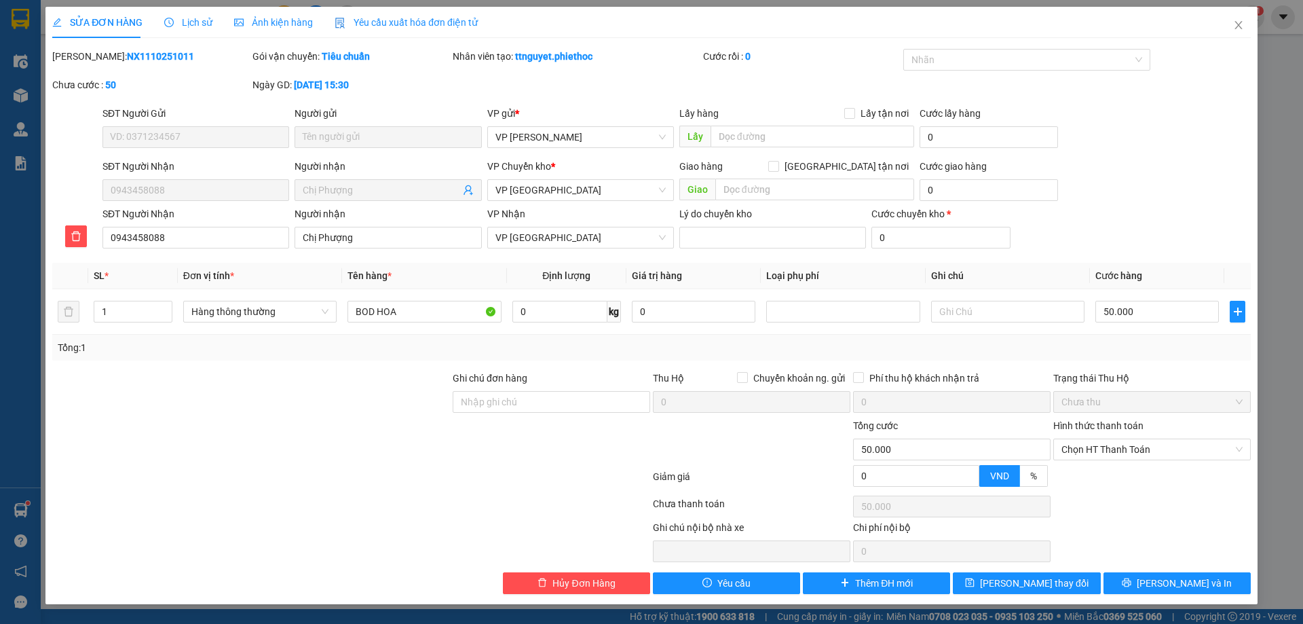
click at [1171, 370] on div "Trạng thái Thu Hộ" at bounding box center [1151, 377] width 197 height 15
click at [1033, 586] on span "[PERSON_NAME] thay đổi" at bounding box center [1034, 582] width 109 height 15
